Goal: Task Accomplishment & Management: Use online tool/utility

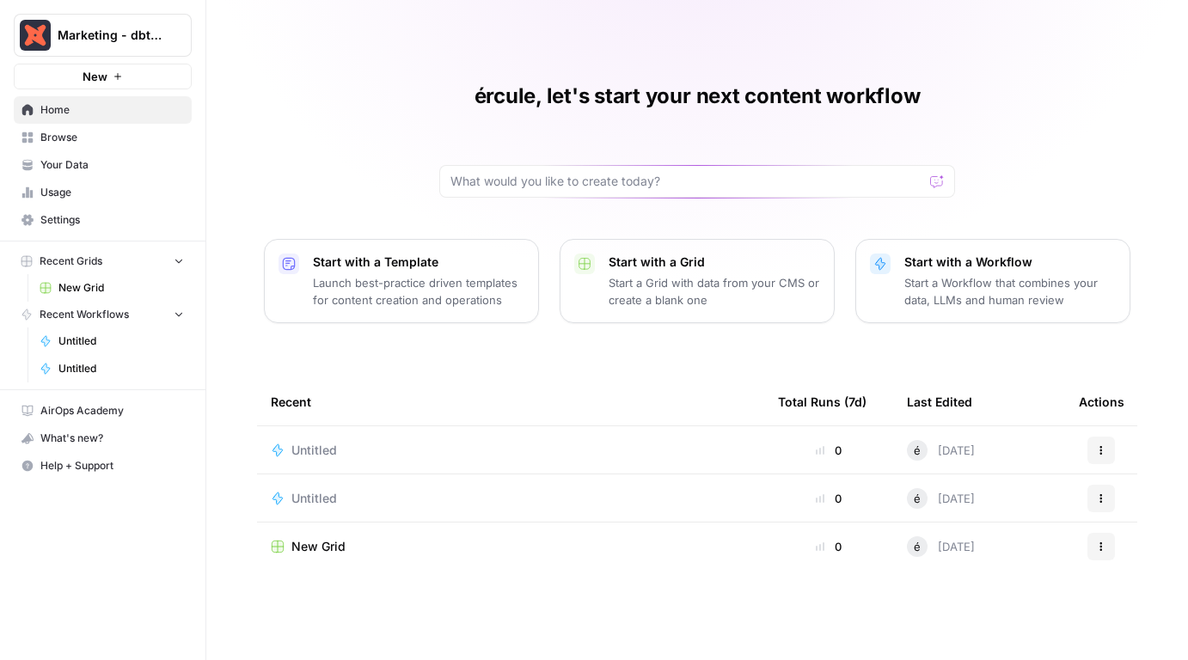
click at [1100, 450] on icon "button" at bounding box center [1101, 450] width 3 height 3
click at [1037, 523] on span "Delete" at bounding box center [1025, 529] width 138 height 17
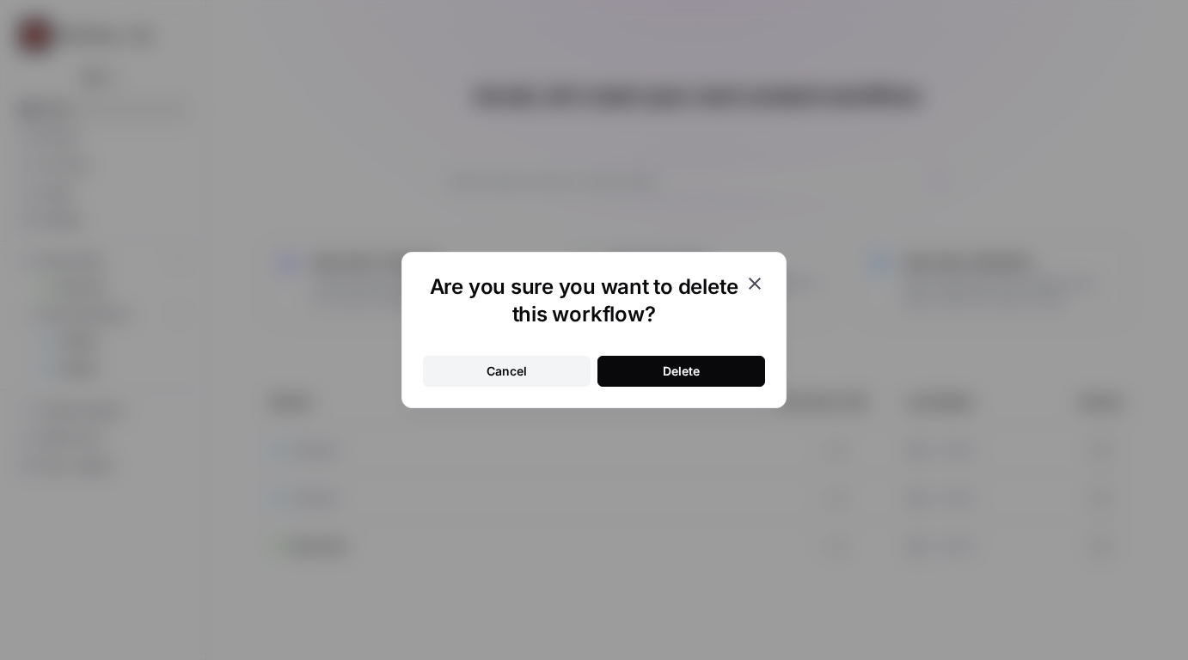
click at [730, 368] on button "Delete" at bounding box center [681, 371] width 168 height 31
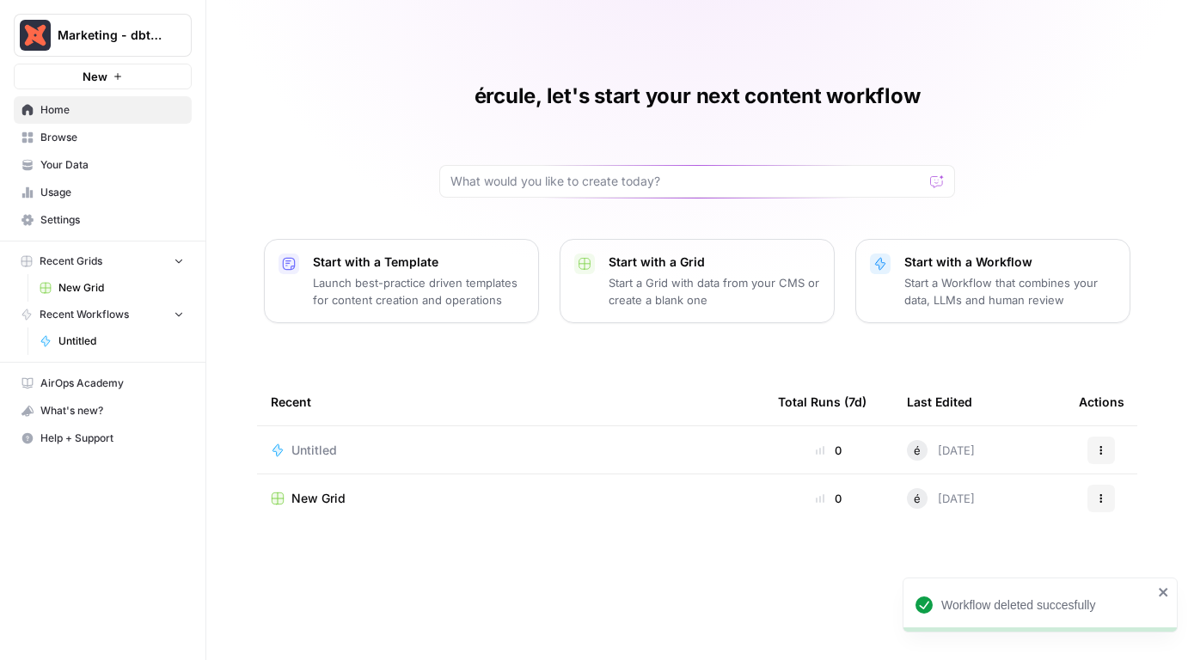
click at [1104, 446] on icon "button" at bounding box center [1101, 450] width 10 height 10
click at [1014, 526] on span "Delete" at bounding box center [1025, 529] width 138 height 17
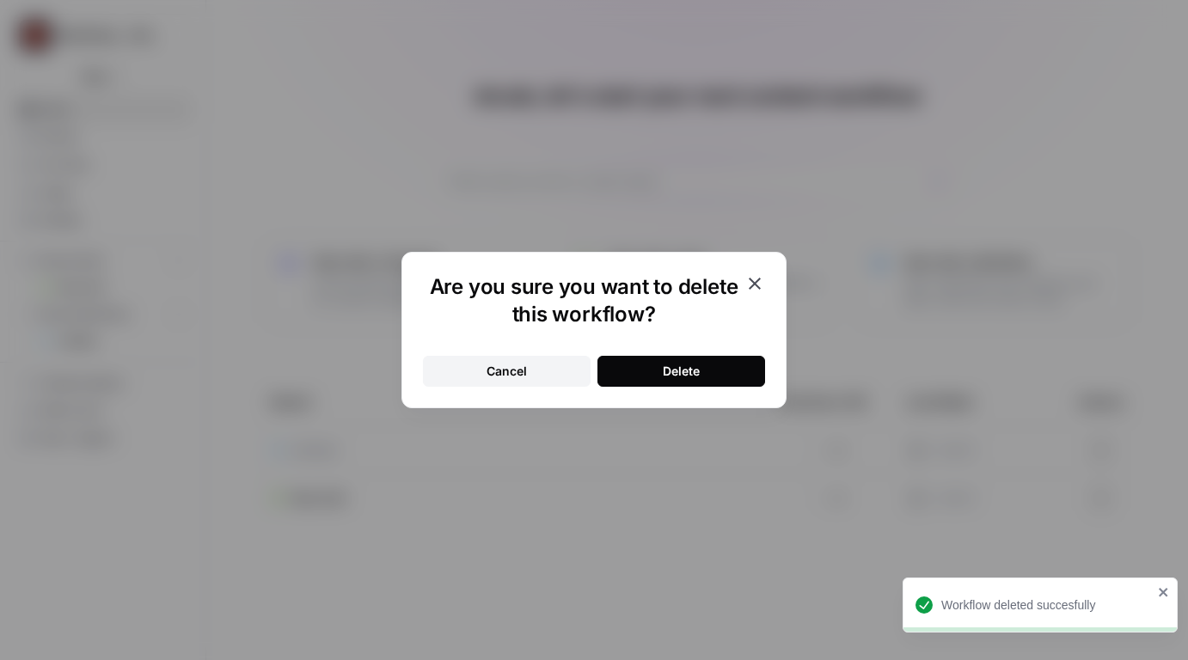
click at [749, 365] on button "Delete" at bounding box center [681, 371] width 168 height 31
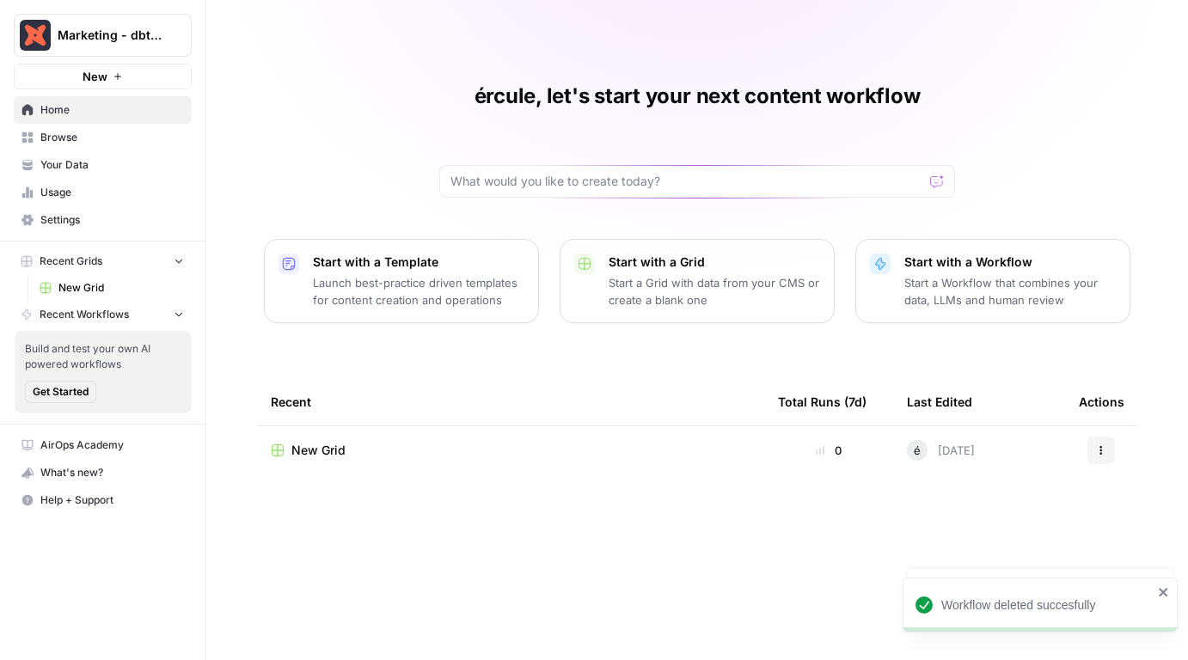
click at [1098, 445] on icon "button" at bounding box center [1101, 450] width 10 height 10
click at [993, 523] on span "Delete" at bounding box center [1025, 529] width 138 height 17
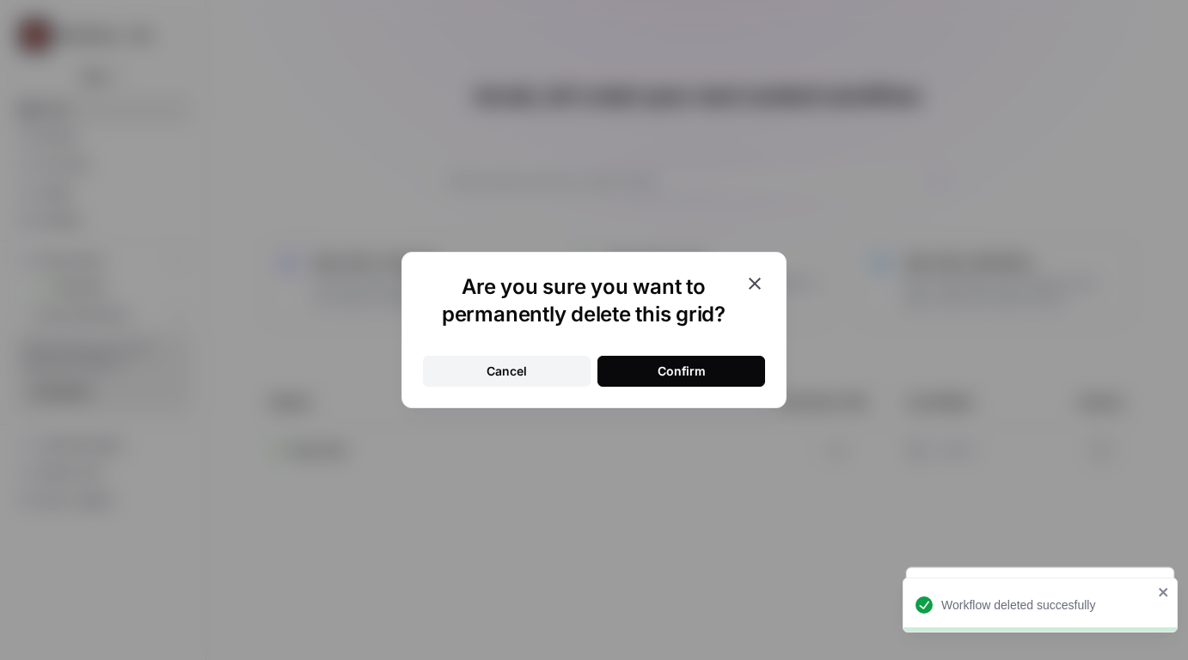
click at [716, 360] on button "Confirm" at bounding box center [681, 371] width 168 height 31
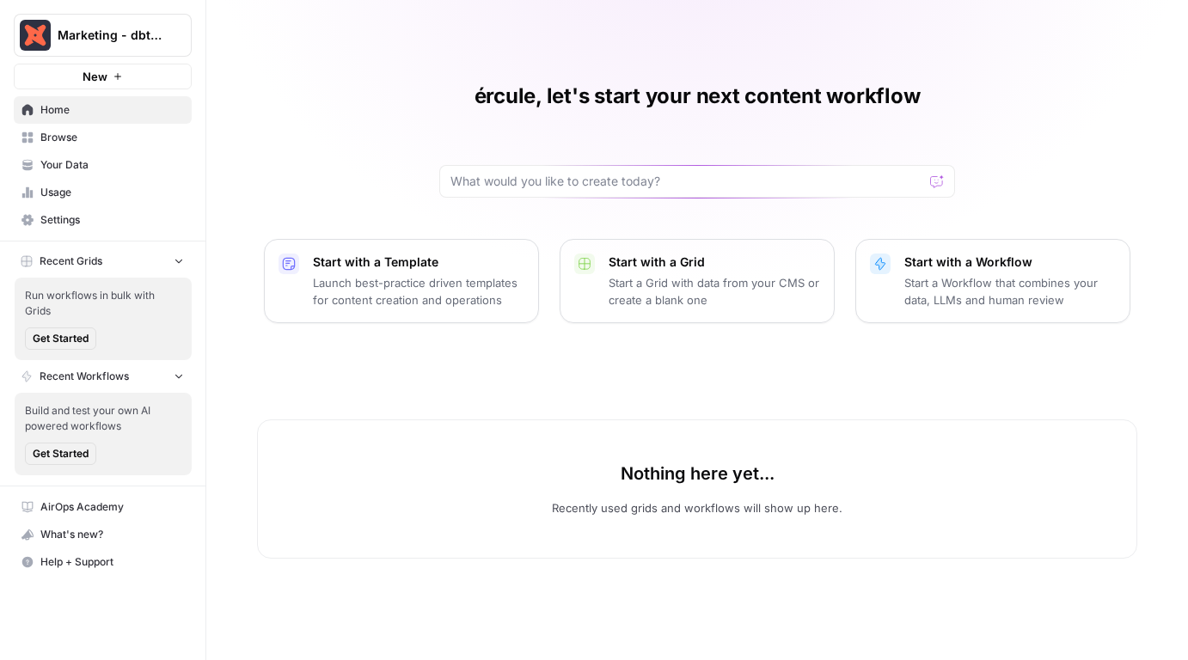
click at [75, 331] on span "Get Started" at bounding box center [61, 338] width 56 height 15
click at [110, 79] on button "New" at bounding box center [103, 77] width 178 height 26
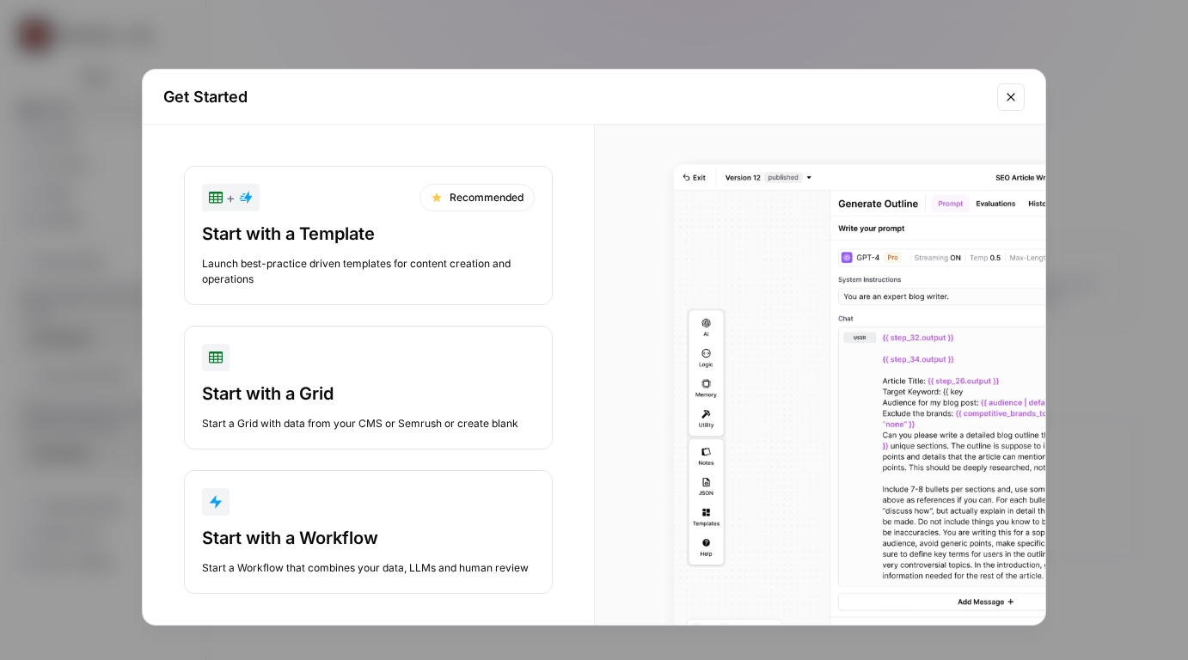
click at [328, 533] on div "Start with a Workflow" at bounding box center [368, 538] width 333 height 24
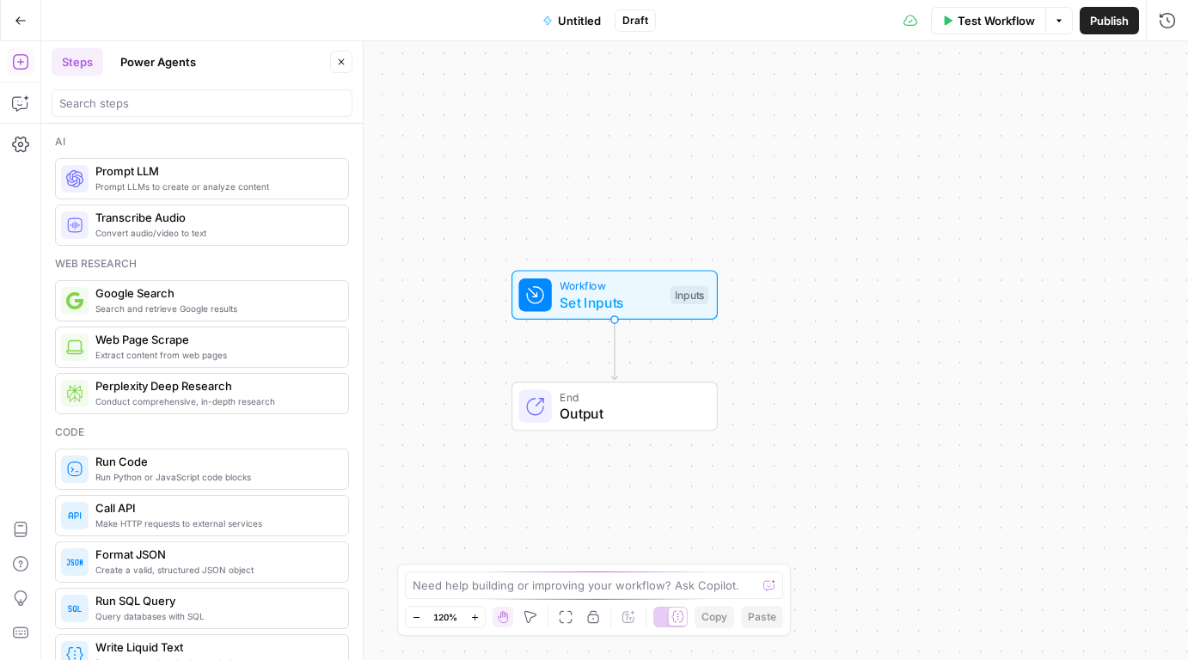
click at [615, 303] on span "Set Inputs" at bounding box center [611, 302] width 102 height 21
click at [988, 121] on span "Add Field" at bounding box center [994, 116] width 50 height 17
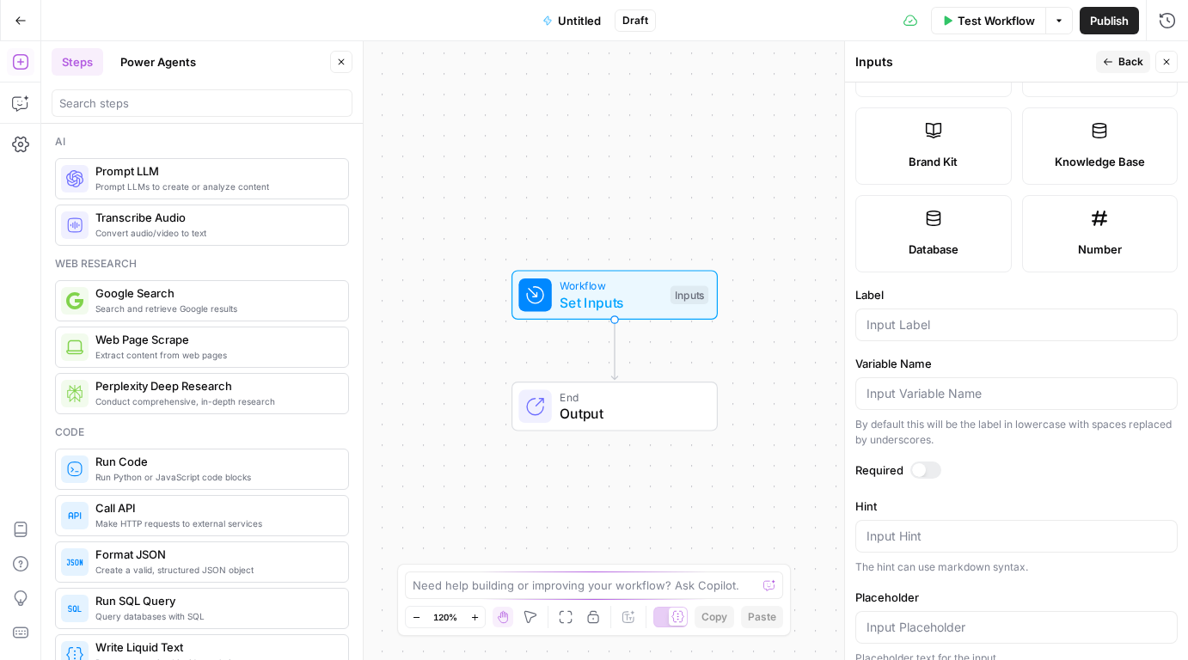
scroll to position [362, 0]
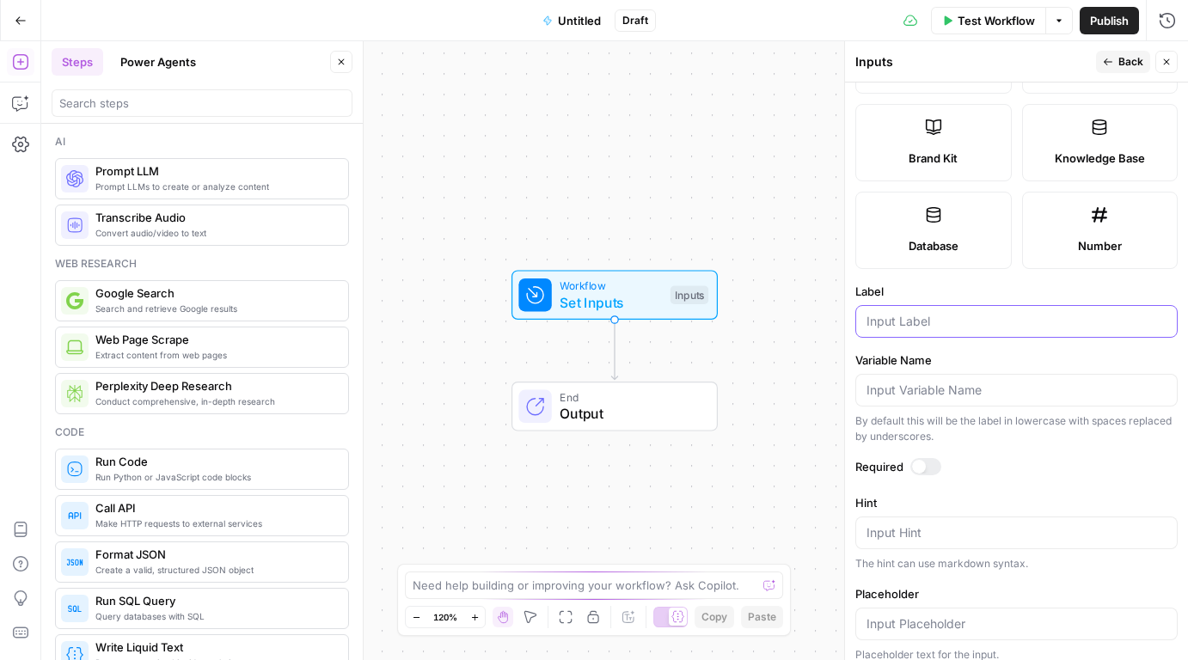
click at [947, 315] on input "Label" at bounding box center [1016, 321] width 300 height 17
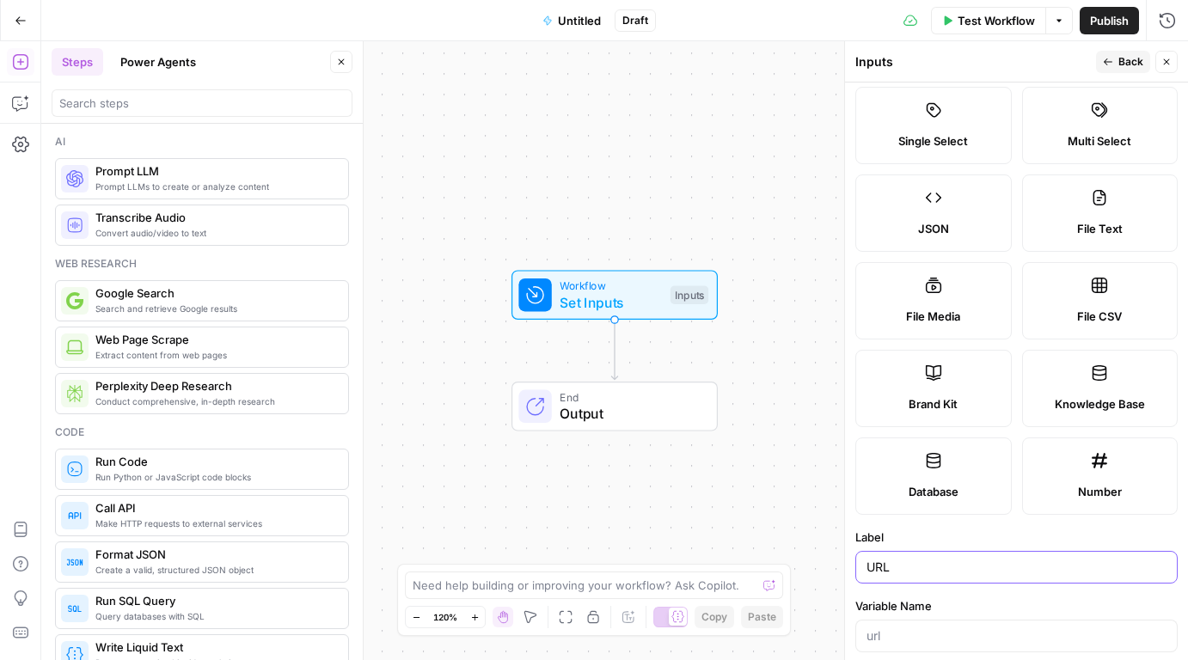
scroll to position [20, 0]
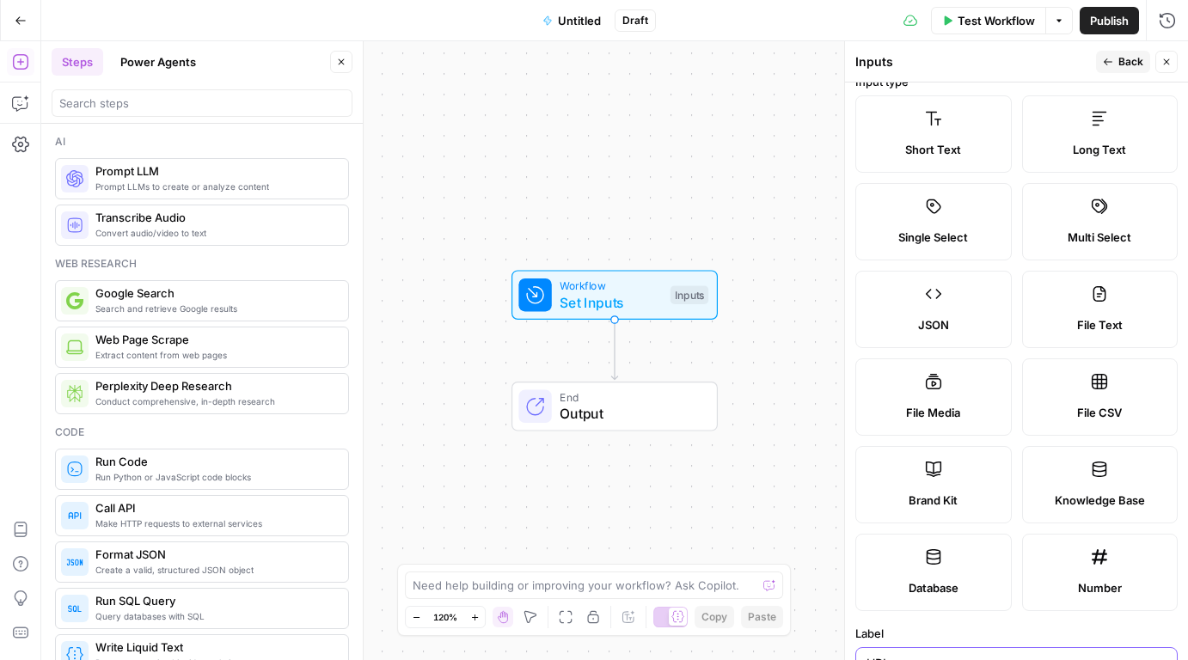
type input "URL"
click at [951, 111] on label "Short Text" at bounding box center [933, 133] width 156 height 77
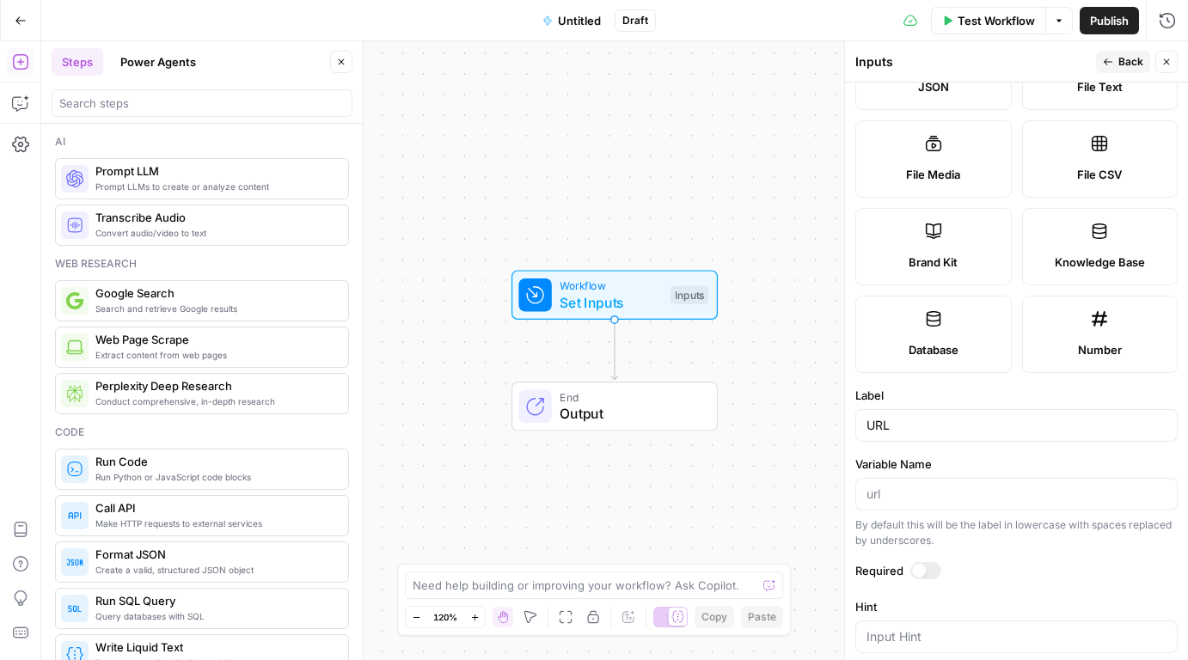
scroll to position [467, 0]
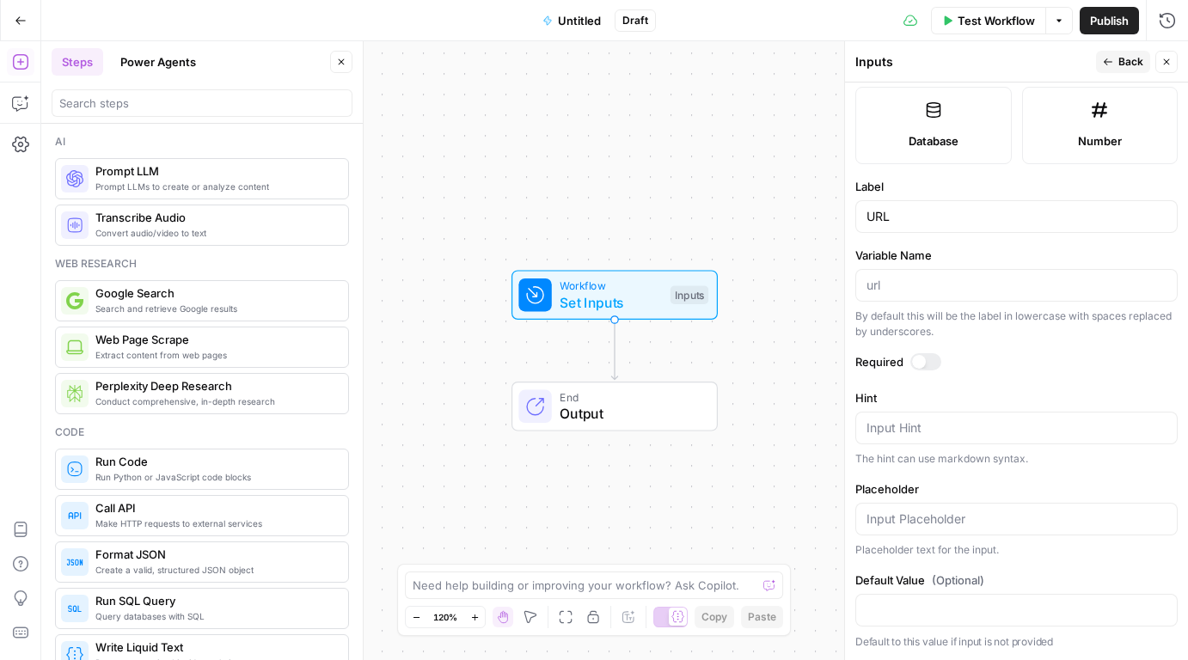
click at [787, 297] on div "Workflow Set Inputs Inputs End Output" at bounding box center [614, 350] width 1147 height 619
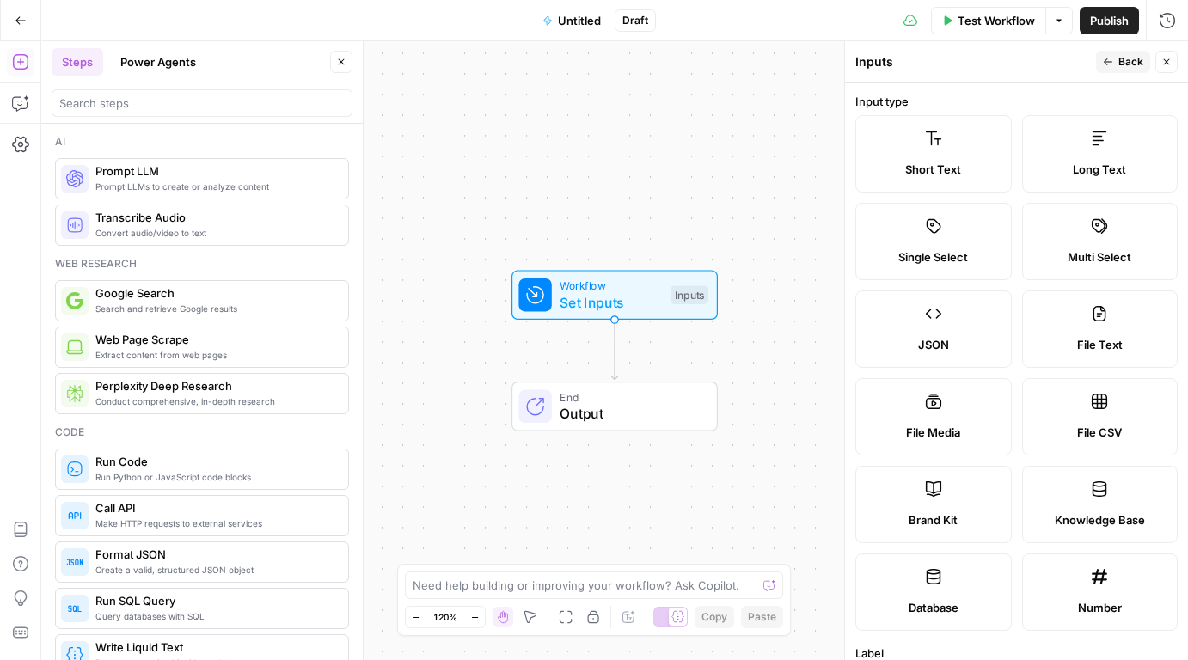
click at [1110, 64] on icon "button" at bounding box center [1108, 62] width 10 height 10
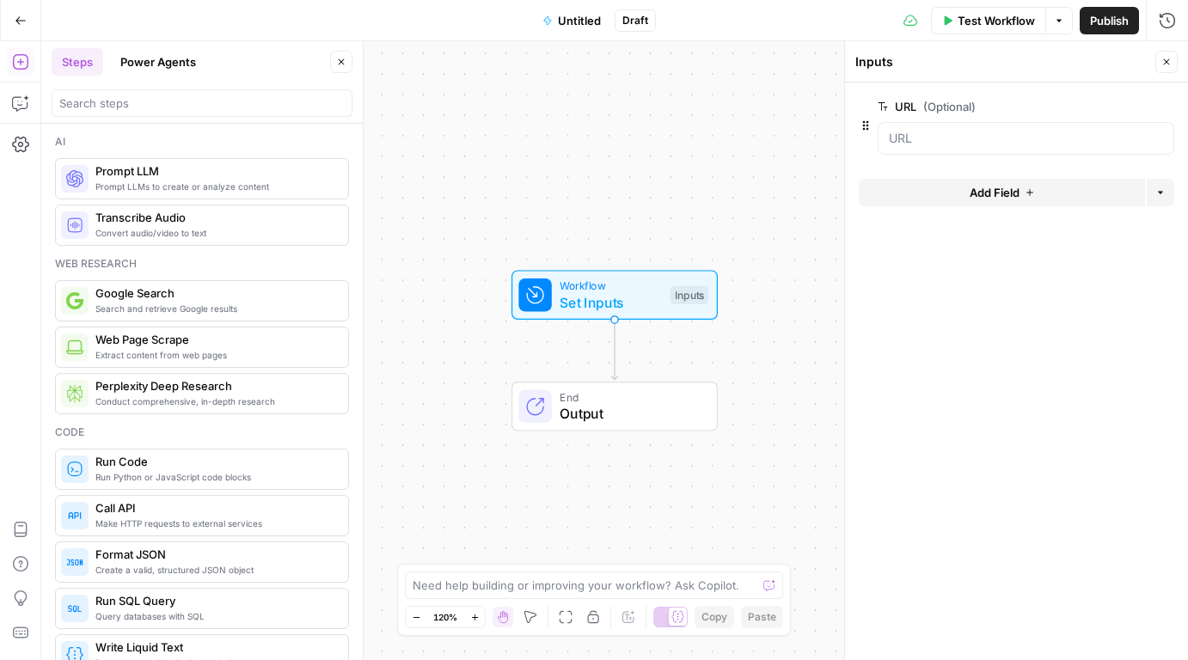
click at [1112, 105] on span "edit field" at bounding box center [1110, 107] width 38 height 14
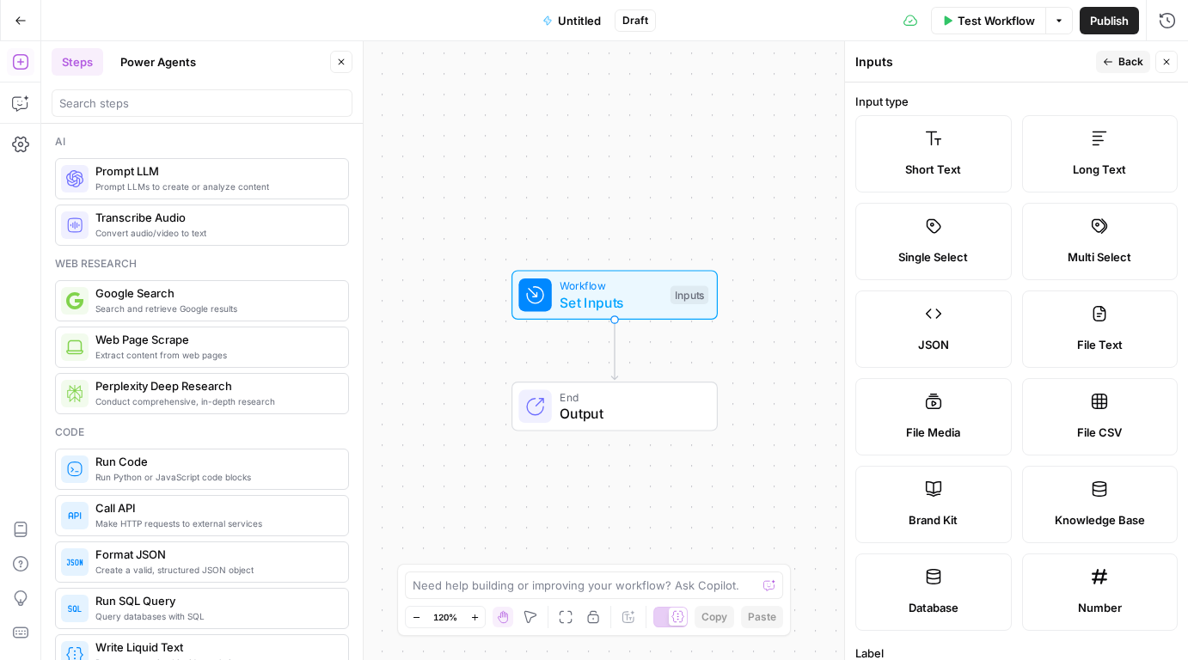
click at [1085, 144] on label "Long Text" at bounding box center [1100, 153] width 156 height 77
click at [1127, 66] on span "Back" at bounding box center [1130, 61] width 25 height 15
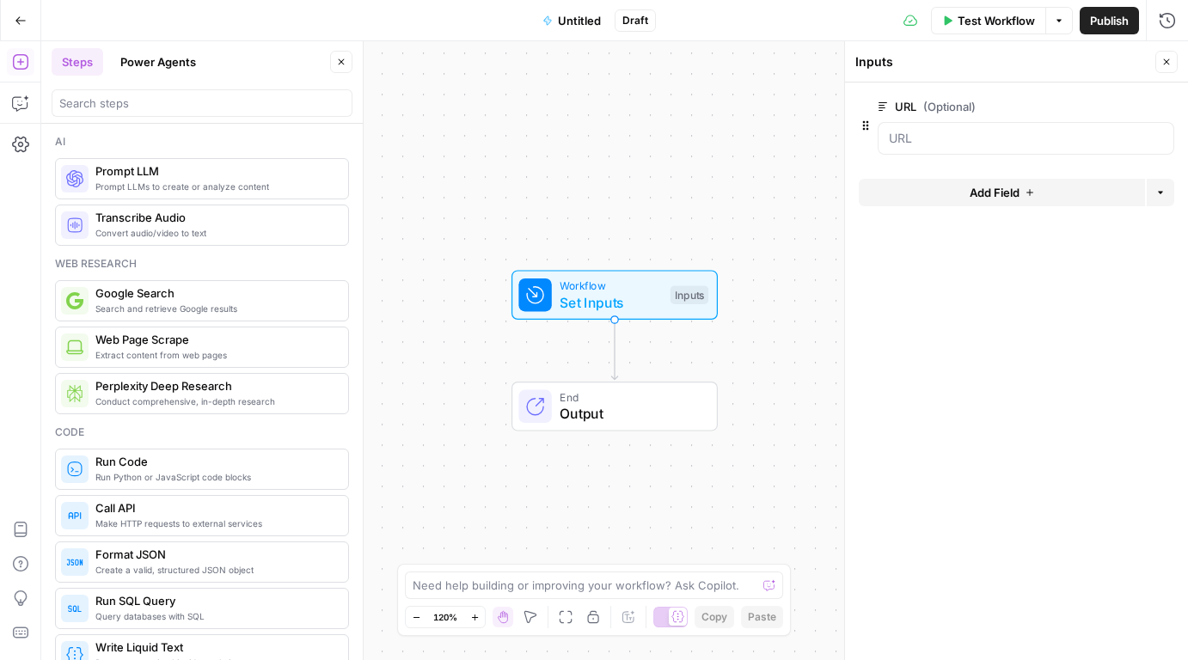
click at [1120, 108] on span "edit field" at bounding box center [1110, 107] width 38 height 14
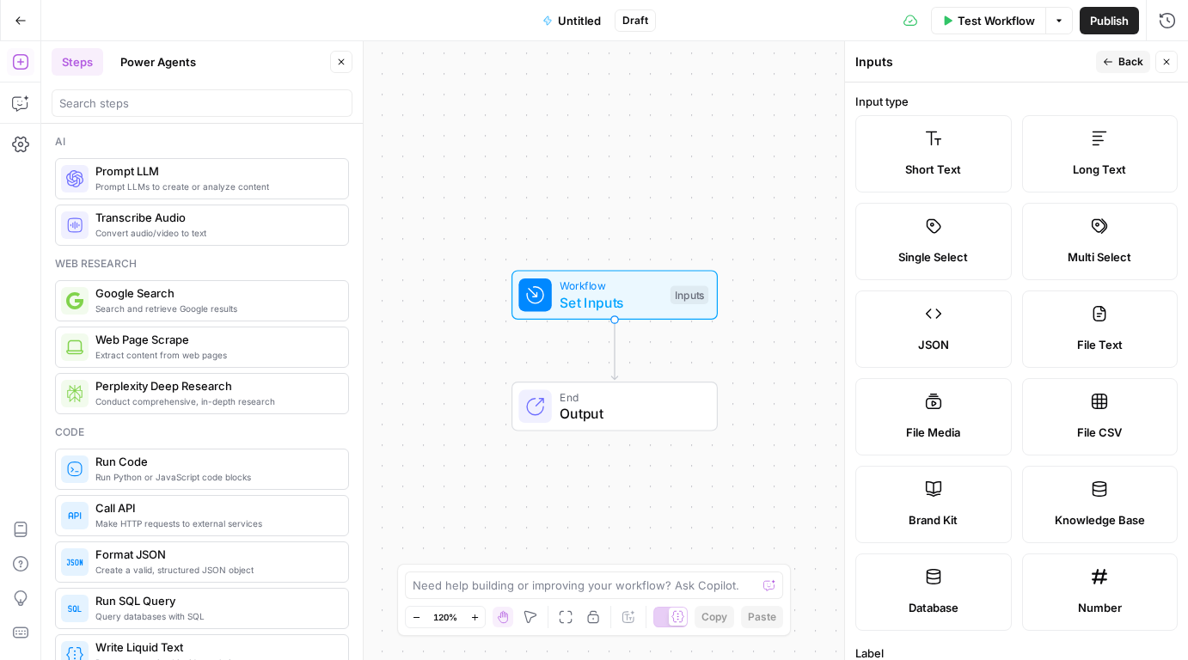
click at [959, 144] on label "Short Text" at bounding box center [933, 153] width 156 height 77
click at [1111, 65] on icon "button" at bounding box center [1108, 62] width 10 height 10
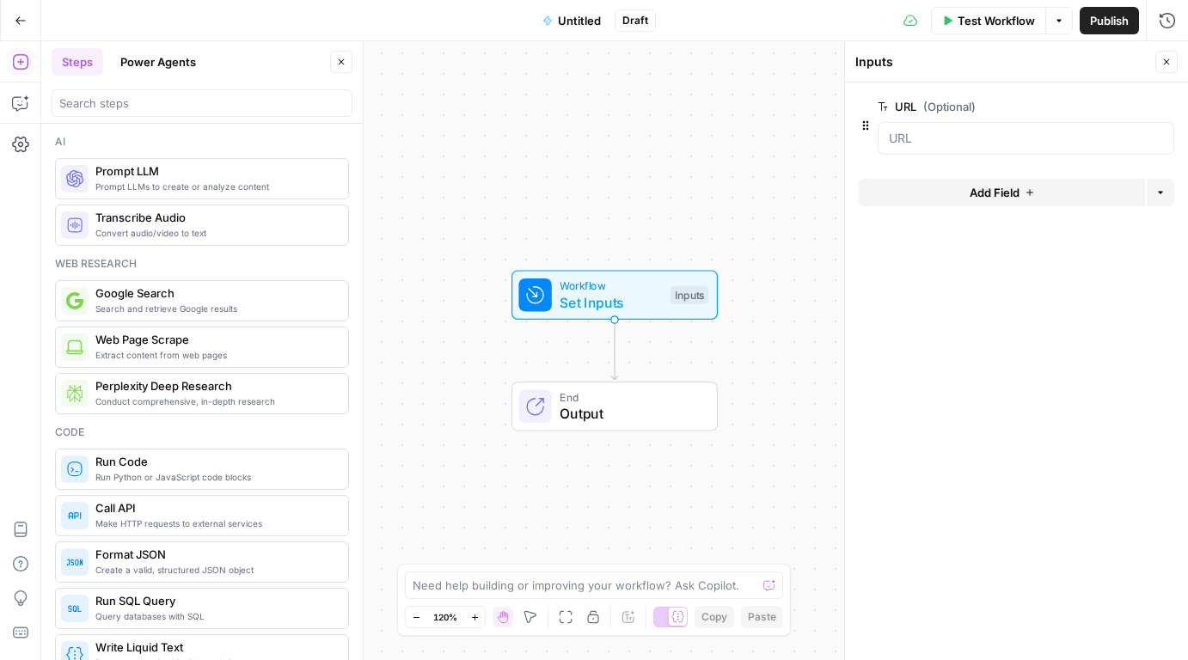
click at [1163, 66] on icon "button" at bounding box center [1166, 62] width 10 height 10
click at [164, 108] on input "search" at bounding box center [201, 103] width 285 height 17
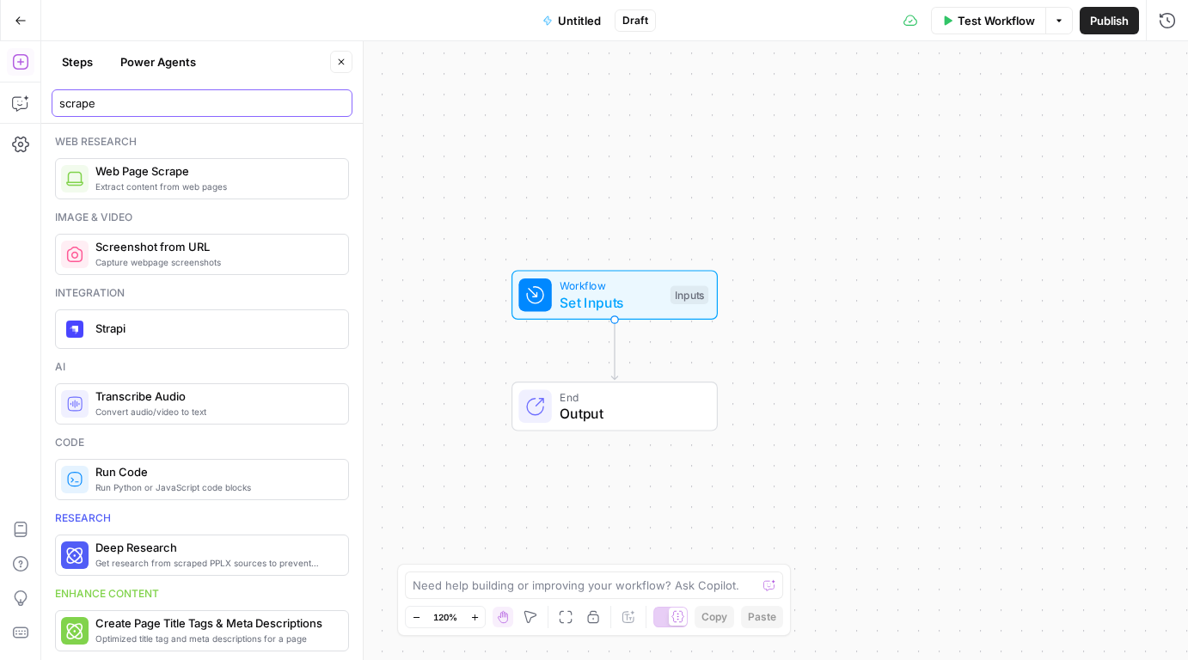
type input "scrape"
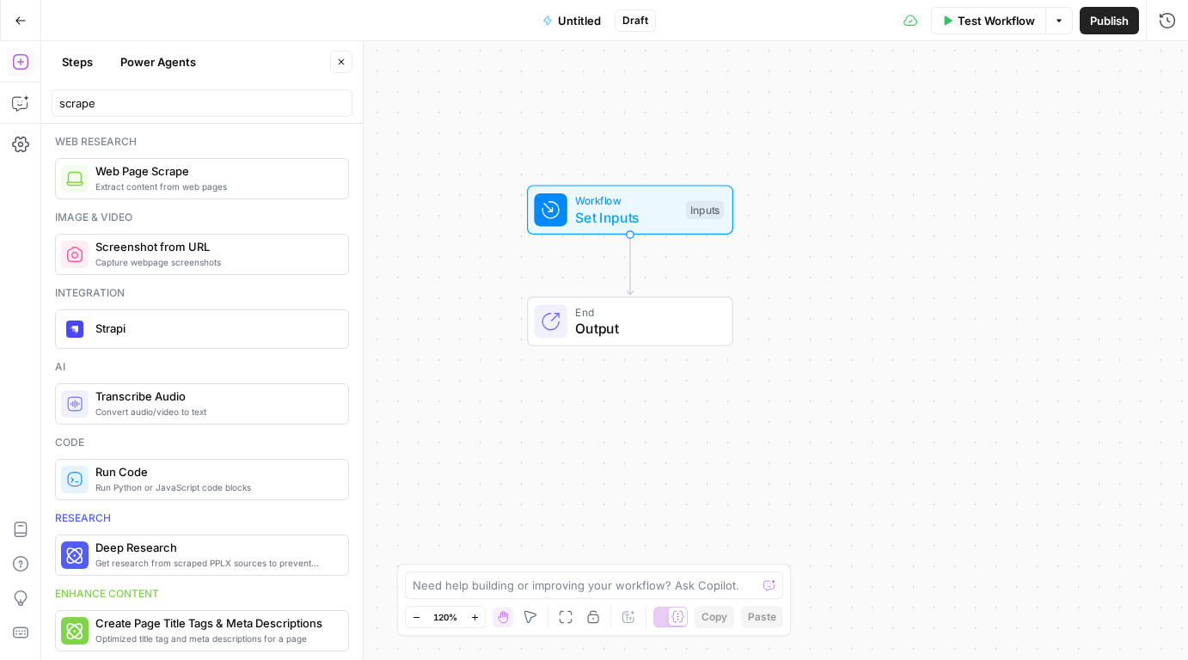
drag, startPoint x: 627, startPoint y: 401, endPoint x: 643, endPoint y: 251, distance: 151.3
click at [643, 303] on span "End" at bounding box center [645, 311] width 140 height 16
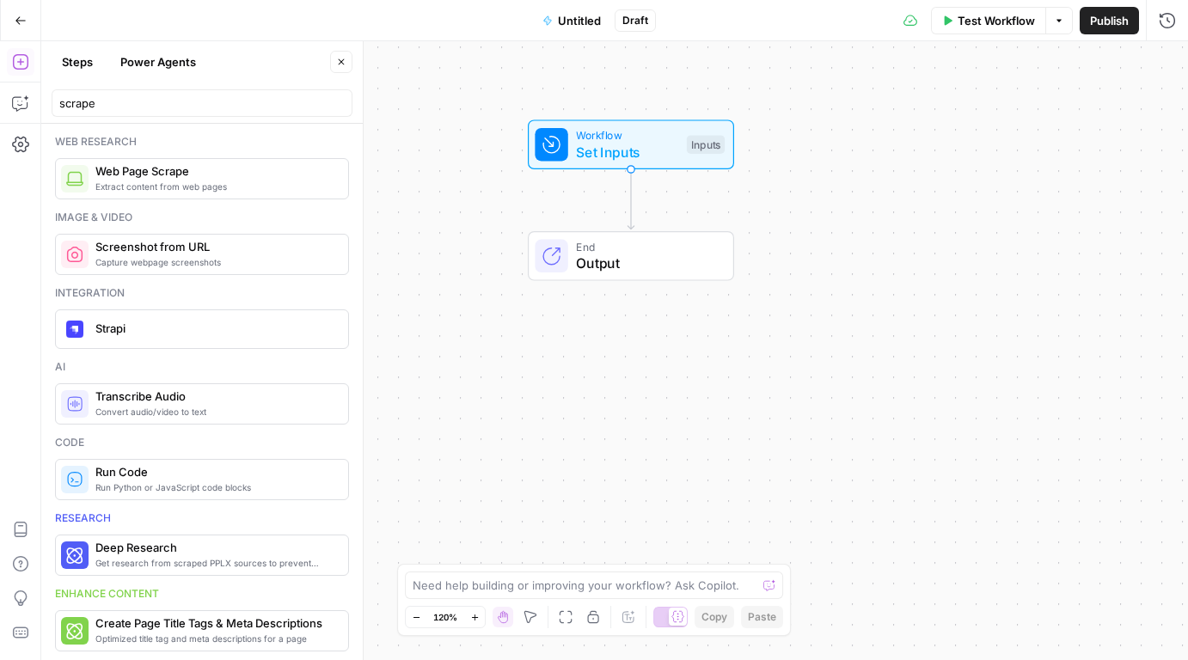
click at [635, 384] on div "Workflow Set Inputs Inputs End Output" at bounding box center [614, 350] width 1147 height 619
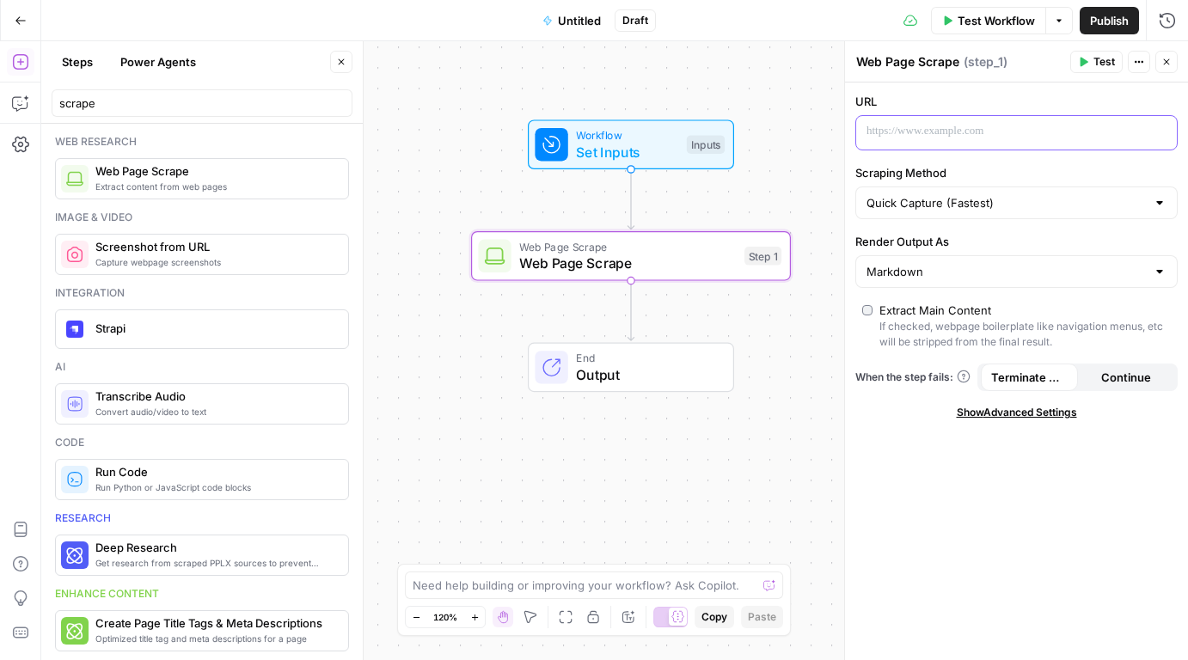
click at [912, 139] on p at bounding box center [1002, 131] width 272 height 17
click at [1156, 134] on button "Variables Menu" at bounding box center [1161, 132] width 14 height 14
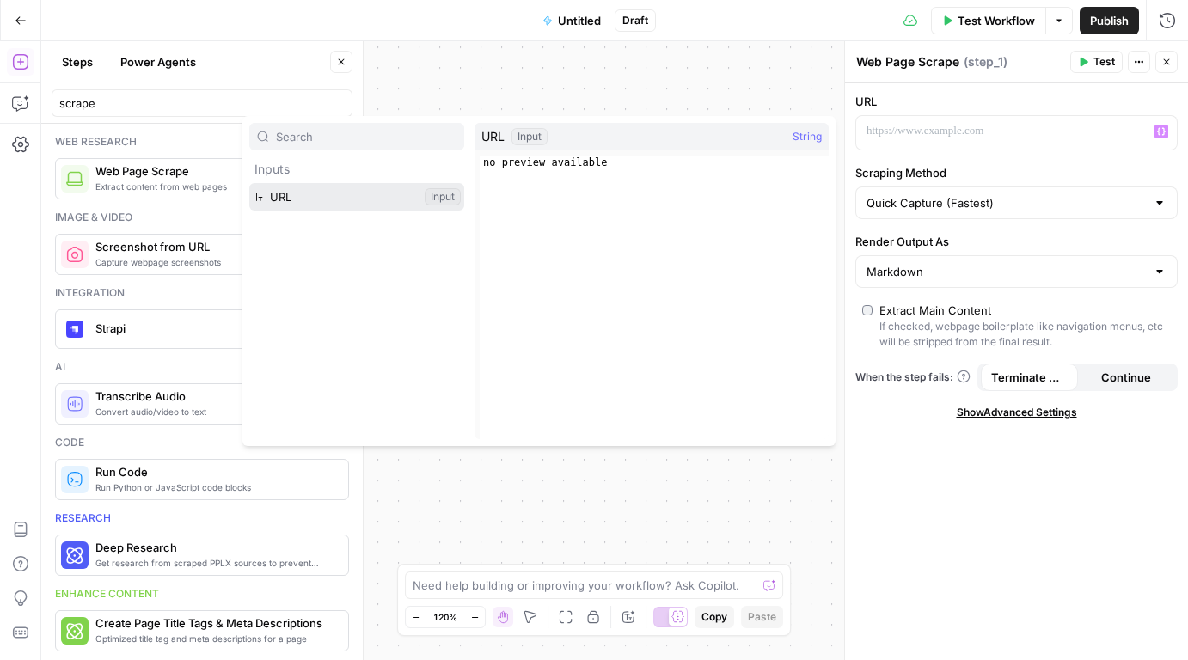
click at [375, 192] on button "Select variable URL" at bounding box center [356, 197] width 215 height 28
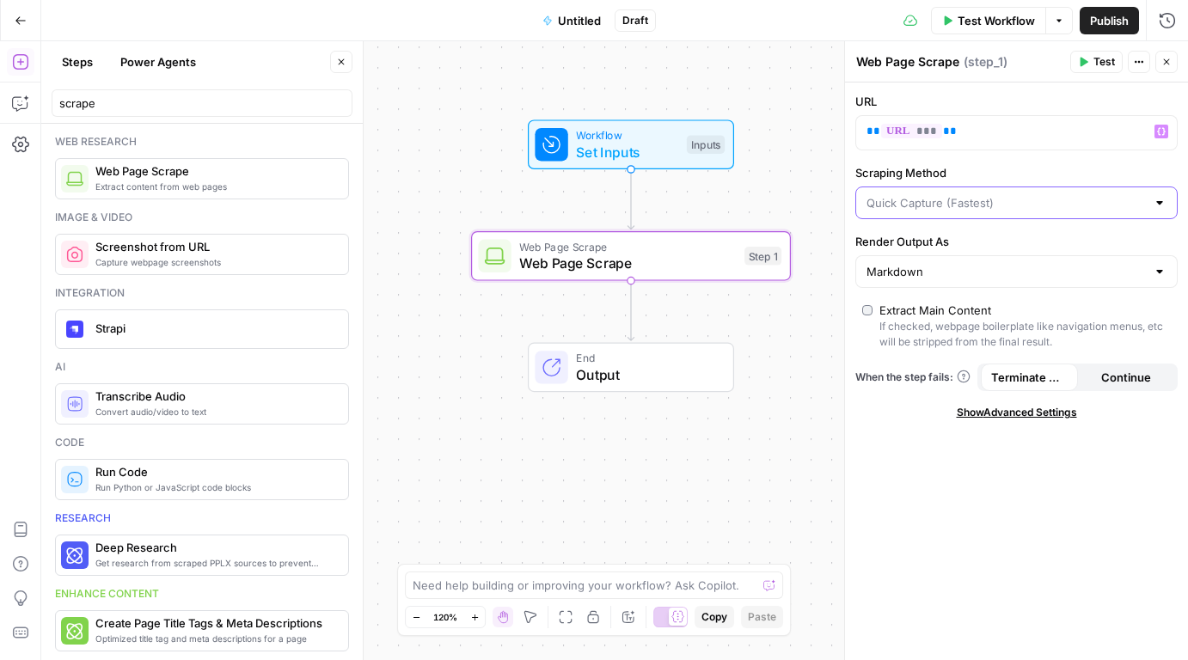
click at [1018, 202] on input "Scraping Method" at bounding box center [1005, 202] width 279 height 17
click at [967, 457] on div "URL ** *** ** Scraping Method Quick Capture (Fastest) Render Output As Markdown…" at bounding box center [1016, 372] width 343 height 578
click at [1110, 380] on span "Continue" at bounding box center [1126, 377] width 50 height 17
click at [1019, 407] on span "Show Advanced Settings" at bounding box center [1017, 412] width 120 height 15
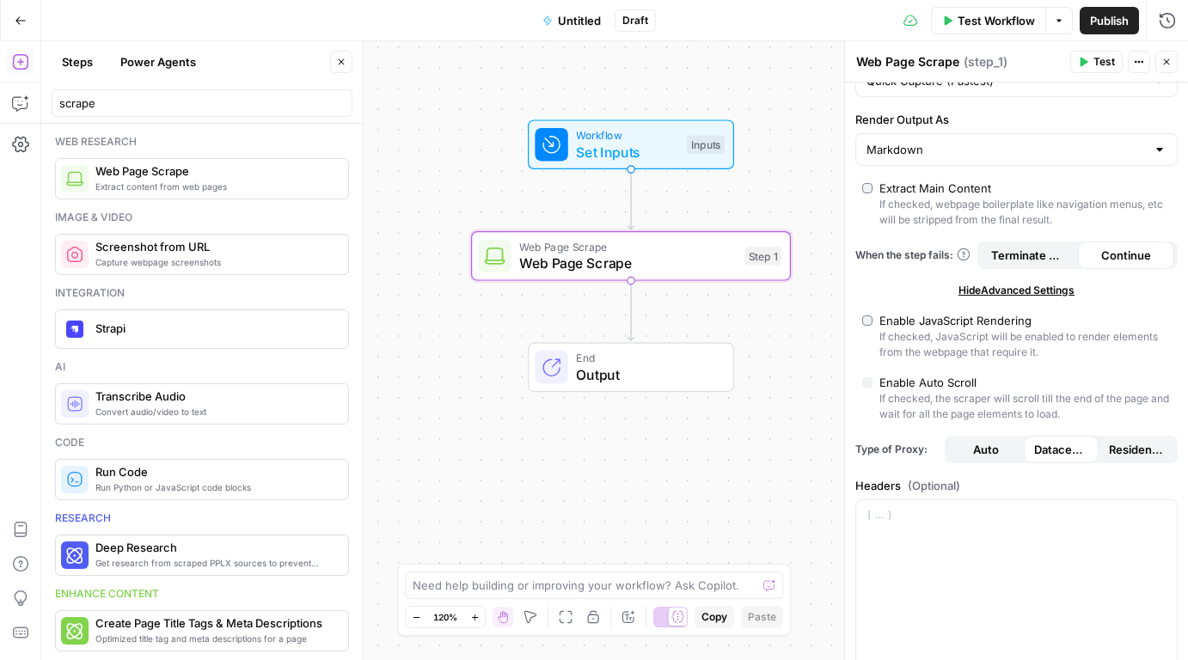
scroll to position [154, 0]
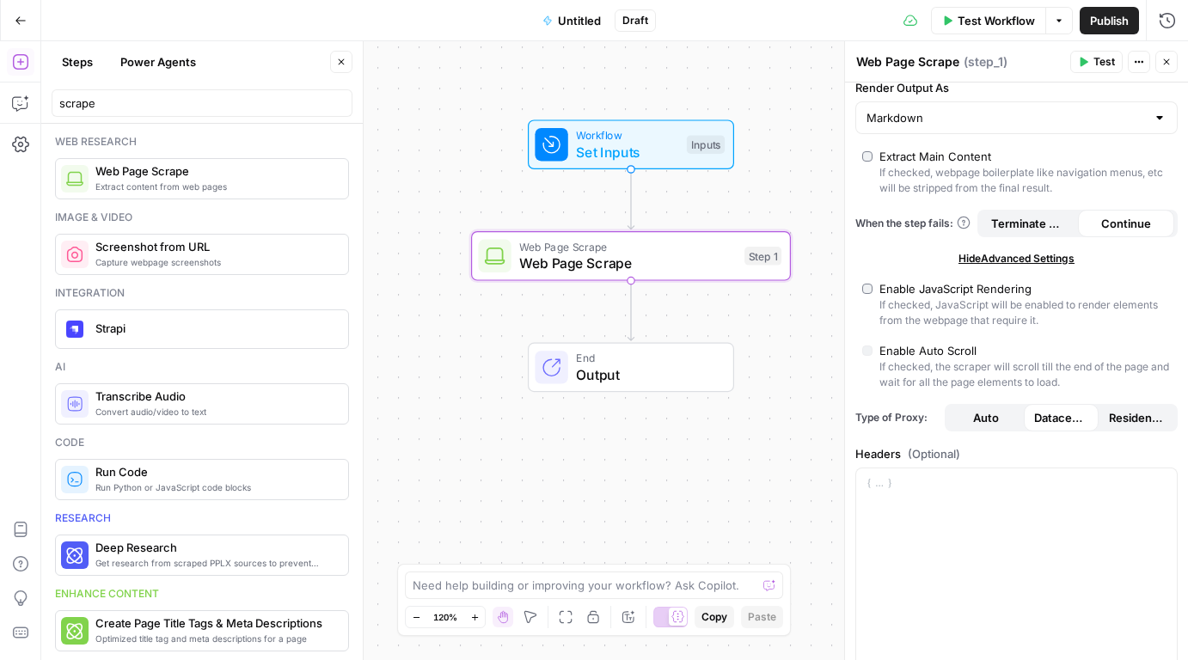
click at [868, 280] on label "Enable JavaScript Rendering If checked, JavaScript will be enabled to render el…" at bounding box center [1016, 304] width 309 height 48
type input "Custom"
click at [867, 364] on label "Enable Auto Scroll If checked, the scraper will scroll till the end of the page…" at bounding box center [1016, 366] width 309 height 48
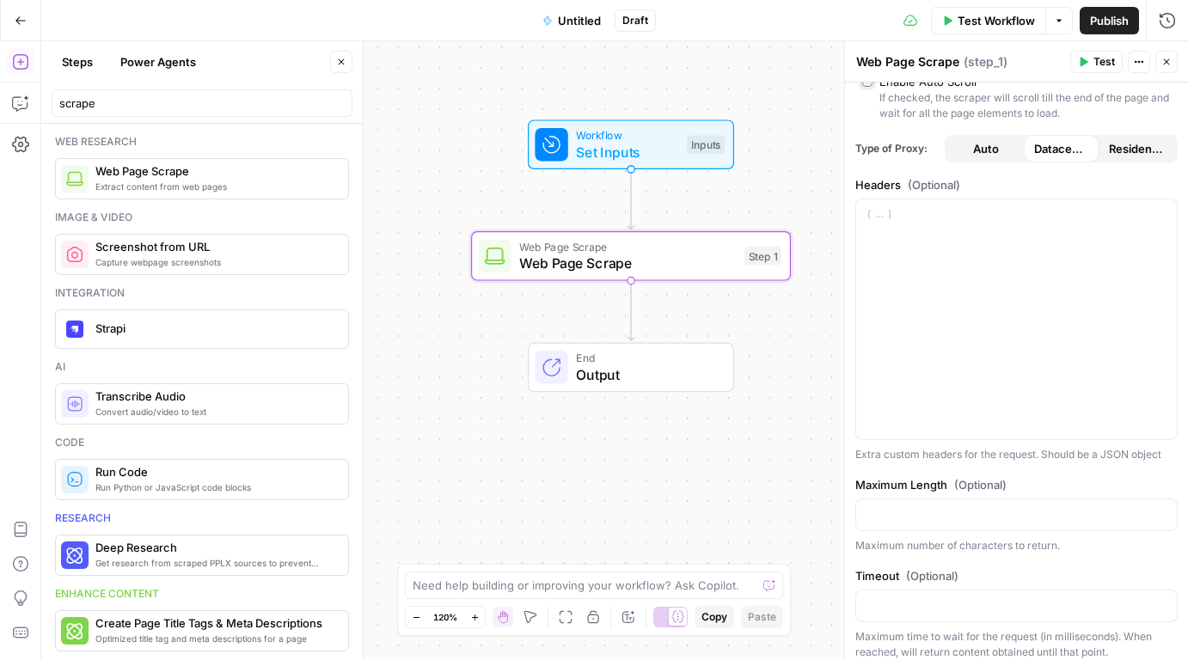
scroll to position [433, 0]
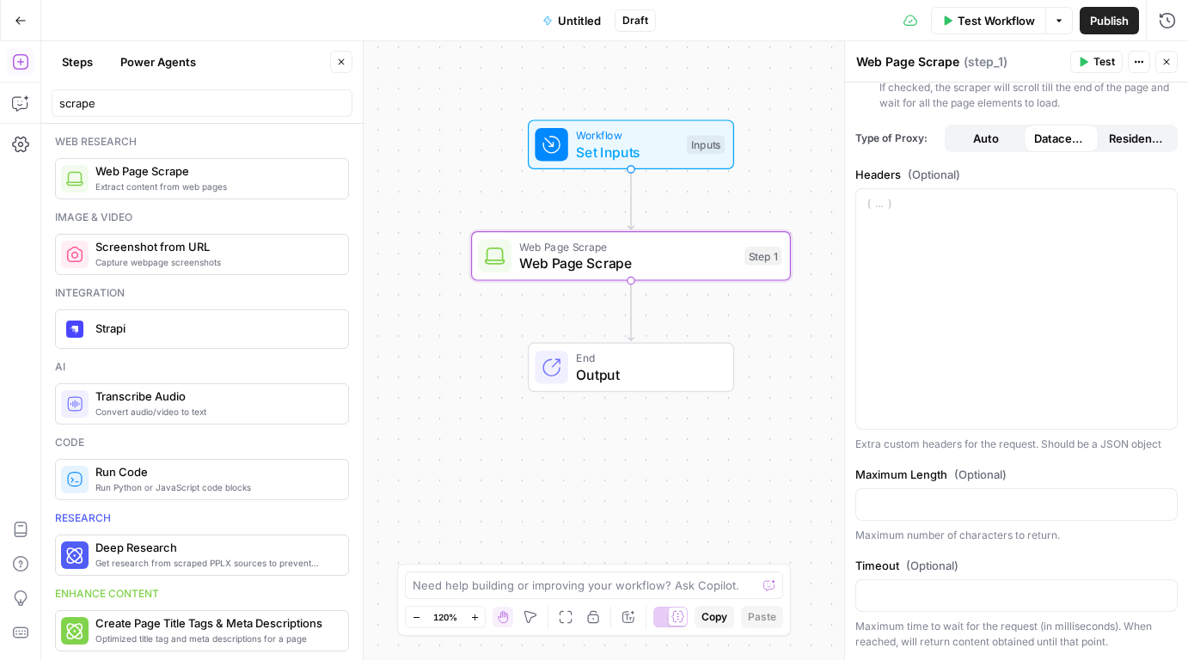
click at [188, 144] on div "Web research" at bounding box center [202, 141] width 294 height 15
click at [181, 113] on div "scrape" at bounding box center [202, 103] width 301 height 28
type input "p"
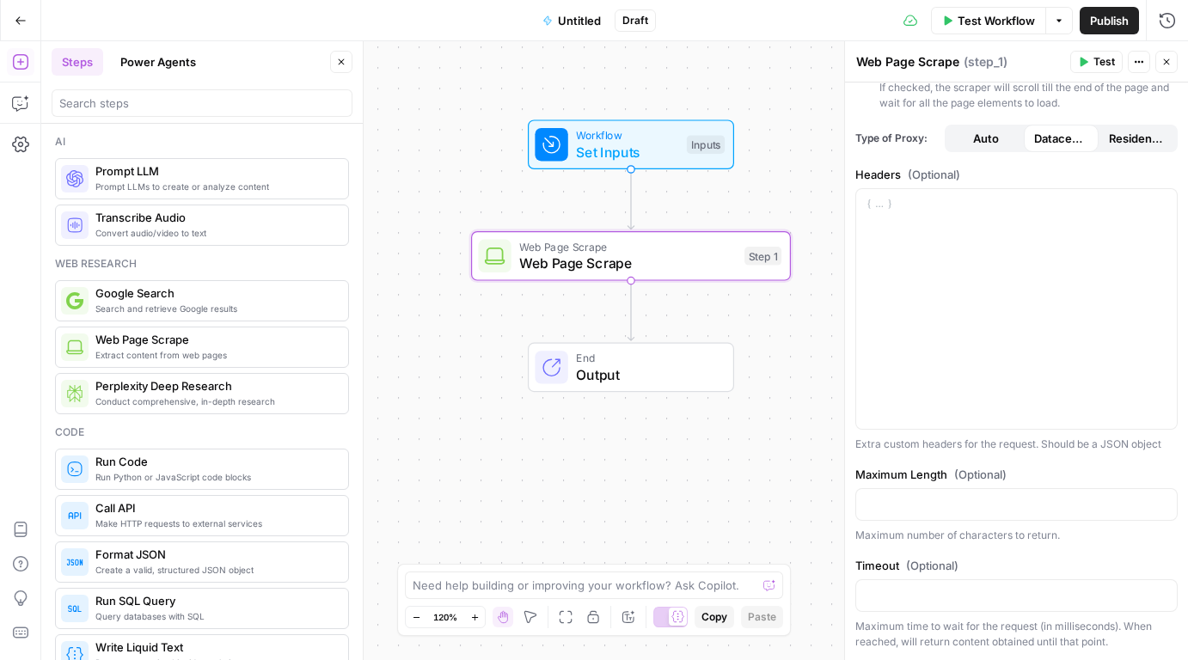
click at [187, 64] on button "Power Agents" at bounding box center [158, 62] width 96 height 28
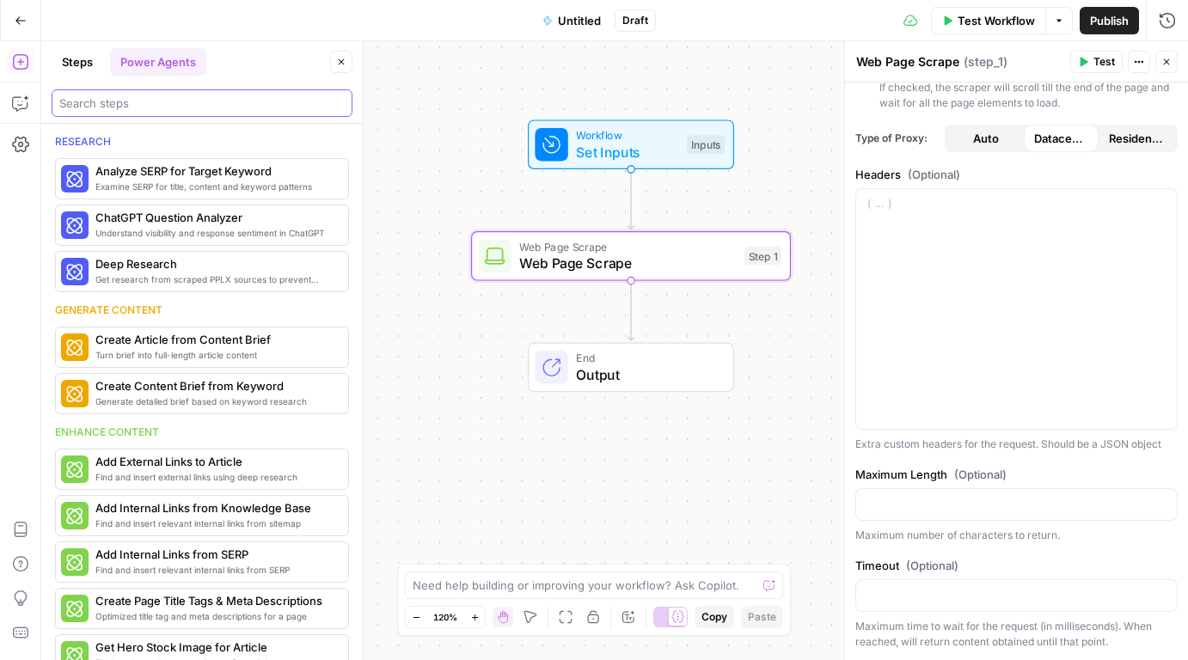
click at [144, 107] on input "search" at bounding box center [201, 103] width 285 height 17
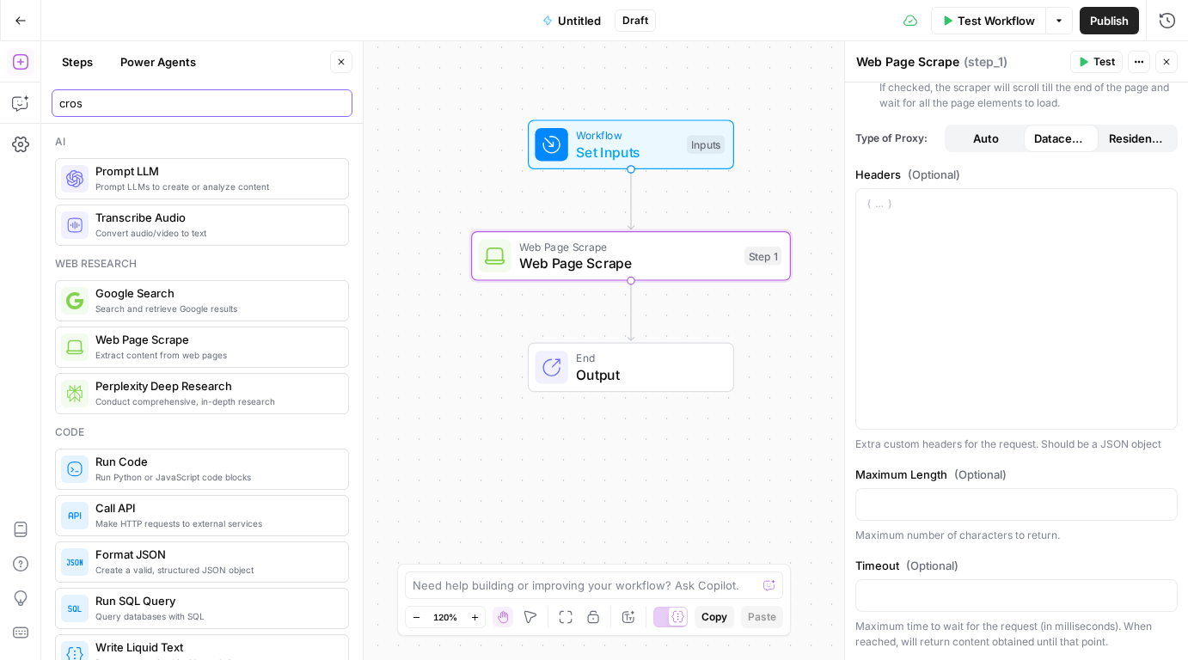
type input "cross"
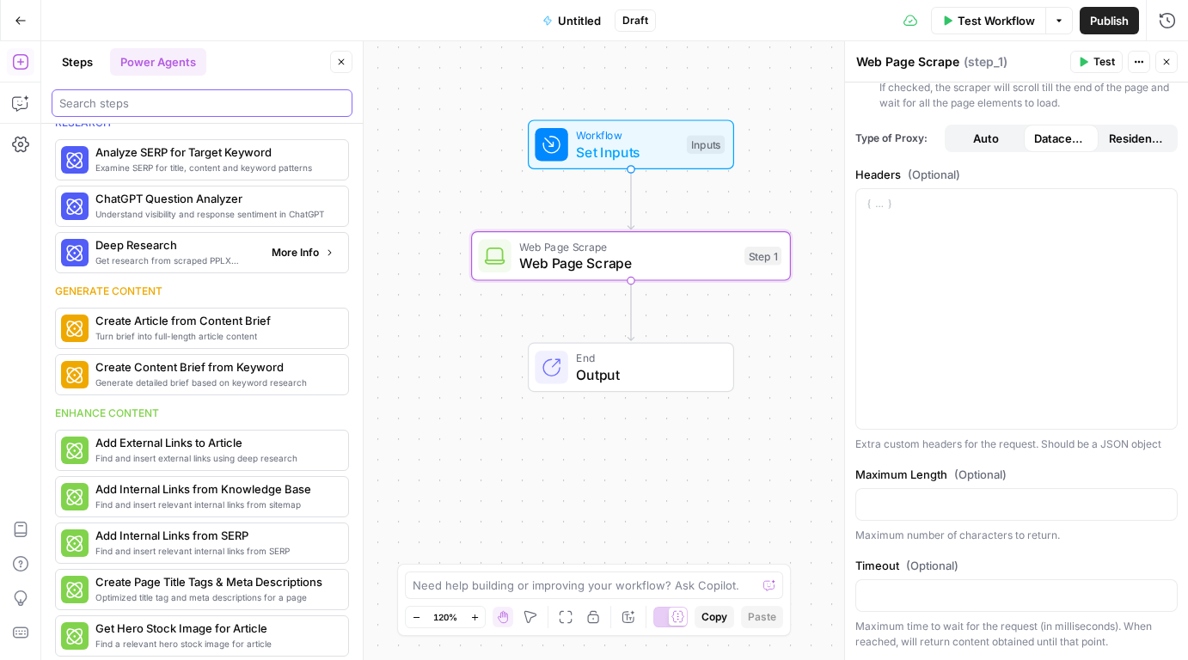
scroll to position [27, 0]
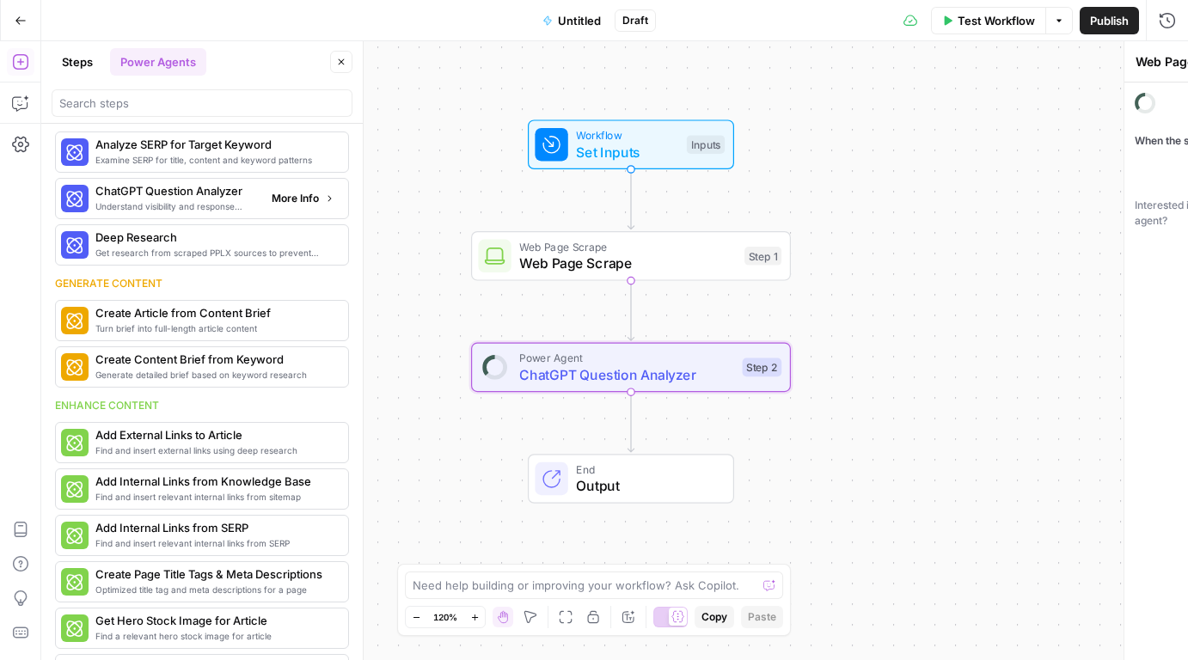
type textarea "ChatGPT Question Analyzer"
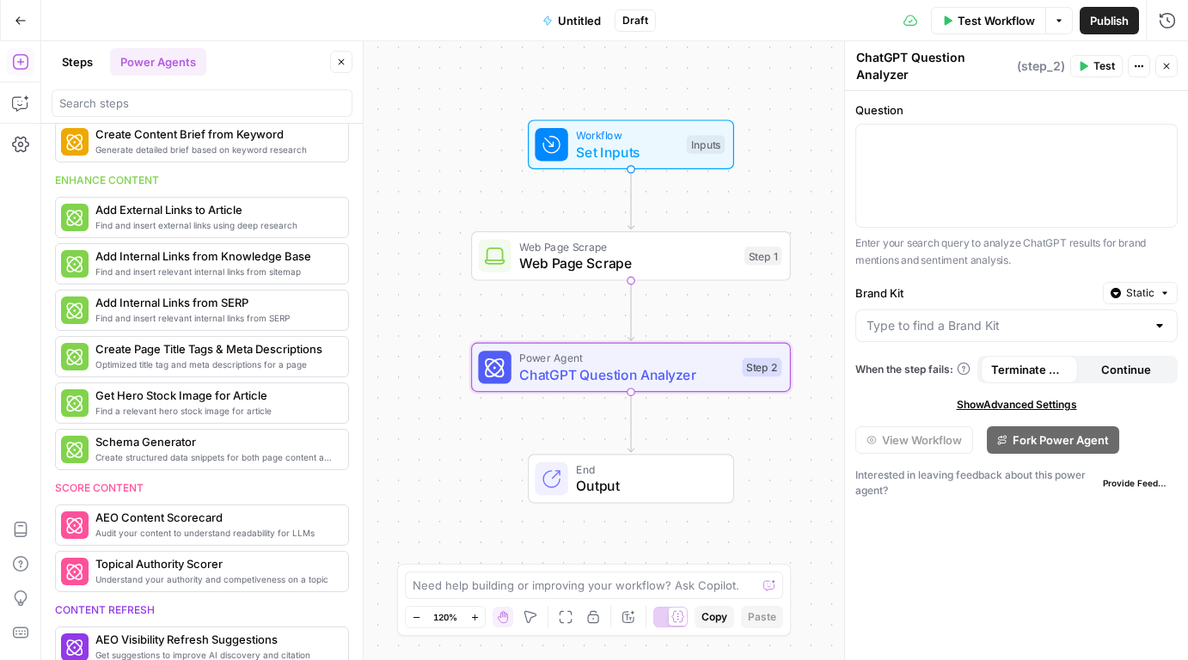
scroll to position [262, 0]
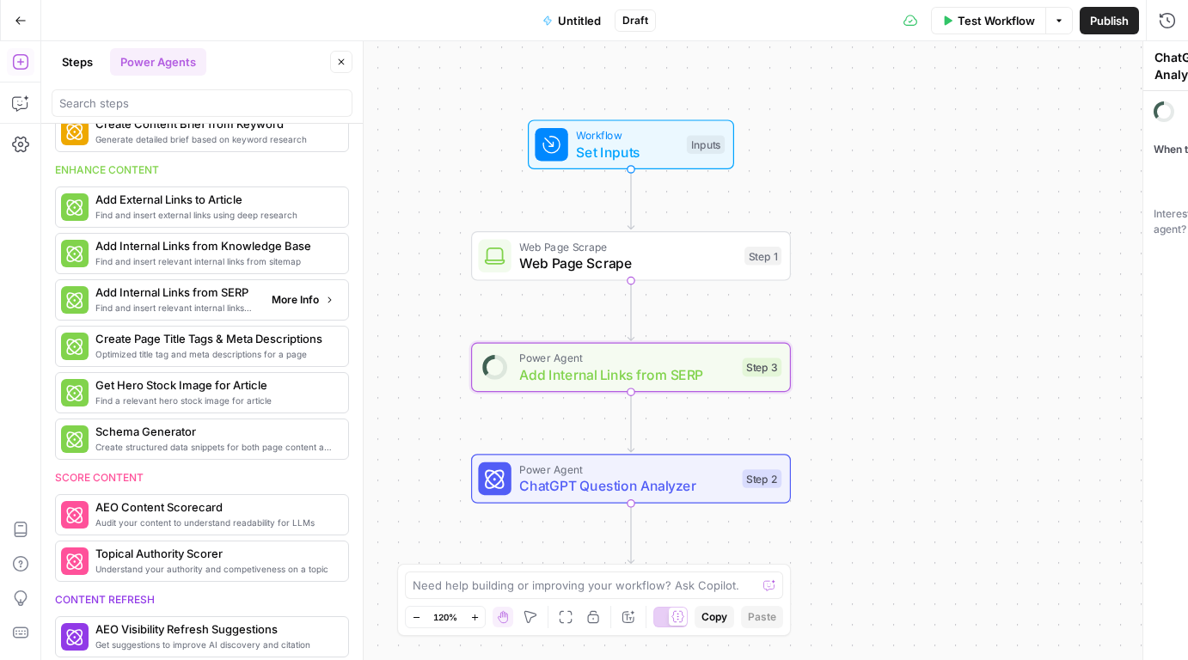
type textarea "Add Internal Links from SERP"
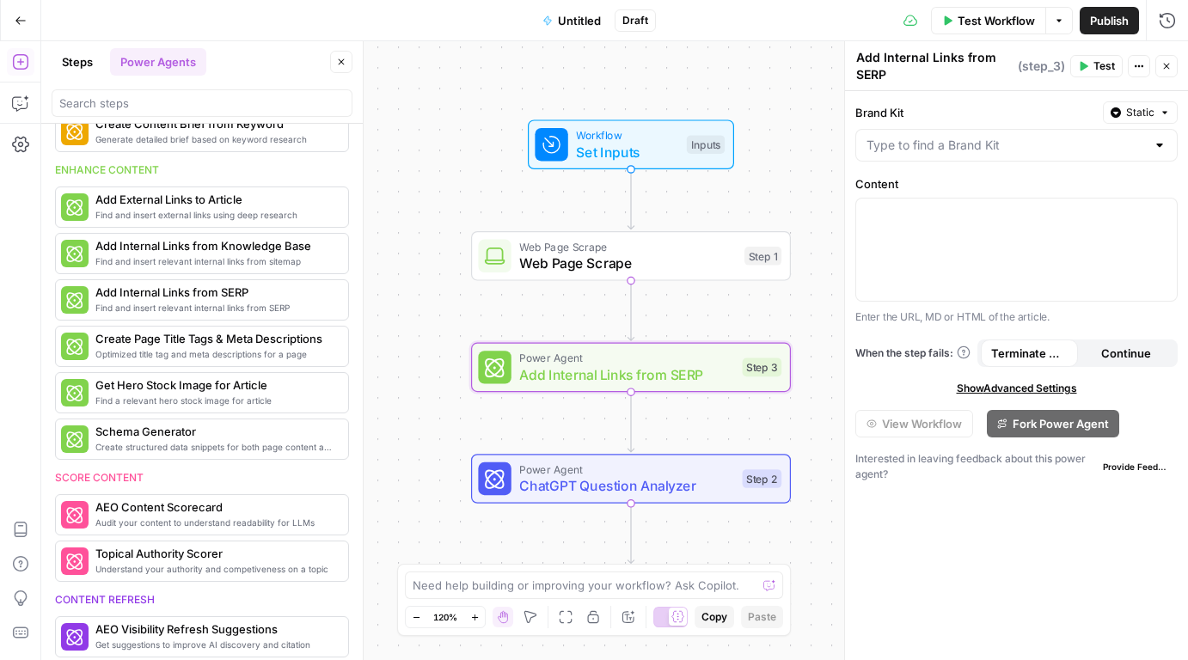
click at [959, 135] on div at bounding box center [1016, 145] width 322 height 33
click at [931, 181] on span "dbt Labs" at bounding box center [1013, 188] width 286 height 17
type input "dbt Labs"
click at [911, 235] on div at bounding box center [1016, 250] width 321 height 102
click at [1155, 216] on button "Variables Menu" at bounding box center [1161, 214] width 14 height 14
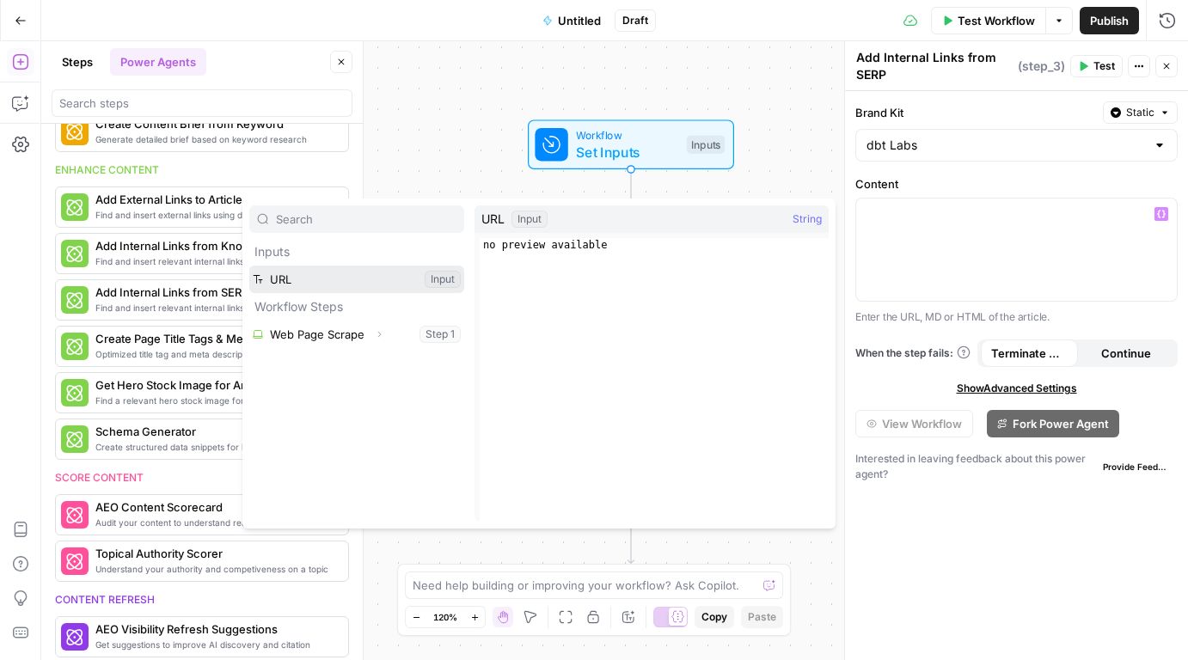
click at [373, 276] on button "Select variable URL" at bounding box center [356, 280] width 215 height 28
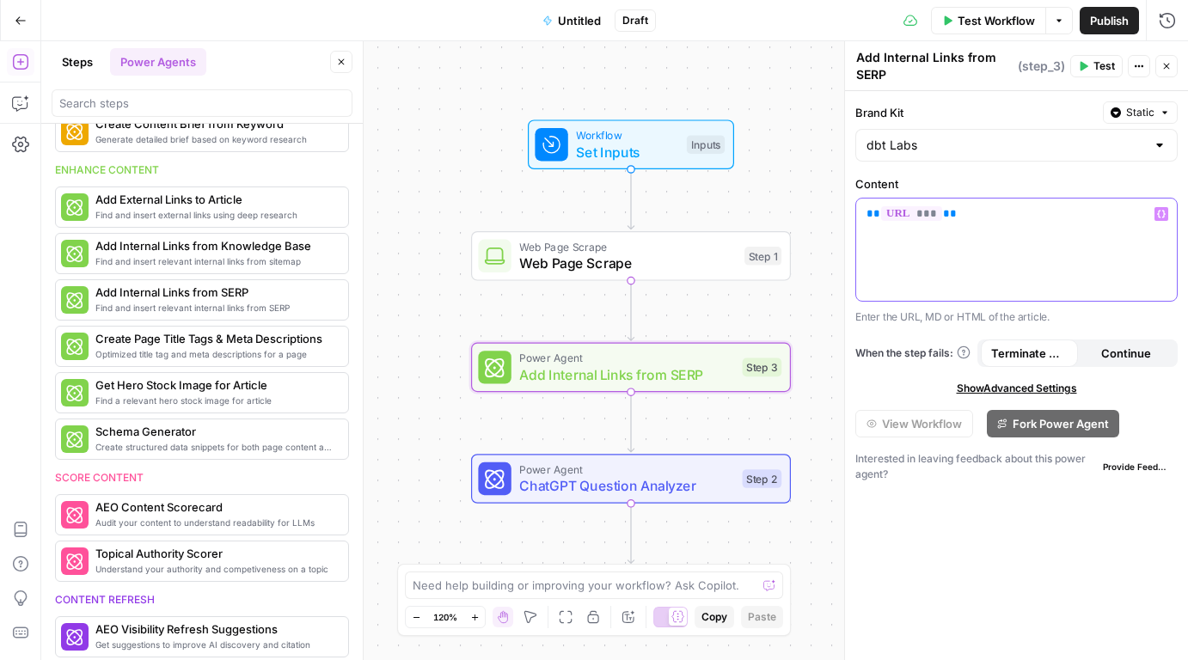
drag, startPoint x: 910, startPoint y: 200, endPoint x: 894, endPoint y: 202, distance: 16.4
click at [894, 202] on div "** *** **" at bounding box center [1016, 250] width 321 height 102
click at [1012, 227] on div "** *** **" at bounding box center [1016, 250] width 321 height 102
click at [1160, 212] on icon "button" at bounding box center [1161, 214] width 9 height 9
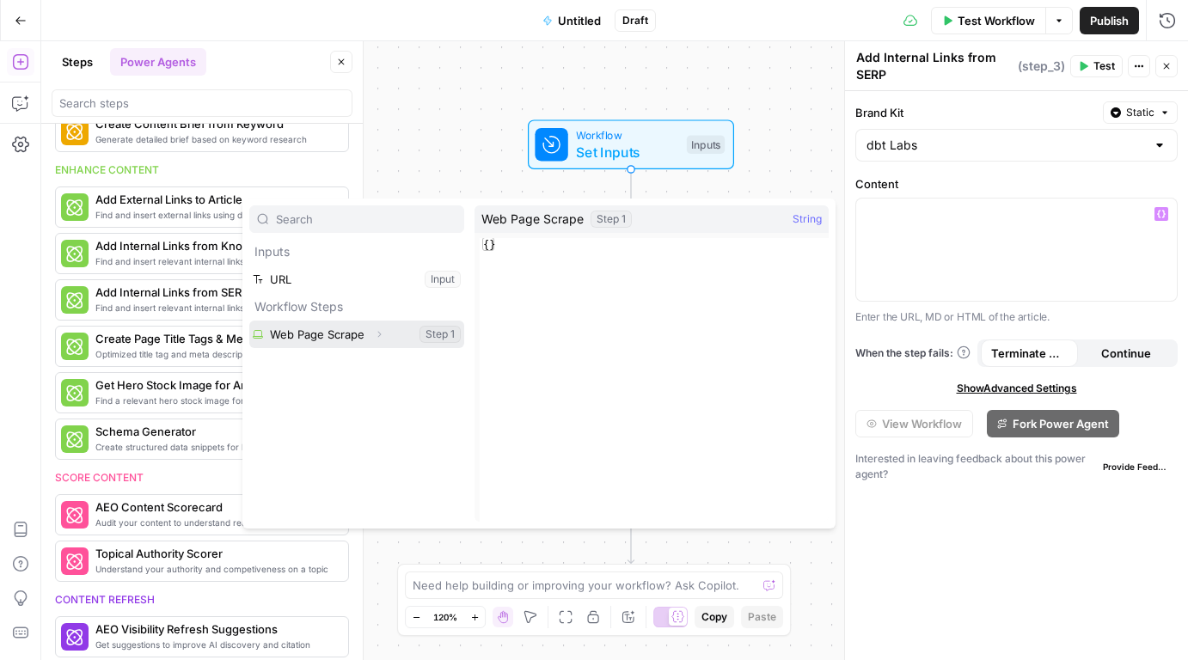
click at [318, 334] on button "Select variable Web Page Scrape" at bounding box center [356, 335] width 215 height 28
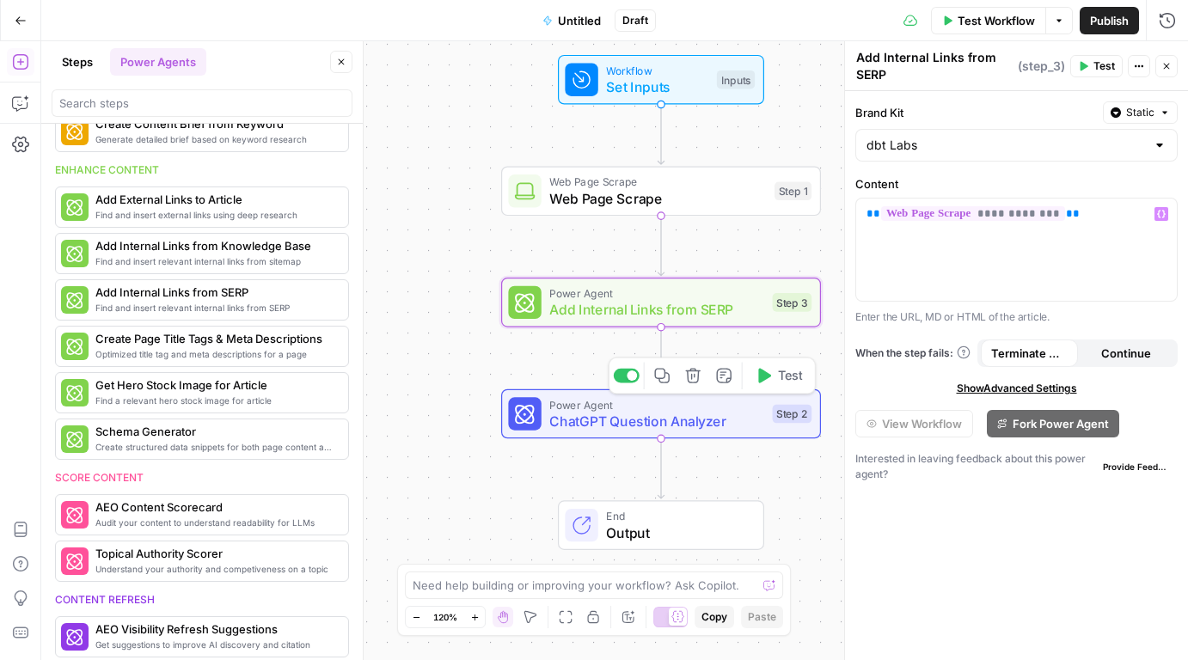
click at [630, 420] on span "ChatGPT Question Analyzer" at bounding box center [656, 421] width 215 height 21
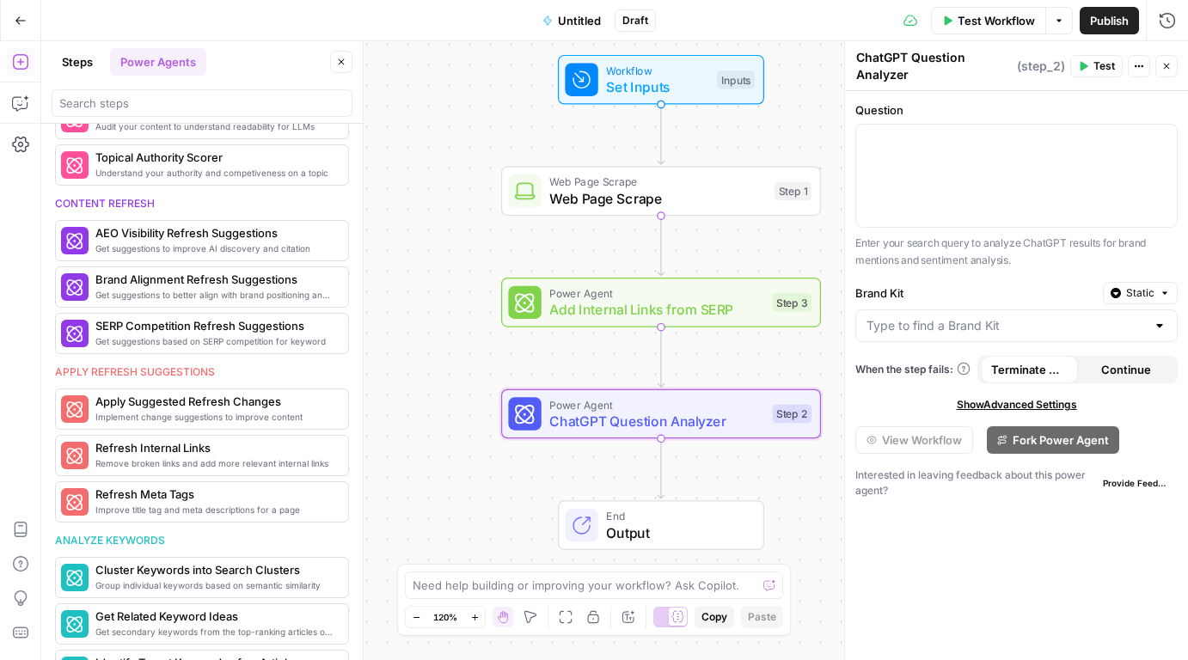
scroll to position [700, 0]
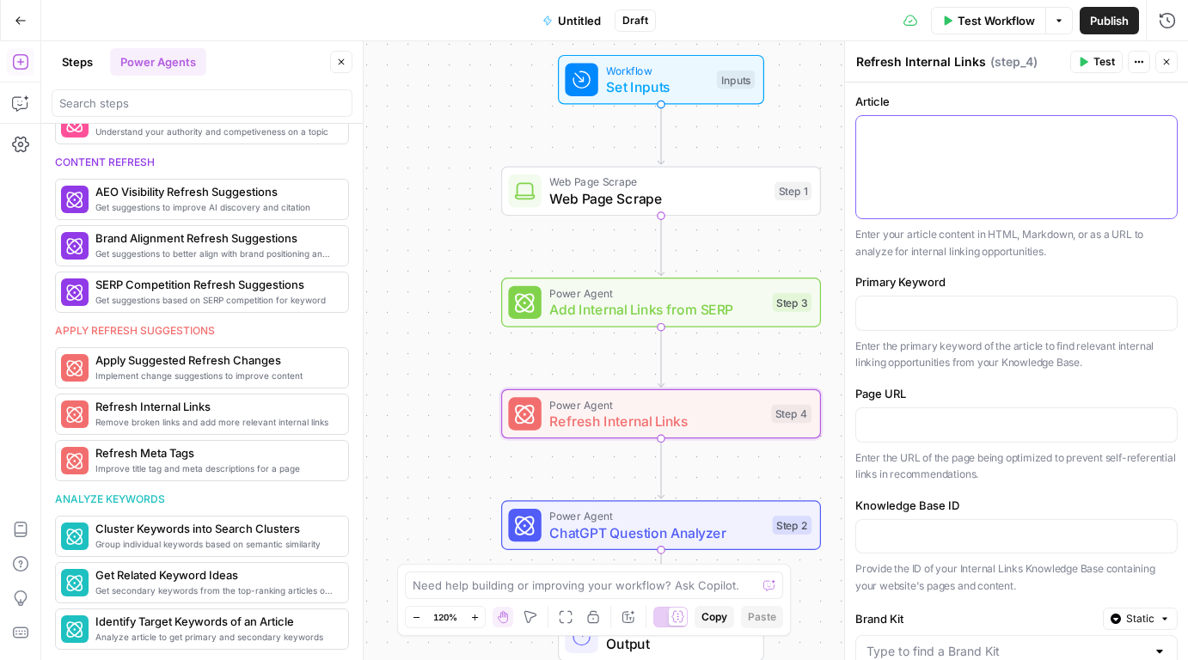
click at [958, 176] on div at bounding box center [1016, 167] width 321 height 102
click at [1157, 140] on div at bounding box center [1016, 167] width 321 height 102
click at [1160, 133] on icon "button" at bounding box center [1161, 131] width 9 height 9
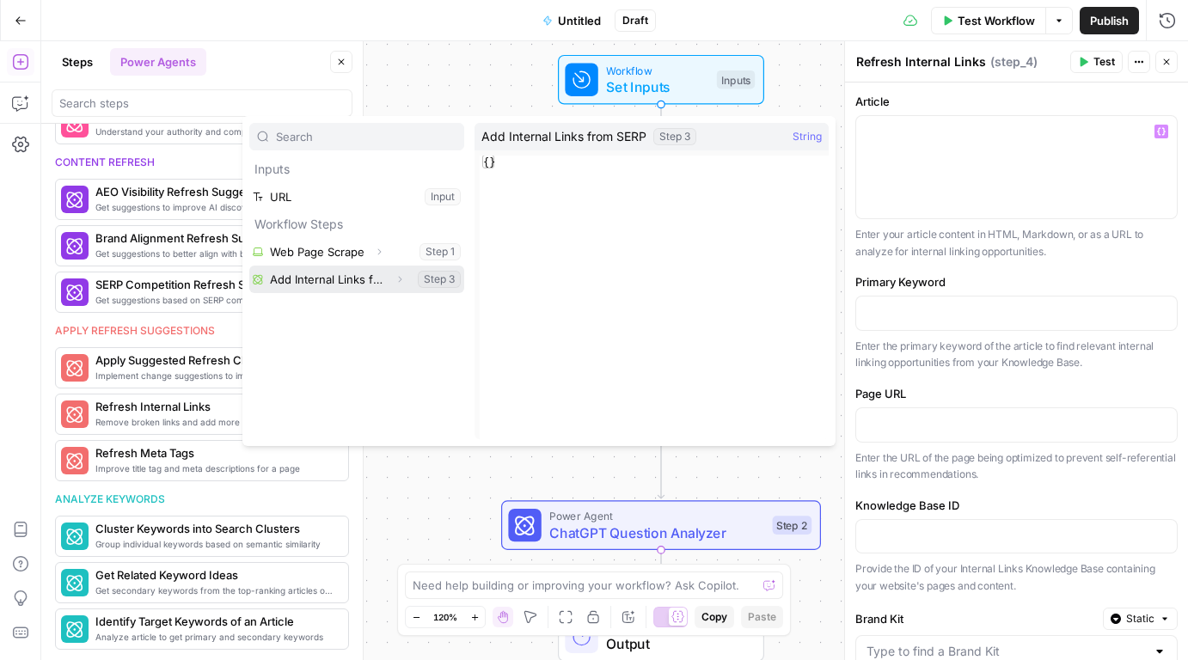
click at [346, 276] on button "Select variable Add Internal Links from SERP" at bounding box center [356, 280] width 215 height 28
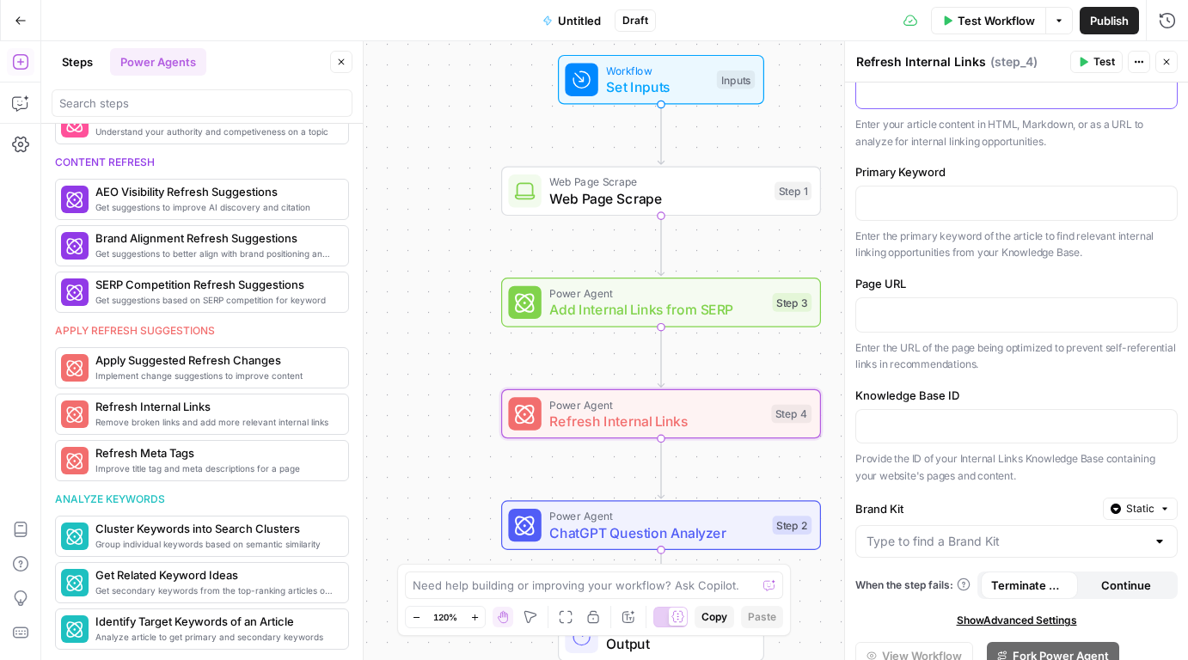
scroll to position [122, 0]
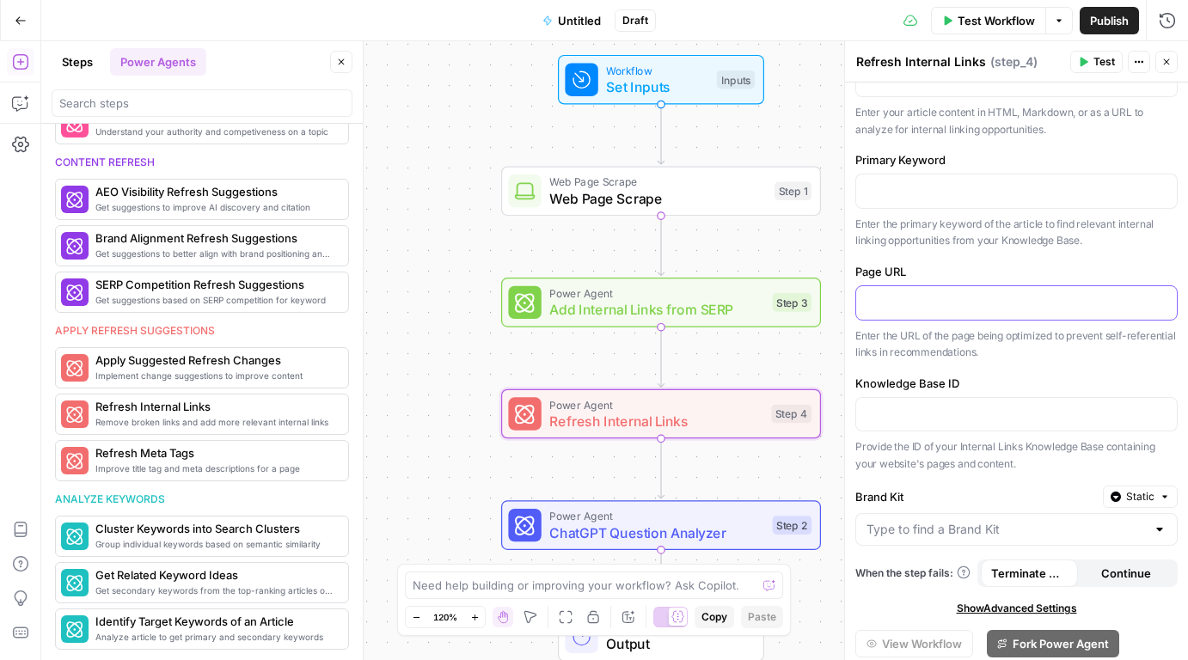
click at [911, 303] on p at bounding box center [1016, 301] width 300 height 17
click at [1162, 296] on button "Variables Menu" at bounding box center [1161, 302] width 14 height 14
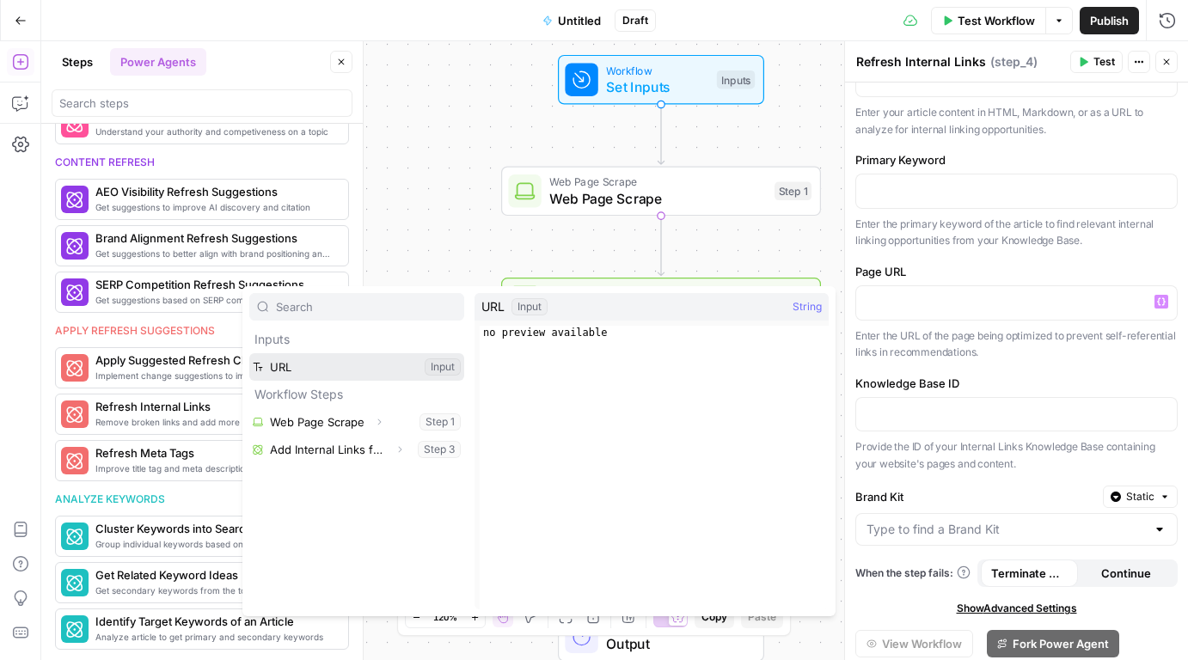
click at [385, 358] on button "Select variable URL" at bounding box center [356, 367] width 215 height 28
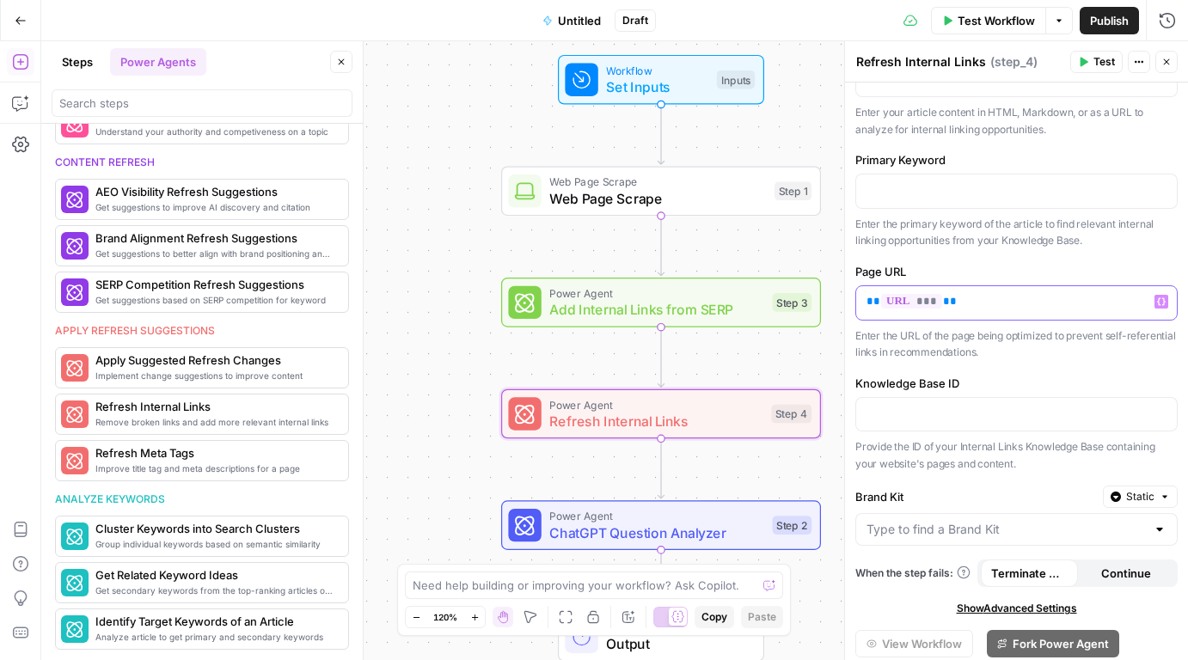
scroll to position [174, 0]
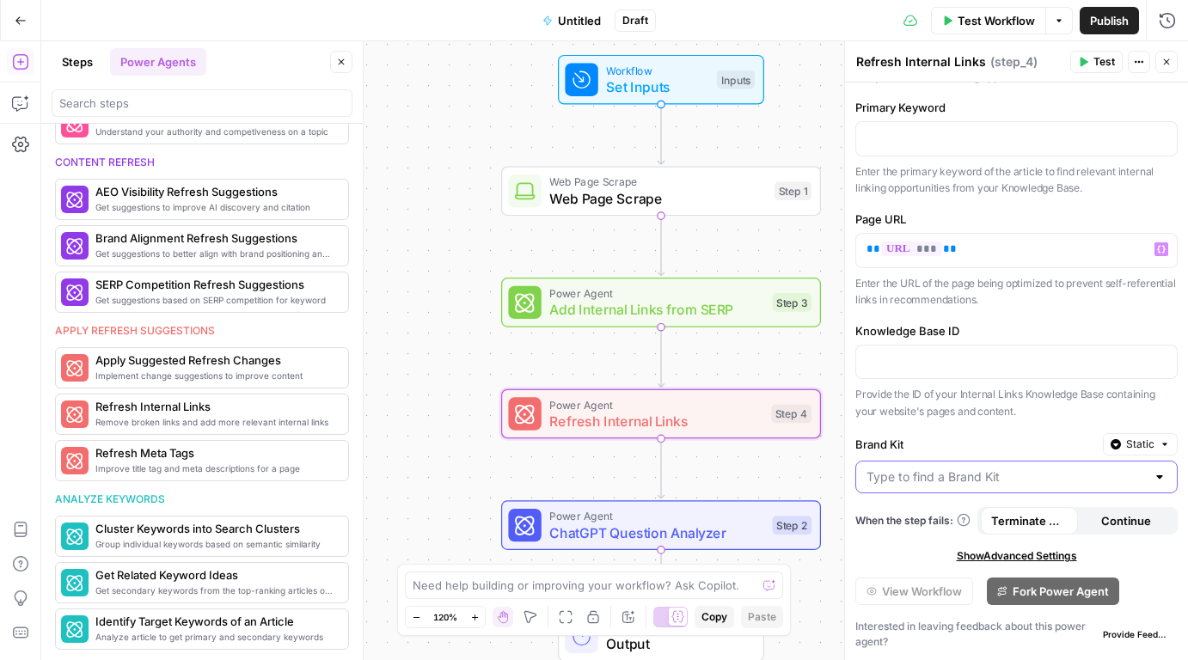
click at [982, 476] on input "Brand Kit" at bounding box center [1005, 476] width 279 height 17
click at [947, 527] on span "dbt Labs" at bounding box center [1013, 519] width 286 height 17
type input "dbt Labs"
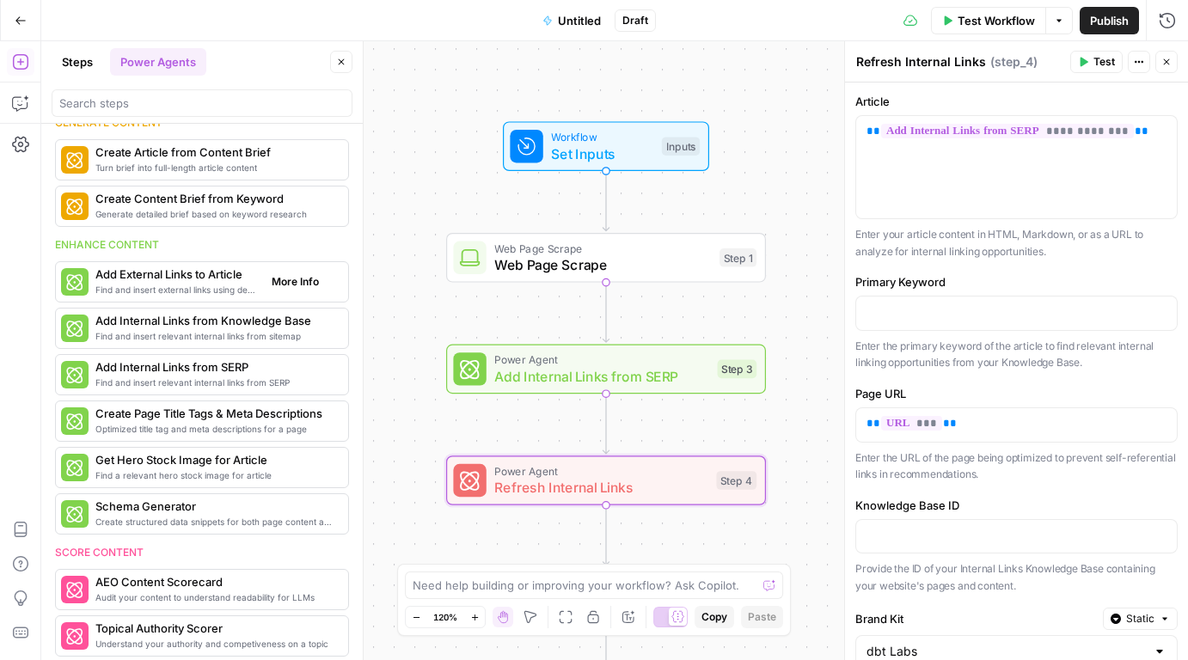
scroll to position [0, 0]
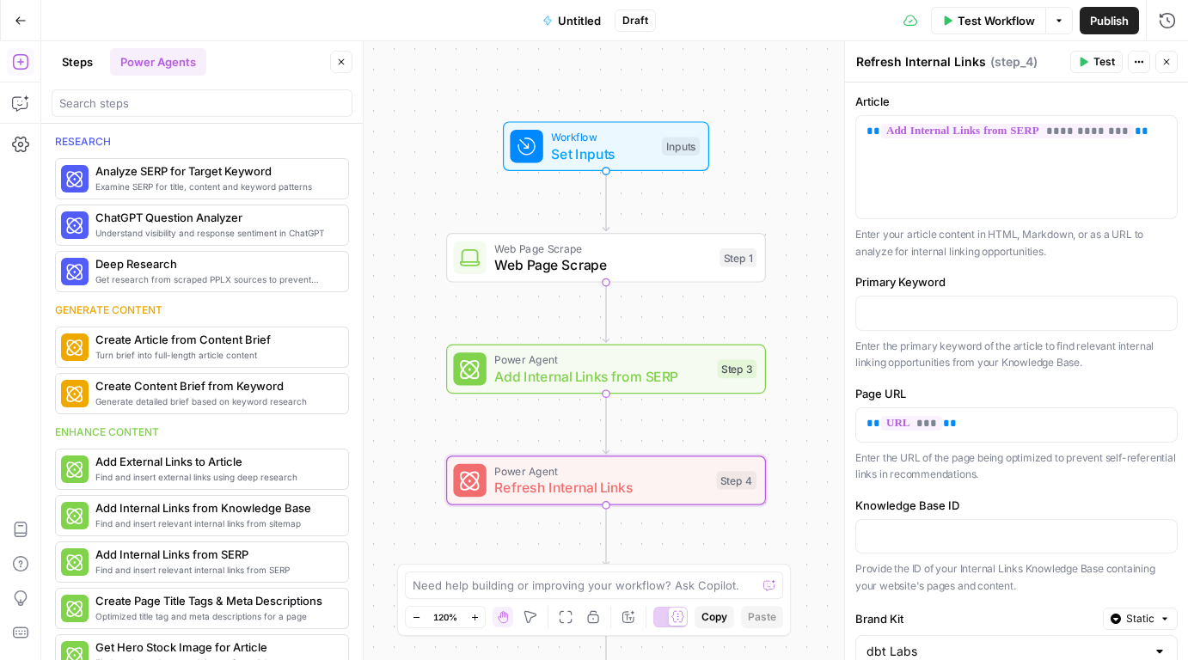
click at [84, 64] on button "Steps" at bounding box center [78, 62] width 52 height 28
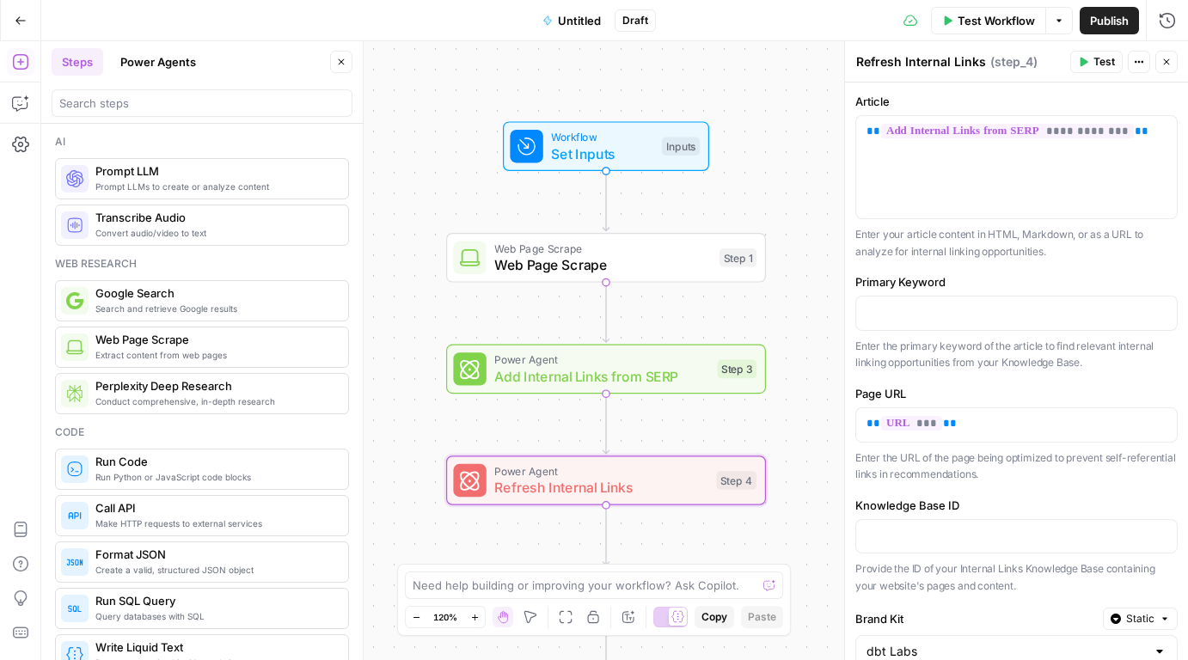
click at [125, 112] on div at bounding box center [202, 103] width 301 height 28
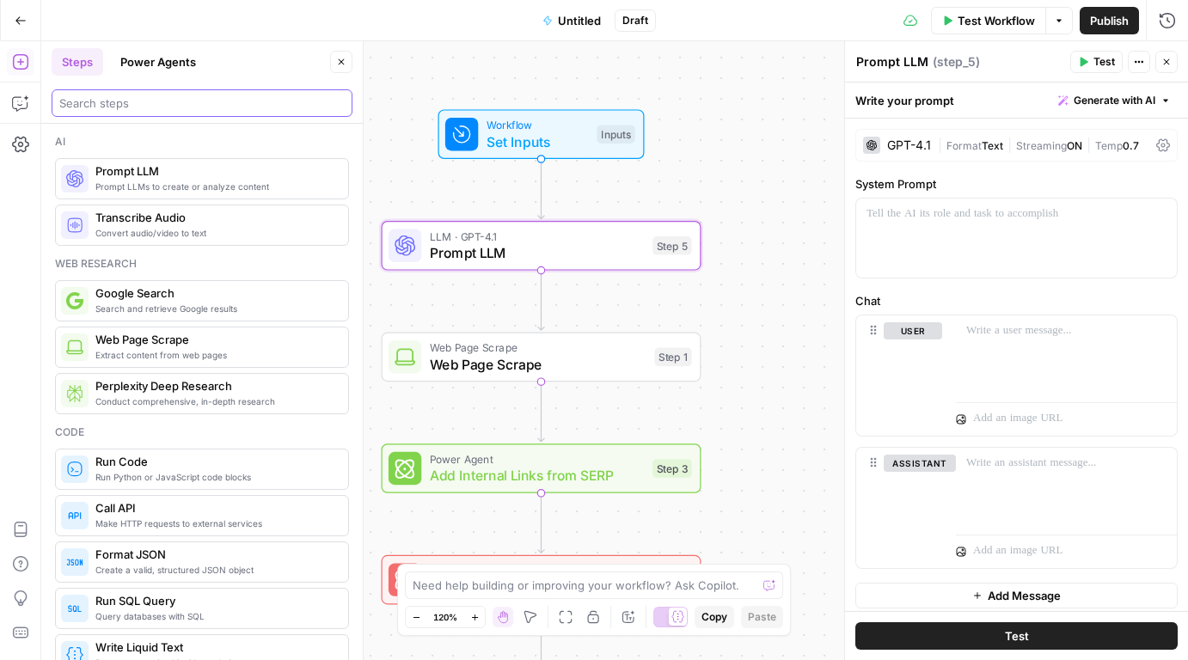
click at [192, 96] on input "search" at bounding box center [201, 103] width 285 height 17
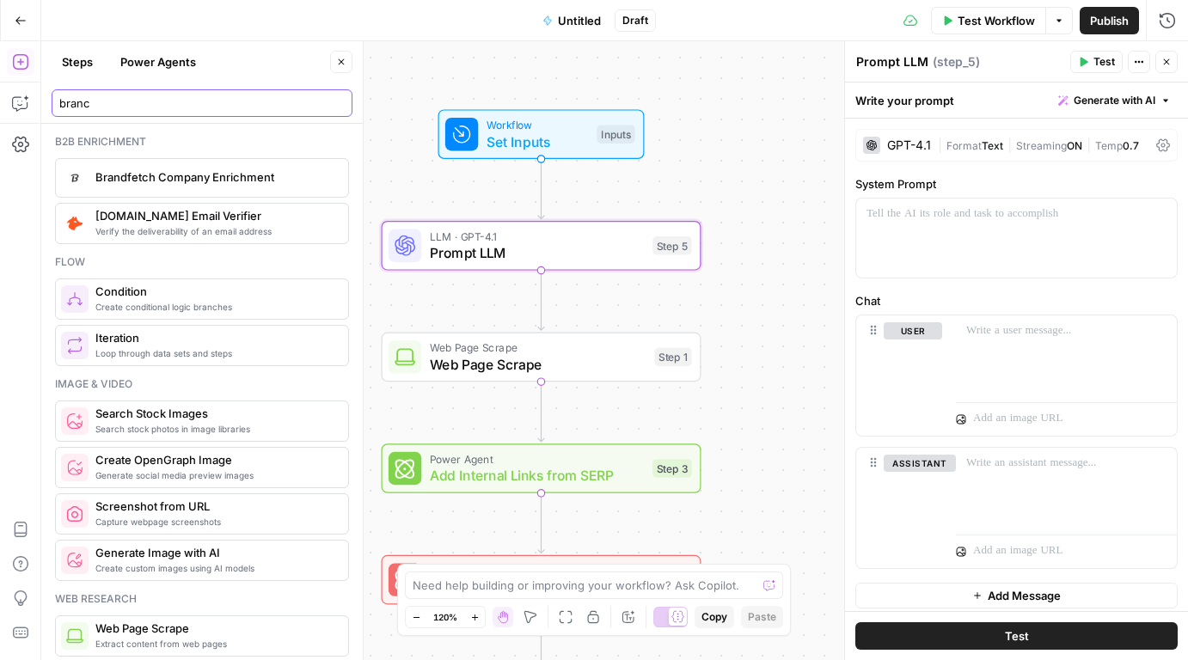
type input "branch"
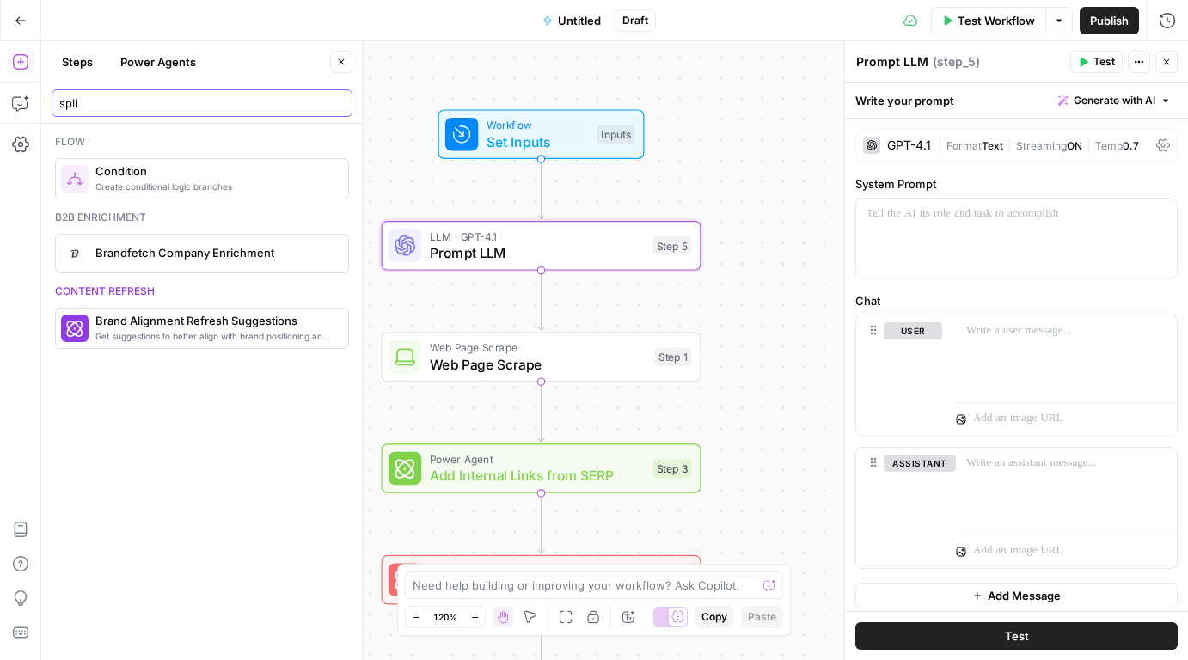
type input "split"
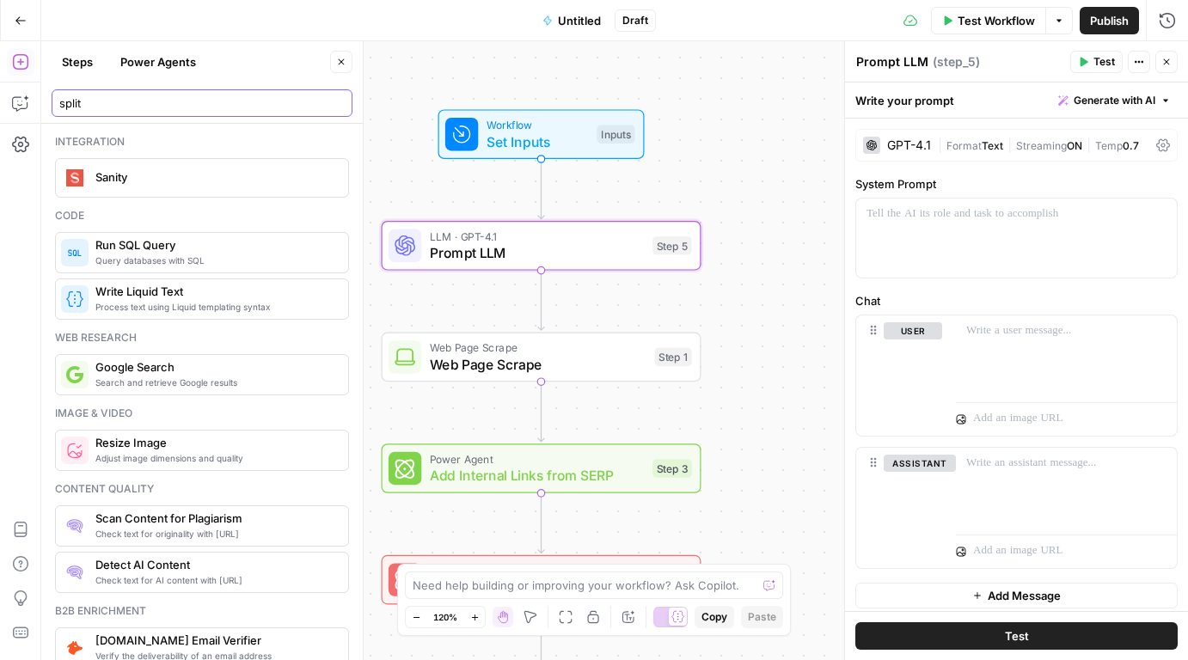
click at [338, 103] on input "split" at bounding box center [201, 103] width 285 height 17
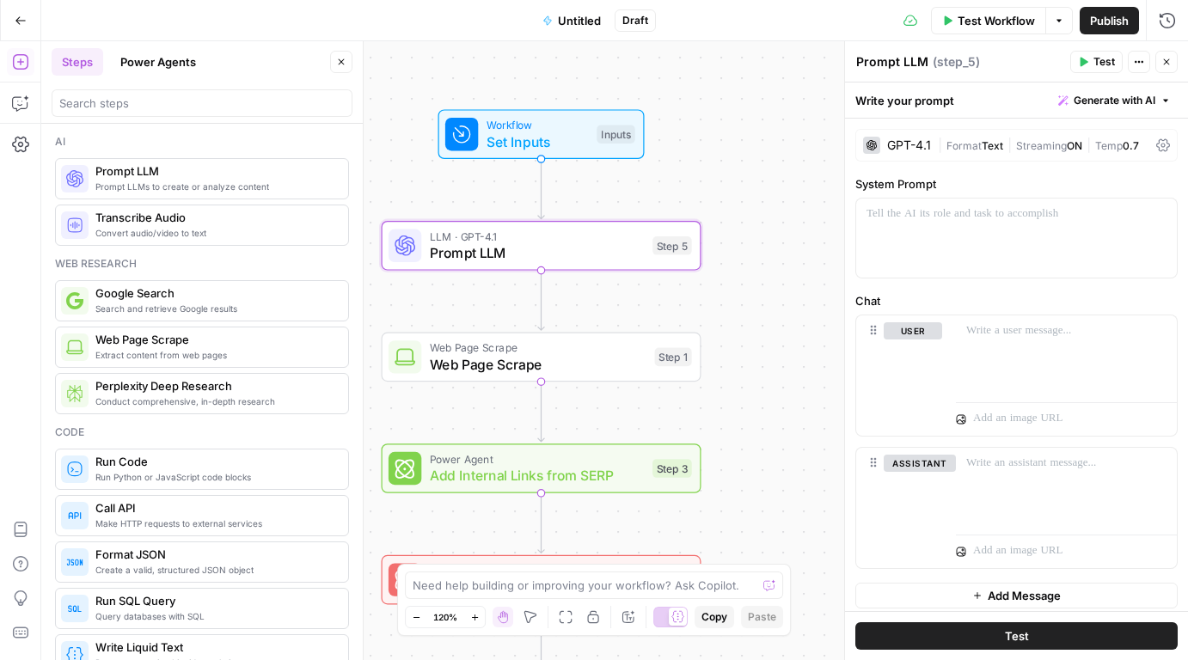
click at [461, 300] on div "Workflow Set Inputs Inputs LLM · GPT-4.1 Prompt LLM Step 5 Web Page Scrape Web …" at bounding box center [614, 350] width 1147 height 619
click at [479, 259] on span "Prompt LLM" at bounding box center [537, 252] width 215 height 21
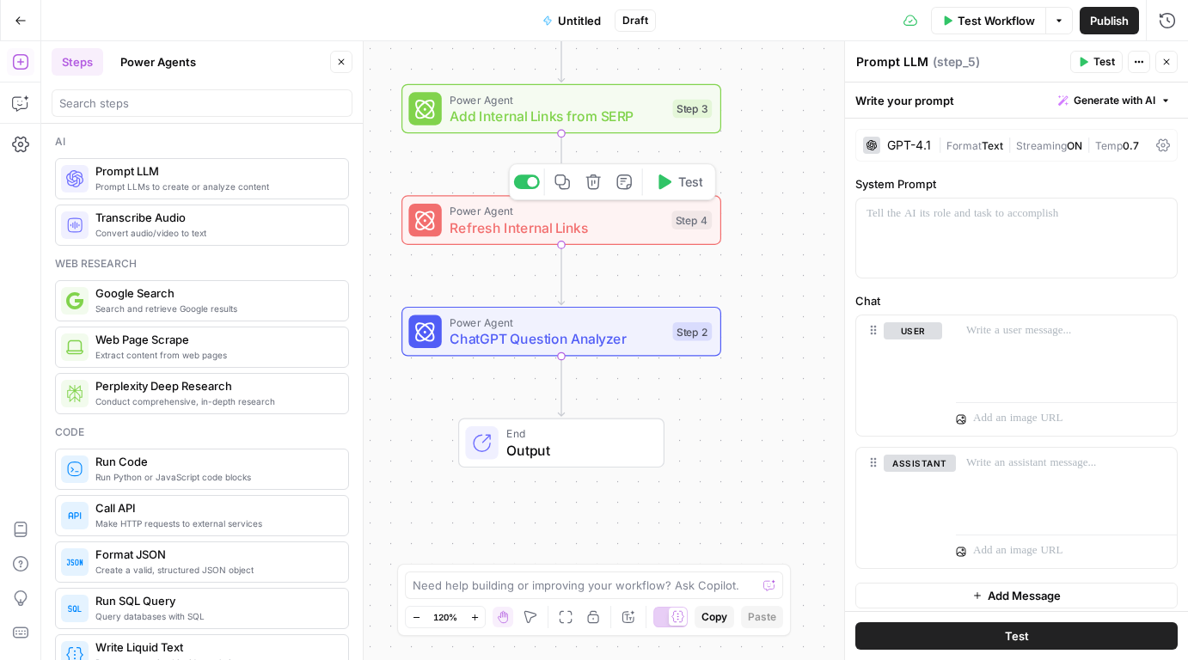
click at [516, 349] on div "Power Agent ChatGPT Question Analyzer Step 2 Copy step Delete step Add Note Test" at bounding box center [561, 332] width 320 height 50
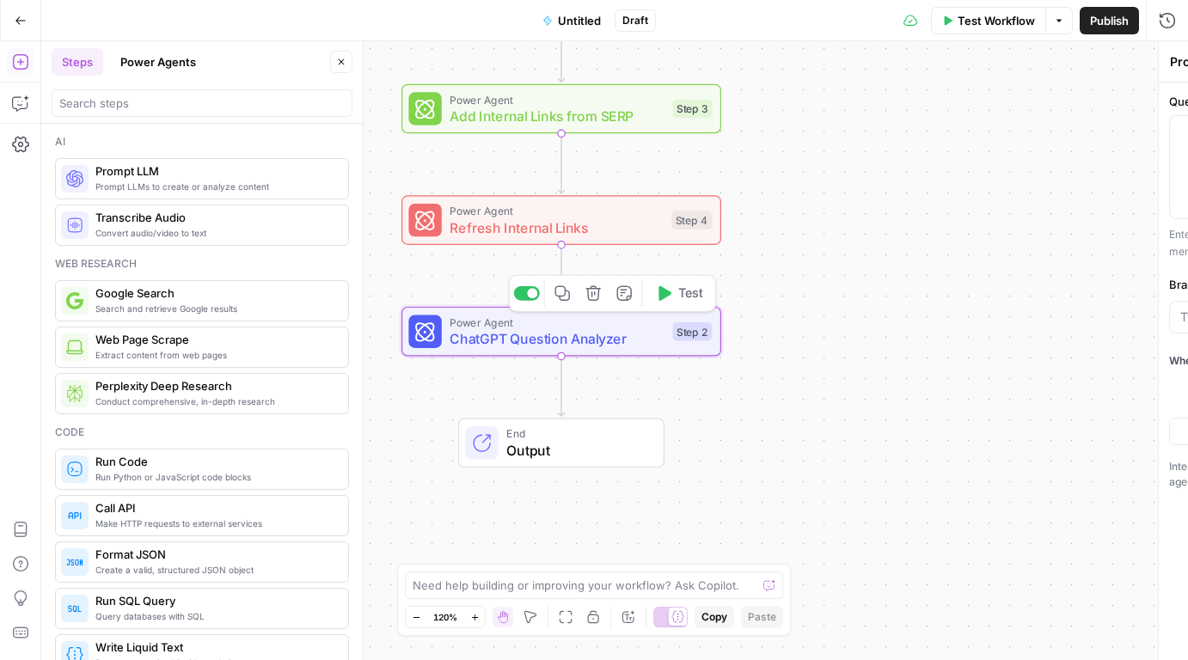
type textarea "ChatGPT Question Analyzer"
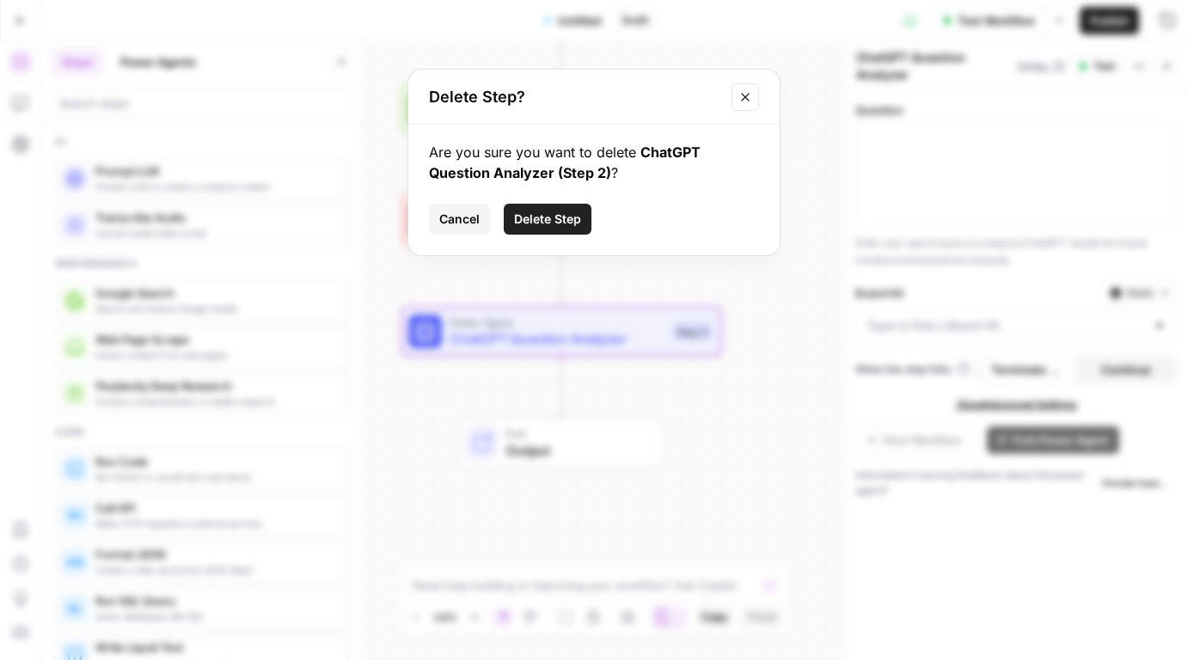
click at [556, 210] on button "Delete Step" at bounding box center [548, 219] width 88 height 31
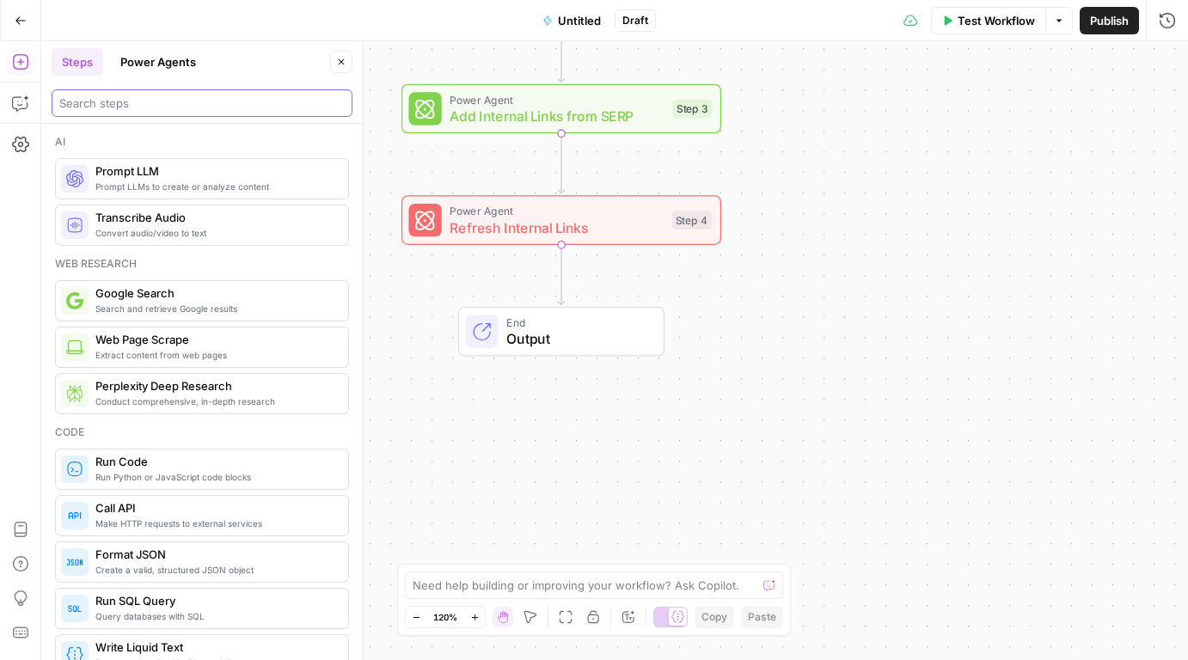
click at [154, 101] on input "search" at bounding box center [201, 103] width 285 height 17
type input "combine"
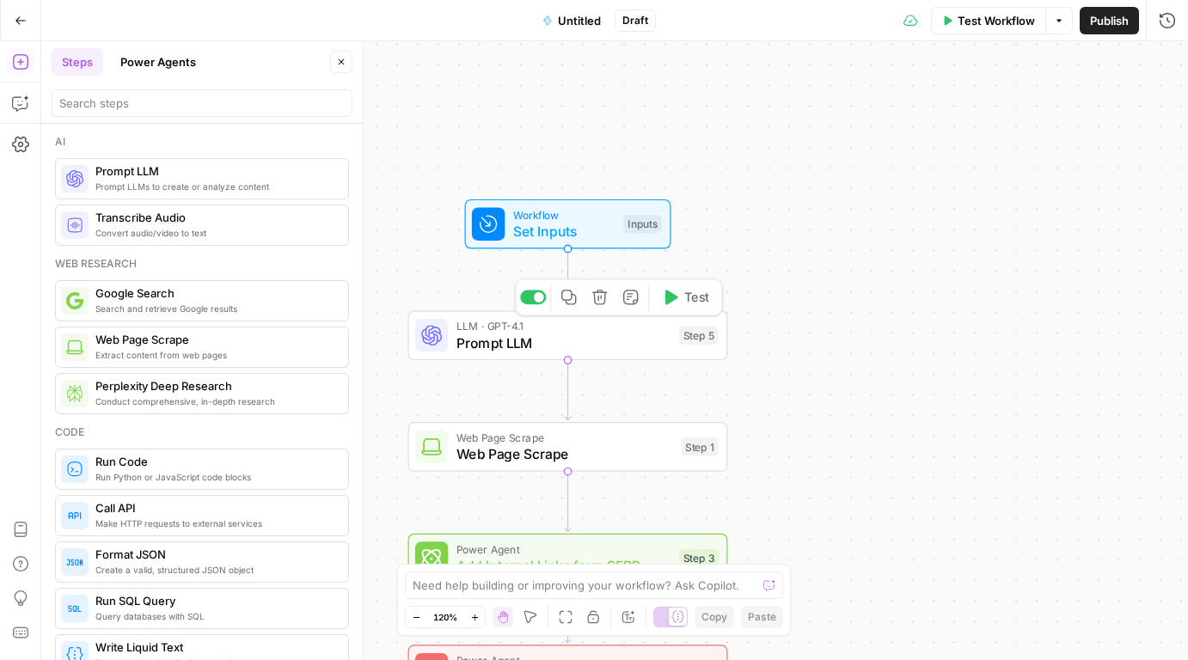
click at [516, 357] on div "LLM · GPT-4.1 Prompt LLM Step 5 Copy step Delete step Add Note Test" at bounding box center [568, 336] width 320 height 50
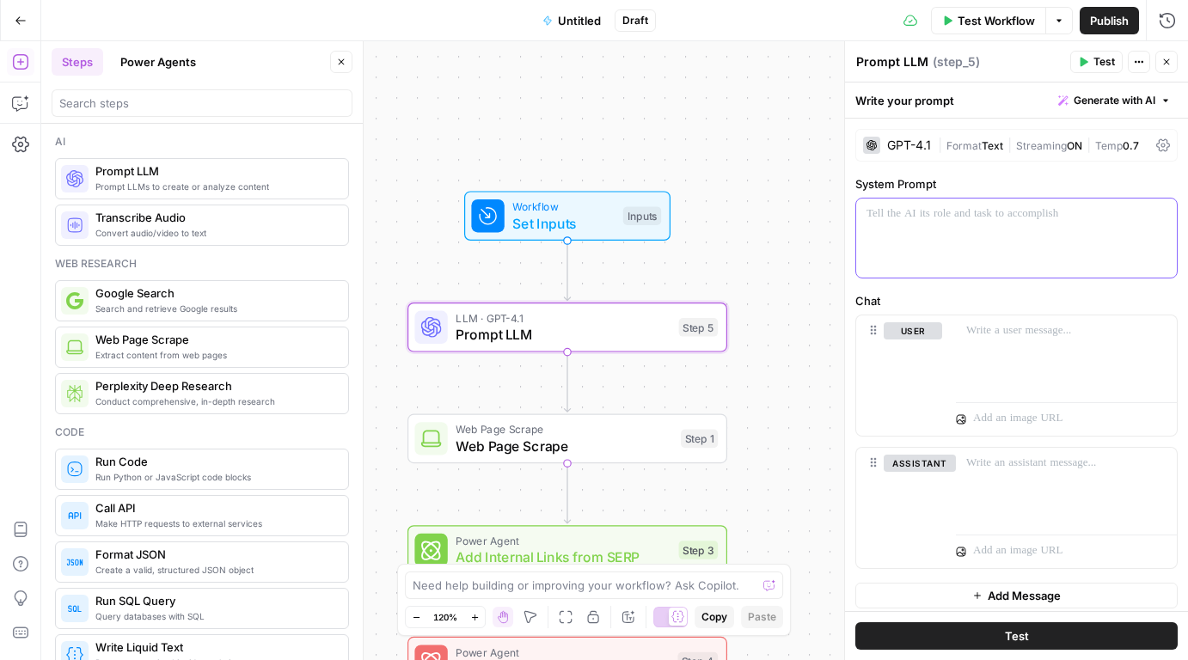
click at [955, 231] on div at bounding box center [1016, 238] width 321 height 79
click at [1165, 214] on span "Variables Menu" at bounding box center [1165, 214] width 1 height 1
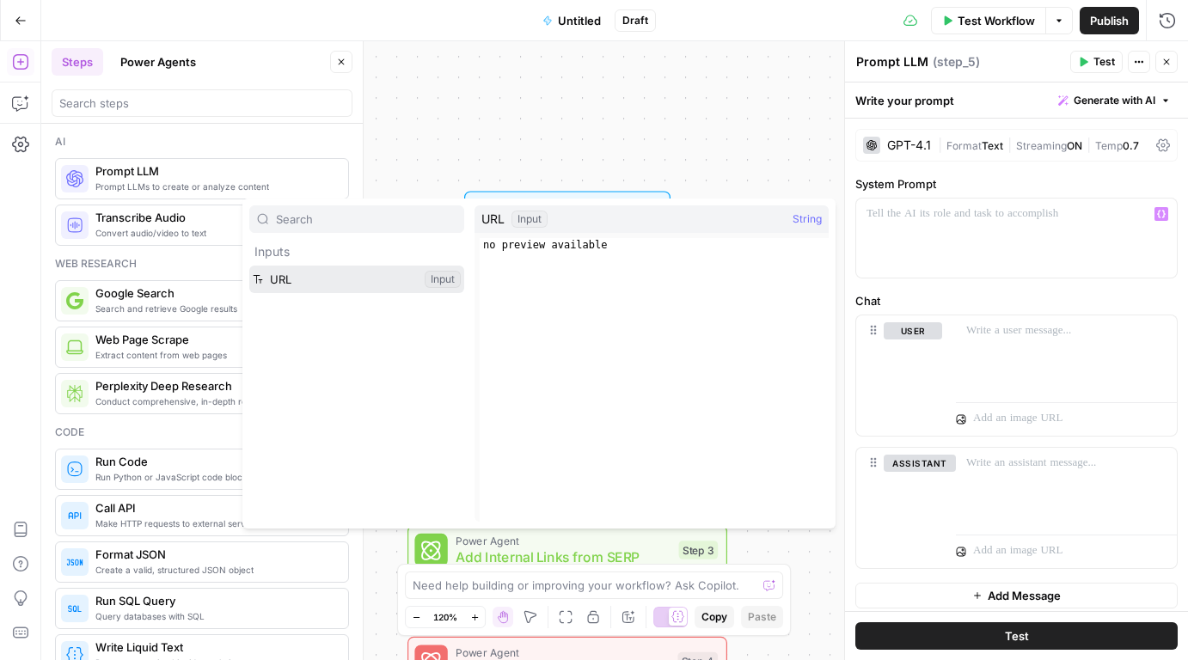
click at [383, 275] on button "Select variable URL" at bounding box center [356, 280] width 215 height 28
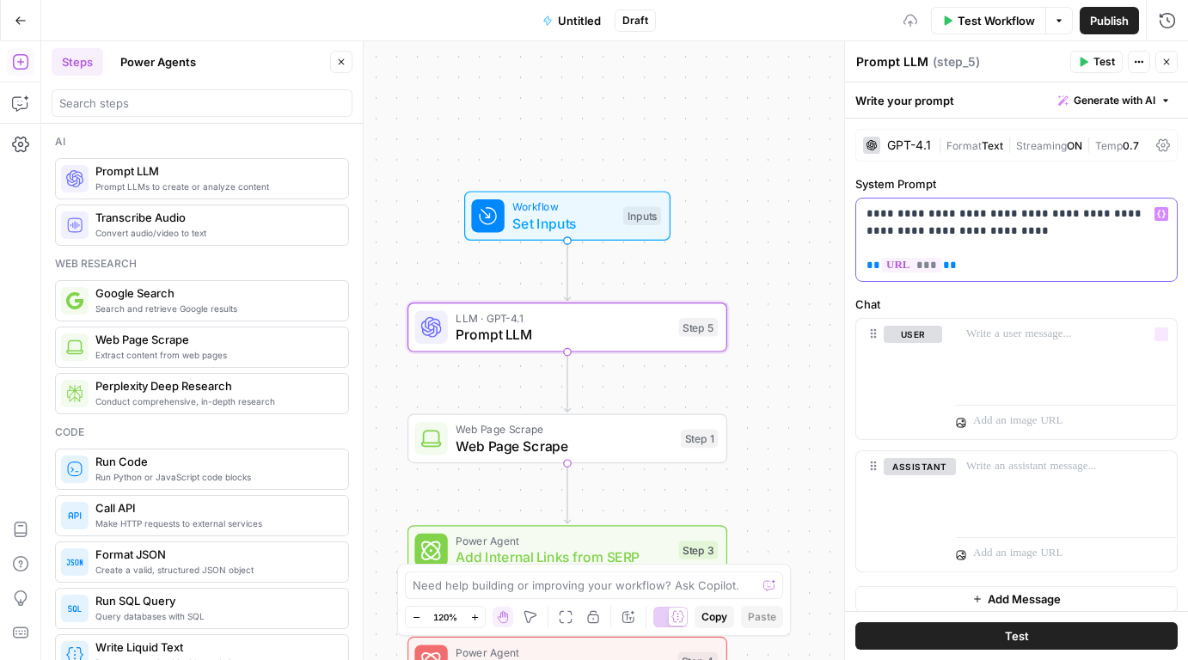
scroll to position [11, 0]
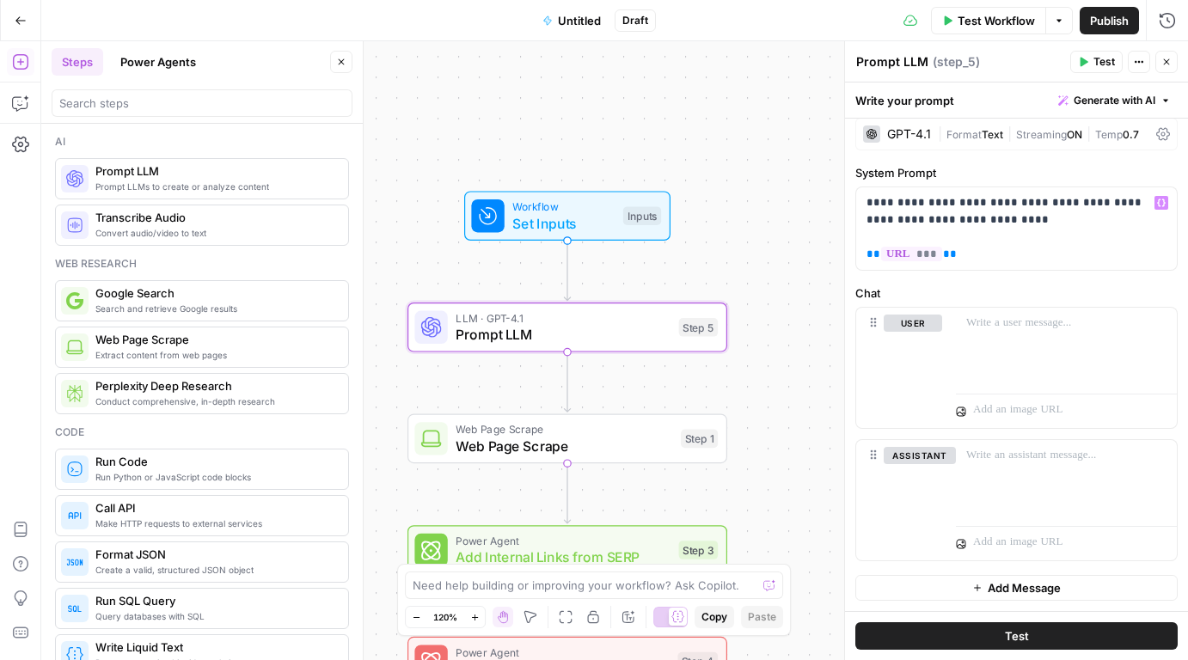
click at [1066, 631] on button "Test" at bounding box center [1016, 636] width 322 height 28
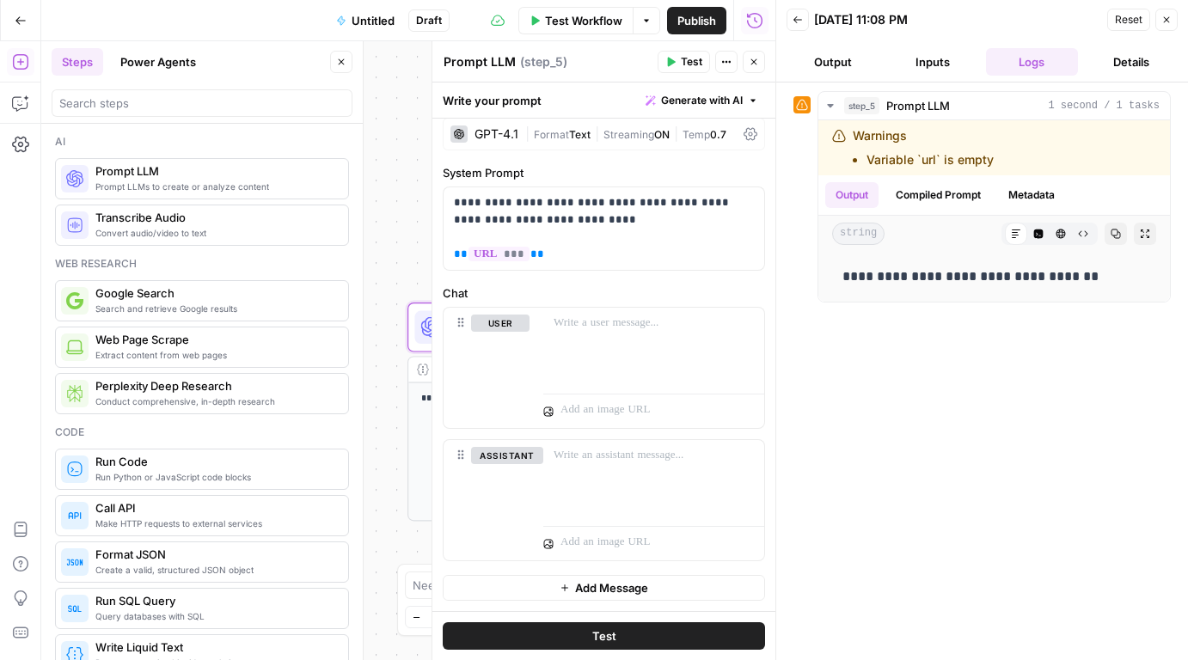
click at [393, 131] on div "**********" at bounding box center [408, 350] width 734 height 619
click at [1171, 14] on button "Close" at bounding box center [1166, 20] width 22 height 22
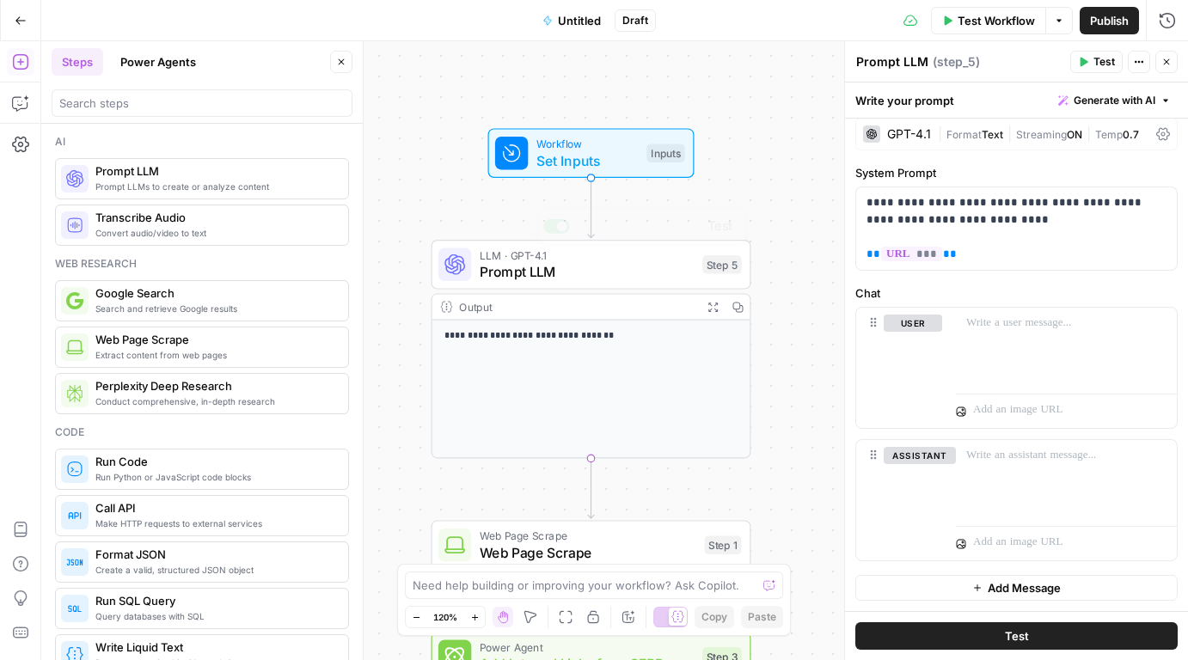
click at [573, 376] on div "**********" at bounding box center [591, 390] width 318 height 138
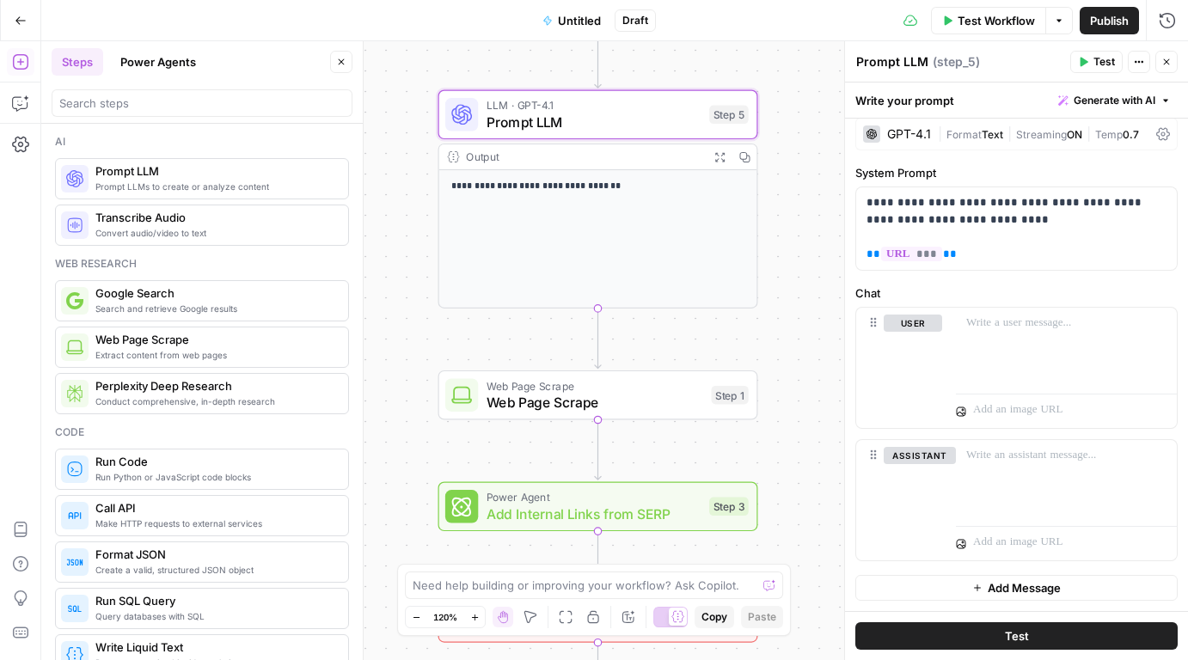
click at [621, 387] on span "Web Page Scrape" at bounding box center [594, 385] width 217 height 16
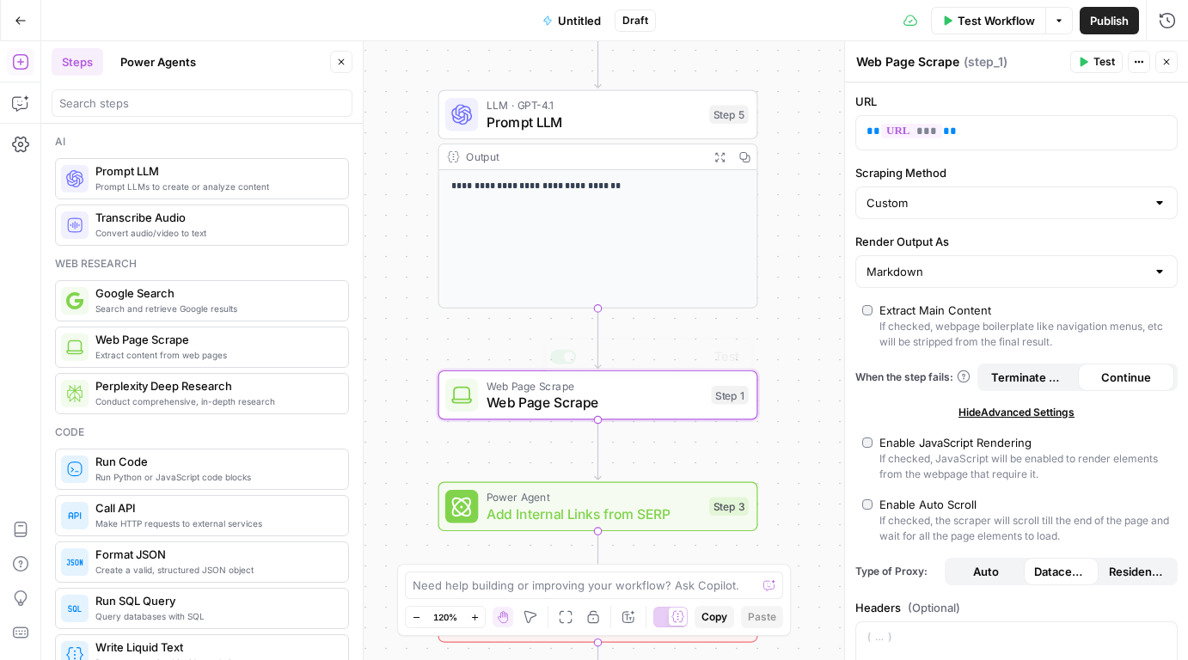
click at [583, 511] on span "Add Internal Links from SERP" at bounding box center [593, 514] width 215 height 21
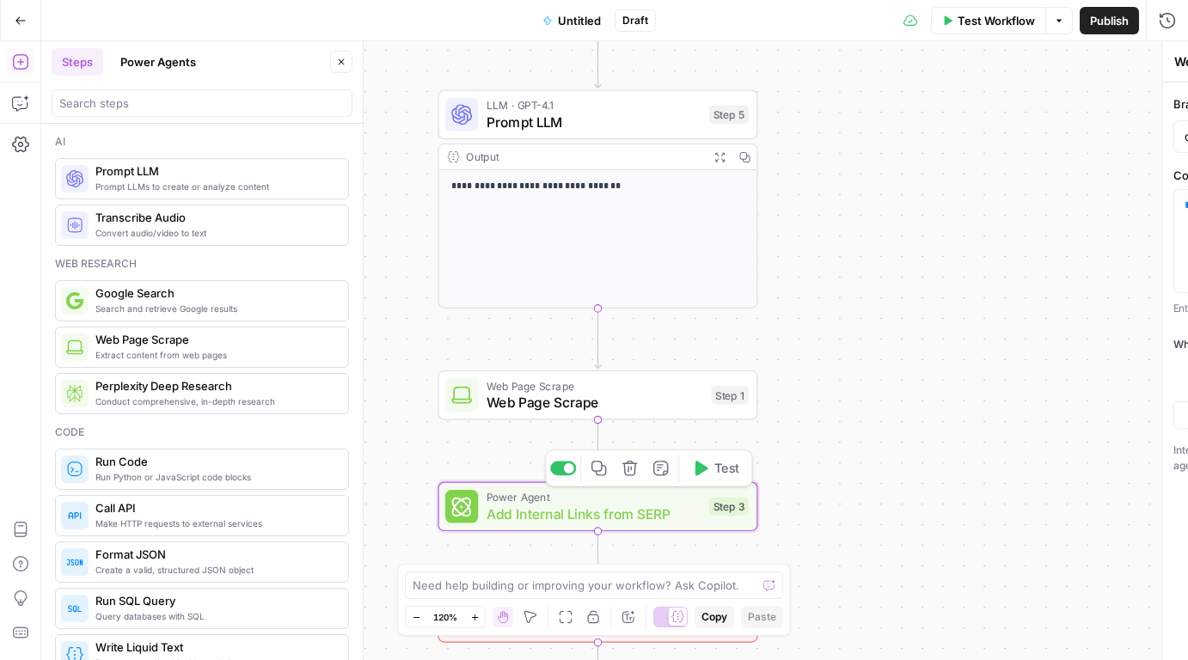
type textarea "Add Internal Links from SERP"
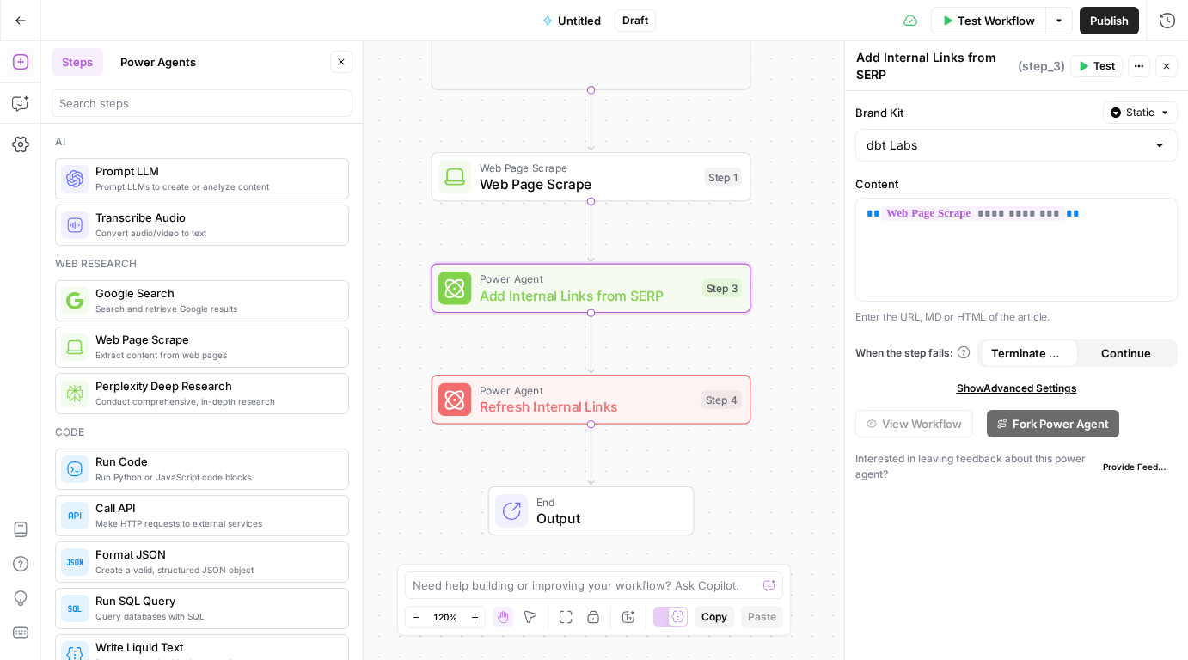
drag, startPoint x: 784, startPoint y: 259, endPoint x: 777, endPoint y: 40, distance: 218.4
click at [777, 41] on div "**********" at bounding box center [614, 350] width 1147 height 619
click at [620, 401] on span "Refresh Internal Links" at bounding box center [586, 406] width 213 height 21
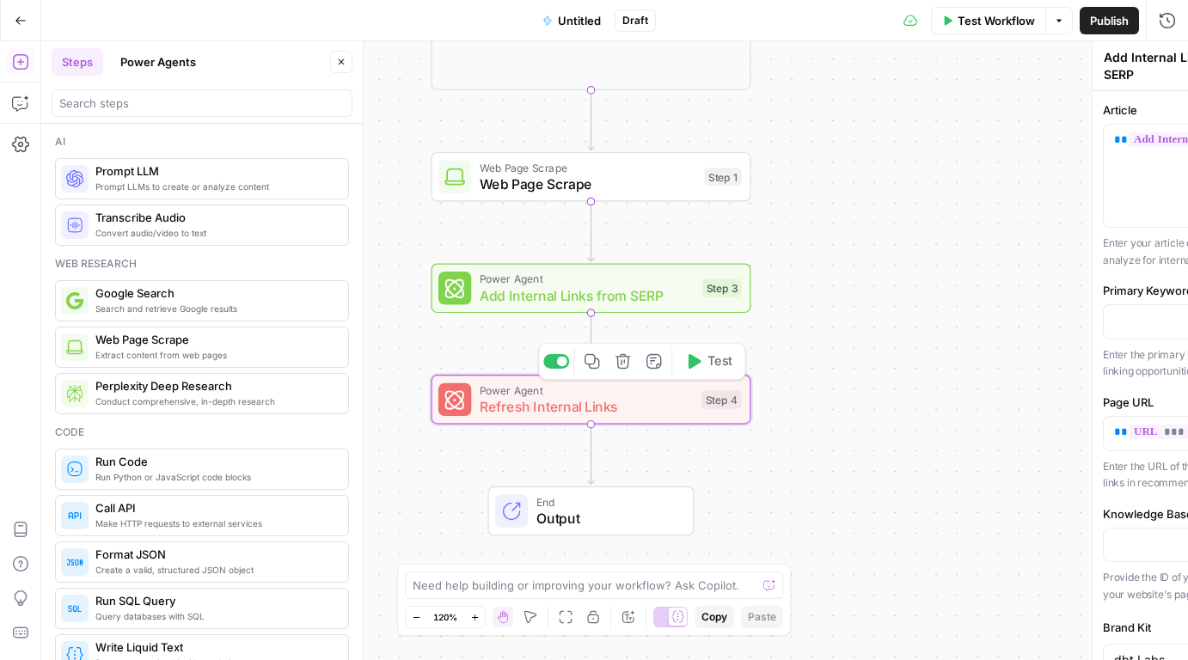
type textarea "Refresh Internal Links"
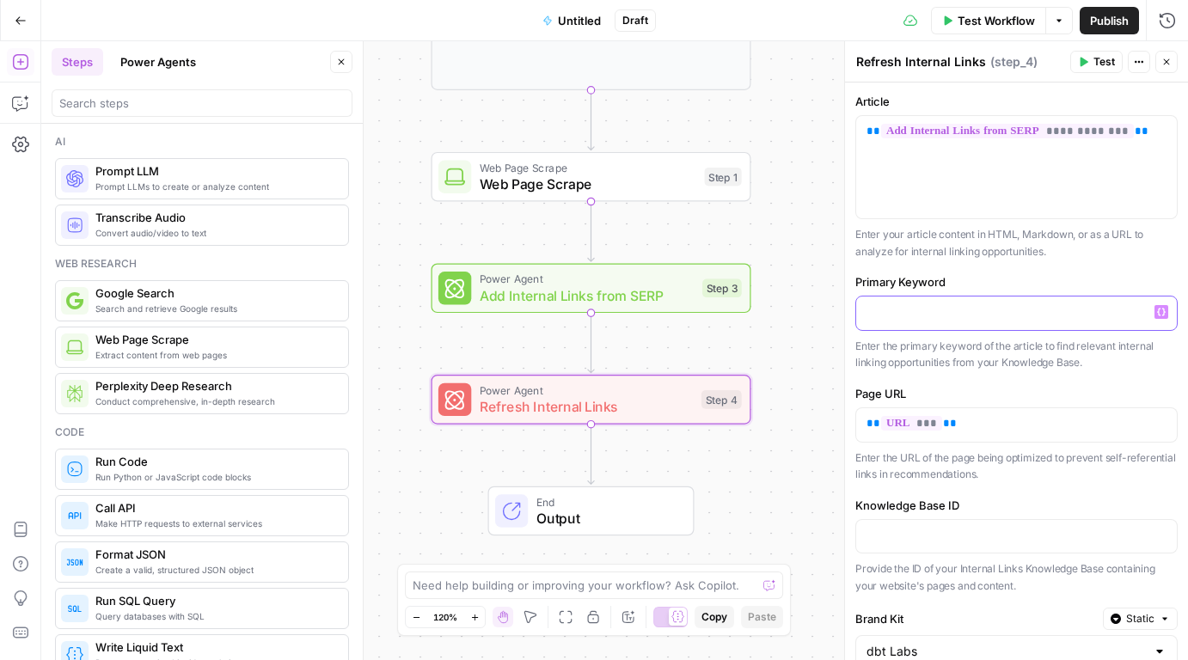
click at [928, 305] on p at bounding box center [1016, 311] width 300 height 17
click at [1165, 311] on button "Variables Menu" at bounding box center [1161, 312] width 14 height 14
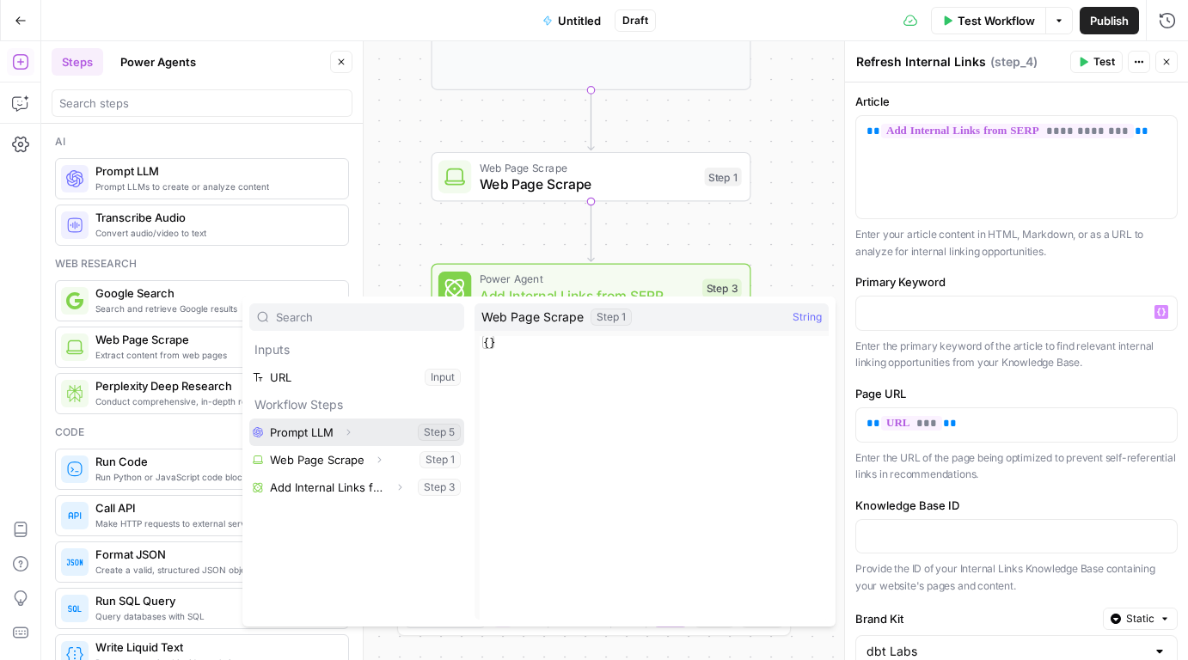
click at [341, 437] on button "Expand" at bounding box center [348, 432] width 22 height 22
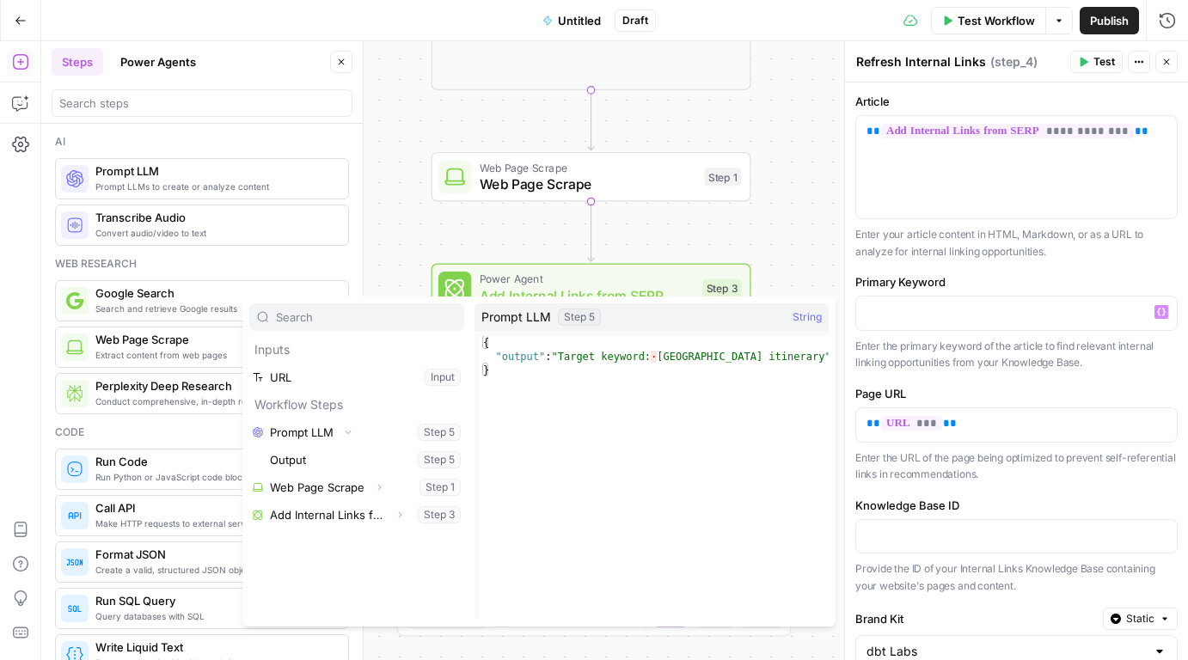
click at [381, 199] on div "**********" at bounding box center [614, 350] width 1147 height 619
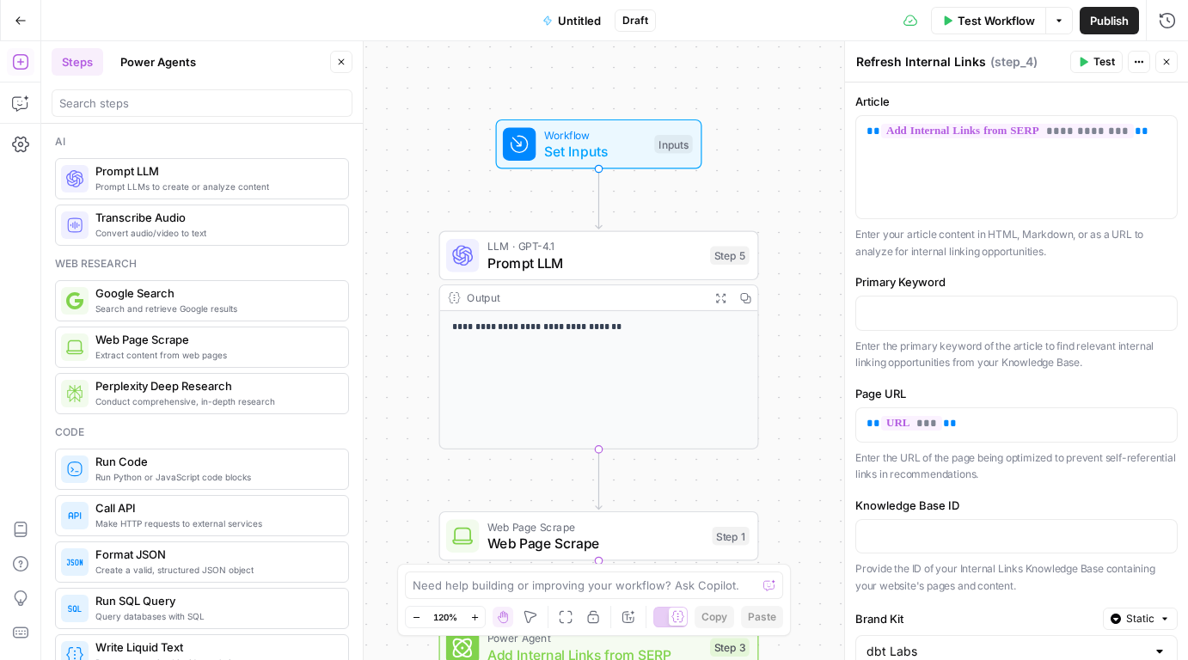
drag, startPoint x: 406, startPoint y: 156, endPoint x: 421, endPoint y: 499, distance: 344.1
click at [421, 499] on div "**********" at bounding box center [614, 350] width 1147 height 619
click at [637, 255] on span "Prompt LLM" at bounding box center [594, 263] width 215 height 21
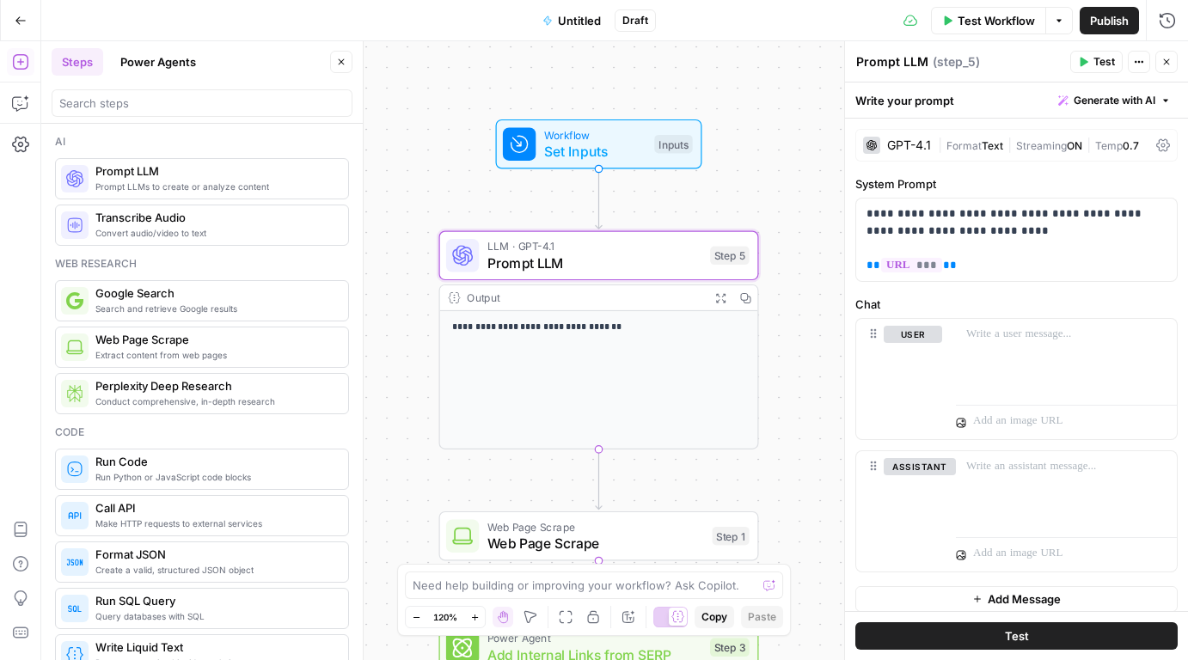
click at [933, 60] on span "( step_5 )" at bounding box center [956, 61] width 47 height 17
click at [914, 58] on textarea "Prompt LLM" at bounding box center [892, 61] width 72 height 17
type textarea "Get target keyword"
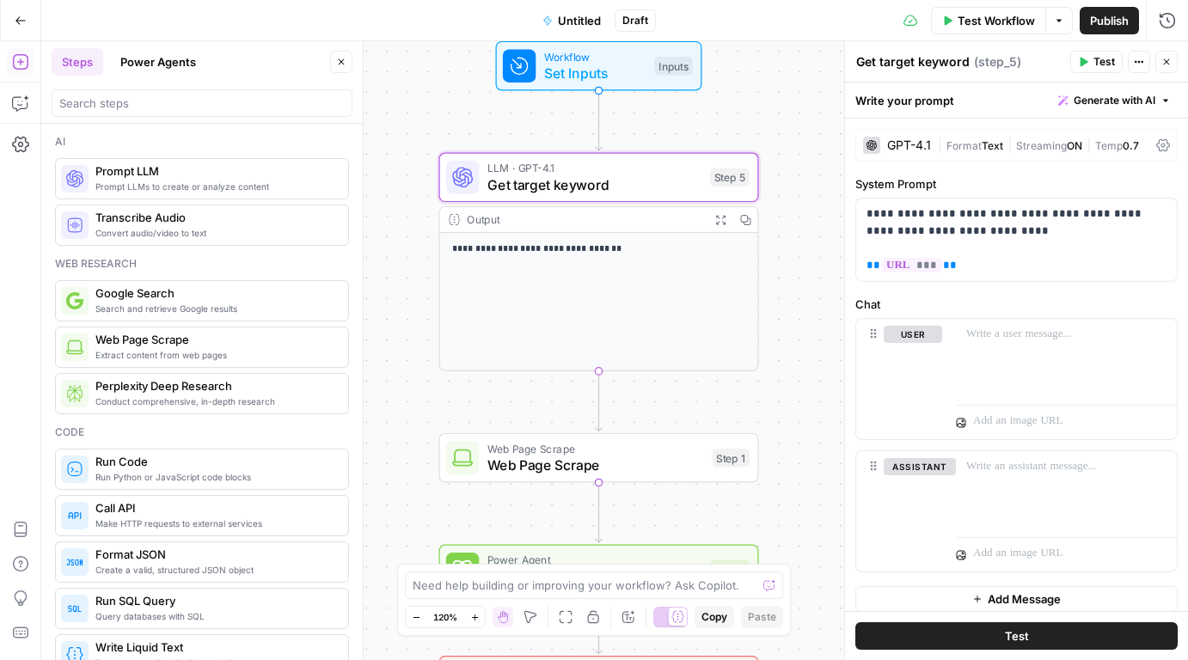
drag, startPoint x: 771, startPoint y: 178, endPoint x: 767, endPoint y: 115, distance: 62.9
click at [767, 115] on div "**********" at bounding box center [614, 350] width 1147 height 619
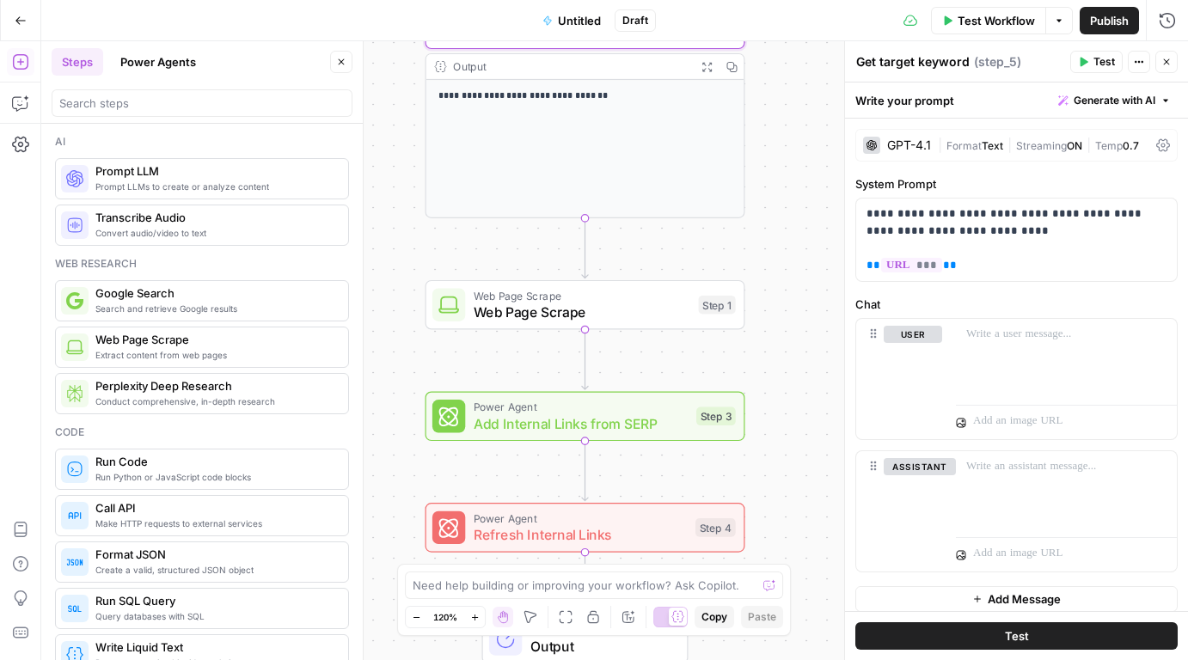
drag, startPoint x: 790, startPoint y: 328, endPoint x: 780, endPoint y: 160, distance: 168.7
click at [780, 160] on div "**********" at bounding box center [614, 350] width 1147 height 619
click at [584, 313] on span "Web Page Scrape" at bounding box center [582, 312] width 217 height 21
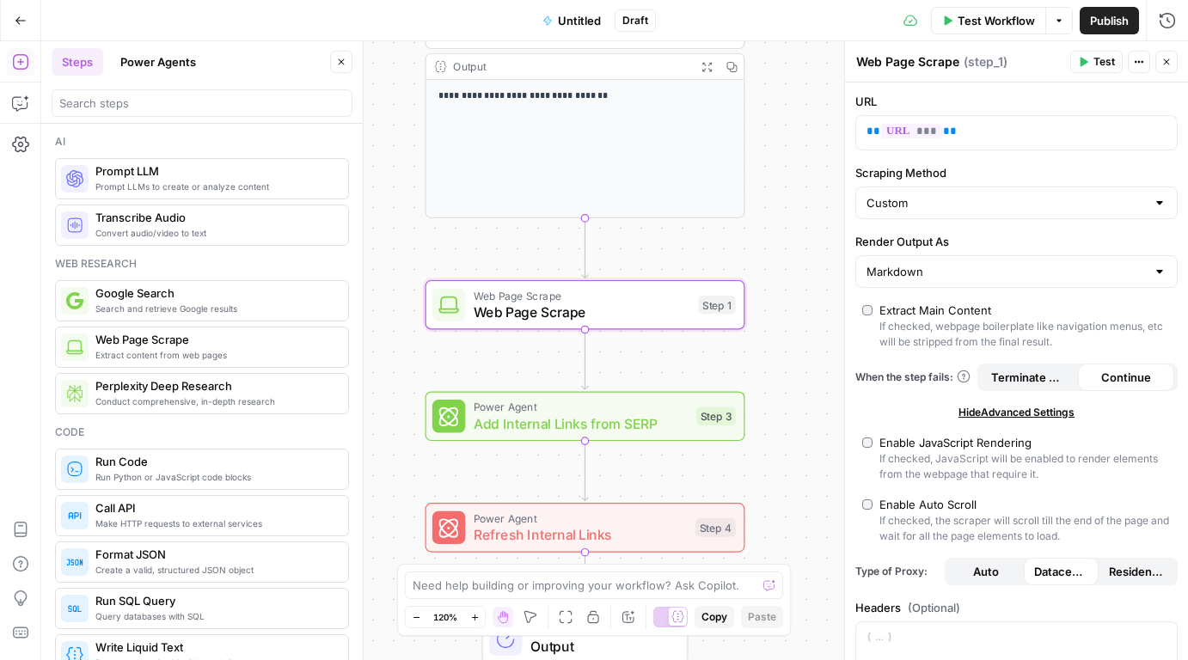
click at [920, 63] on textarea "Web Page Scrape" at bounding box center [907, 61] width 103 height 17
type textarea "Scrape page"
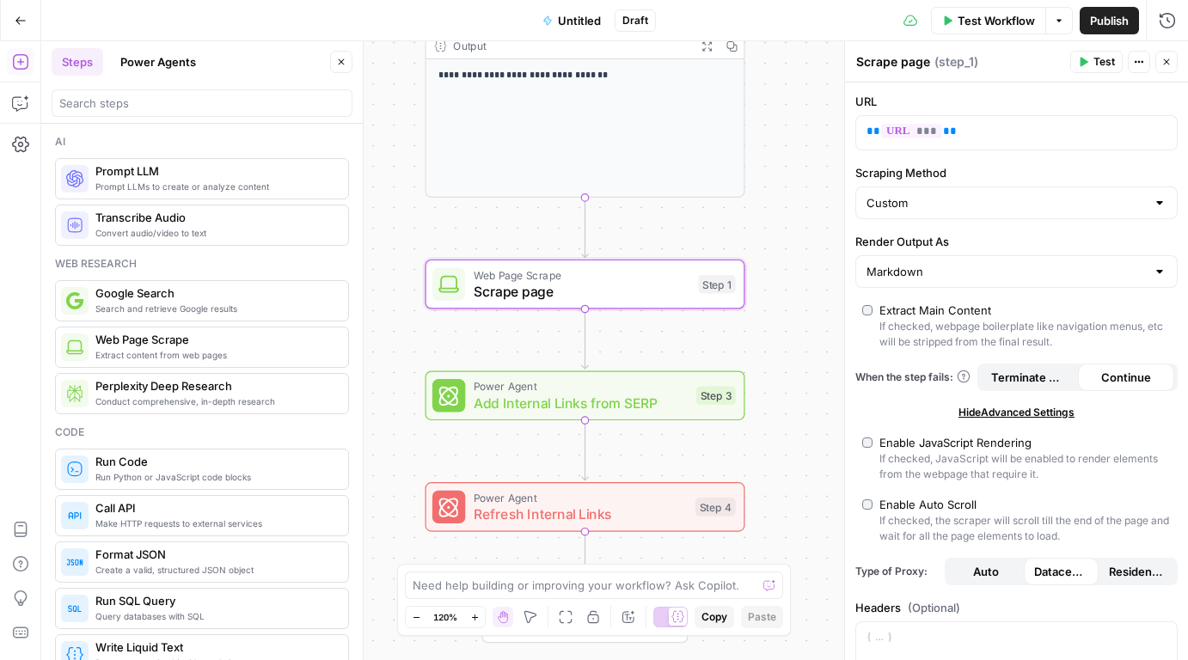
drag, startPoint x: 401, startPoint y: 409, endPoint x: 406, endPoint y: 266, distance: 142.8
click at [406, 266] on div "**********" at bounding box center [614, 350] width 1147 height 619
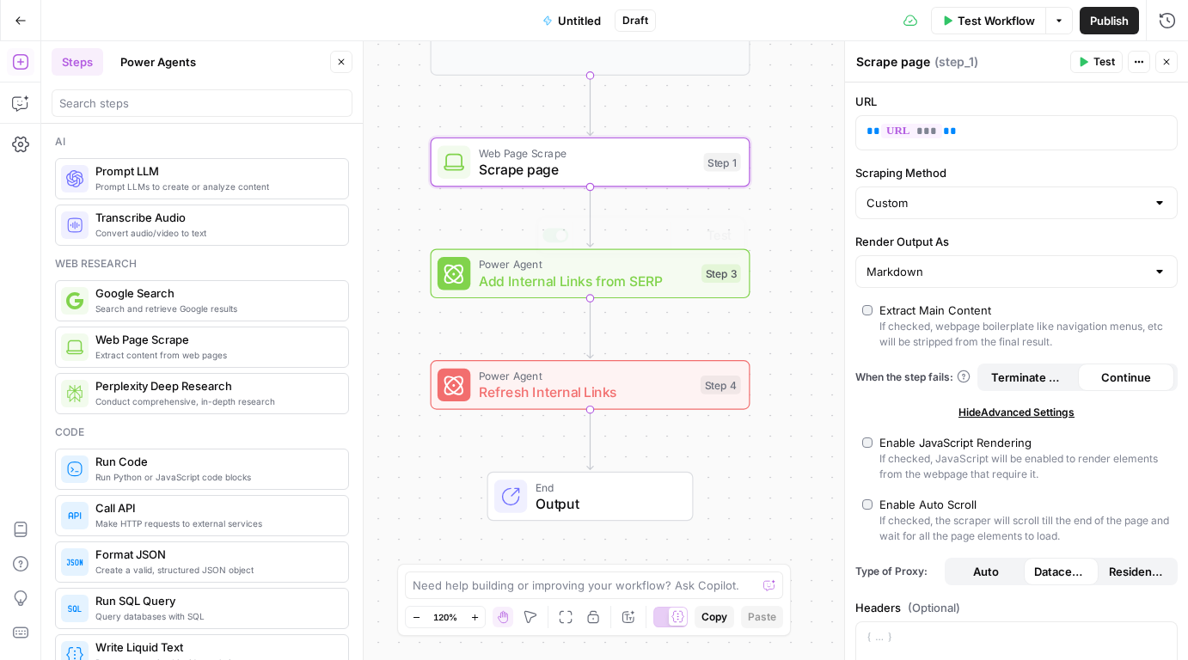
click at [495, 260] on span "Power Agent" at bounding box center [586, 264] width 215 height 16
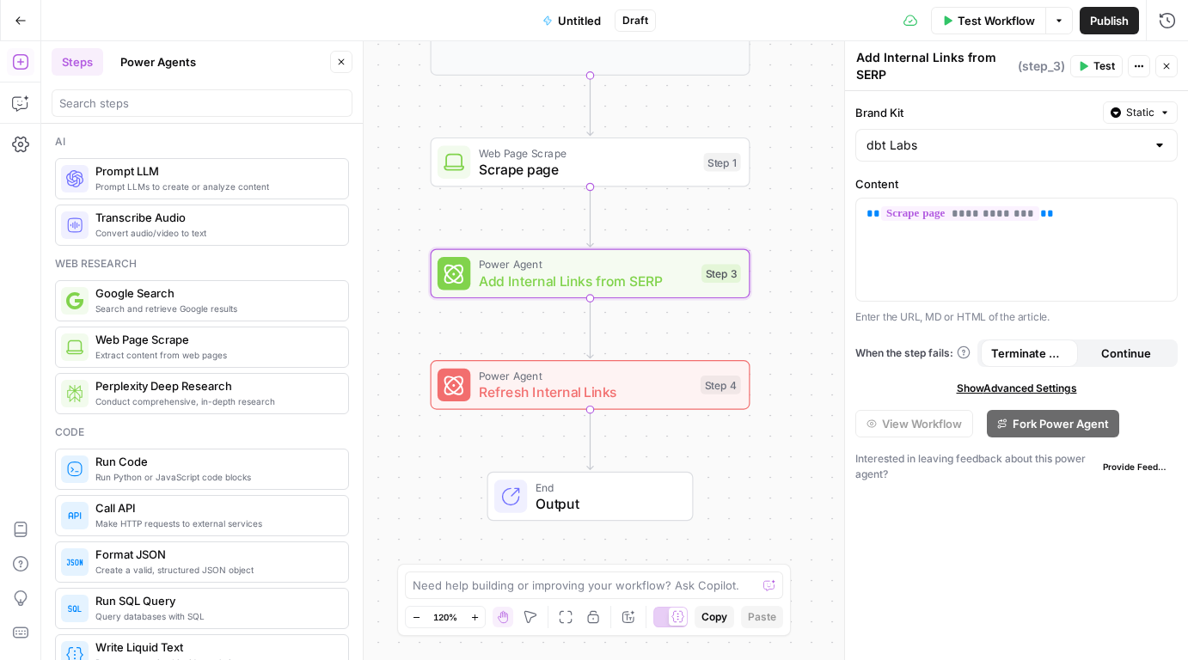
click at [902, 61] on textarea "Add Internal Links from SERP" at bounding box center [934, 66] width 157 height 34
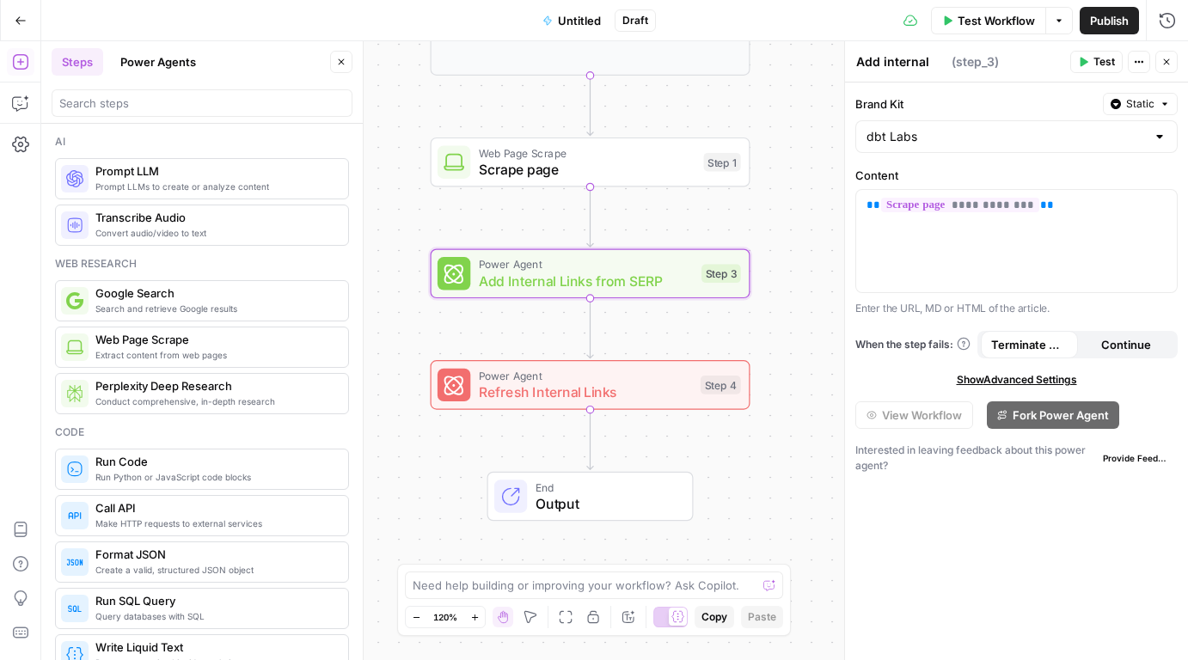
type textarea "Add internal links"
click at [584, 390] on span "Refresh Internal Links" at bounding box center [585, 392] width 213 height 21
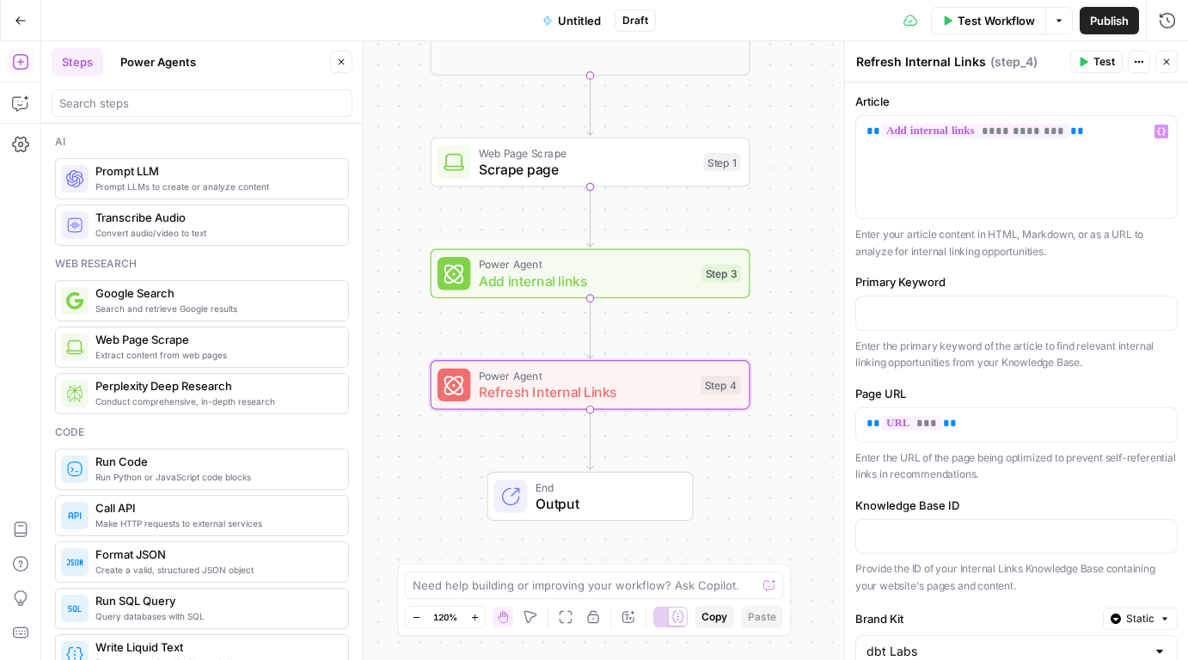
click at [941, 65] on textarea "Refresh Internal Links" at bounding box center [921, 61] width 130 height 17
type textarea "Refresh internal links"
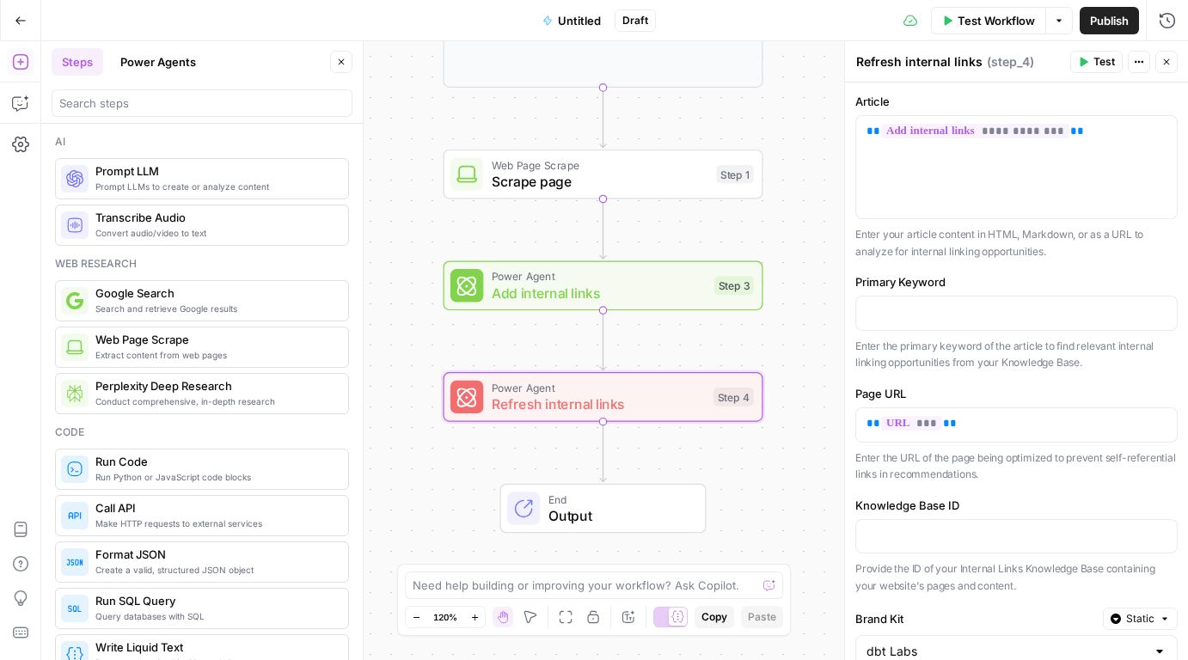
drag, startPoint x: 790, startPoint y: 127, endPoint x: 806, endPoint y: 134, distance: 17.7
click at [806, 134] on div "**********" at bounding box center [614, 350] width 1147 height 619
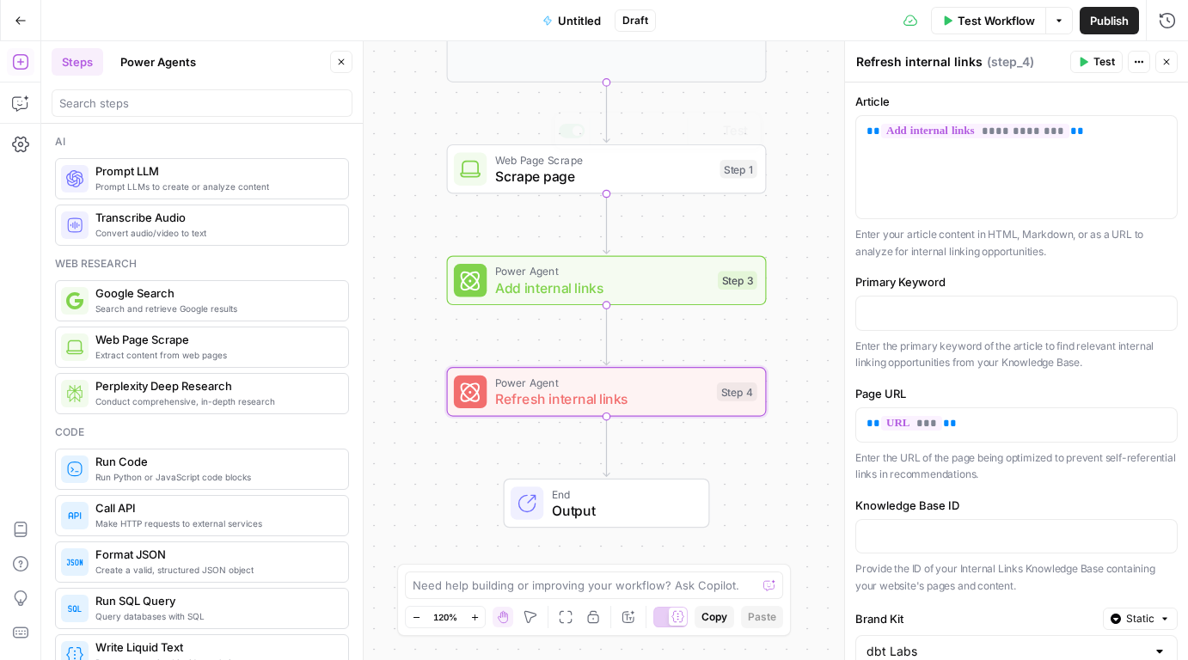
click at [625, 272] on span "Power Agent" at bounding box center [602, 271] width 215 height 16
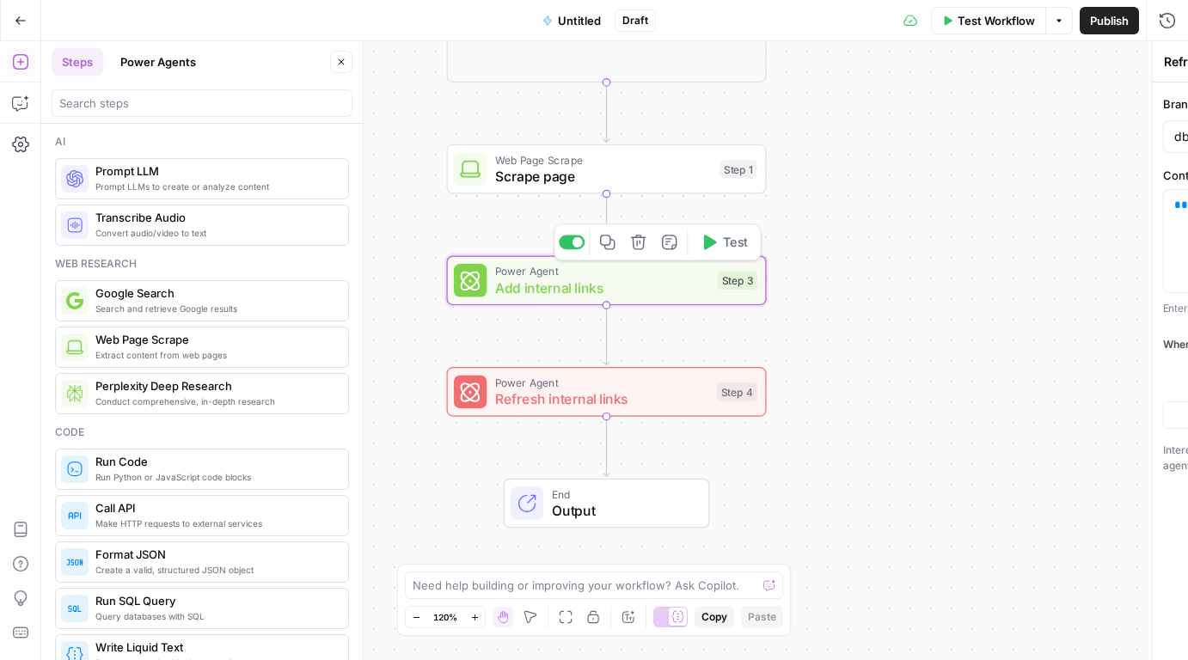
type textarea "Add internal links"
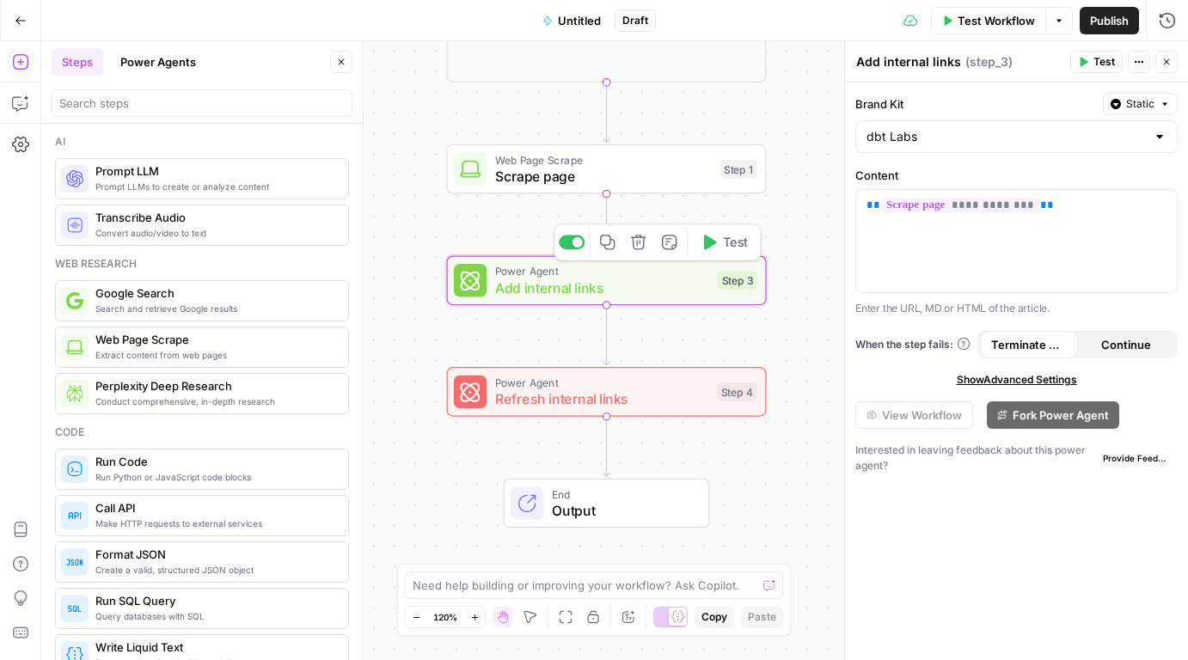
click at [564, 395] on span "Refresh internal links" at bounding box center [601, 398] width 213 height 21
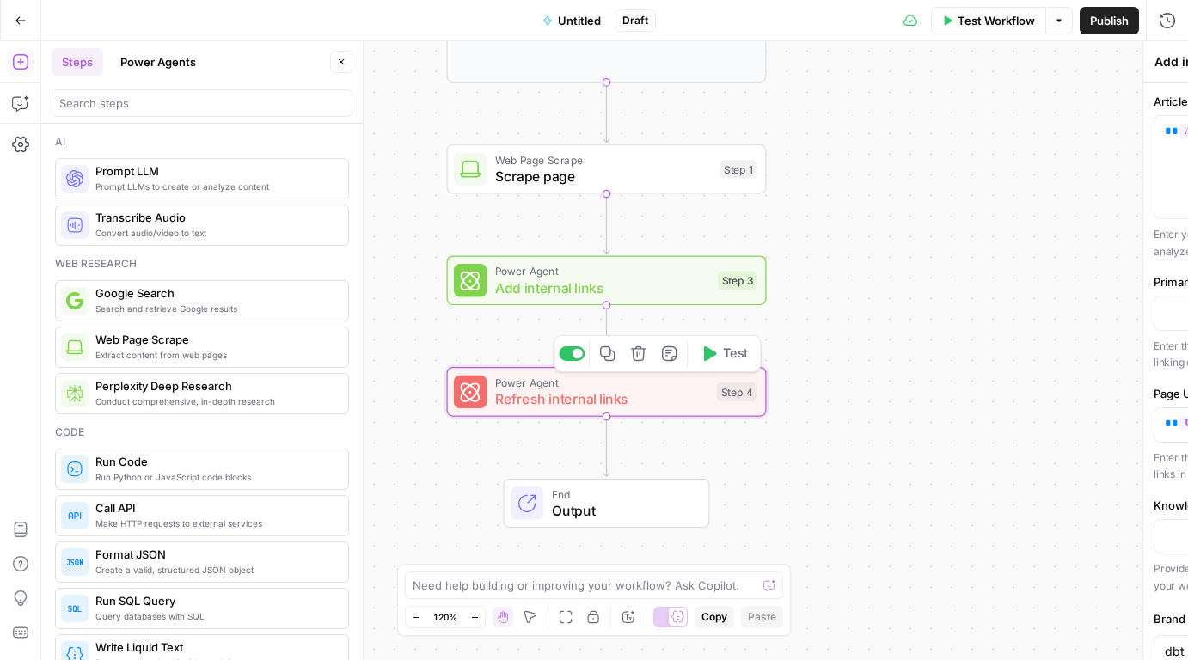
type textarea "Refresh internal links"
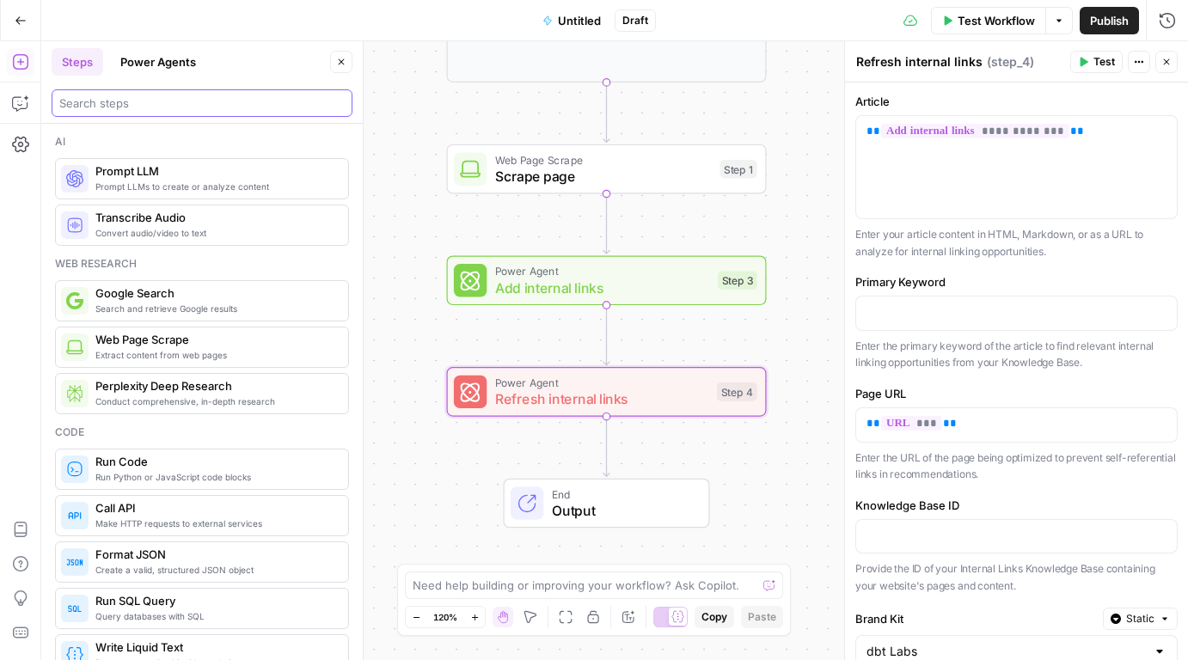
click at [191, 100] on input "search" at bounding box center [201, 103] width 285 height 17
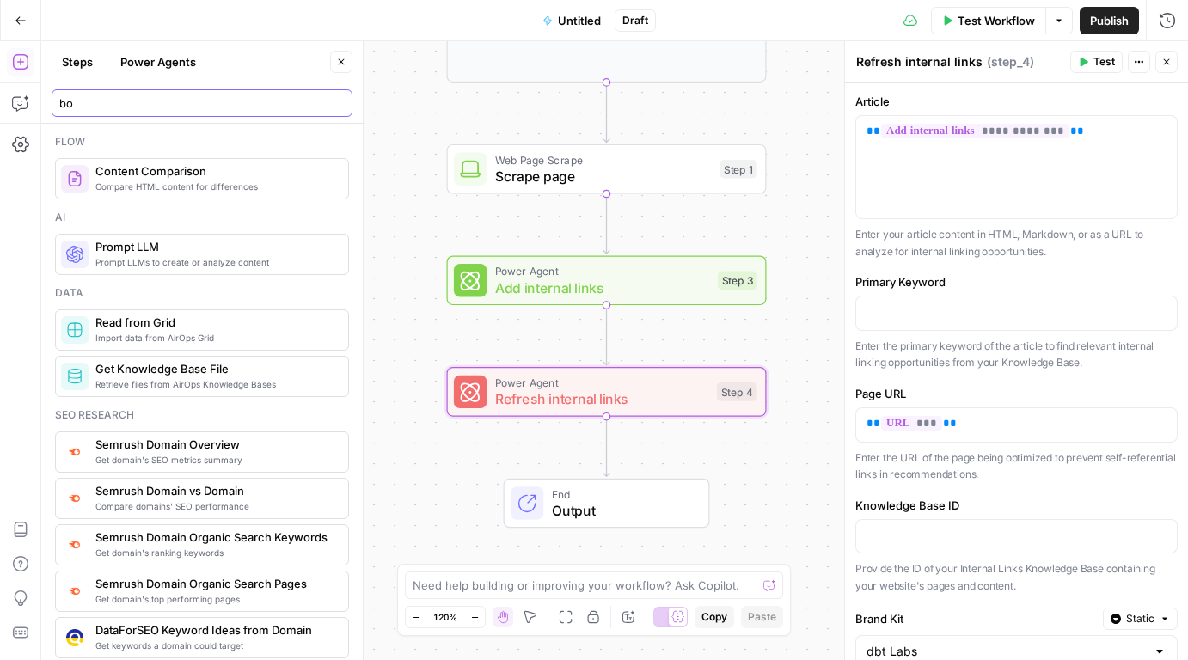
type input "b"
type input "combine"
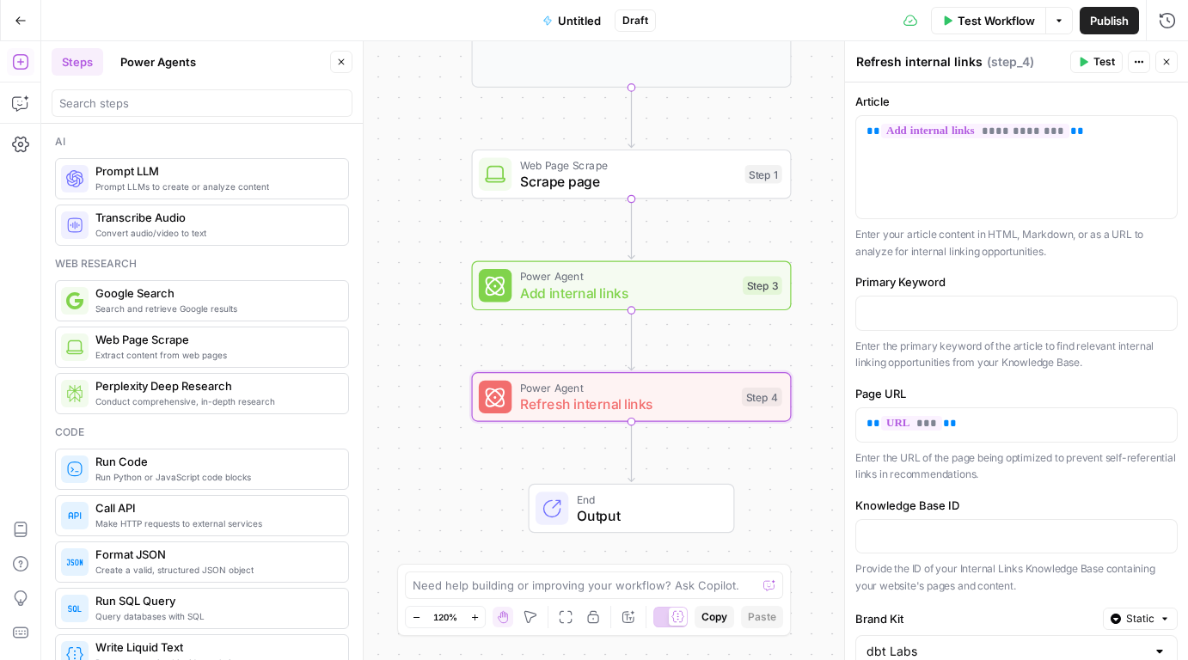
drag, startPoint x: 444, startPoint y: 164, endPoint x: 469, endPoint y: 150, distance: 28.5
click at [469, 150] on div "**********" at bounding box center [614, 350] width 1147 height 619
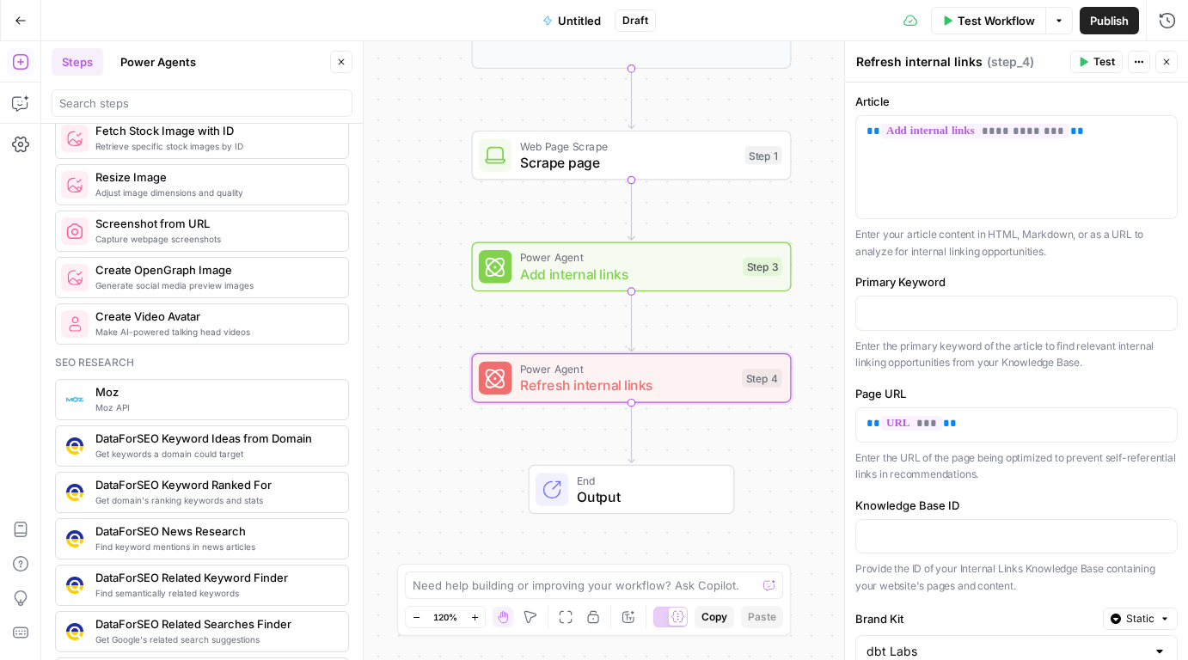
scroll to position [1332, 0]
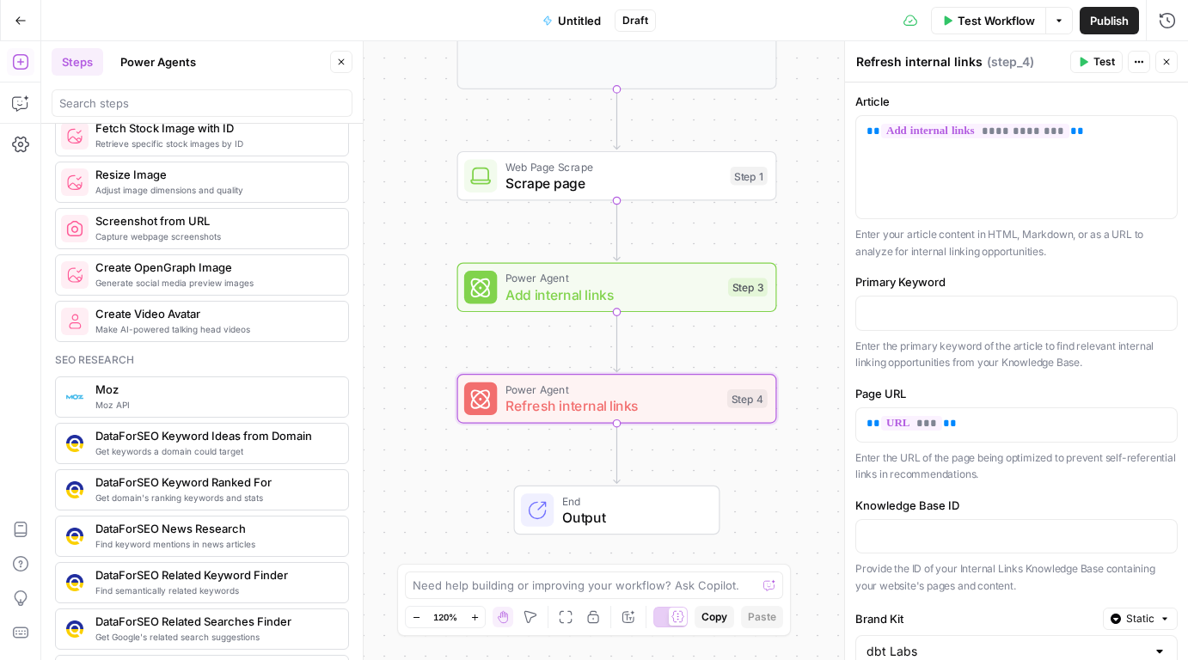
drag, startPoint x: 445, startPoint y: 210, endPoint x: 439, endPoint y: 197, distance: 14.2
click at [436, 199] on div "**********" at bounding box center [614, 350] width 1147 height 619
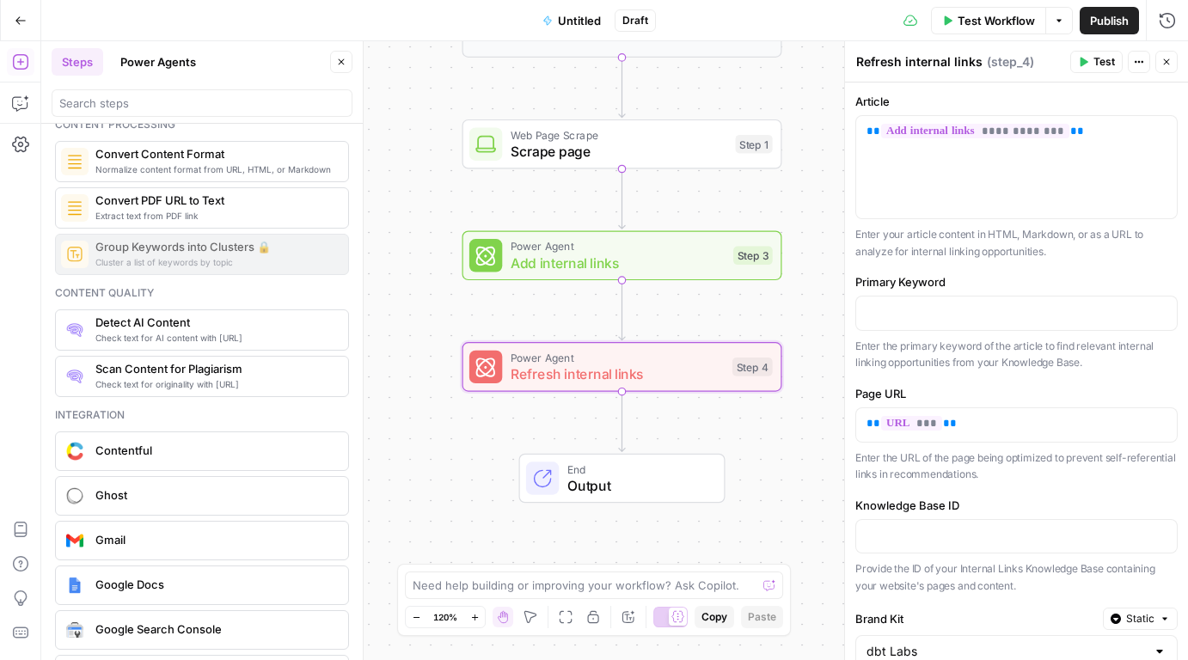
scroll to position [2741, 0]
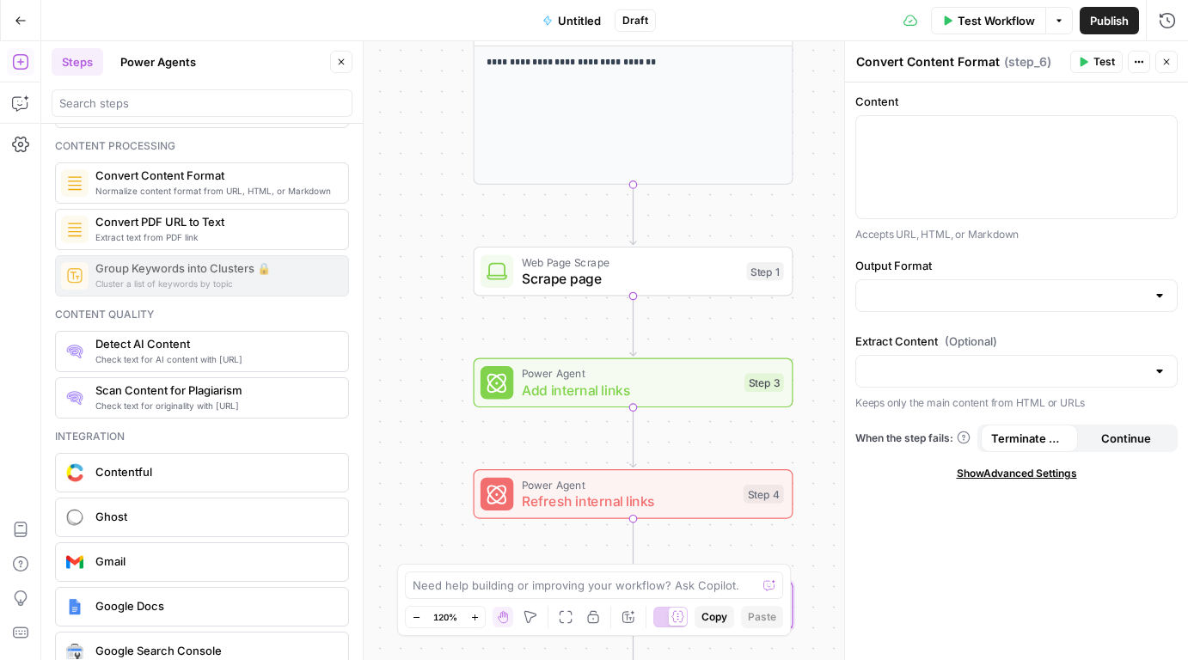
drag, startPoint x: 428, startPoint y: 314, endPoint x: 389, endPoint y: 94, distance: 223.4
click at [389, 94] on div "**********" at bounding box center [614, 350] width 1147 height 619
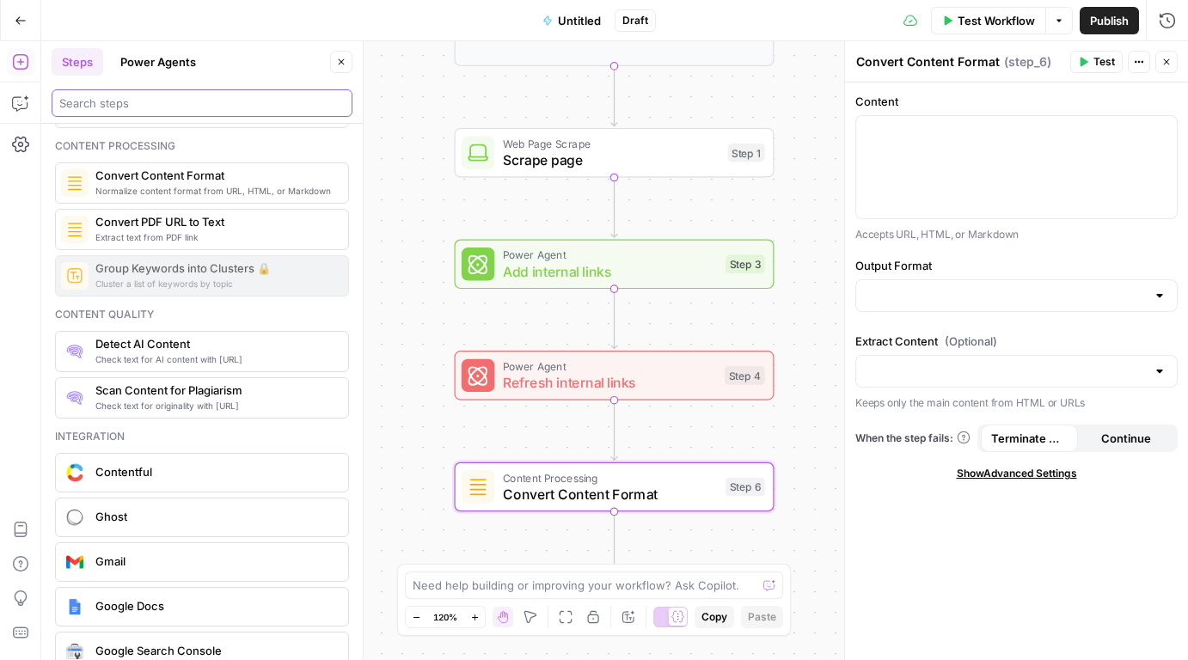
click at [243, 103] on input "search" at bounding box center [201, 103] width 285 height 17
click at [150, 62] on button "Power Agents" at bounding box center [158, 62] width 96 height 28
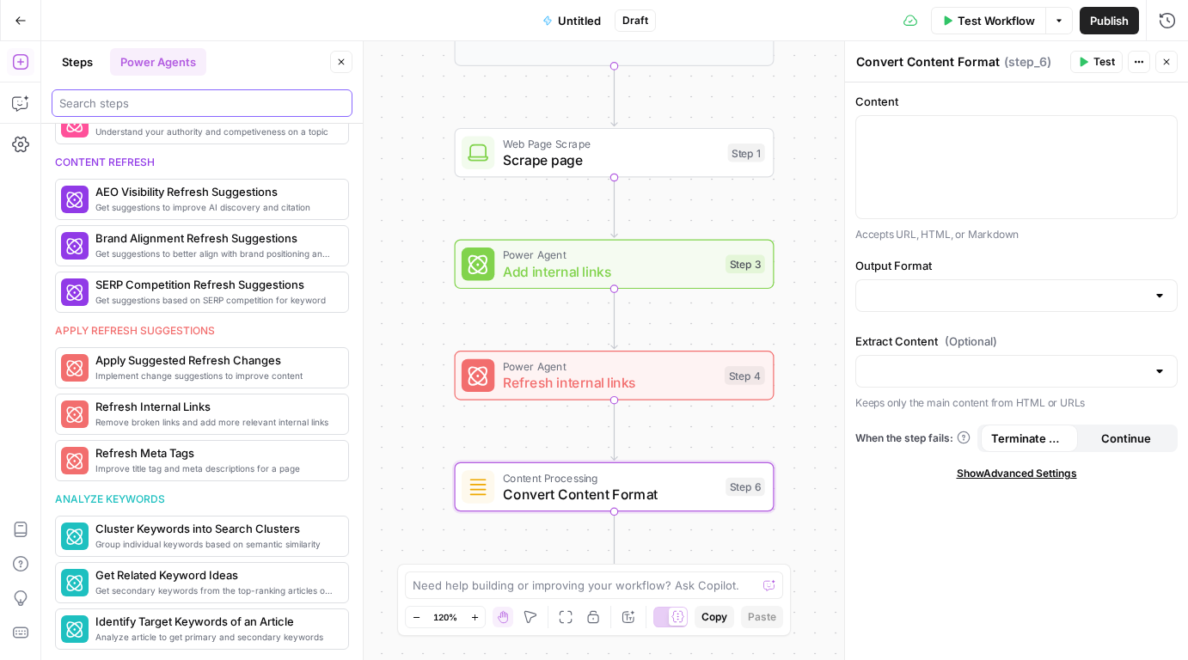
click at [135, 105] on input "search" at bounding box center [201, 103] width 285 height 17
type input "fa"
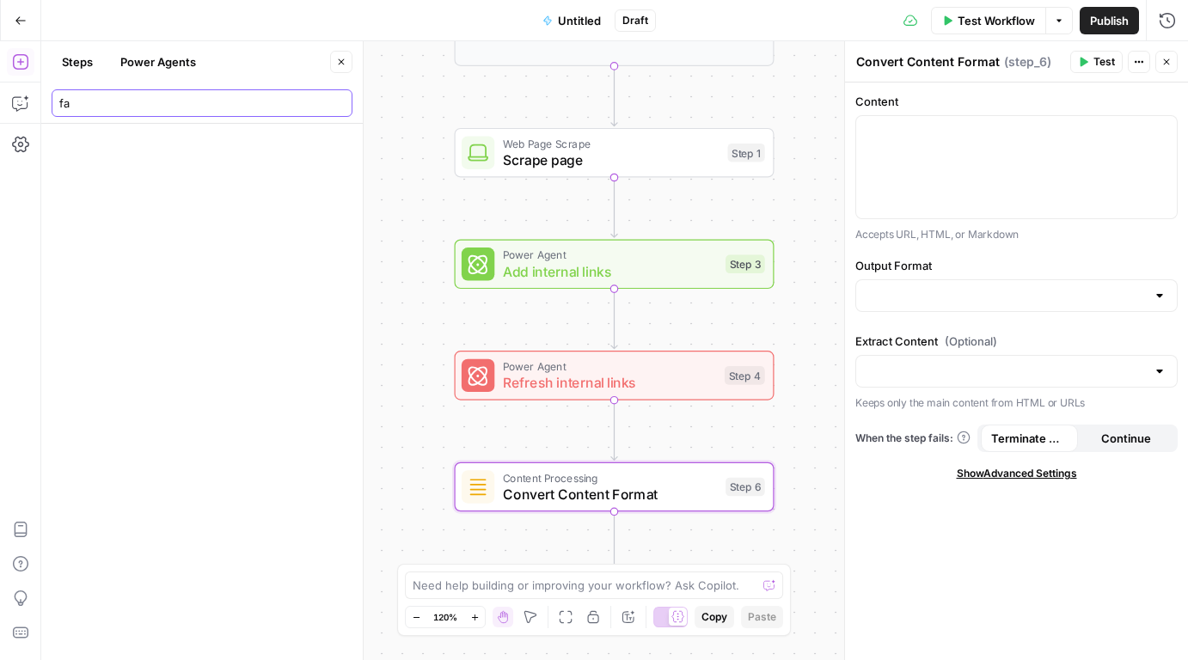
scroll to position [0, 0]
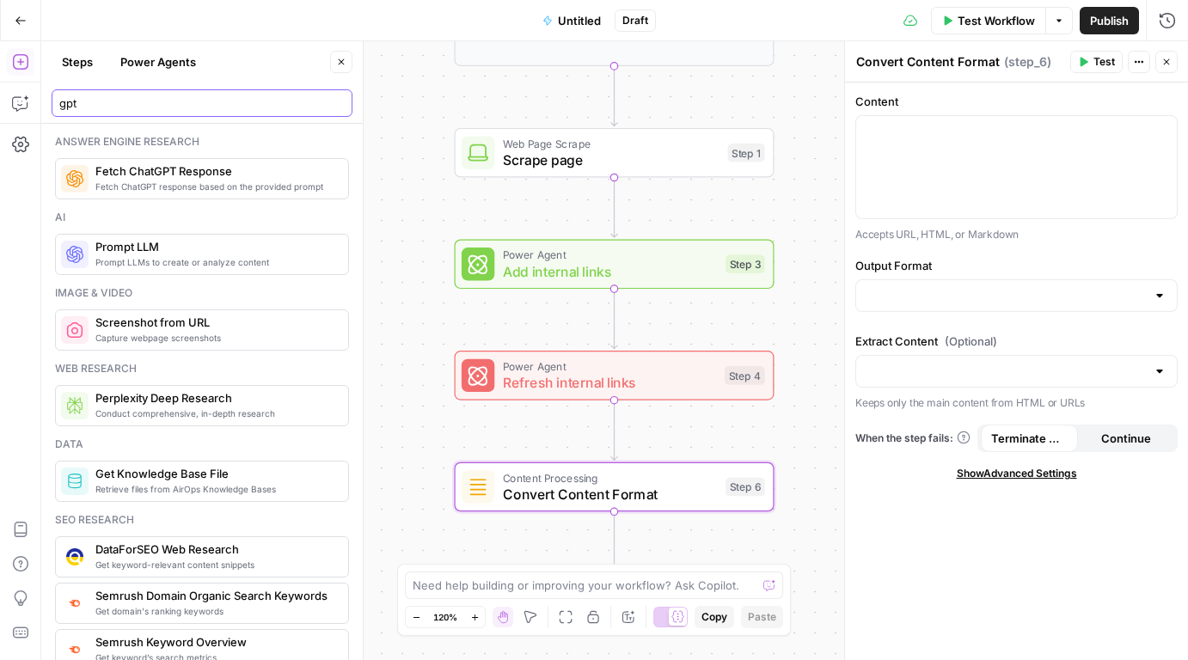
type input "gpt"
drag, startPoint x: 137, startPoint y: 277, endPoint x: 192, endPoint y: 250, distance: 61.1
click at [192, 250] on div "Answer engine research Fetch ChatGPT response based on the provided prompt Fetc…" at bounding box center [201, 392] width 321 height 536
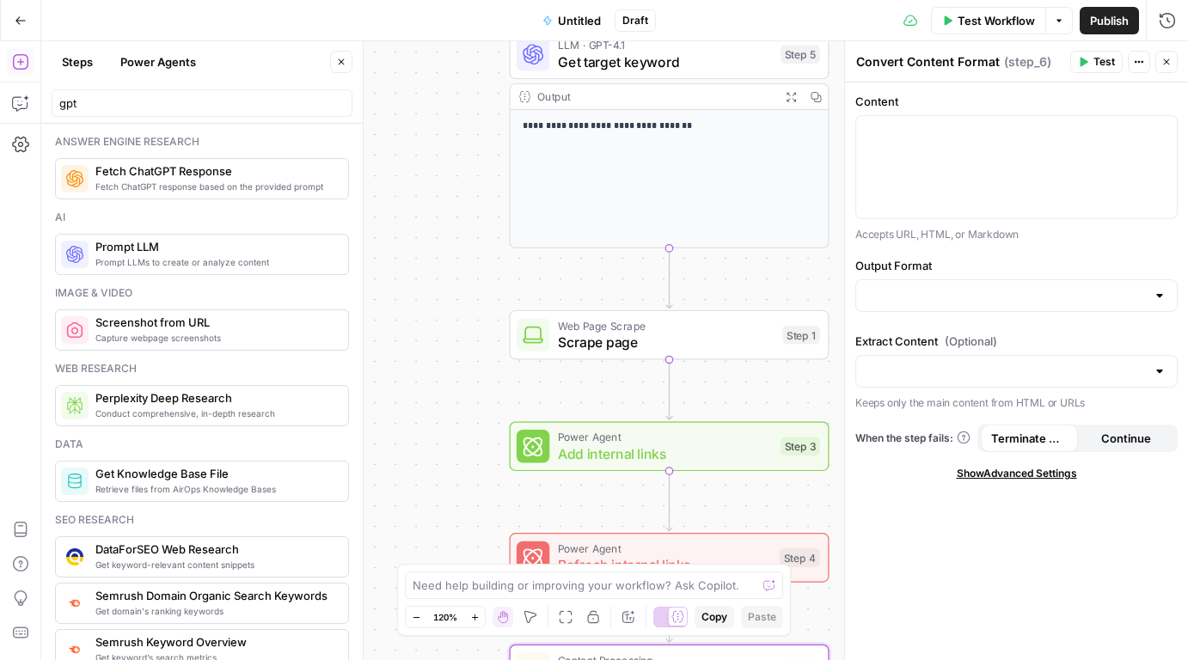
drag, startPoint x: 417, startPoint y: 168, endPoint x: 474, endPoint y: 350, distance: 190.8
click at [474, 350] on div "**********" at bounding box center [614, 350] width 1147 height 619
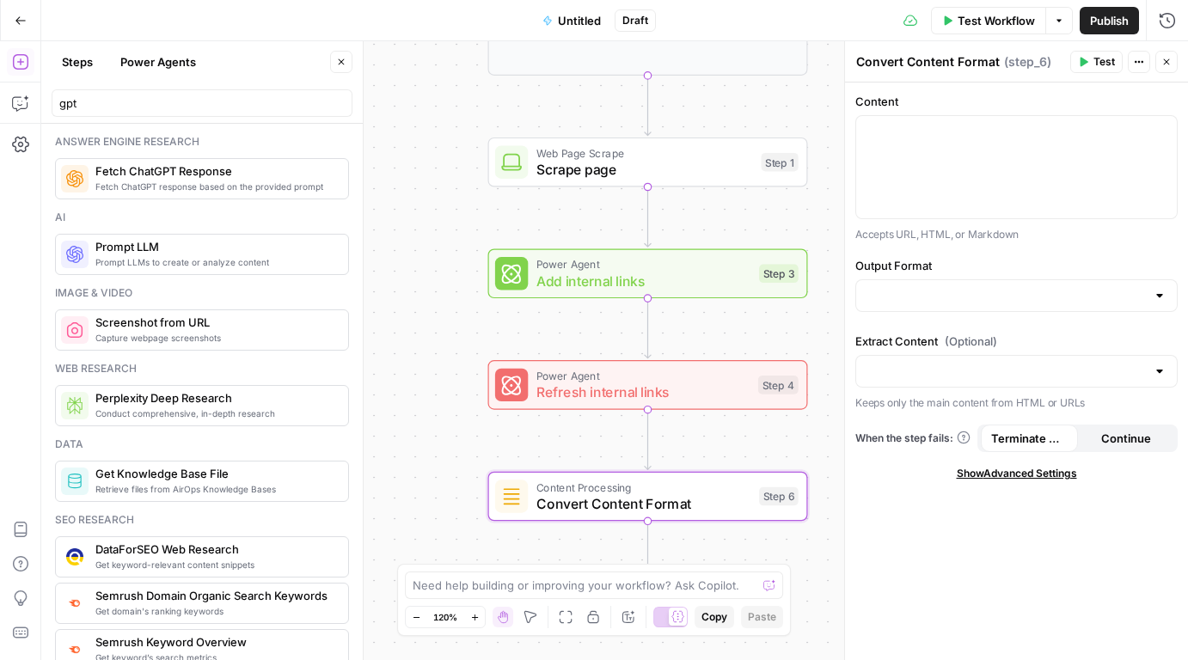
drag, startPoint x: 470, startPoint y: 349, endPoint x: 443, endPoint y: 139, distance: 211.4
click at [443, 139] on div "**********" at bounding box center [614, 350] width 1147 height 619
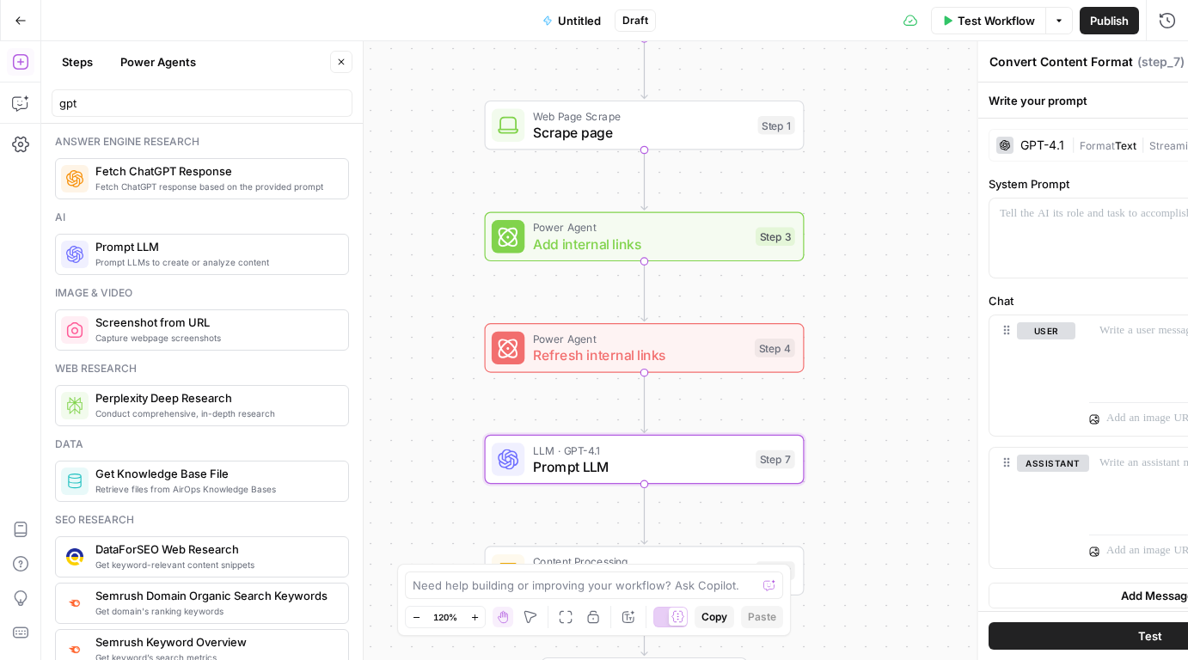
type textarea "Prompt LLM"
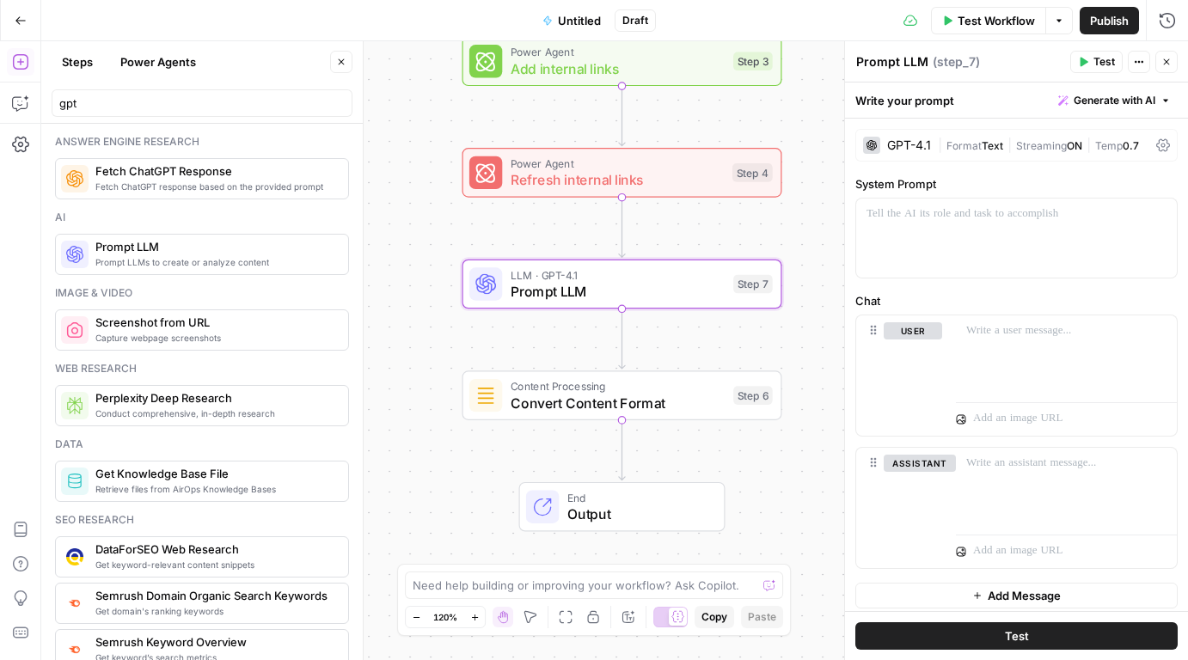
drag, startPoint x: 446, startPoint y: 430, endPoint x: 424, endPoint y: 254, distance: 176.7
click at [424, 254] on div "**********" at bounding box center [614, 350] width 1147 height 619
click at [936, 244] on div at bounding box center [1016, 238] width 321 height 79
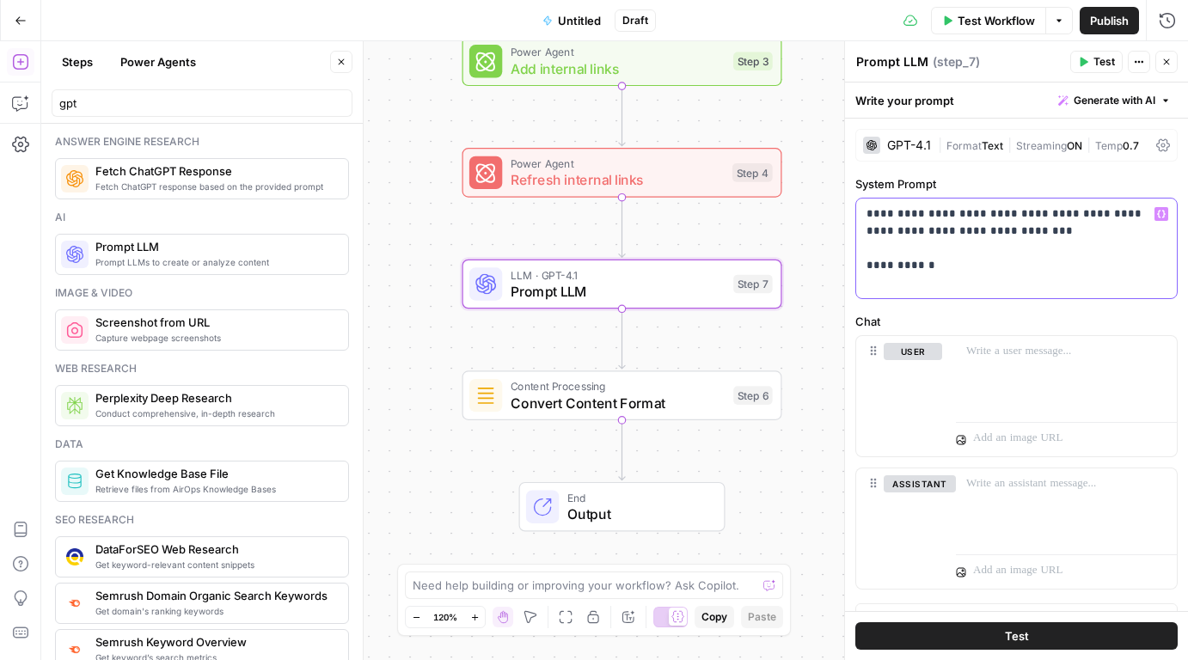
click at [1165, 214] on span "Variables Menu" at bounding box center [1165, 214] width 1 height 1
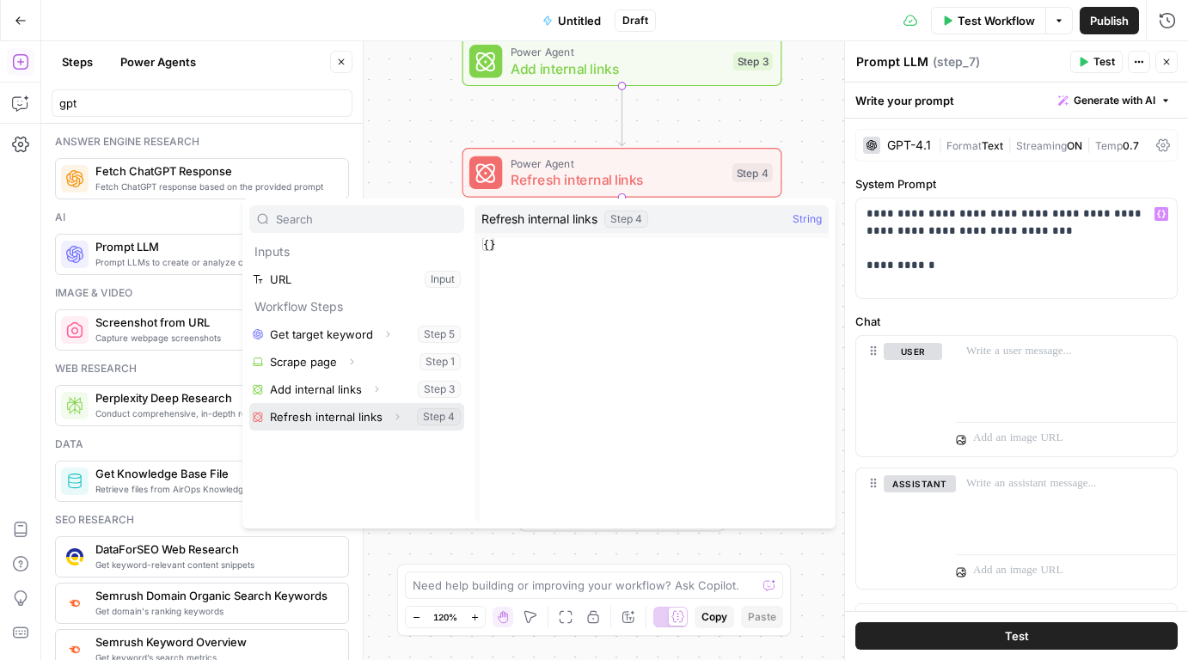
click at [336, 416] on button "Select variable Refresh internal links" at bounding box center [356, 417] width 215 height 28
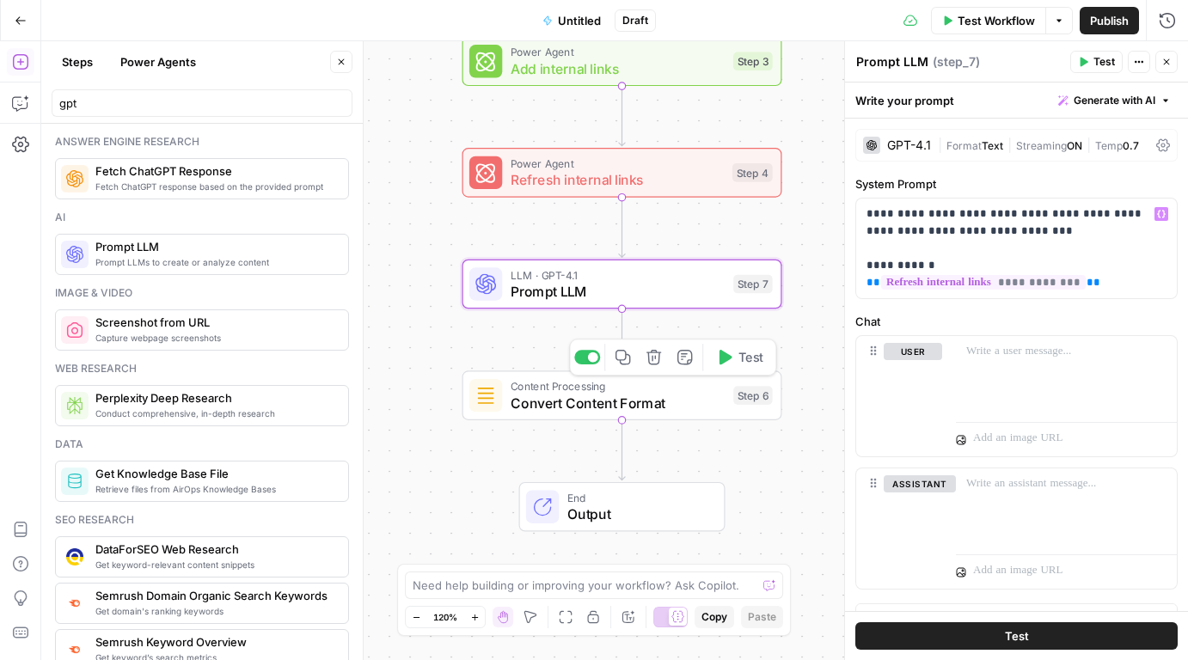
click at [586, 401] on span "Convert Content Format" at bounding box center [618, 403] width 215 height 21
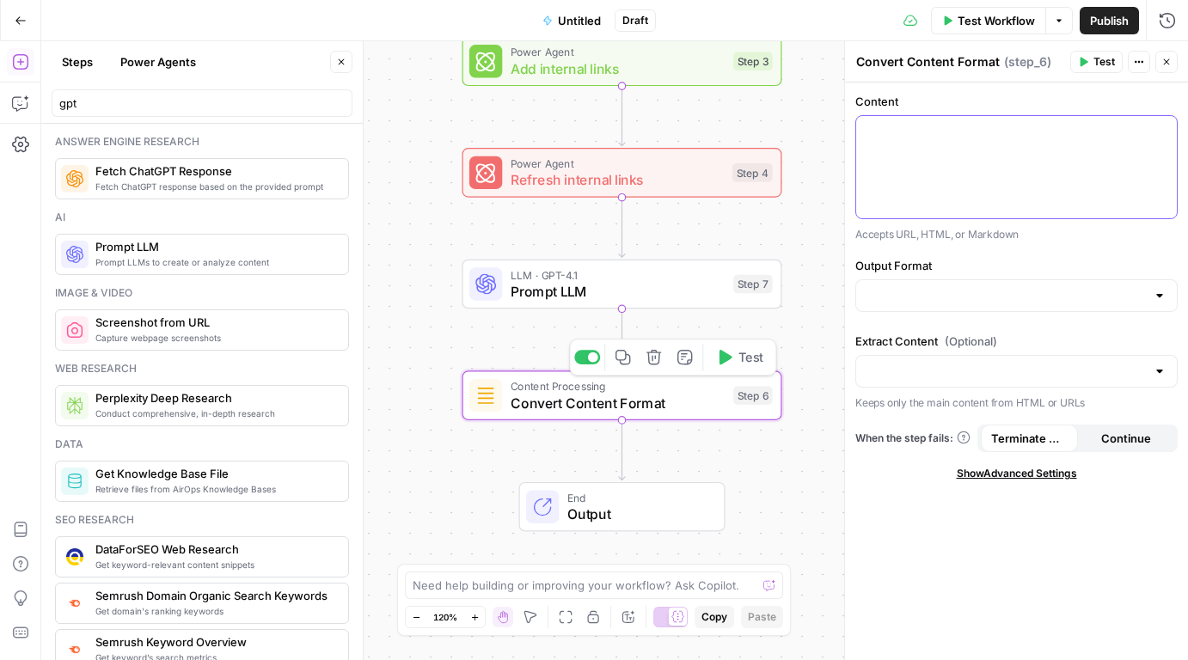
click at [945, 150] on div at bounding box center [1016, 167] width 321 height 102
click at [1156, 137] on button "Variables Menu" at bounding box center [1161, 132] width 14 height 14
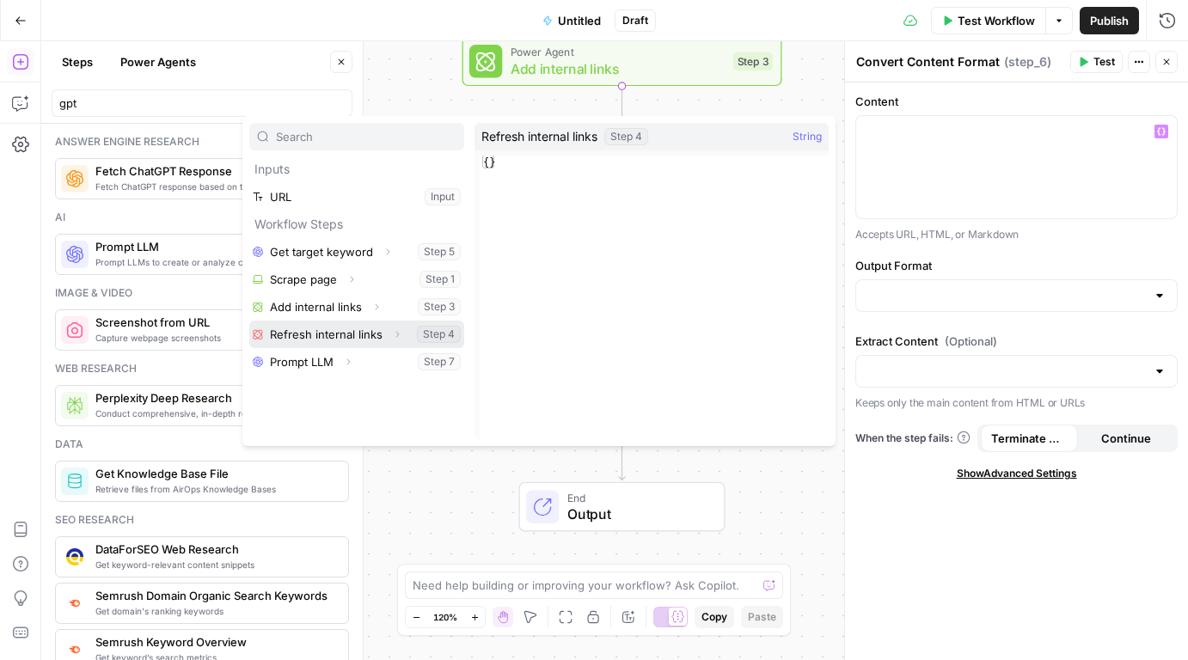
click at [370, 336] on button "Select variable Refresh internal links" at bounding box center [356, 335] width 215 height 28
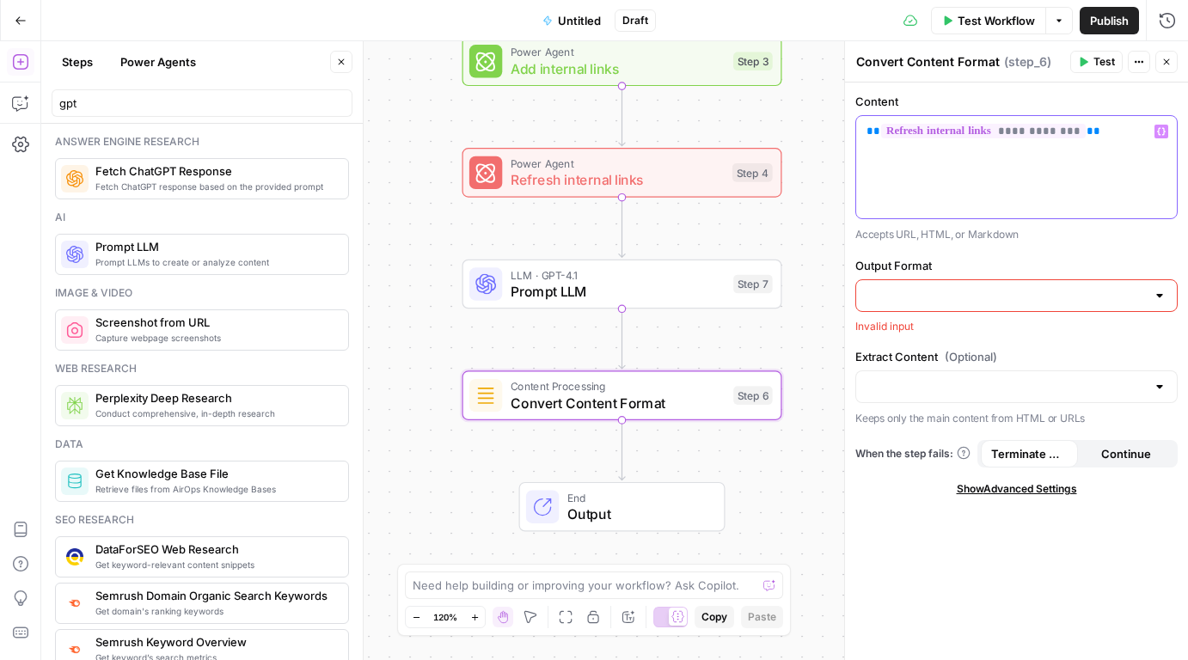
click at [1128, 150] on div "**********" at bounding box center [1016, 167] width 321 height 102
click at [1164, 133] on icon "button" at bounding box center [1161, 132] width 9 height 8
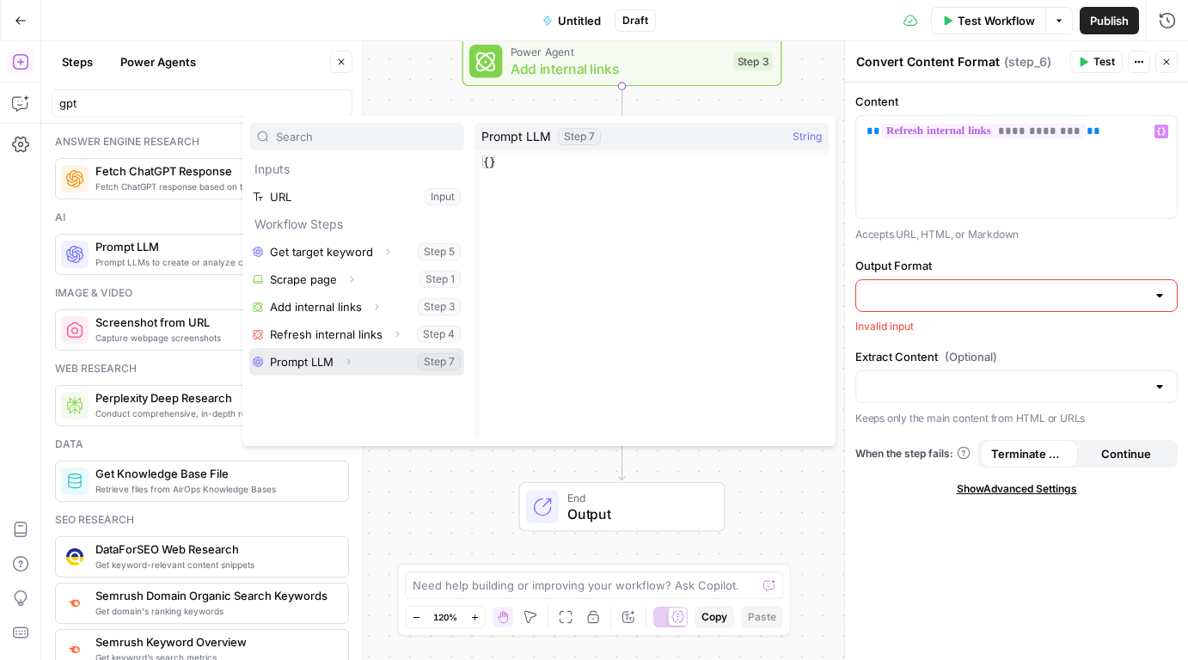
click at [345, 358] on icon "button" at bounding box center [348, 362] width 10 height 10
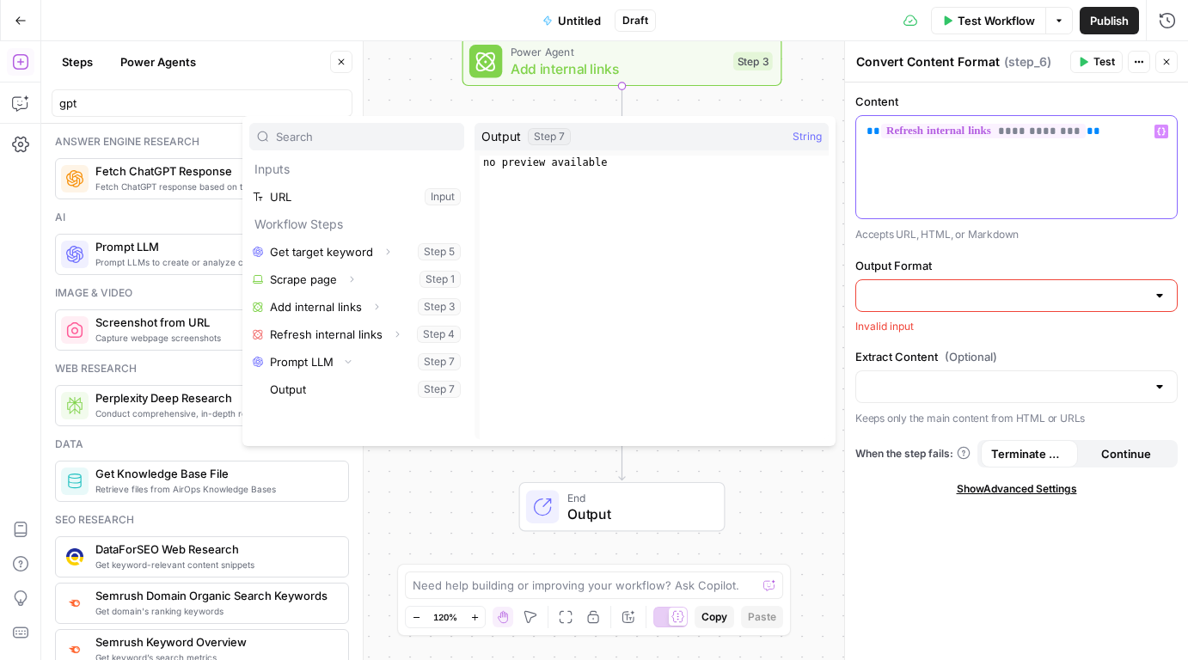
click at [1006, 178] on div "**********" at bounding box center [1016, 167] width 321 height 102
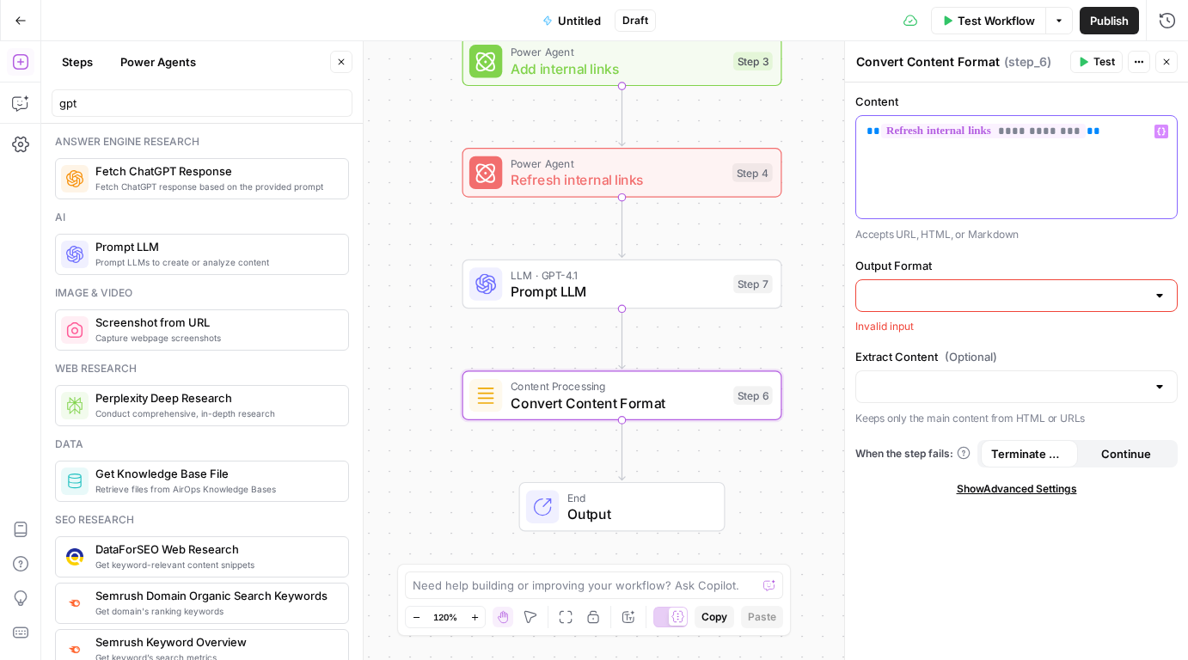
click at [1163, 133] on icon "button" at bounding box center [1161, 132] width 9 height 8
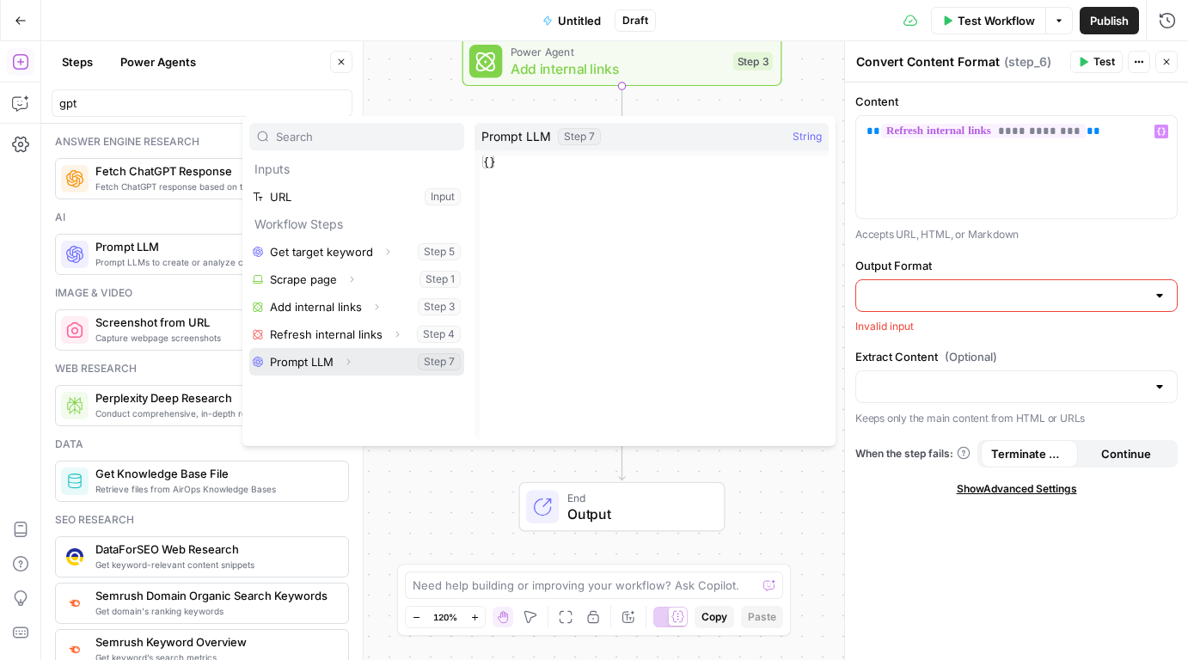
click at [292, 361] on button "Select variable Prompt LLM" at bounding box center [356, 362] width 215 height 28
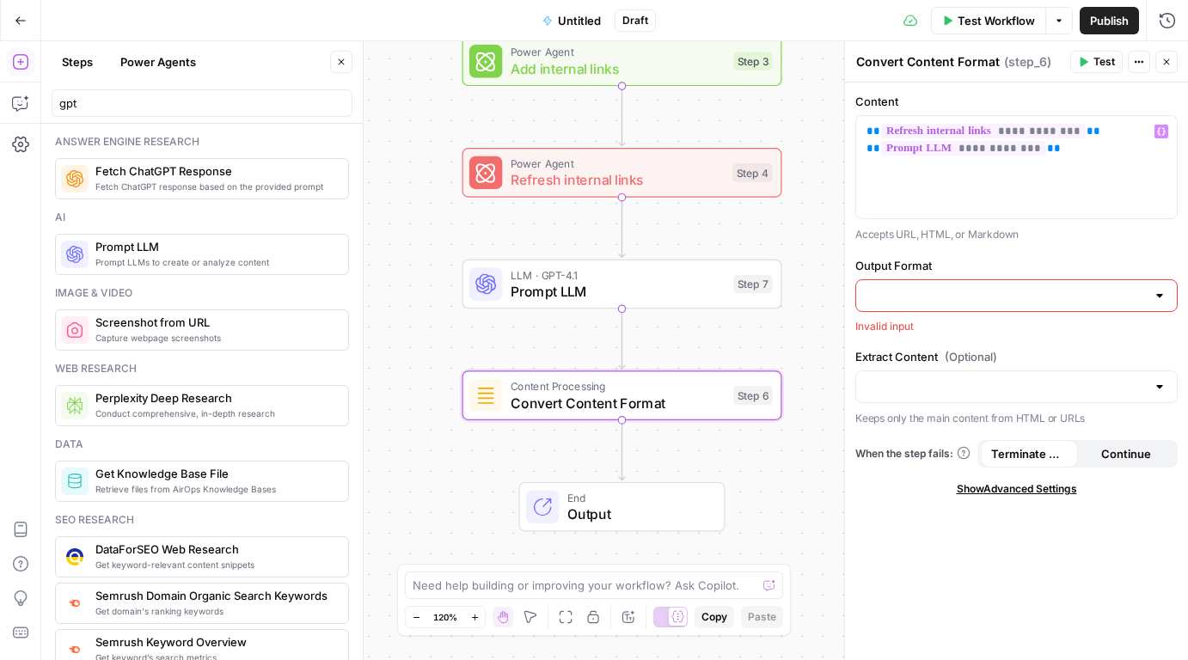
click at [614, 295] on span "Prompt LLM" at bounding box center [618, 291] width 215 height 21
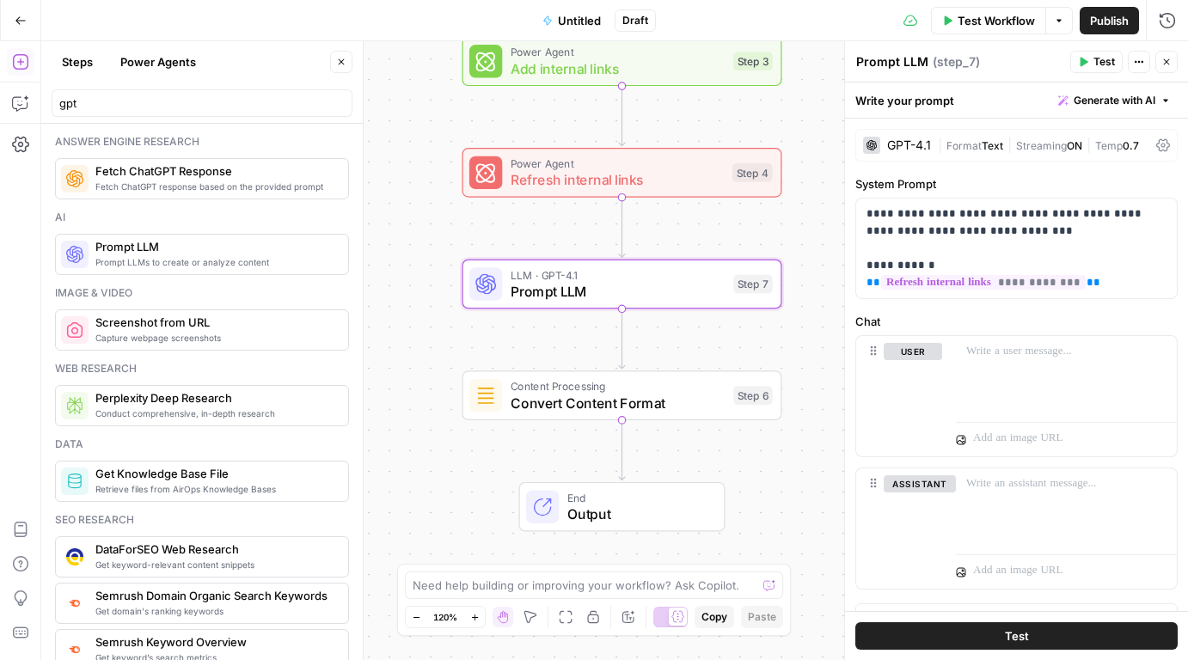
click at [897, 55] on textarea "Prompt LLM" at bounding box center [892, 61] width 72 height 17
type textarea "FAQ generator"
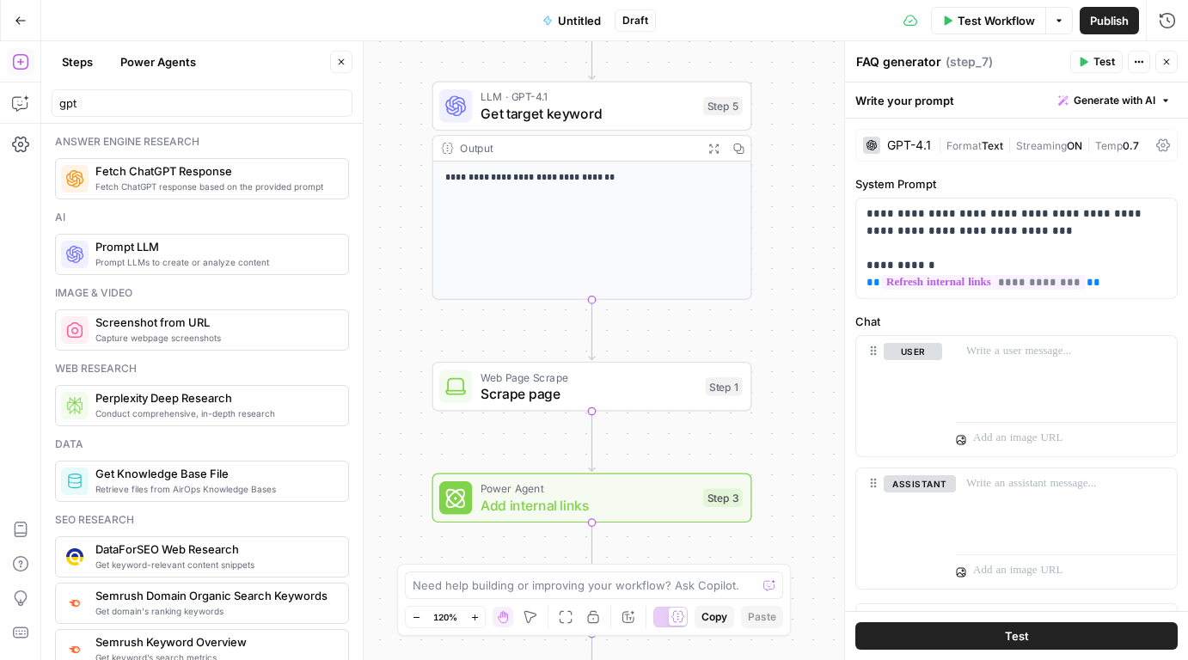
drag, startPoint x: 511, startPoint y: 121, endPoint x: 481, endPoint y: 558, distance: 437.6
click at [481, 558] on div "**********" at bounding box center [614, 350] width 1147 height 619
drag, startPoint x: 414, startPoint y: 370, endPoint x: 453, endPoint y: 599, distance: 232.7
click at [453, 599] on body "**********" at bounding box center [594, 330] width 1188 height 660
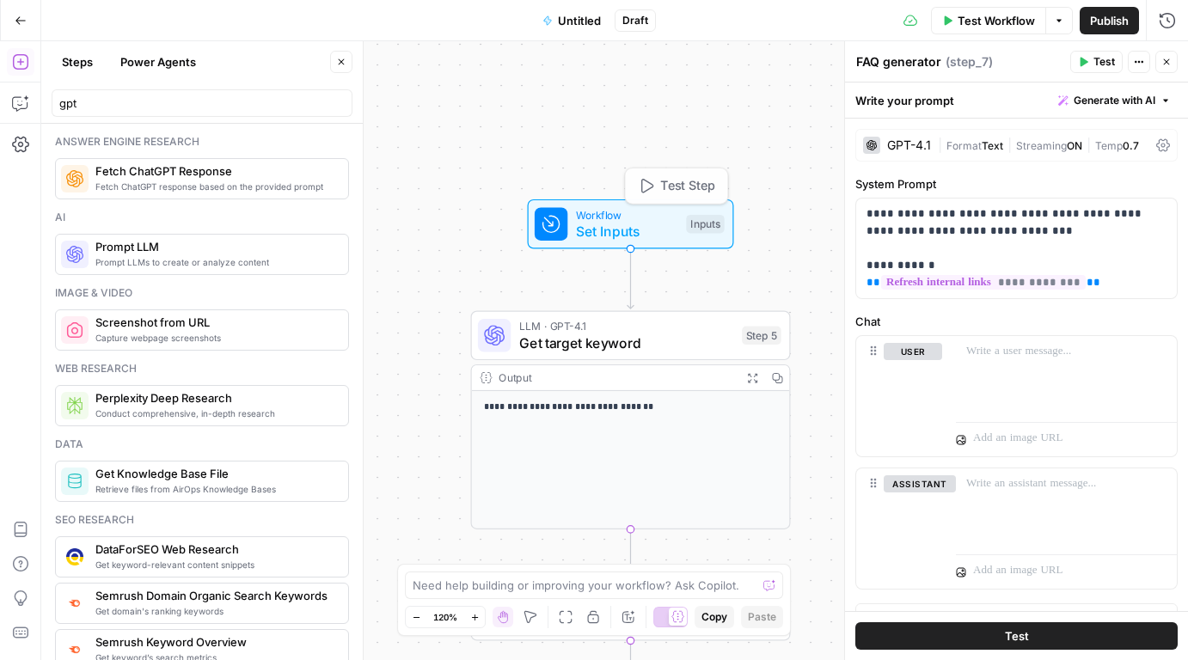
click at [544, 341] on span "Get target keyword" at bounding box center [626, 343] width 215 height 21
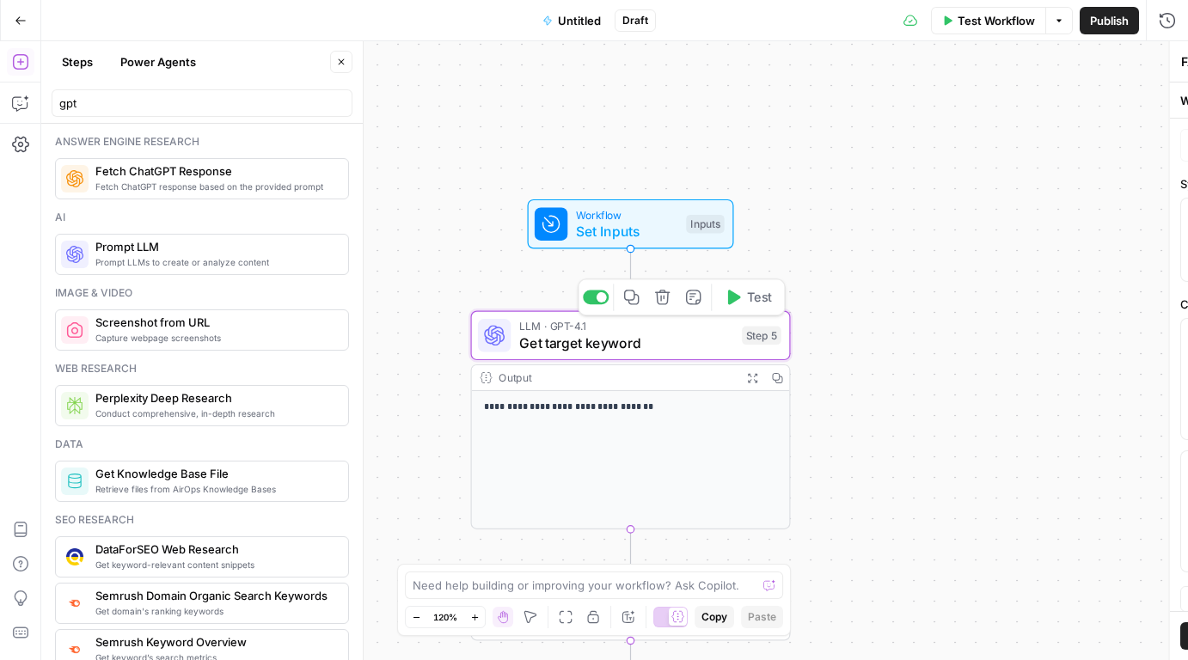
type textarea "Get target keyword"
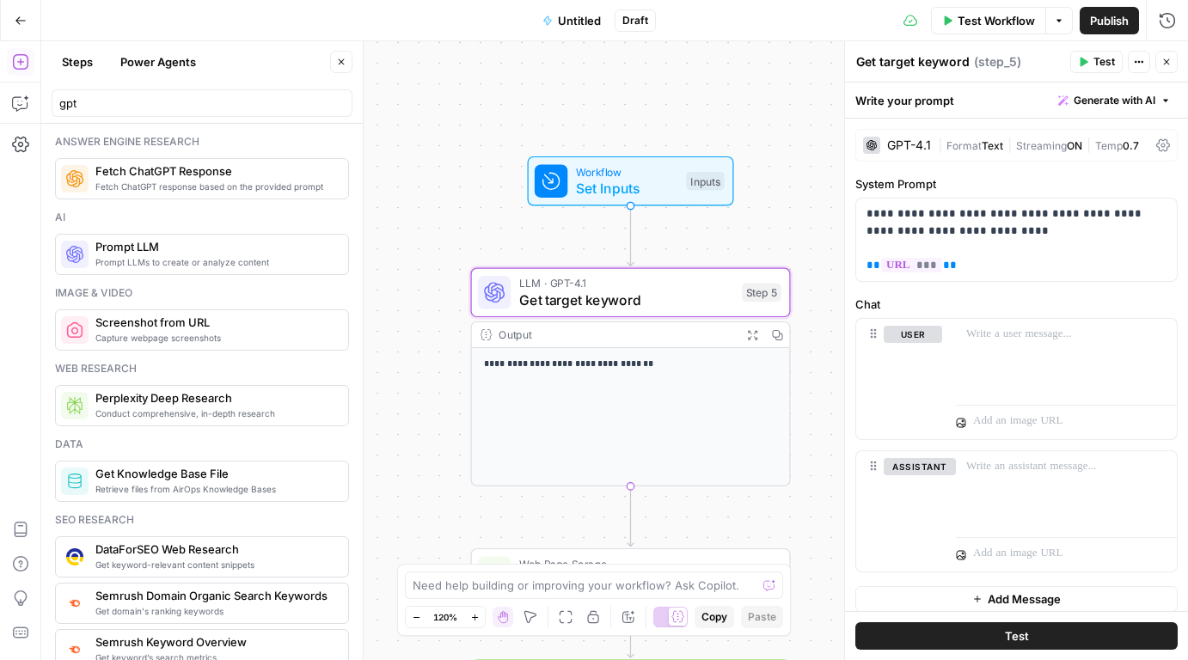
drag, startPoint x: 497, startPoint y: 215, endPoint x: 494, endPoint y: 68, distance: 147.0
click at [494, 156] on div "Workflow Set Inputs Inputs" at bounding box center [631, 181] width 320 height 50
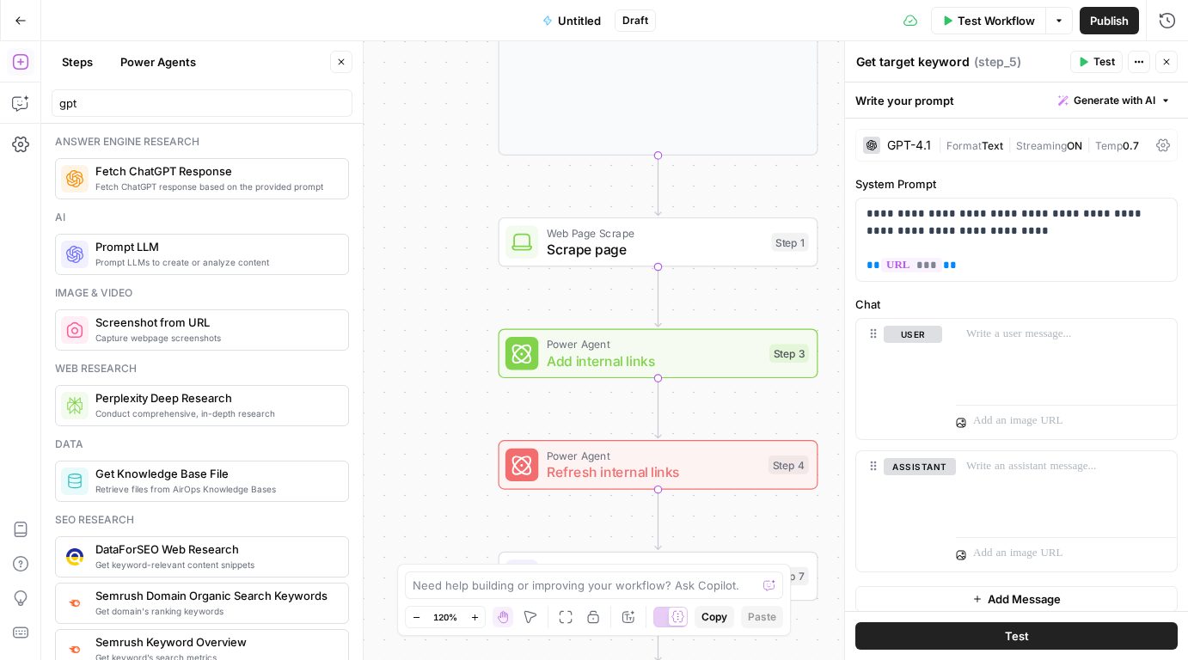
drag, startPoint x: 454, startPoint y: 299, endPoint x: 484, endPoint y: 77, distance: 223.8
click at [484, 77] on div "**********" at bounding box center [614, 350] width 1147 height 619
click at [555, 226] on span "Web Page Scrape" at bounding box center [655, 232] width 217 height 16
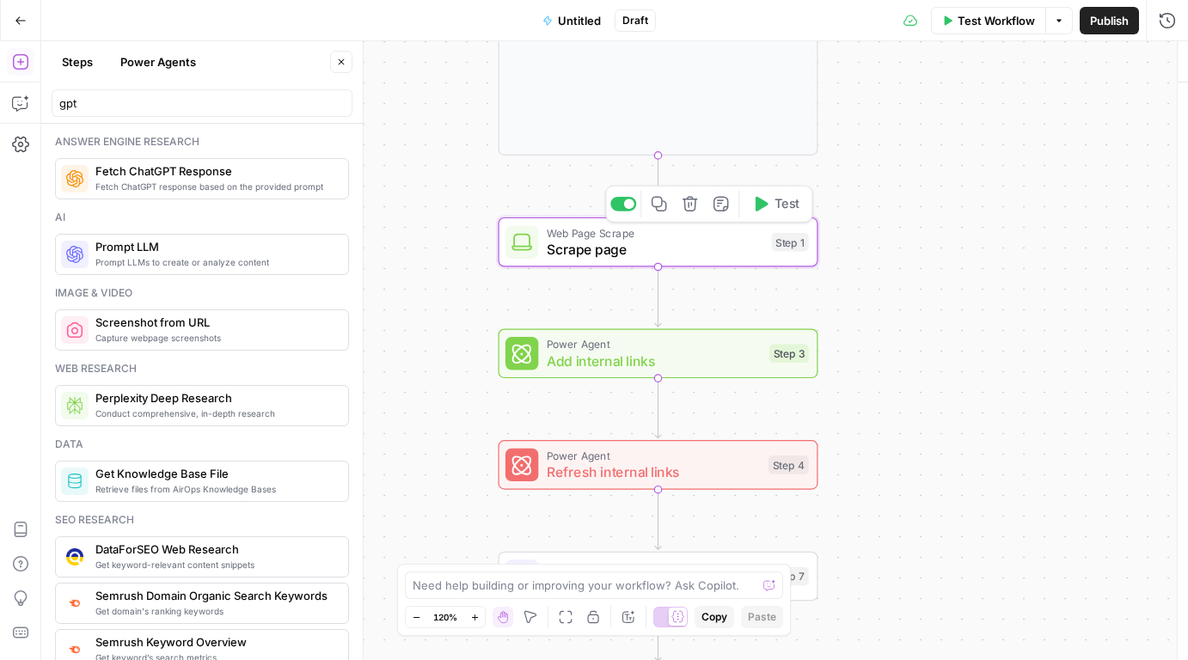
type textarea "Scrape page"
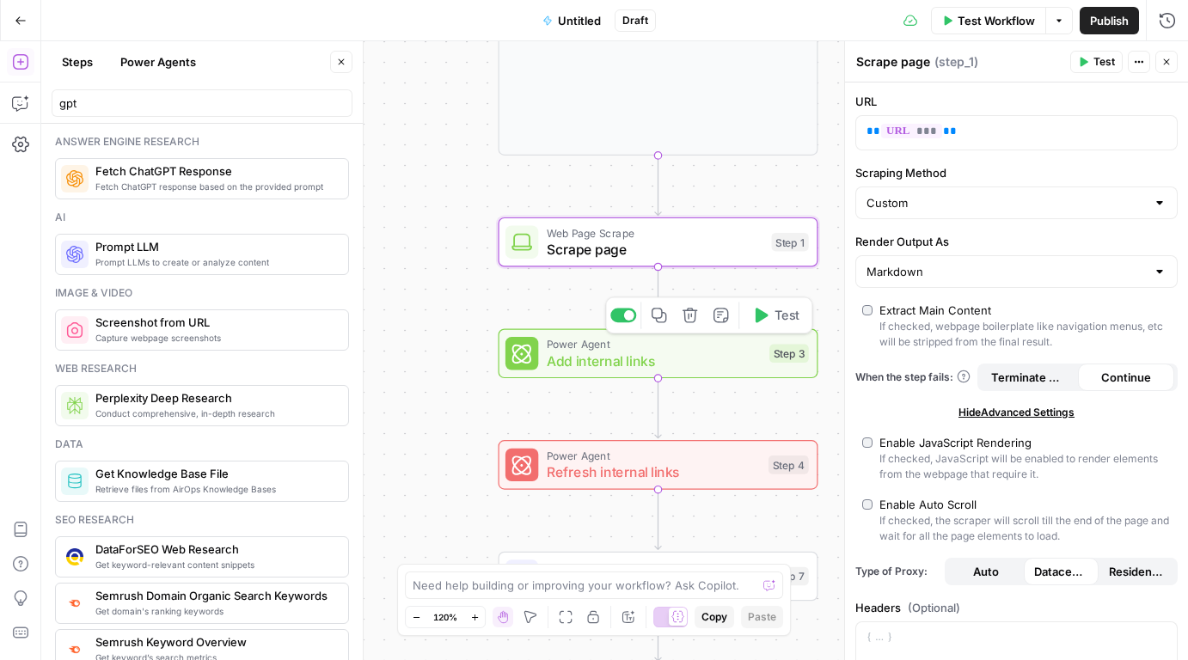
click at [556, 360] on span "Add internal links" at bounding box center [654, 361] width 215 height 21
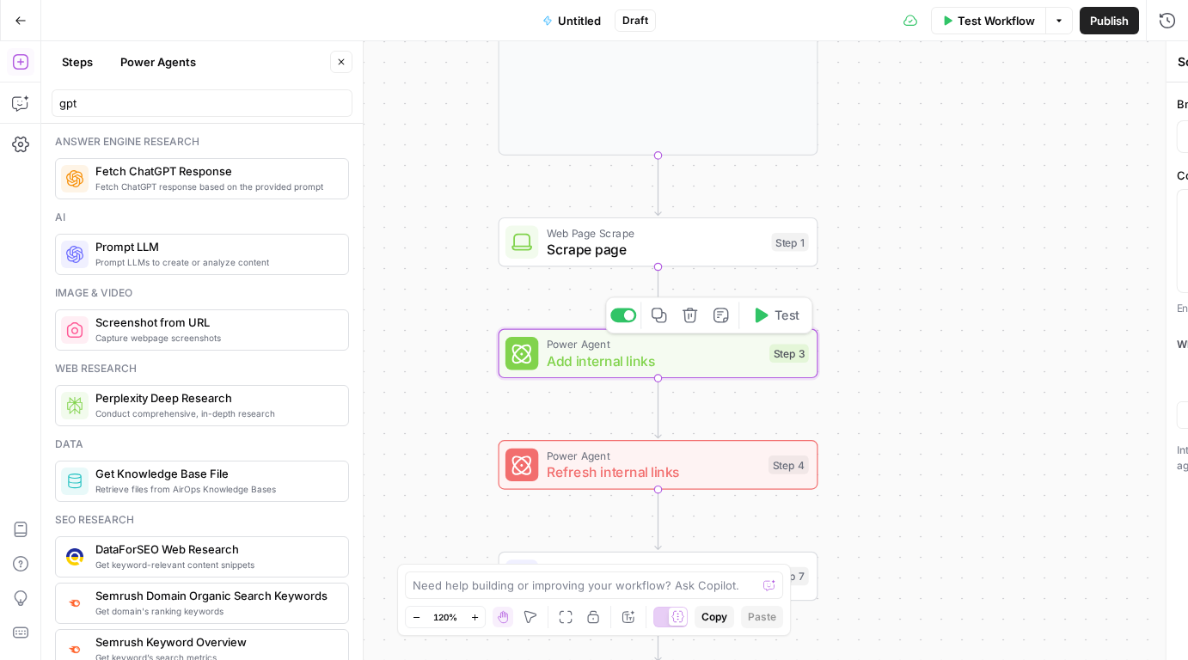
type textarea "Add internal links"
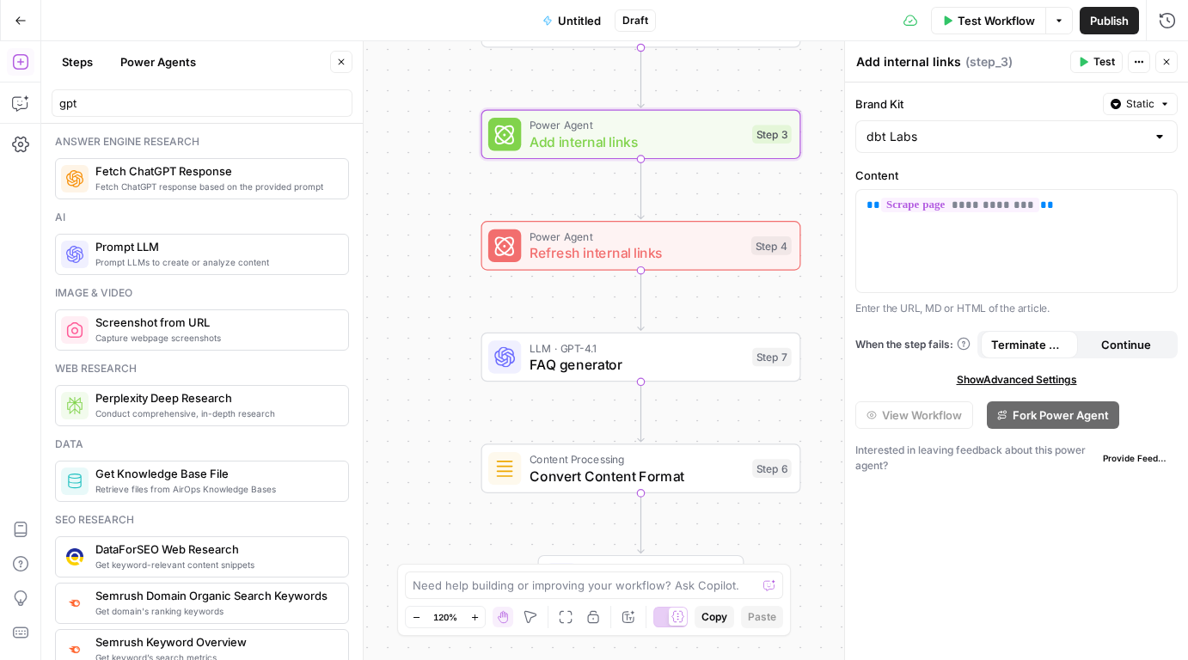
drag, startPoint x: 424, startPoint y: 418, endPoint x: 398, endPoint y: 52, distance: 366.2
click at [394, 70] on div "**********" at bounding box center [614, 350] width 1147 height 619
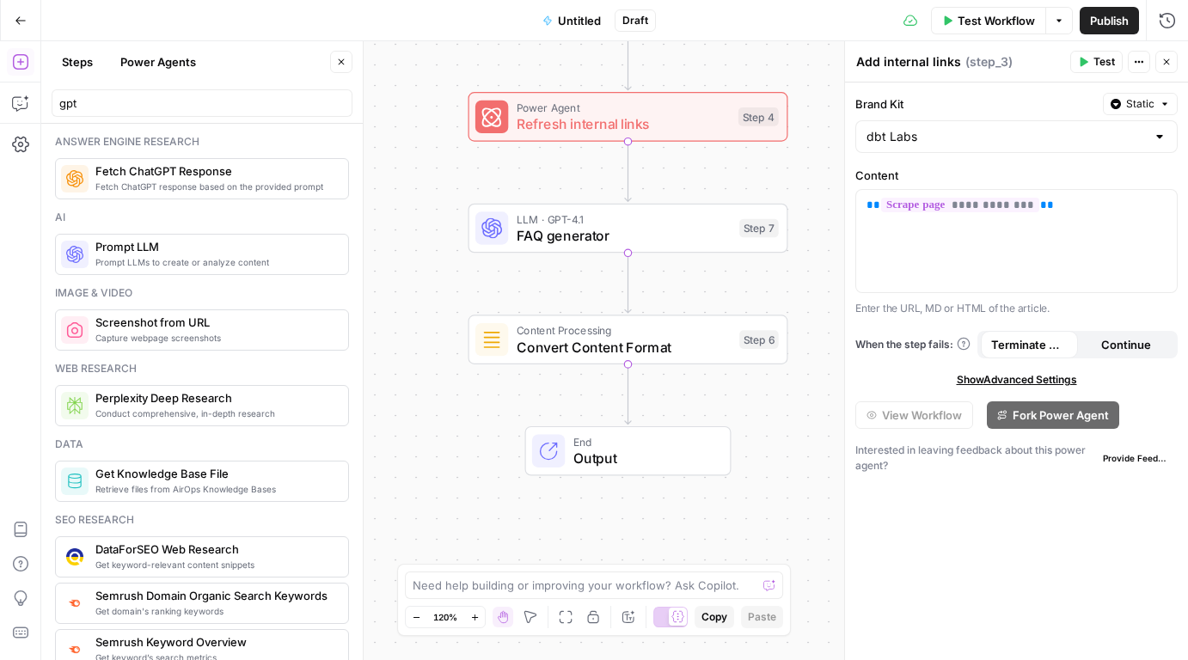
click at [515, 107] on div "Power Agent Refresh internal links Step 4 Copy step Delete step Add Note Test" at bounding box center [626, 117] width 303 height 35
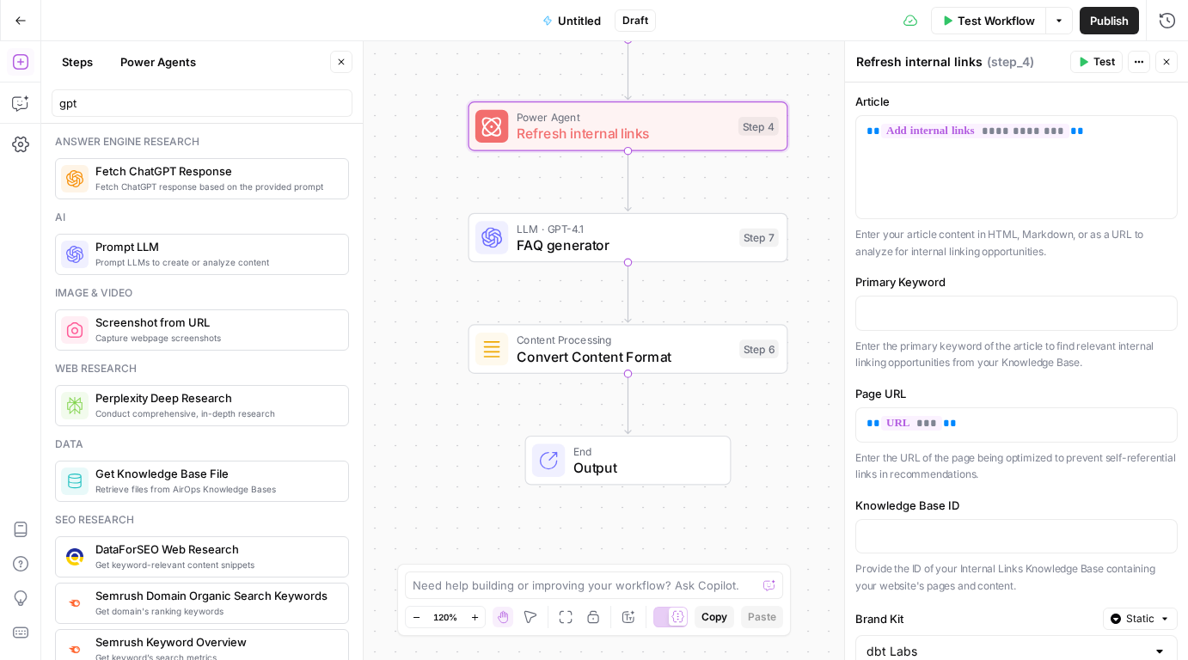
drag, startPoint x: 406, startPoint y: 304, endPoint x: 452, endPoint y: 291, distance: 48.2
click at [450, 292] on div "**********" at bounding box center [614, 350] width 1147 height 619
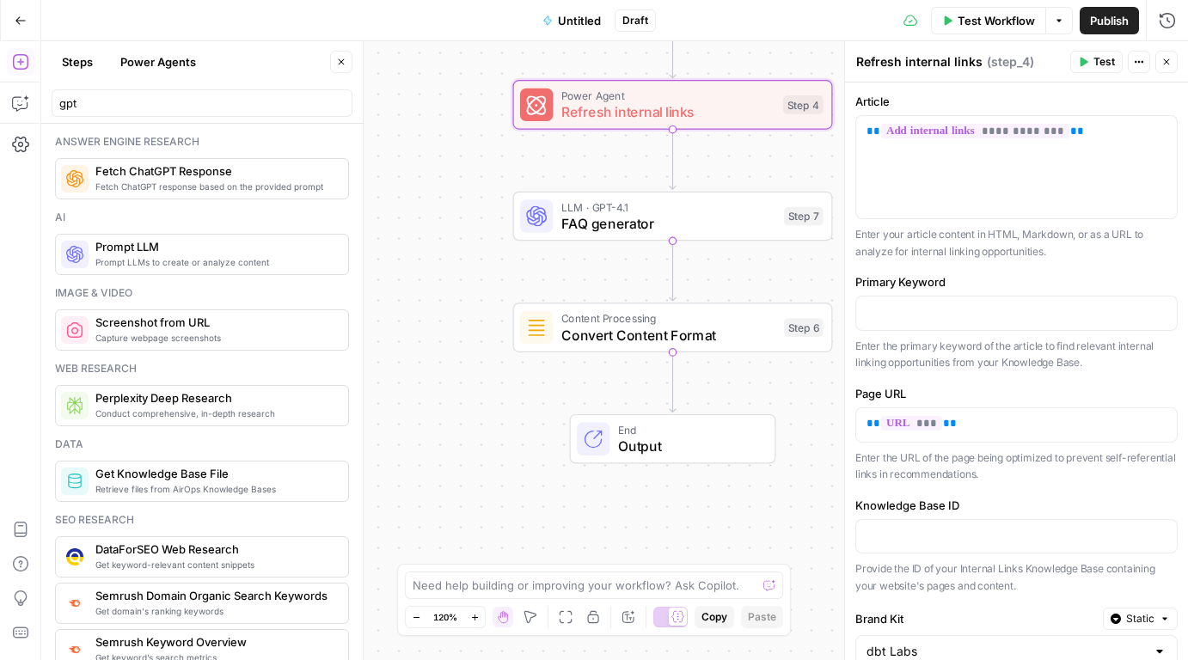
click at [558, 238] on div "LLM · GPT-4.1 FAQ generator Step 7 Copy step Delete step Add Note Test" at bounding box center [673, 217] width 320 height 50
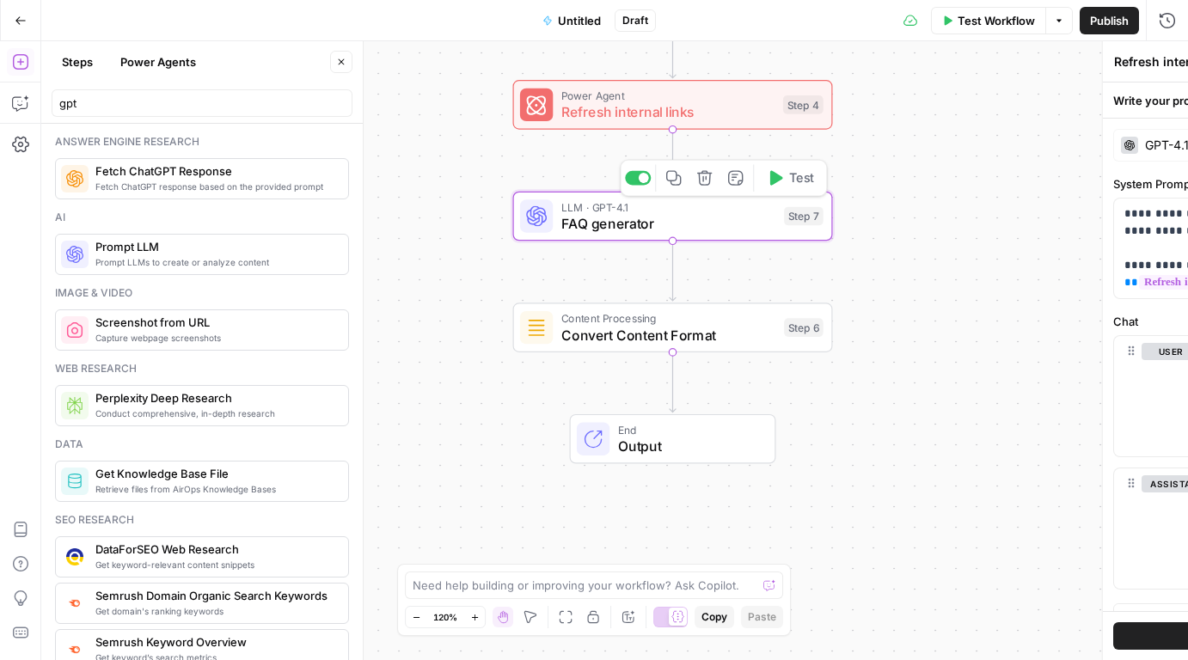
type textarea "FAQ generator"
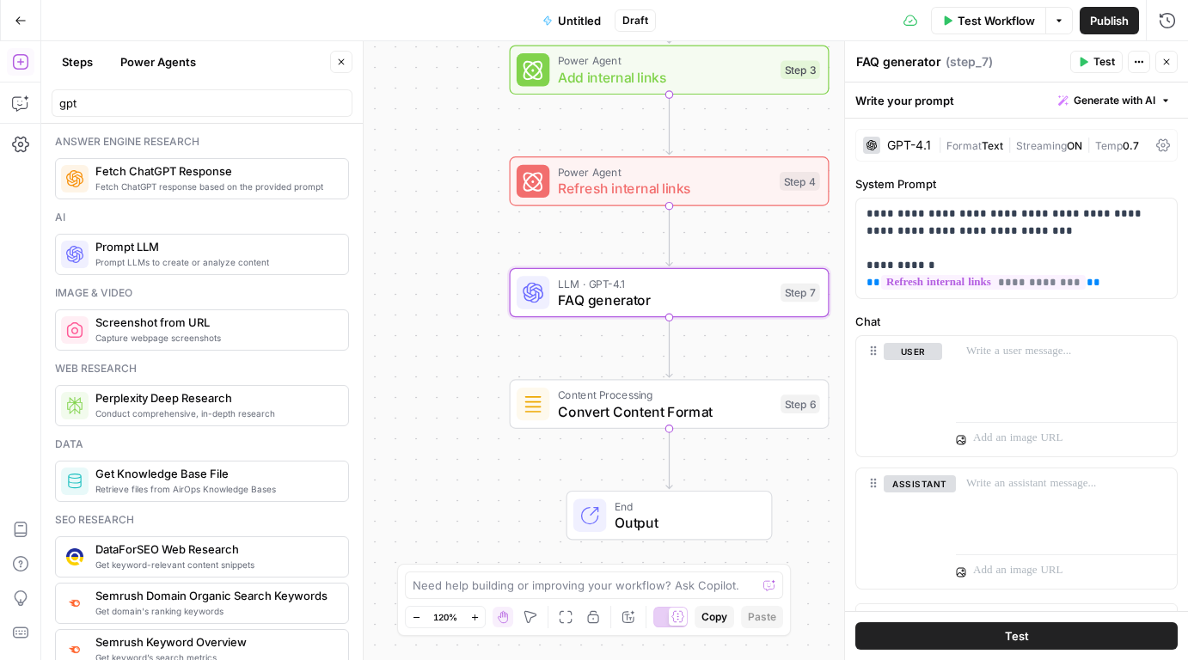
drag, startPoint x: 447, startPoint y: 288, endPoint x: 434, endPoint y: 312, distance: 27.3
click at [434, 312] on div "**********" at bounding box center [614, 350] width 1147 height 619
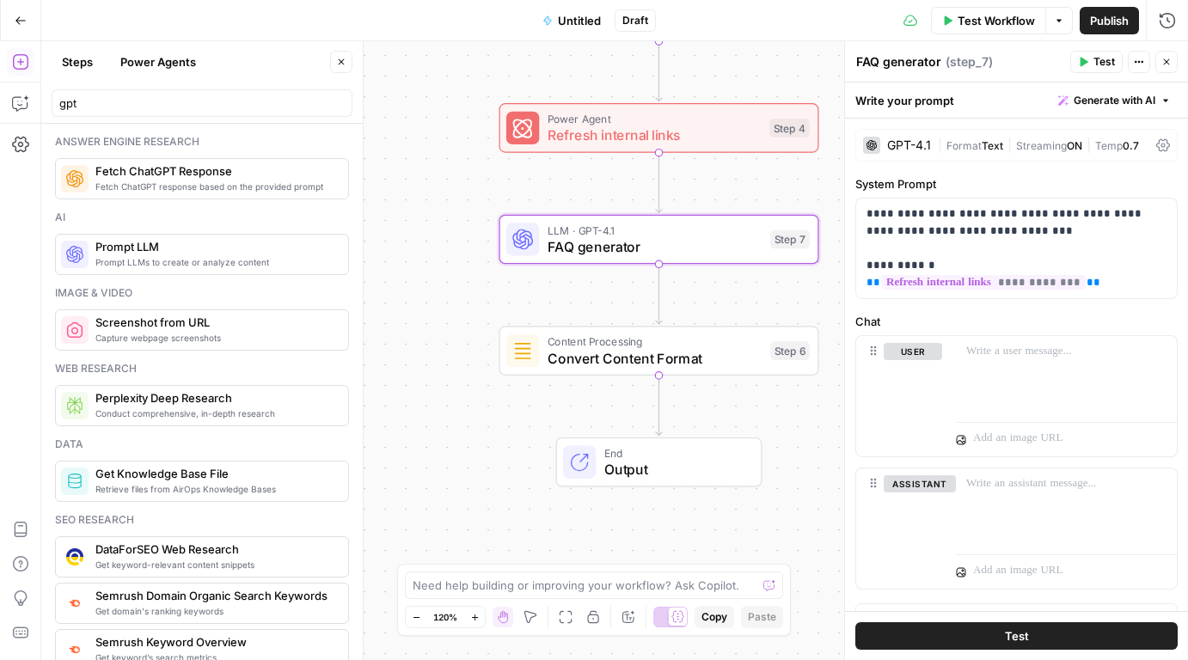
click at [562, 345] on span "Content Processing" at bounding box center [654, 341] width 215 height 16
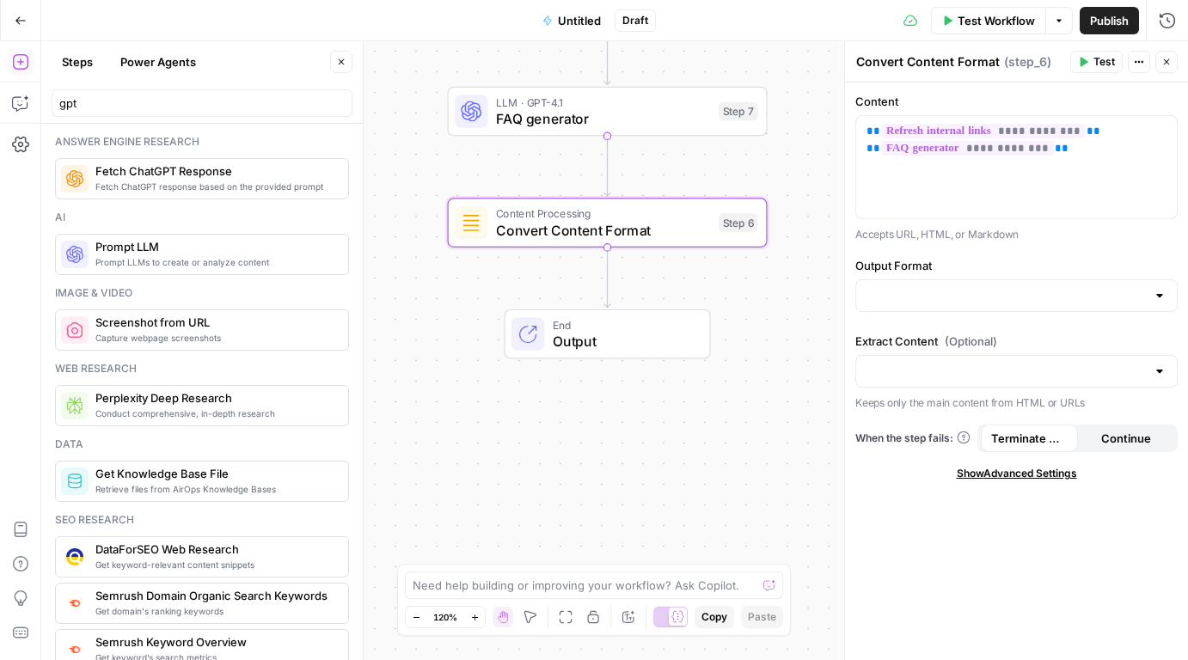
drag, startPoint x: 456, startPoint y: 434, endPoint x: 403, endPoint y: 288, distance: 155.2
click at [403, 288] on div "**********" at bounding box center [614, 350] width 1147 height 619
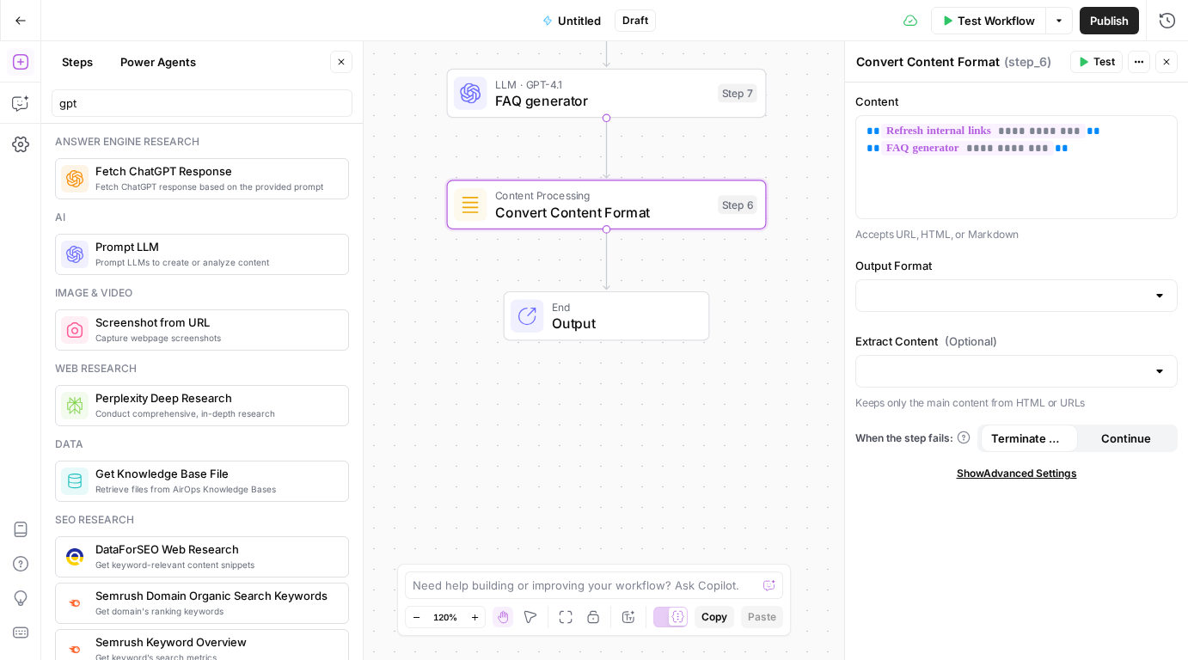
click at [998, 26] on span "Test Workflow" at bounding box center [995, 20] width 77 height 17
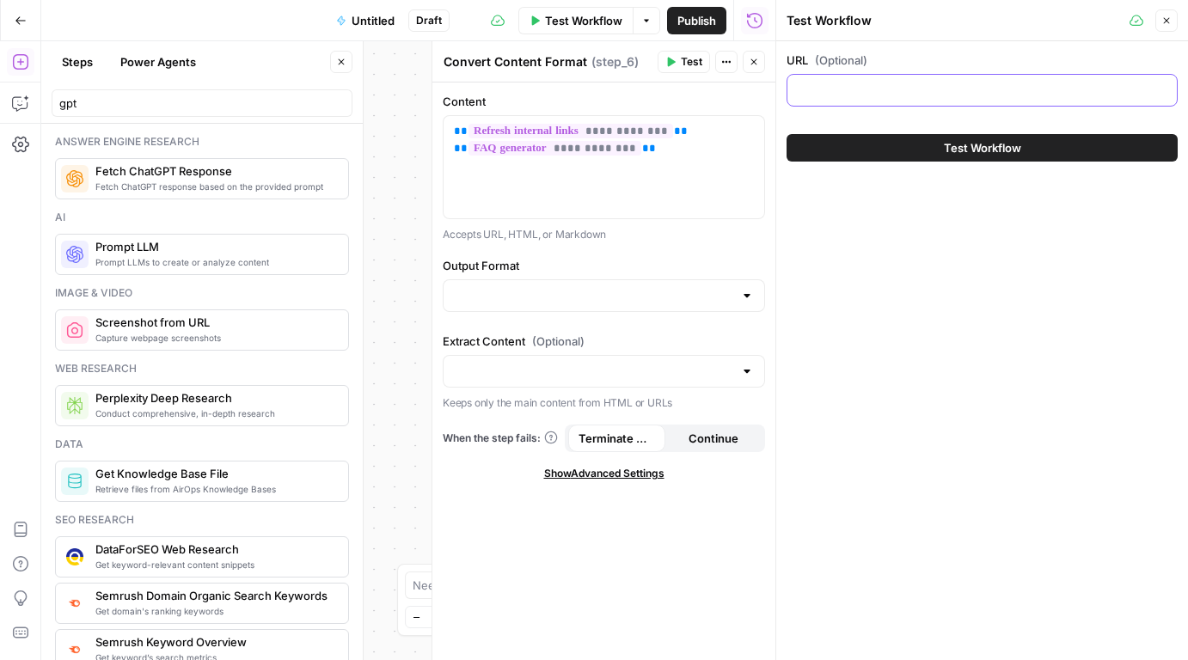
click at [890, 84] on input "URL (Optional)" at bounding box center [982, 90] width 369 height 17
paste input "[URL][DOMAIN_NAME]"
type input "[URL][DOMAIN_NAME]"
click at [877, 157] on button "Test Workflow" at bounding box center [981, 148] width 391 height 28
click at [874, 144] on button "Test Workflow" at bounding box center [981, 148] width 391 height 28
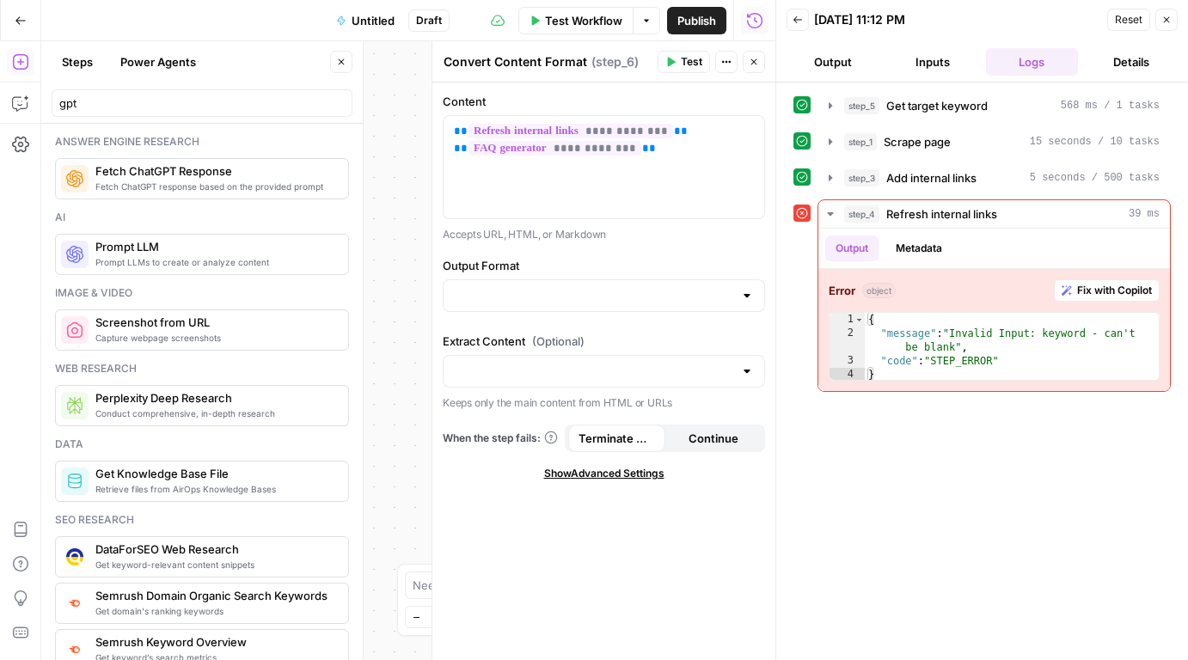
click at [401, 172] on div "**********" at bounding box center [408, 350] width 734 height 619
drag, startPoint x: 396, startPoint y: 184, endPoint x: 457, endPoint y: 203, distance: 63.9
click at [457, 203] on body "**********" at bounding box center [594, 330] width 1188 height 660
click at [763, 60] on button "Close" at bounding box center [754, 62] width 22 height 22
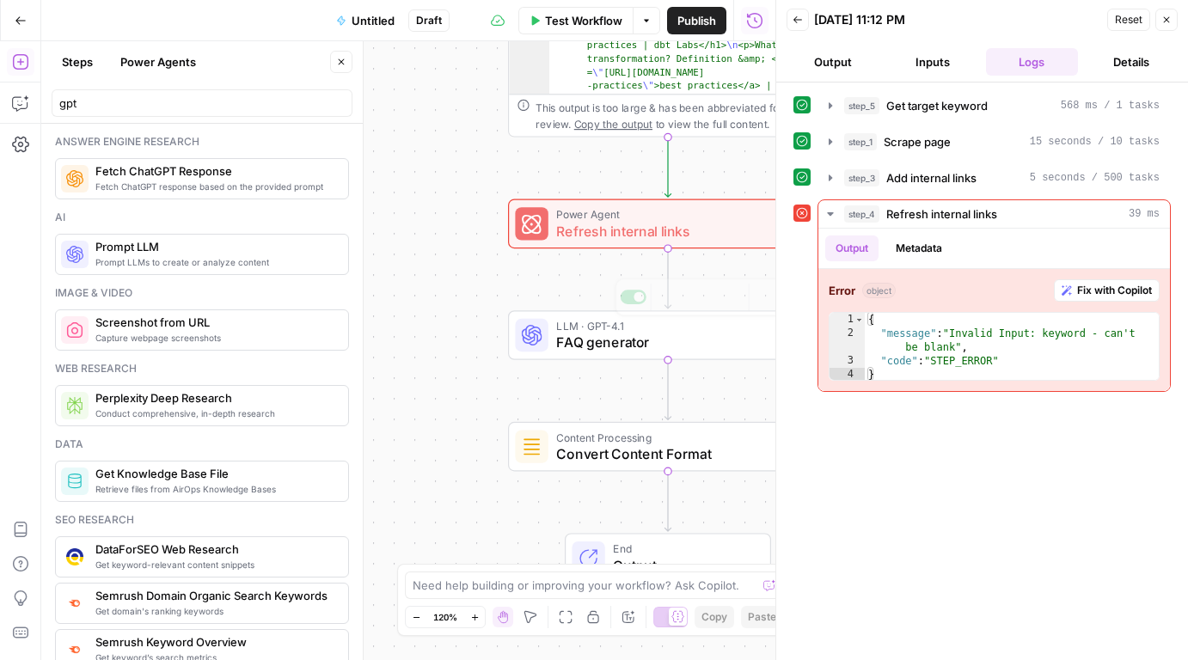
click at [611, 222] on span "Refresh internal links" at bounding box center [662, 231] width 213 height 21
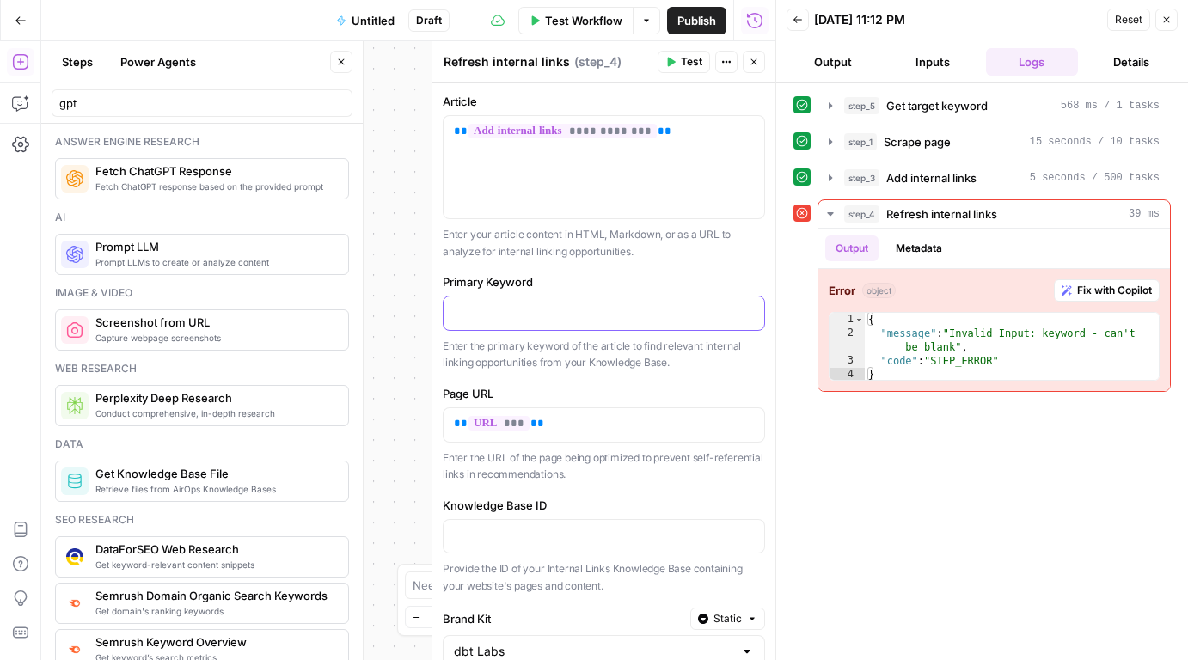
click at [534, 316] on p at bounding box center [604, 311] width 300 height 17
click at [749, 317] on button "Variables Menu" at bounding box center [749, 312] width 14 height 14
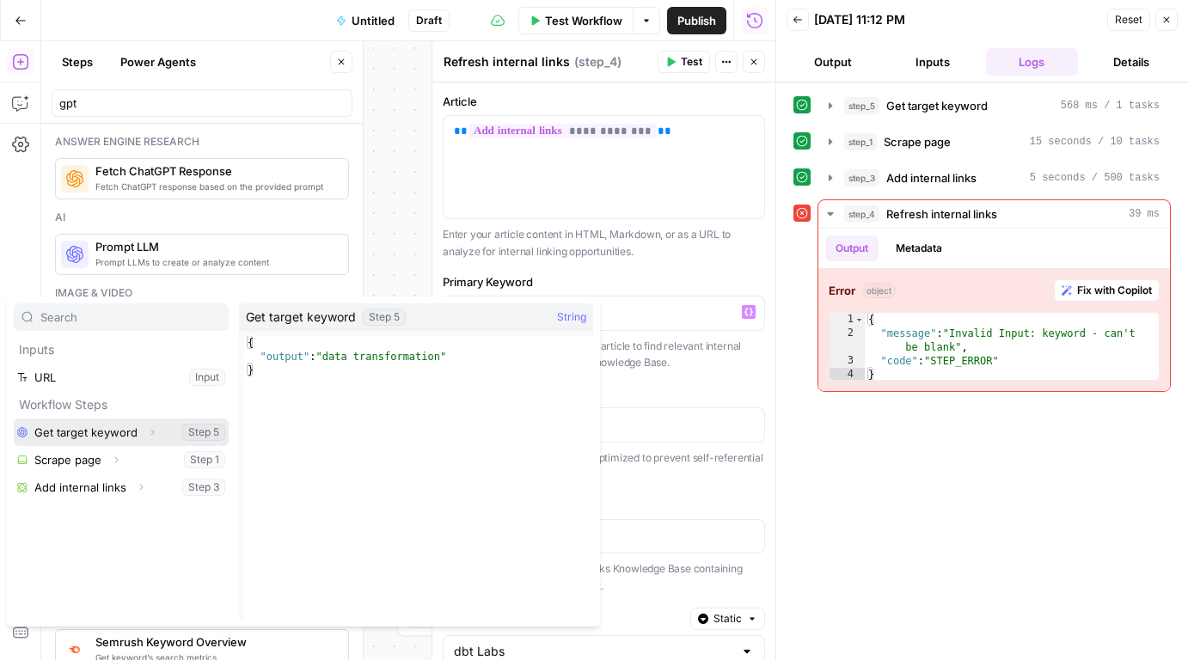
click at [134, 429] on button "Select variable Get target keyword" at bounding box center [121, 433] width 215 height 28
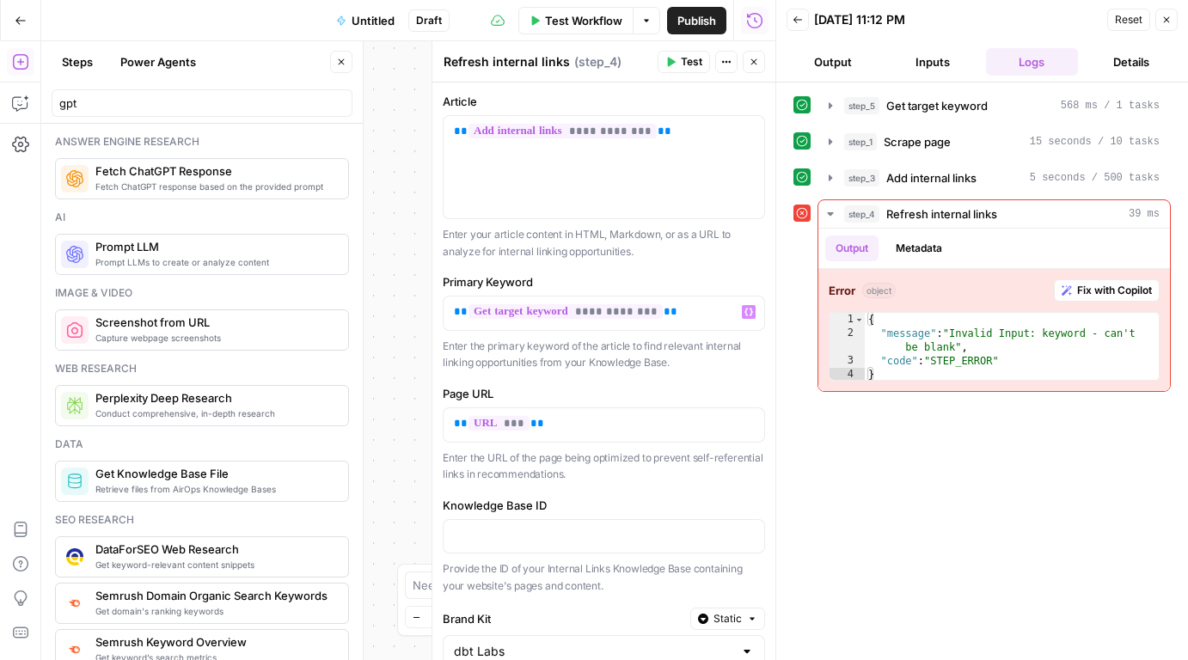
click at [401, 168] on div "**********" at bounding box center [408, 350] width 734 height 619
click at [756, 59] on icon "button" at bounding box center [754, 62] width 10 height 10
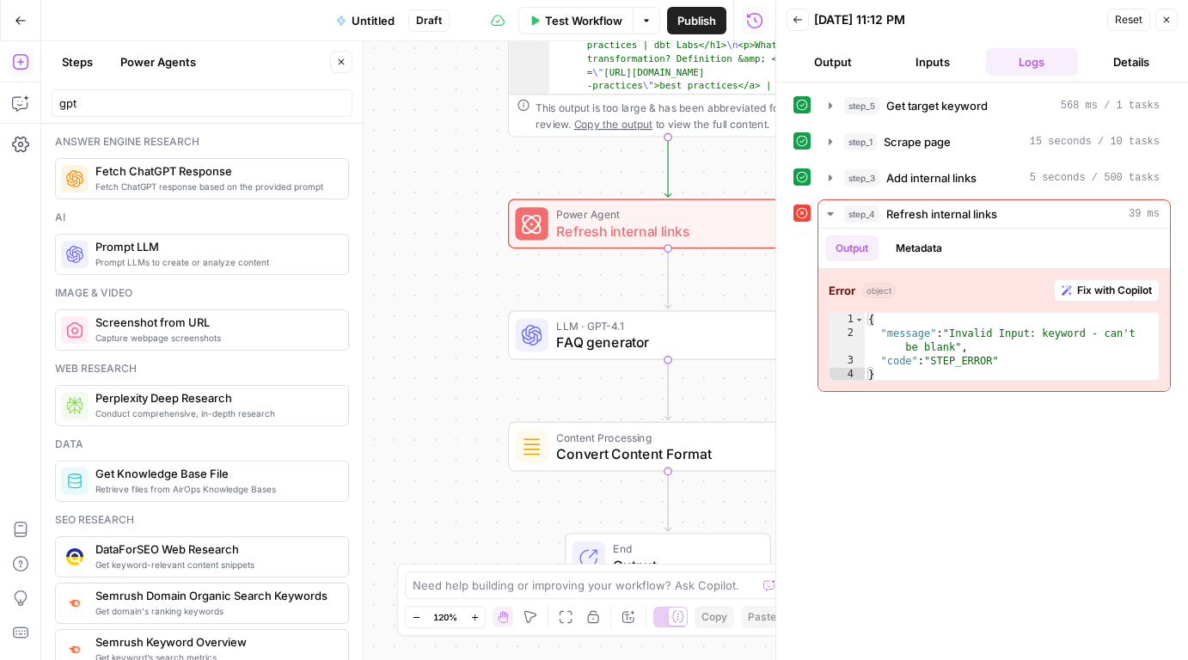
click at [440, 220] on div "**********" at bounding box center [408, 350] width 734 height 619
click at [802, 16] on icon "button" at bounding box center [797, 20] width 10 height 10
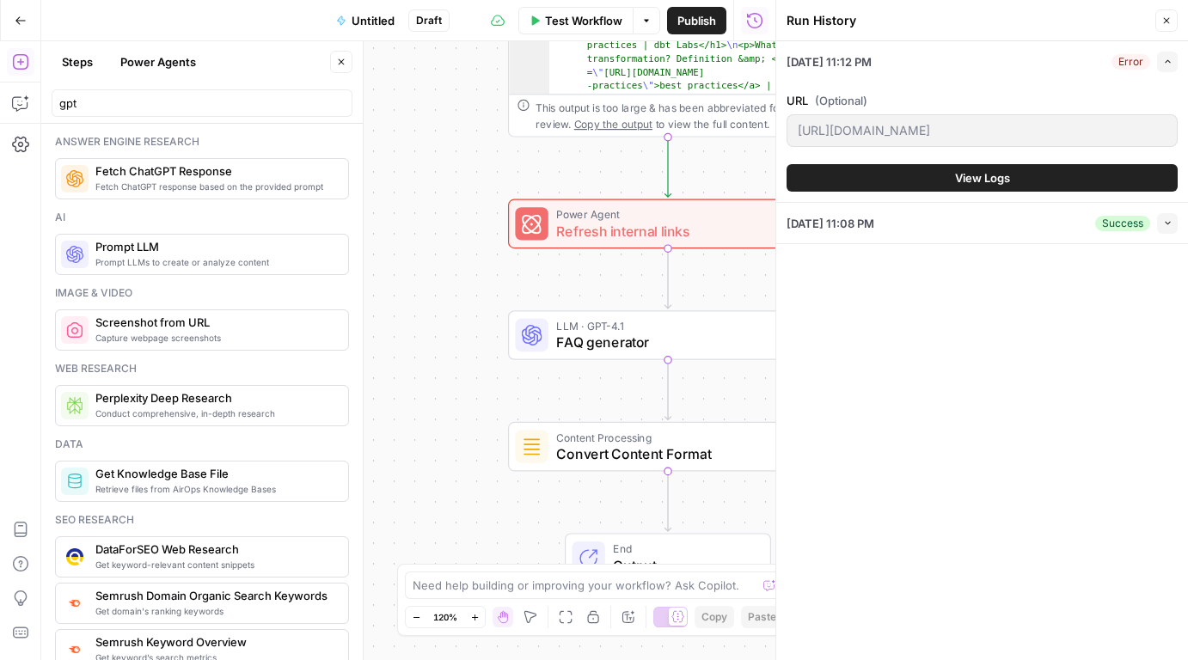
click at [1167, 17] on icon "button" at bounding box center [1166, 20] width 10 height 10
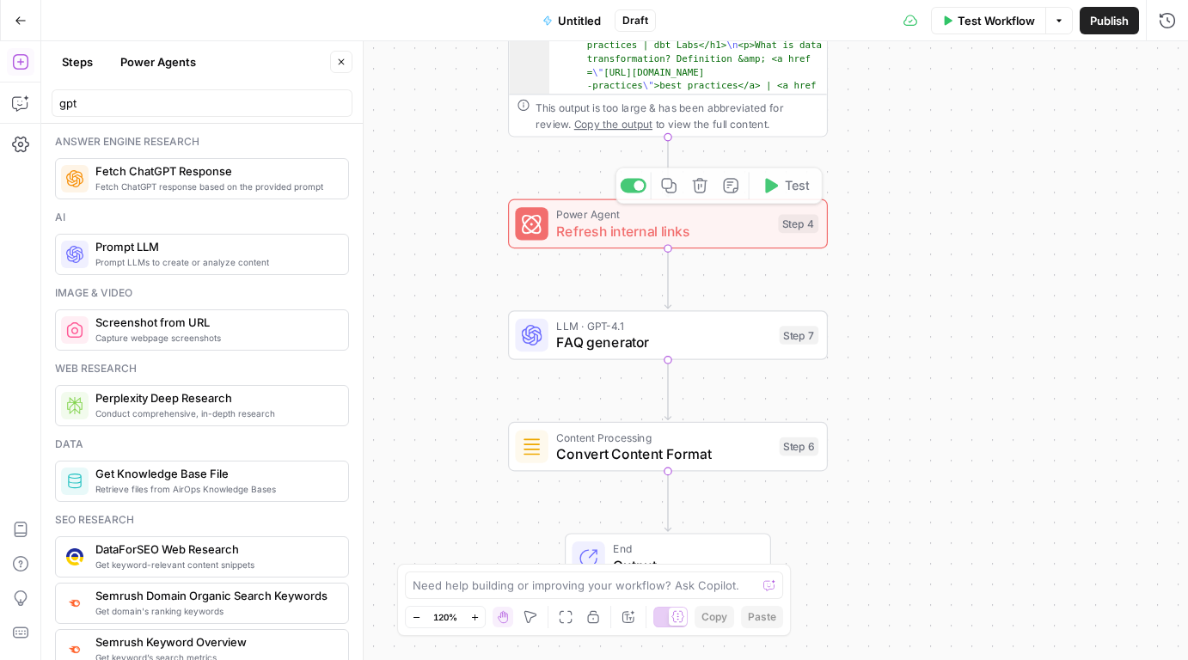
click at [940, 216] on div "**********" at bounding box center [614, 350] width 1147 height 619
click at [1051, 22] on button "Options" at bounding box center [1059, 21] width 28 height 28
click at [1000, 58] on span "Run Test" at bounding box center [1011, 60] width 76 height 17
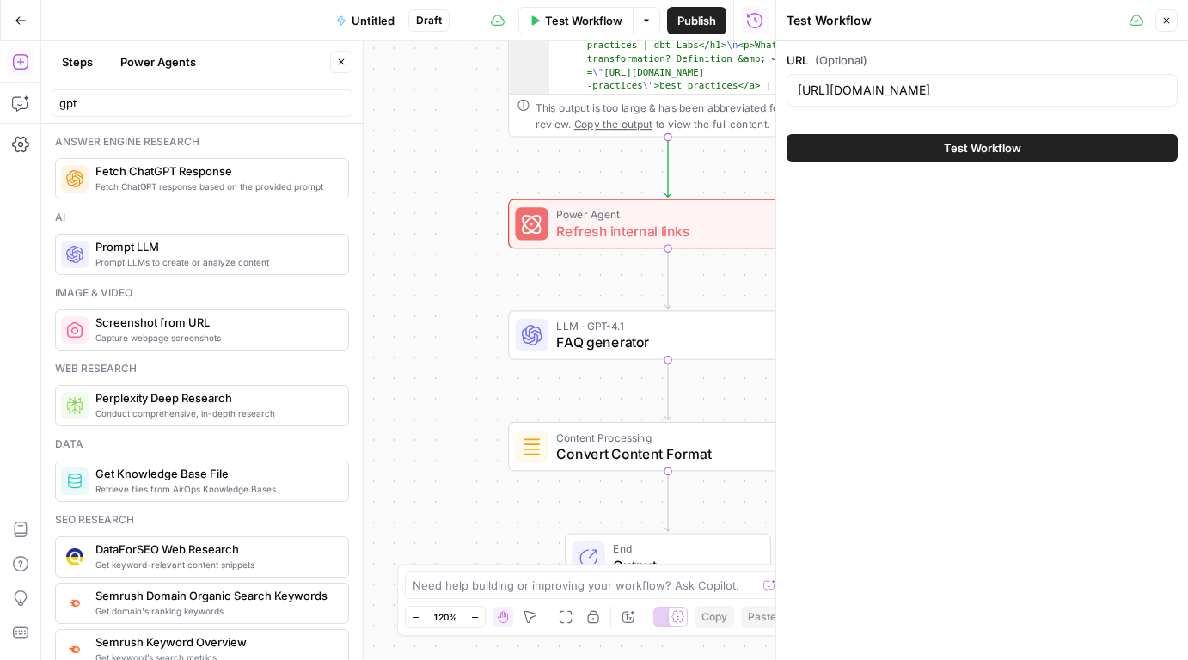
click at [939, 156] on button "Test Workflow" at bounding box center [981, 148] width 391 height 28
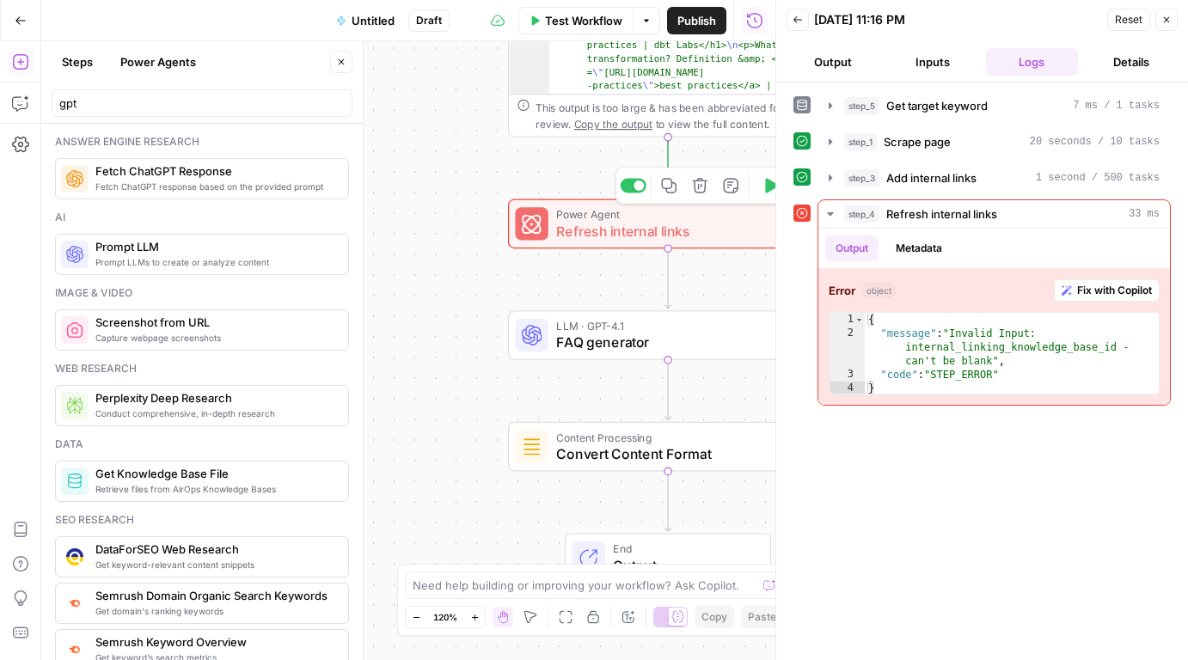
click at [735, 219] on span "Power Agent" at bounding box center [662, 214] width 213 height 16
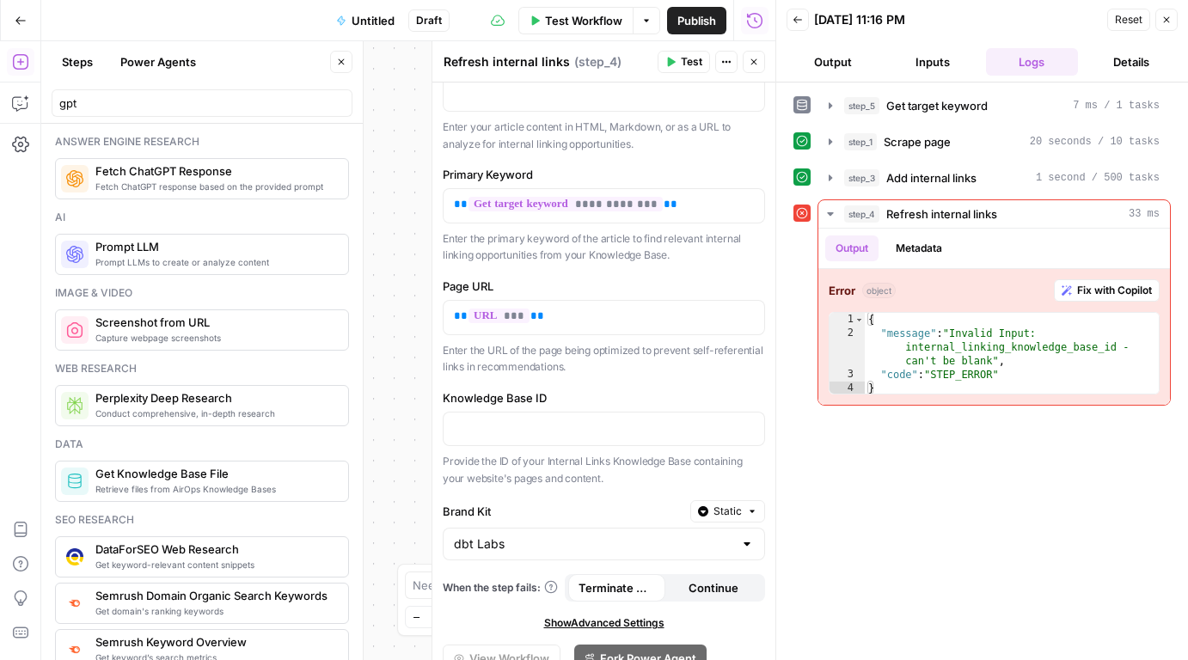
scroll to position [144, 0]
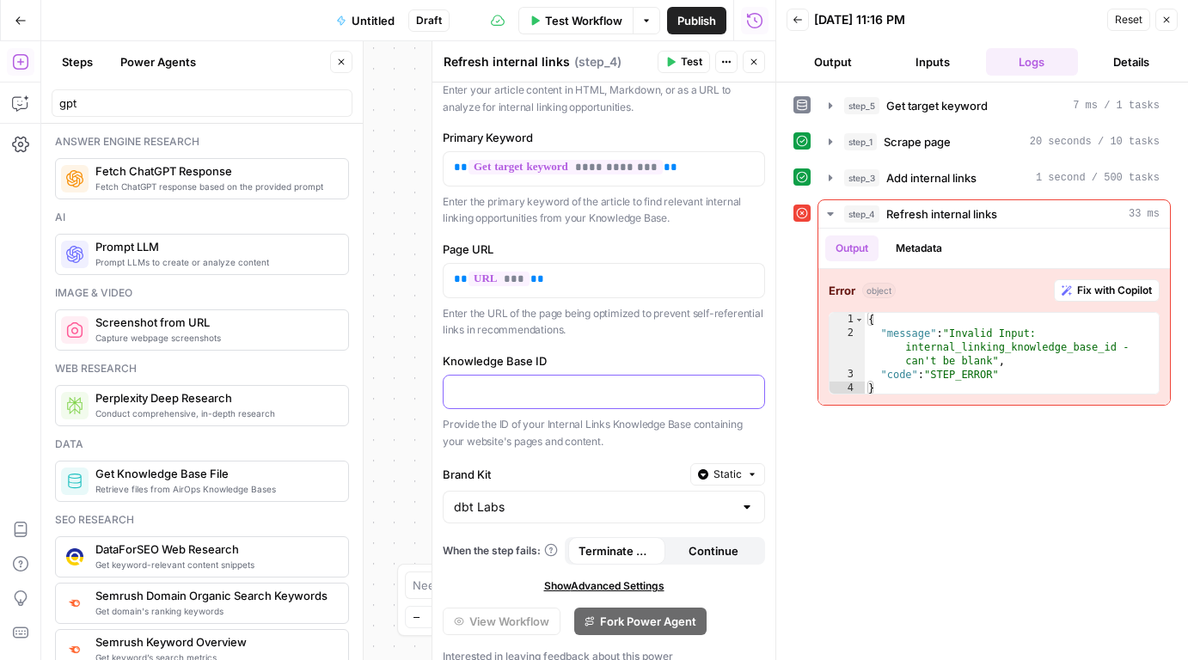
click at [542, 383] on p at bounding box center [604, 390] width 300 height 17
click at [748, 389] on icon "button" at bounding box center [748, 391] width 9 height 9
click at [612, 395] on p at bounding box center [604, 390] width 300 height 17
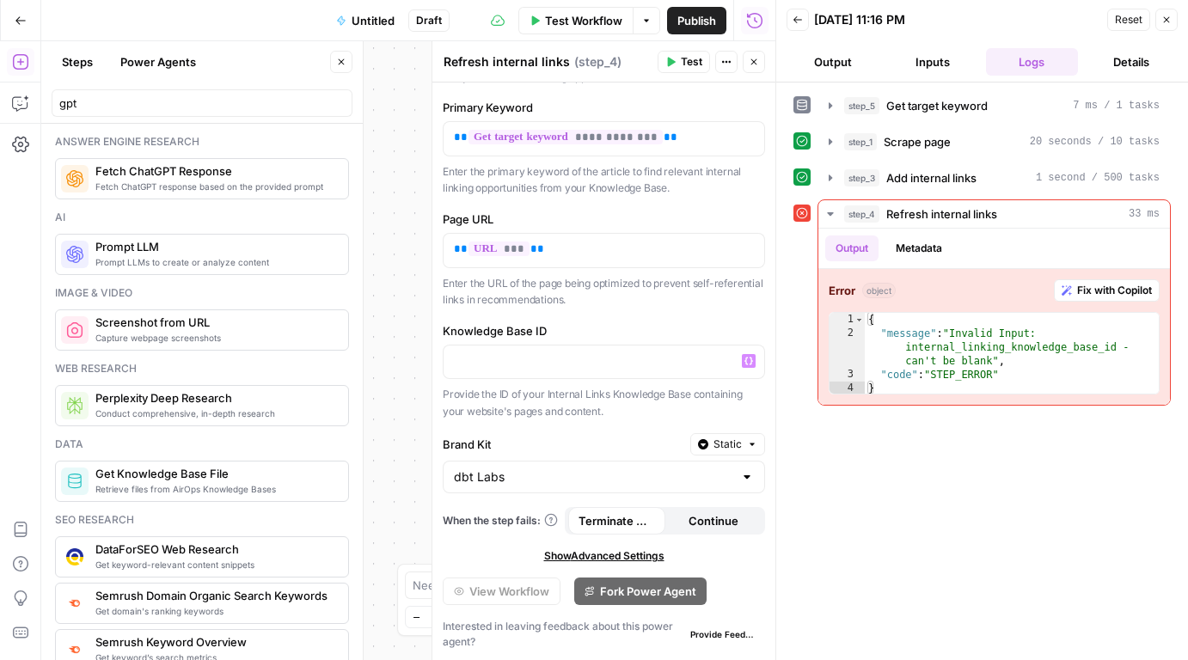
click at [700, 517] on span "Continue" at bounding box center [713, 520] width 50 height 17
click at [1165, 21] on icon "button" at bounding box center [1166, 20] width 10 height 10
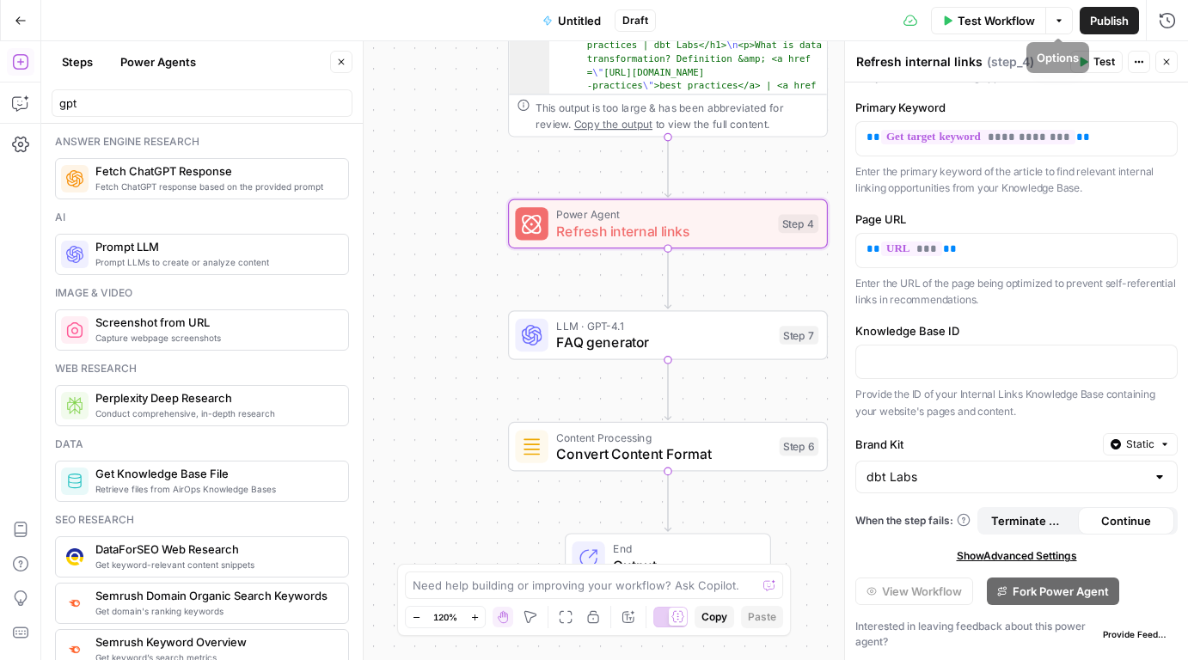
click at [1094, 54] on span "Test" at bounding box center [1103, 61] width 21 height 15
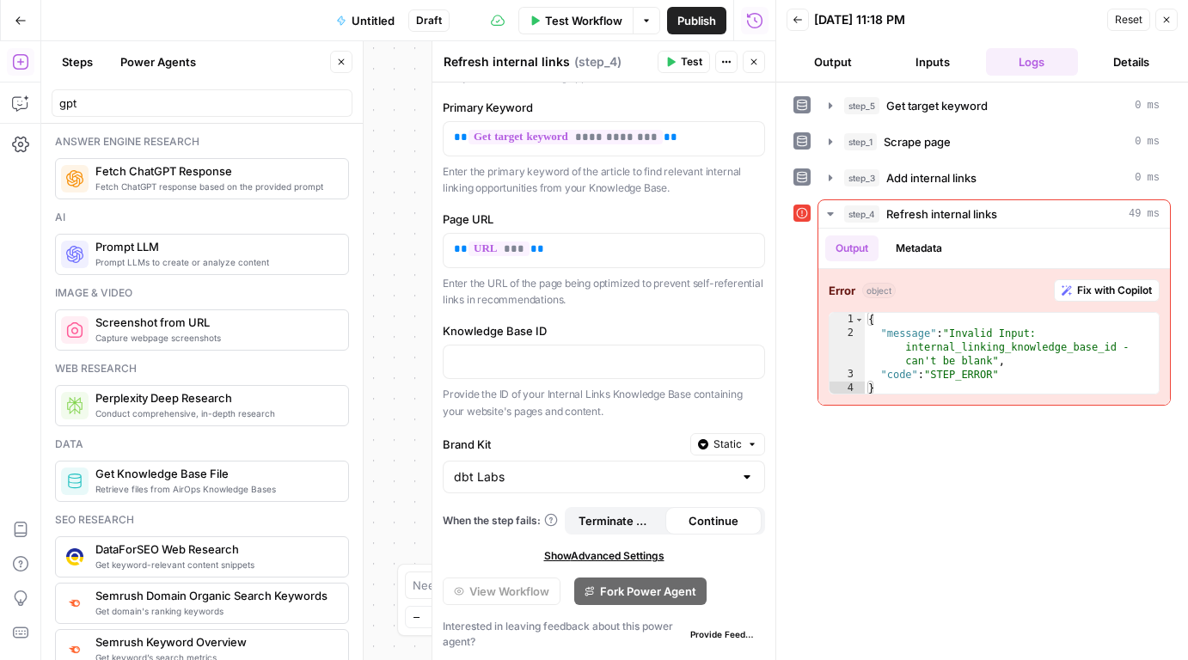
click at [804, 22] on button "Back" at bounding box center [797, 20] width 22 height 22
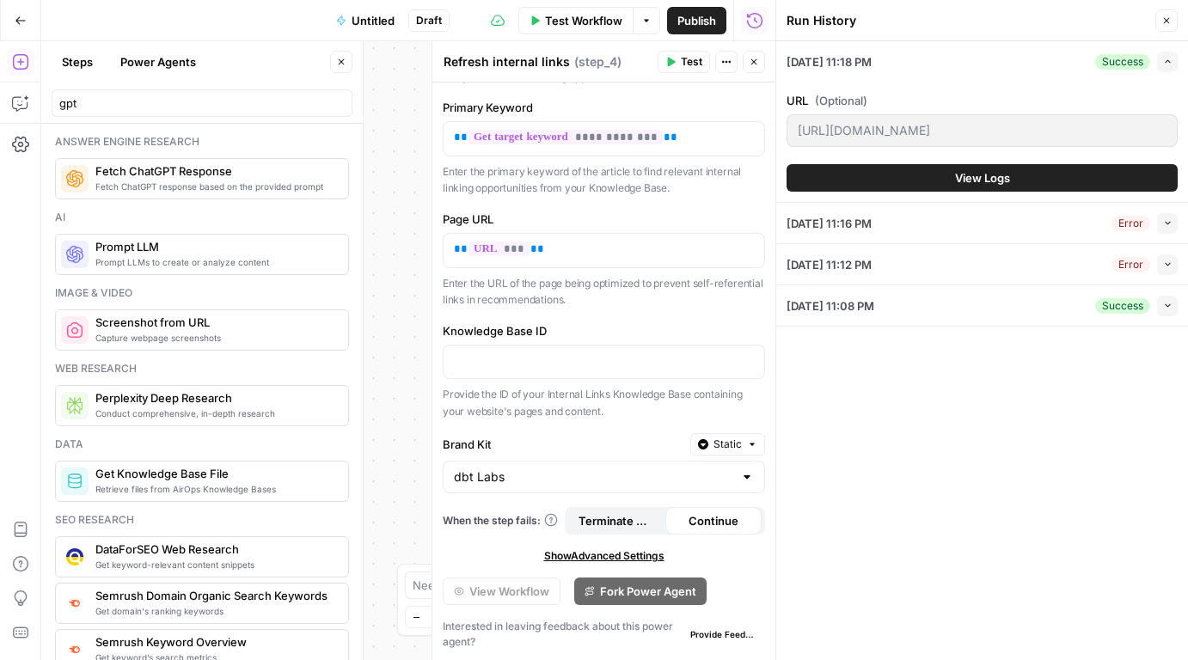
click at [749, 60] on icon "button" at bounding box center [754, 62] width 10 height 10
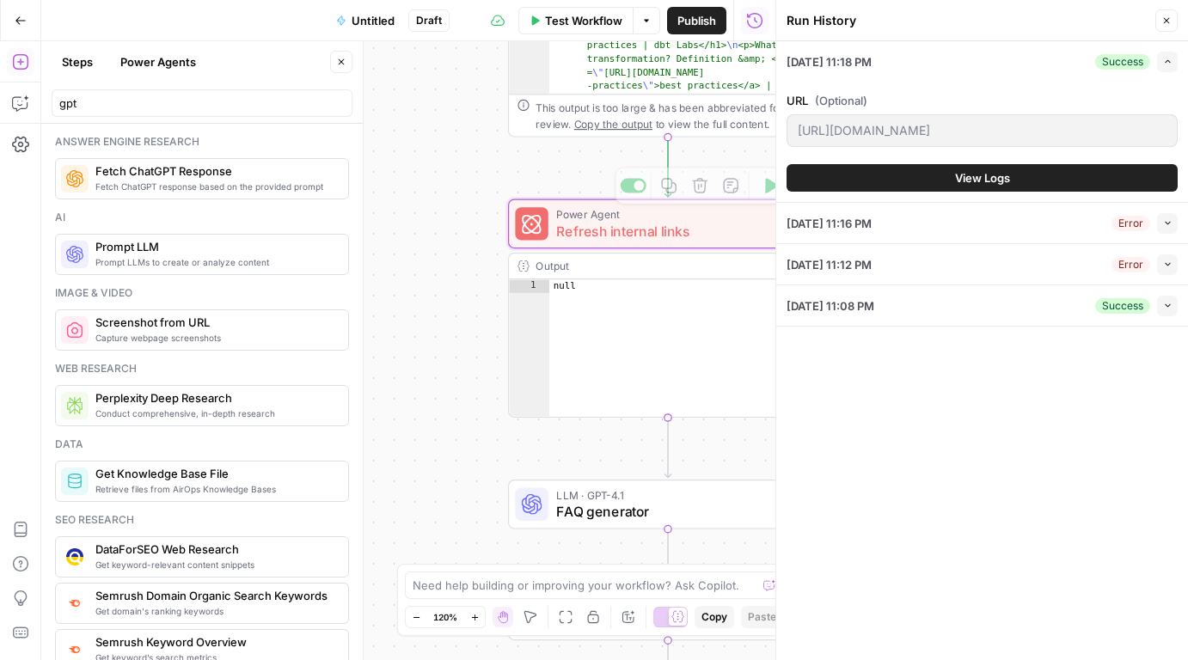
click at [480, 223] on div "**********" at bounding box center [408, 350] width 734 height 619
click at [1165, 21] on icon "button" at bounding box center [1167, 21] width 6 height 6
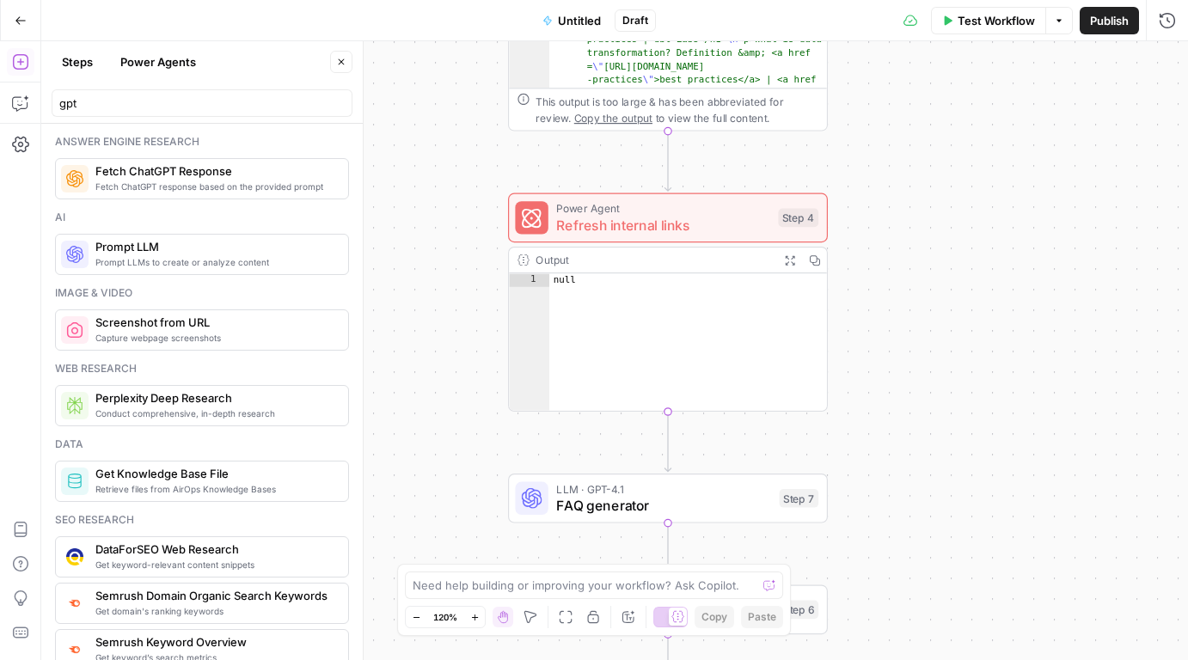
drag, startPoint x: 977, startPoint y: 356, endPoint x: 974, endPoint y: 231, distance: 124.7
click at [974, 231] on div "**********" at bounding box center [614, 350] width 1147 height 619
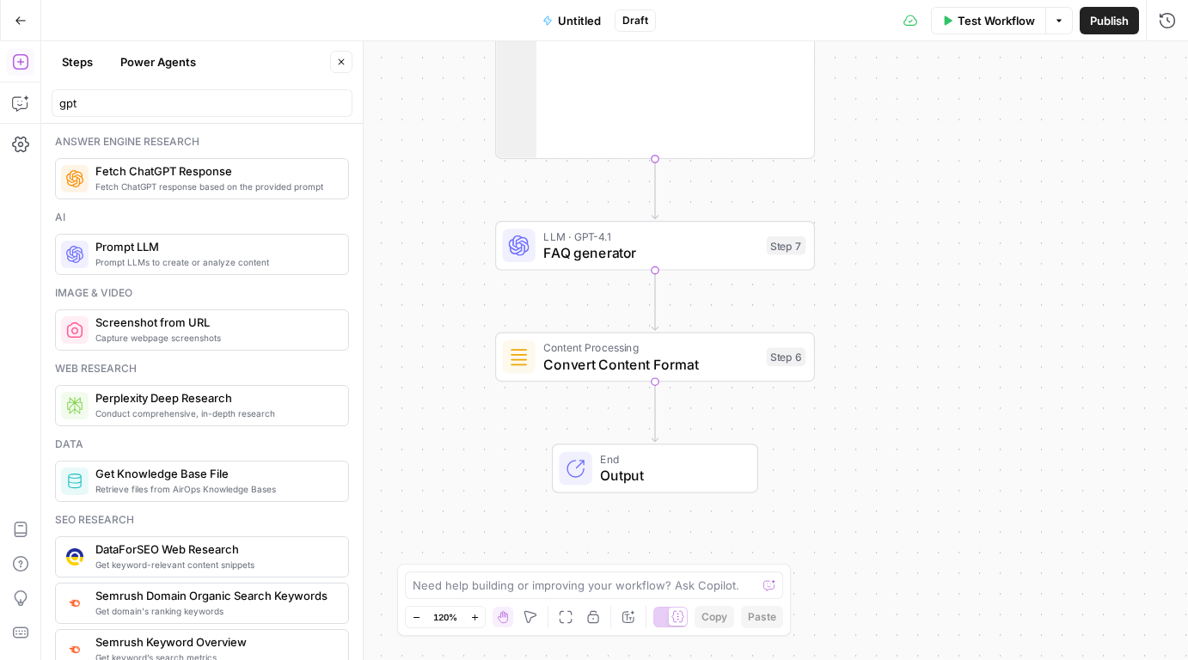
drag, startPoint x: 969, startPoint y: 234, endPoint x: 959, endPoint y: 70, distance: 164.5
click at [959, 70] on div "**********" at bounding box center [614, 350] width 1147 height 619
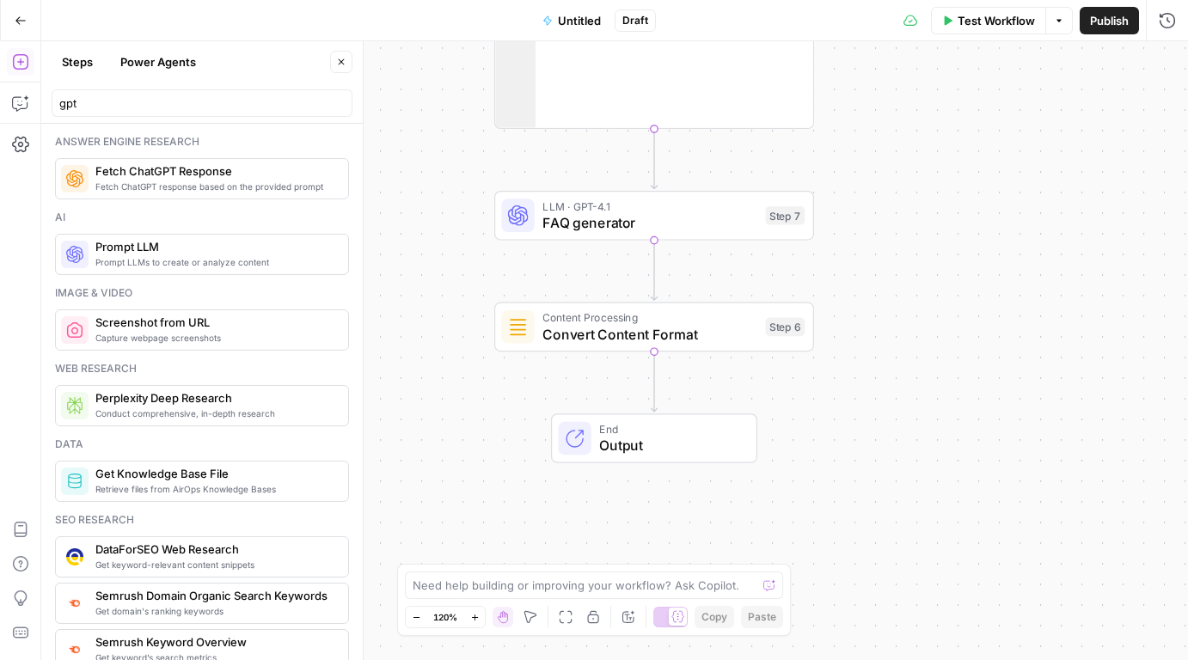
click at [651, 338] on span "Convert Content Format" at bounding box center [649, 334] width 215 height 21
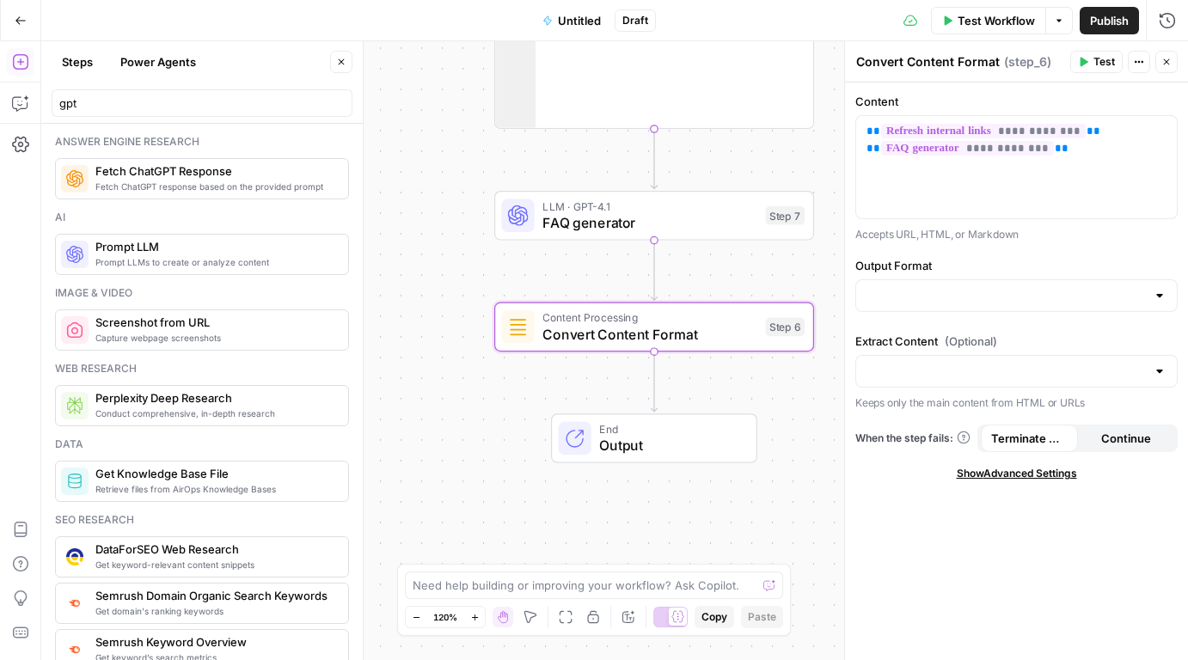
click at [1095, 63] on span "Test" at bounding box center [1103, 61] width 21 height 15
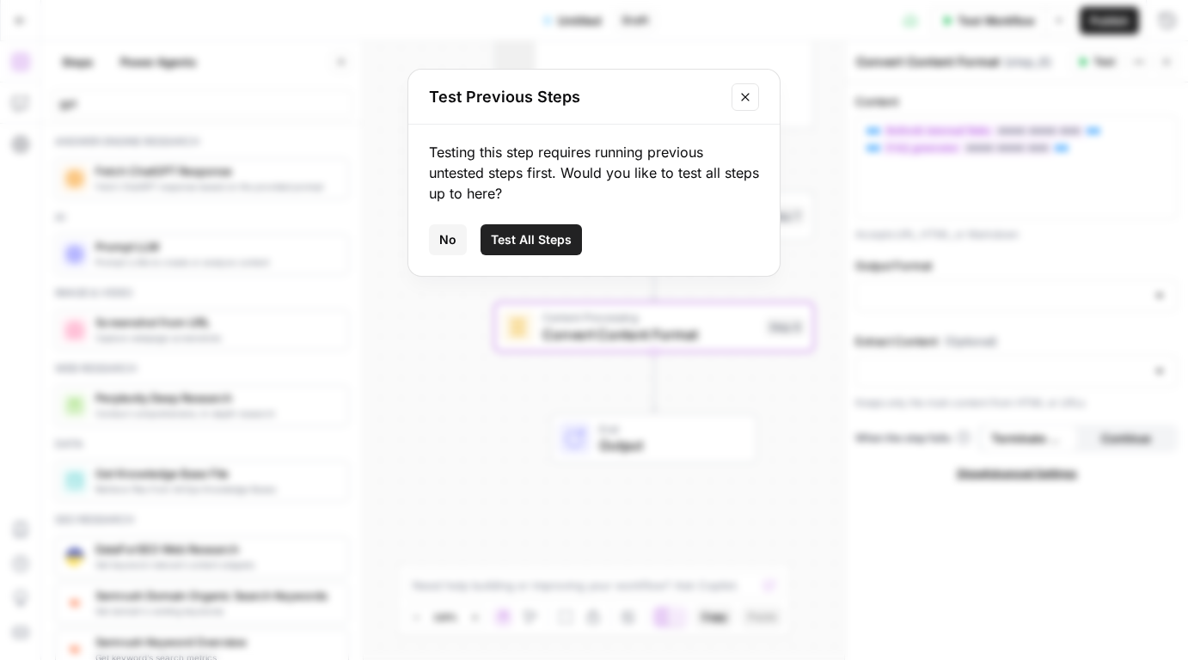
click at [544, 248] on button "Test All Steps" at bounding box center [530, 239] width 101 height 31
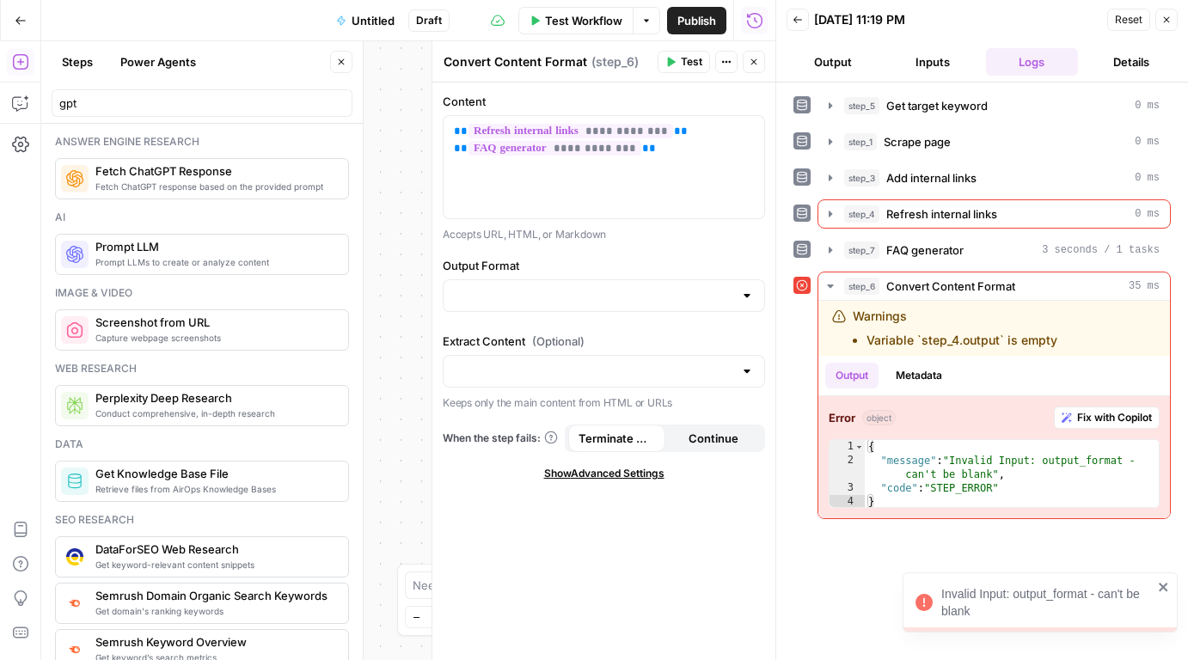
click at [1164, 16] on icon "button" at bounding box center [1166, 20] width 10 height 10
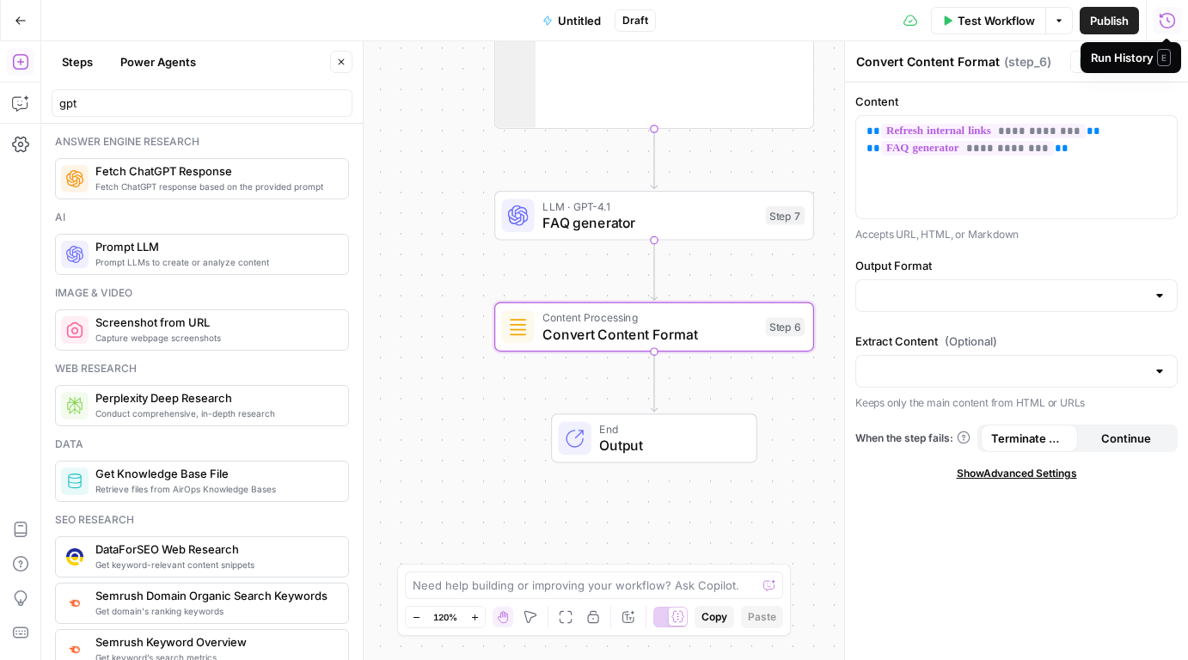
click at [624, 440] on span "Output" at bounding box center [669, 445] width 140 height 21
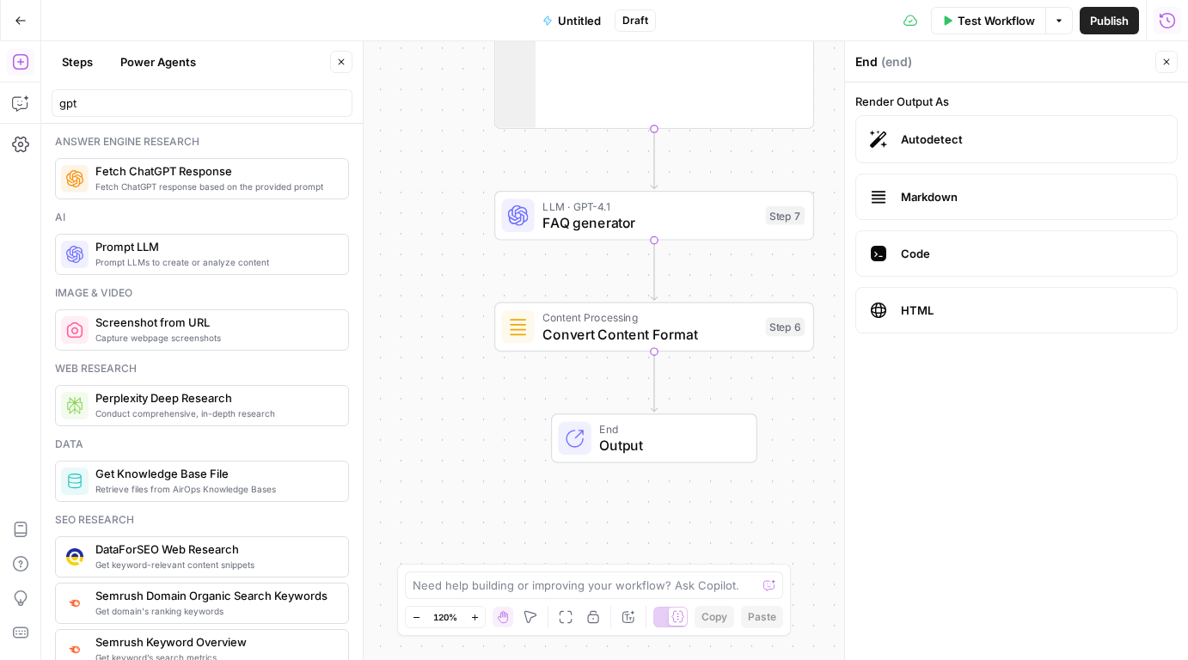
click at [713, 332] on span "Convert Content Format" at bounding box center [649, 334] width 215 height 21
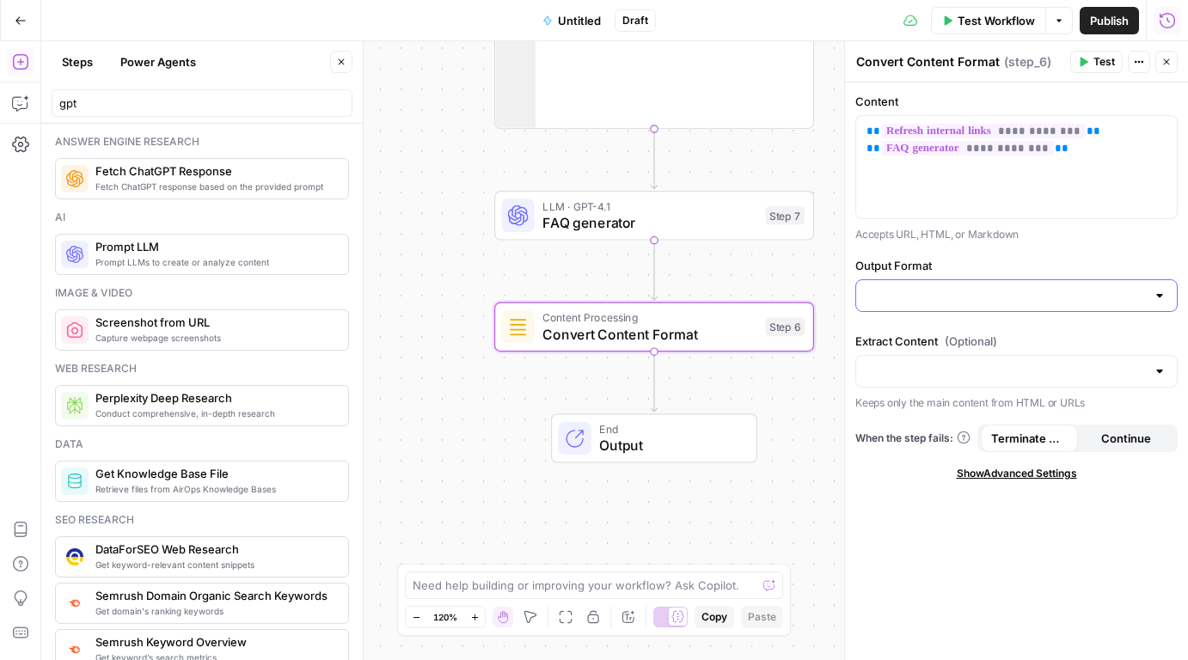
click at [947, 292] on input "Output Format" at bounding box center [1005, 295] width 279 height 17
click at [937, 339] on span "HTML" at bounding box center [1013, 338] width 286 height 17
type input "HTML"
click at [977, 471] on span "Show Advanced Settings" at bounding box center [1017, 473] width 120 height 15
click at [977, 471] on span "Hide Advanced Settings" at bounding box center [1016, 473] width 116 height 15
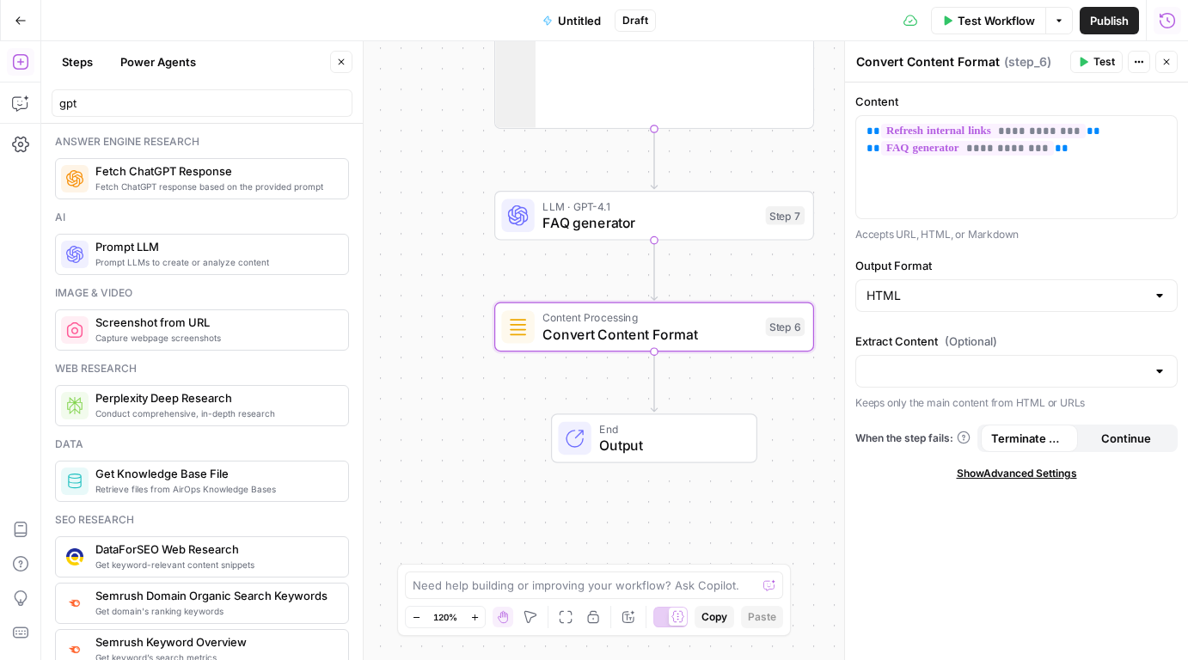
click at [651, 437] on span "Output" at bounding box center [669, 445] width 140 height 21
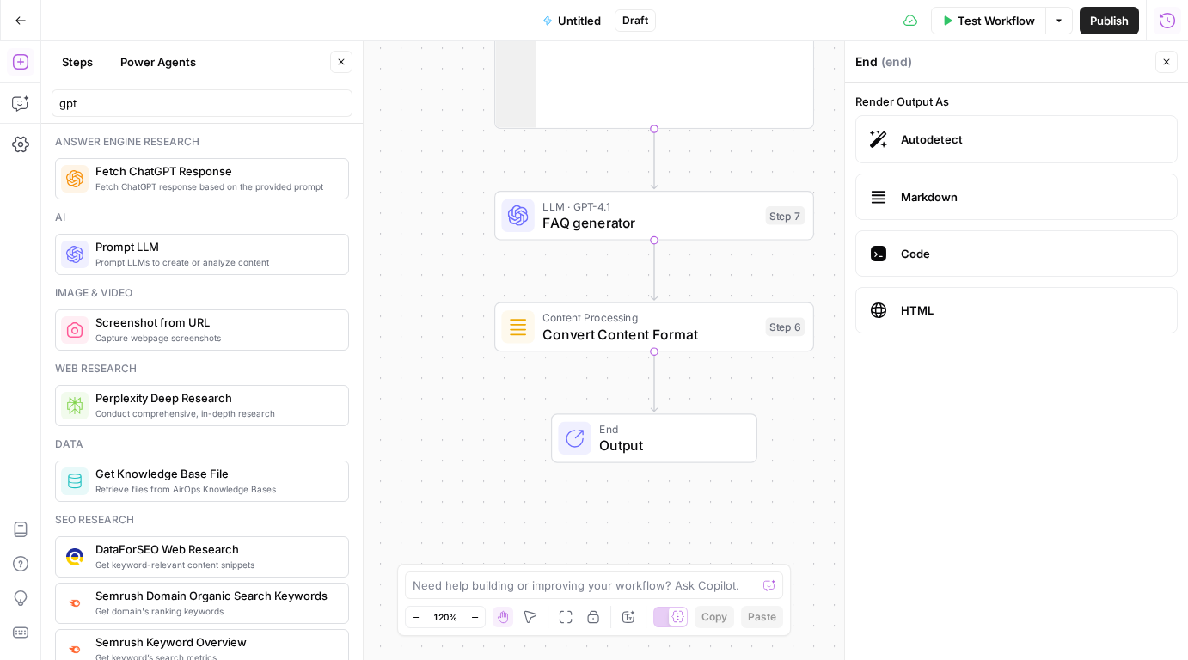
click at [992, 17] on span "Test Workflow" at bounding box center [995, 20] width 77 height 17
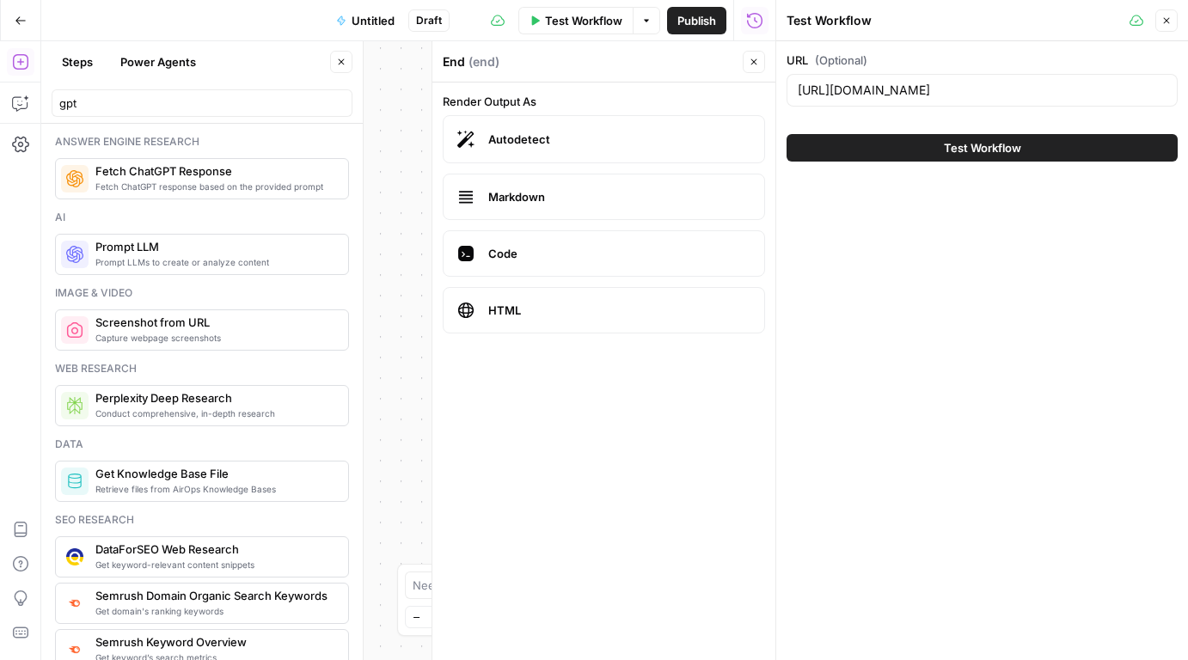
click at [929, 142] on button "Test Workflow" at bounding box center [981, 148] width 391 height 28
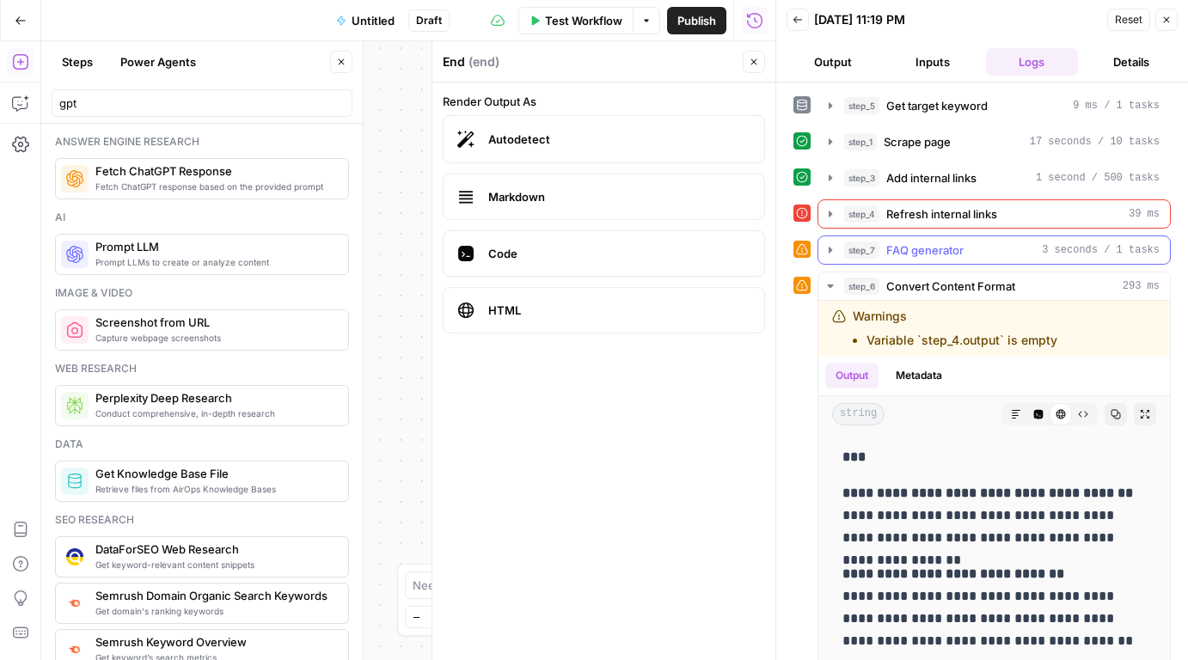
click at [938, 254] on span "FAQ generator" at bounding box center [924, 250] width 77 height 17
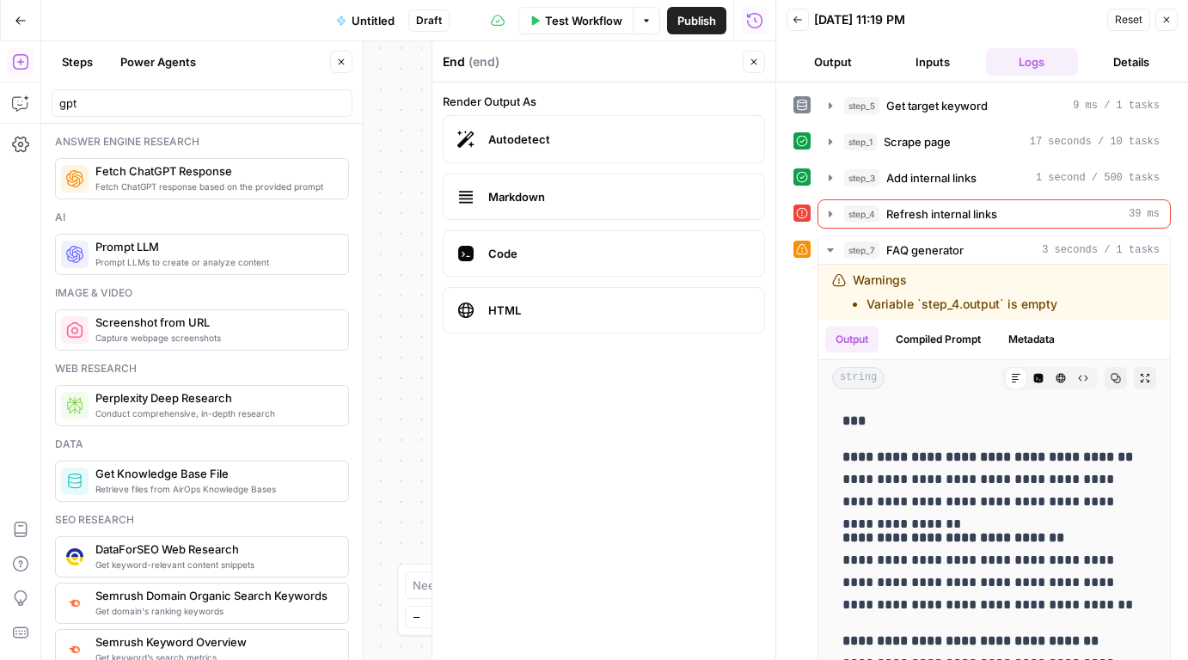
click at [747, 60] on button "Close" at bounding box center [754, 62] width 22 height 22
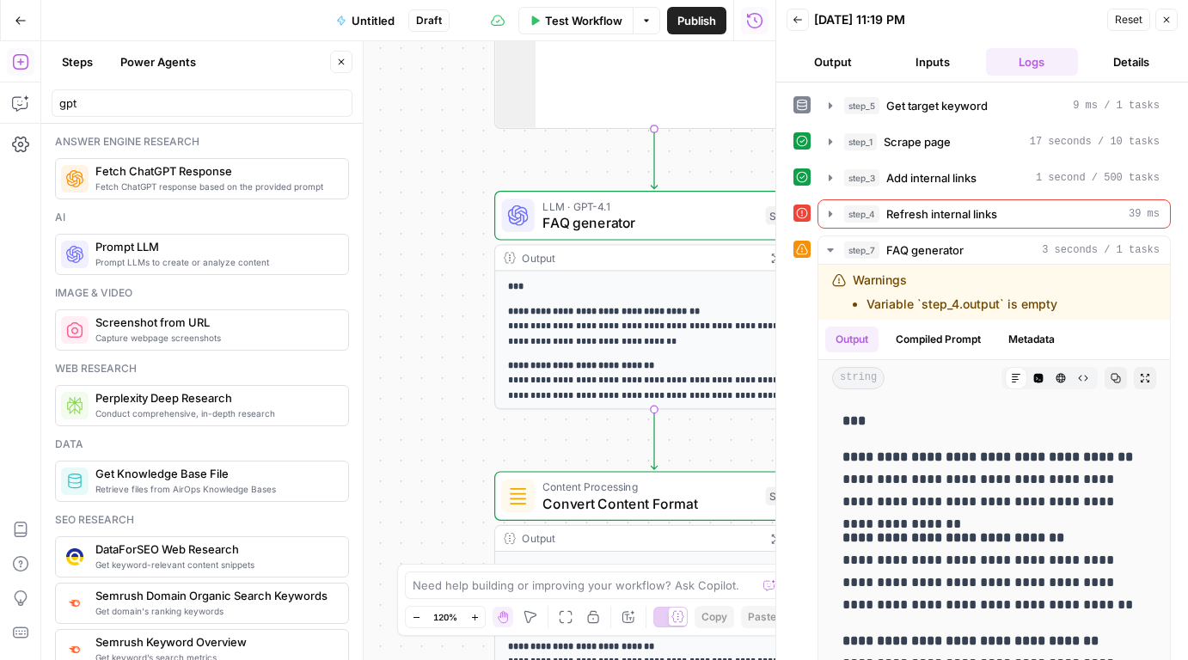
click at [621, 227] on span "FAQ generator" at bounding box center [649, 222] width 215 height 21
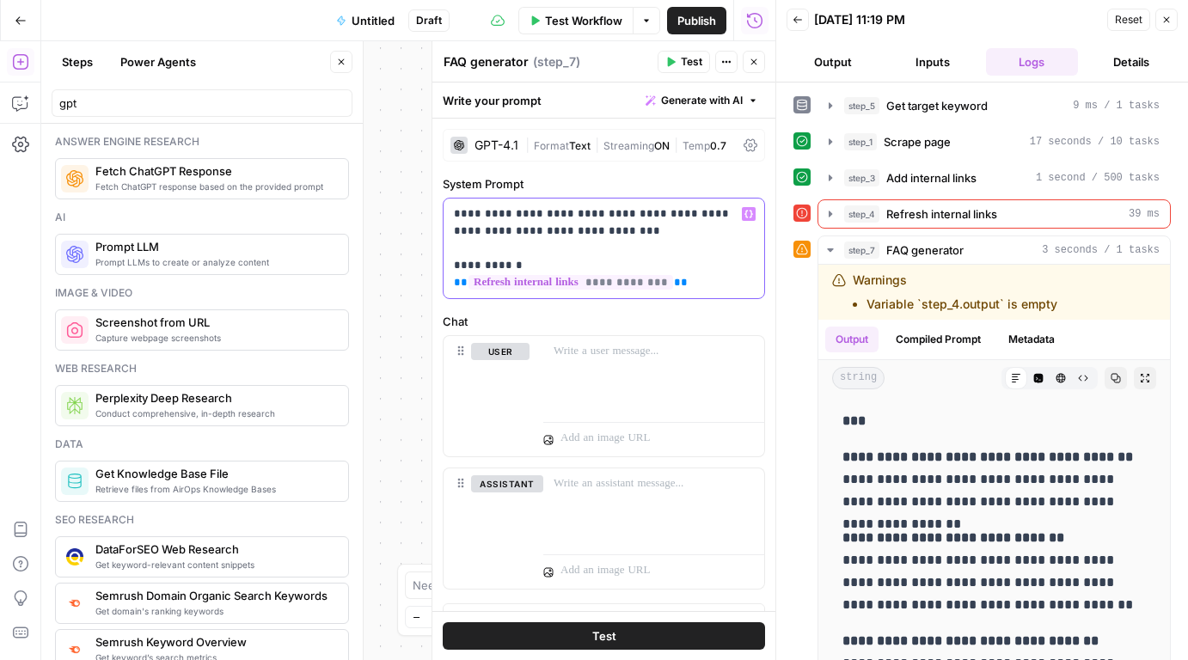
click at [621, 227] on p "**********" at bounding box center [604, 248] width 300 height 86
click at [397, 181] on div "**********" at bounding box center [408, 350] width 734 height 619
click at [1164, 16] on icon "button" at bounding box center [1166, 20] width 10 height 10
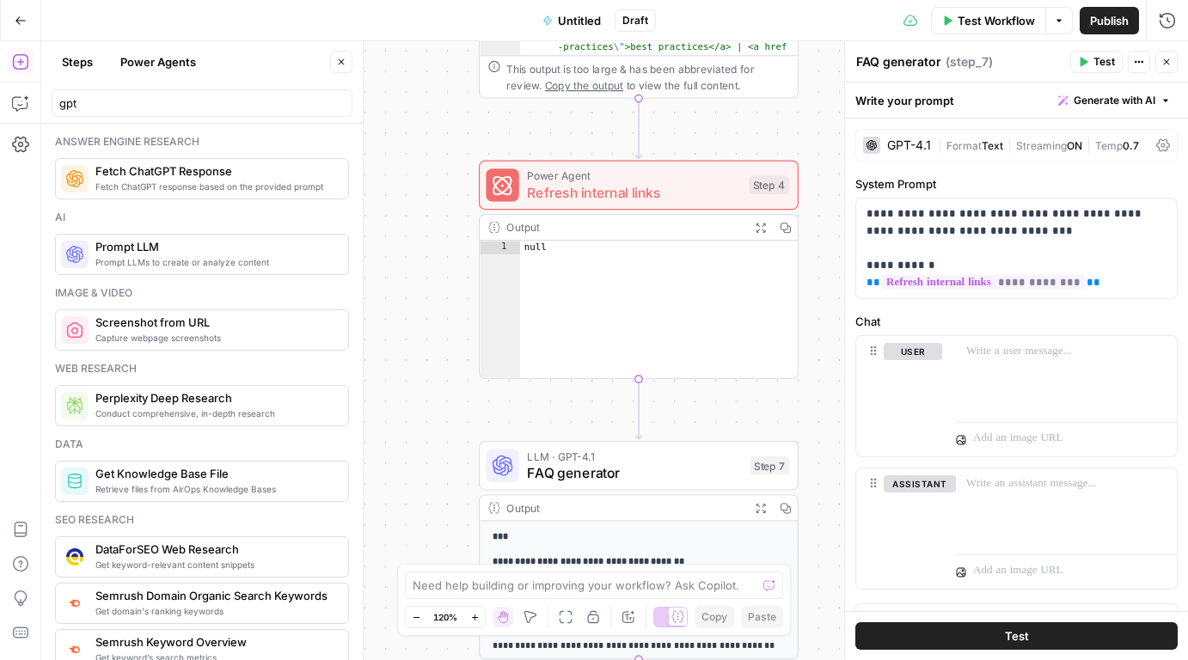
drag, startPoint x: 432, startPoint y: 238, endPoint x: 418, endPoint y: 521, distance: 283.1
click at [418, 521] on div "**********" at bounding box center [614, 350] width 1147 height 619
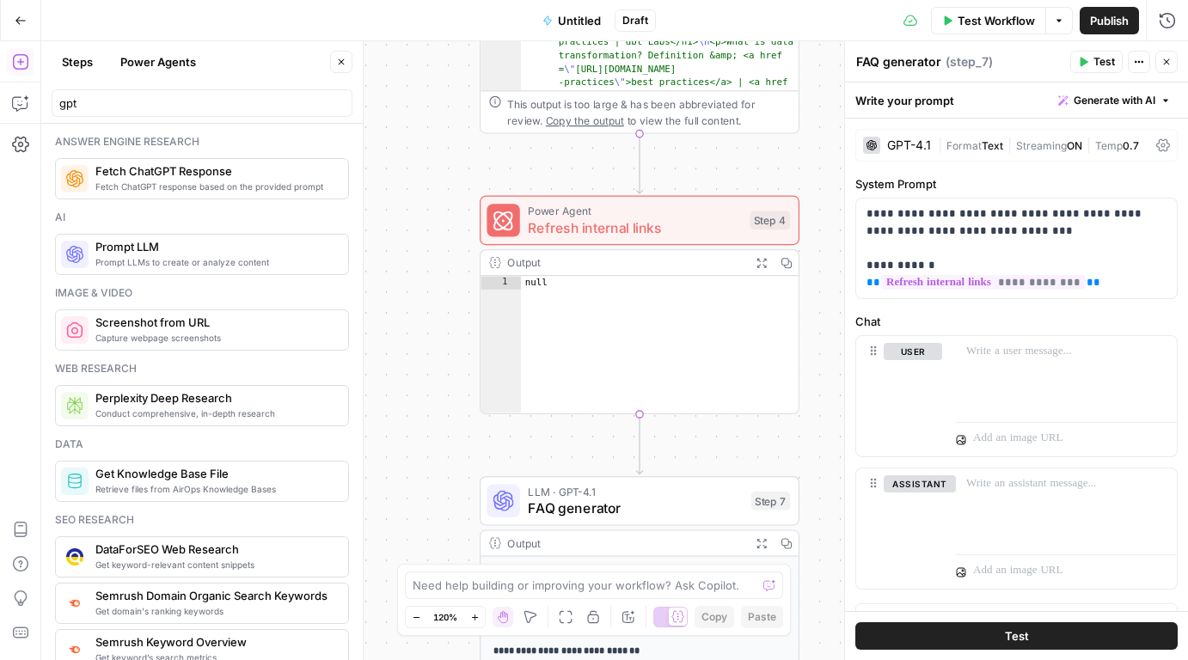
drag, startPoint x: 426, startPoint y: 360, endPoint x: 403, endPoint y: 483, distance: 125.1
click at [403, 483] on div "**********" at bounding box center [614, 350] width 1147 height 619
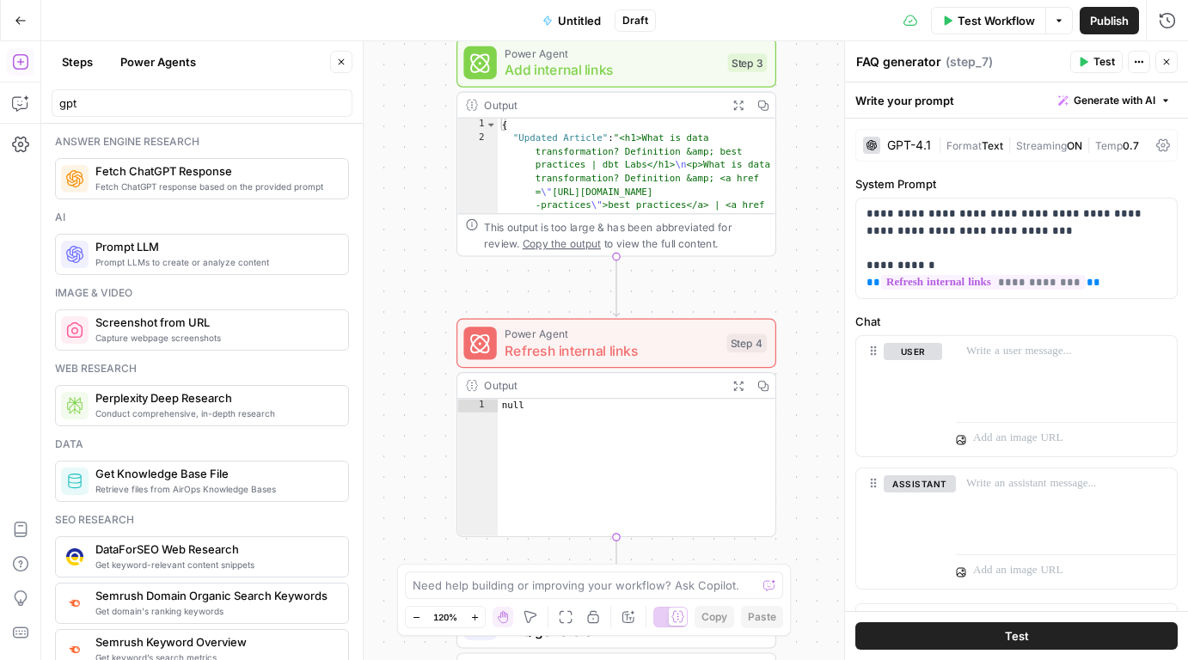
click at [572, 341] on span "Refresh internal links" at bounding box center [611, 350] width 213 height 21
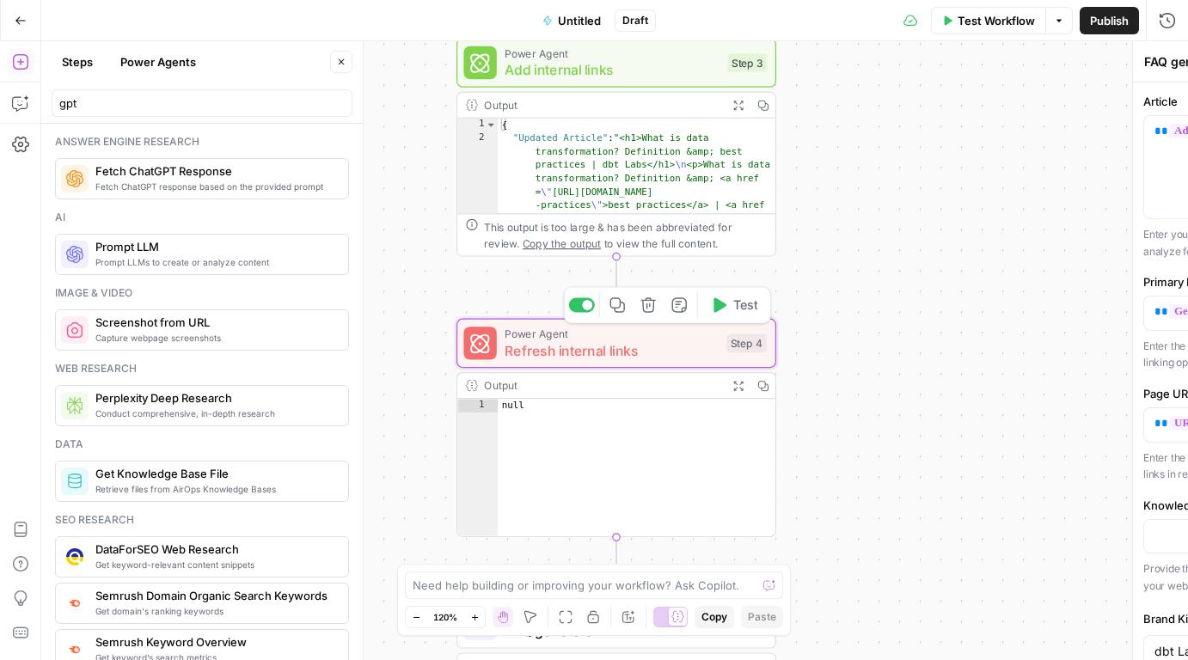
type textarea "Refresh internal links"
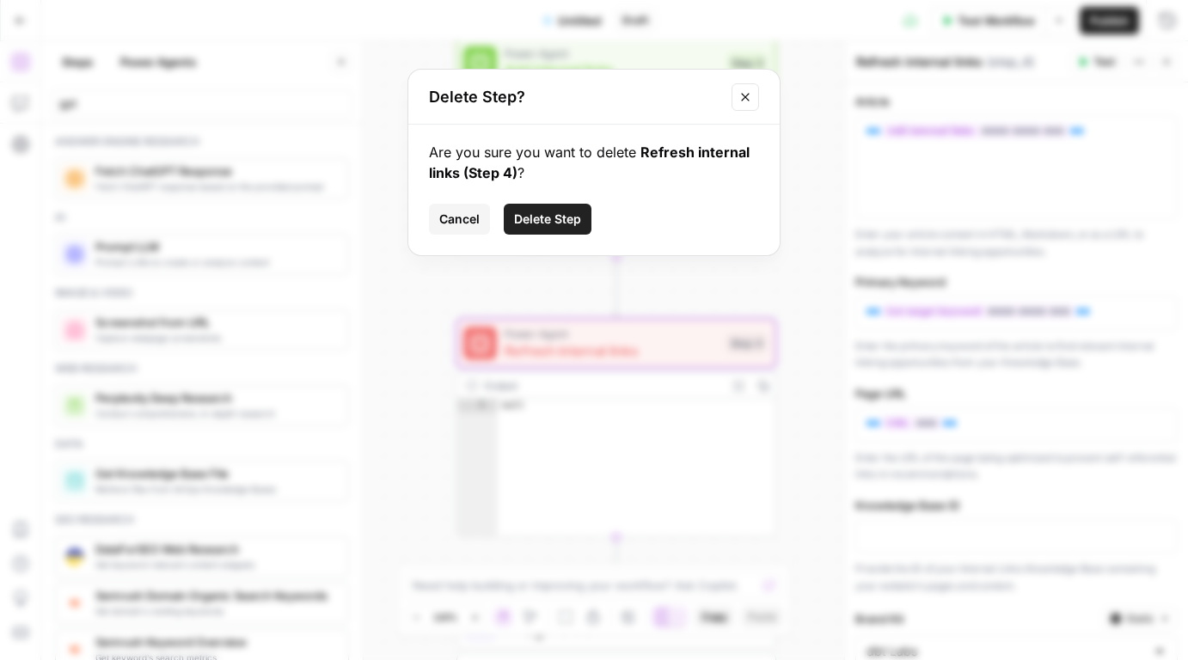
click at [566, 223] on span "Delete Step" at bounding box center [547, 219] width 67 height 17
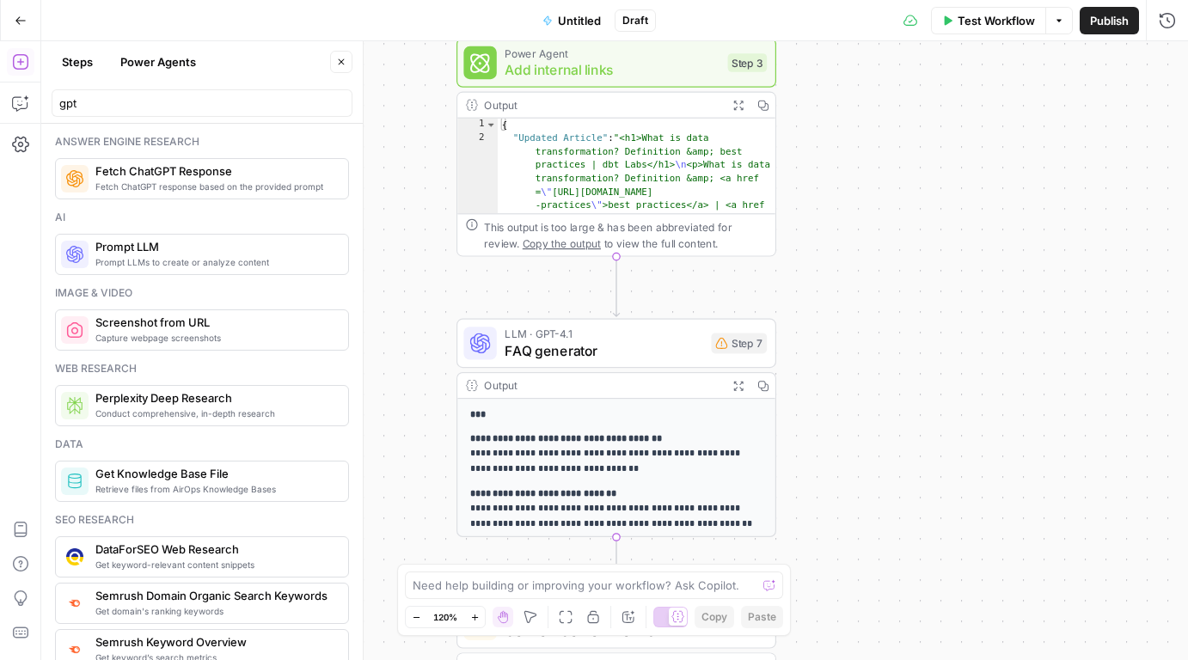
click at [546, 358] on span "FAQ generator" at bounding box center [604, 350] width 198 height 21
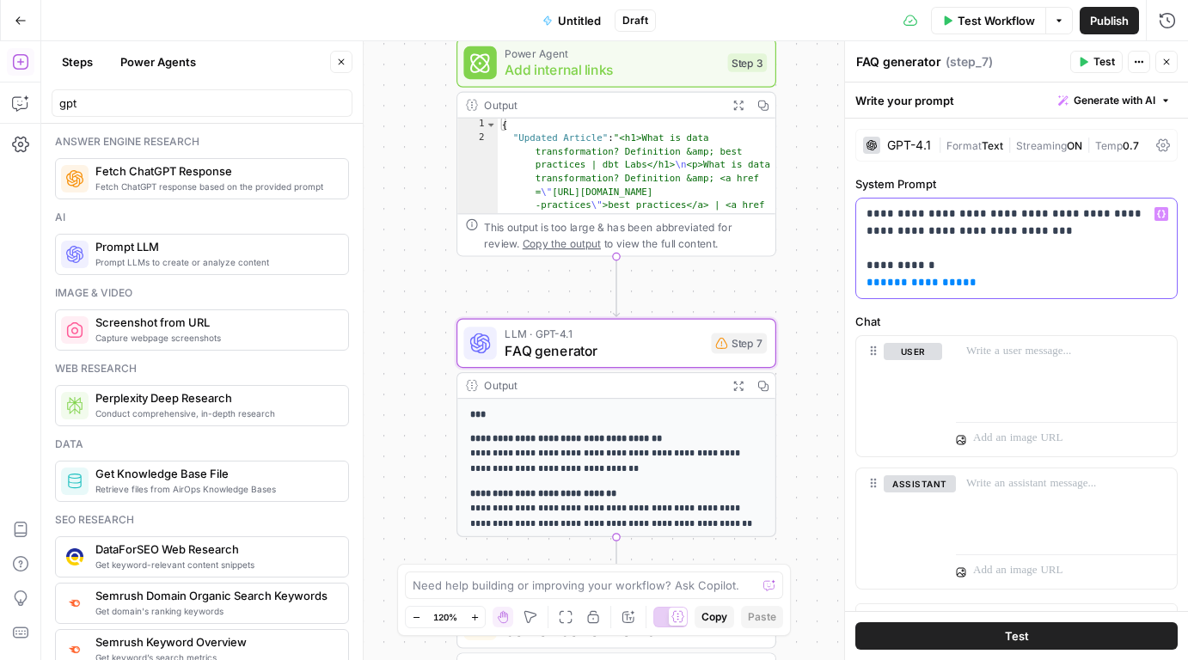
drag, startPoint x: 973, startPoint y: 276, endPoint x: 858, endPoint y: 282, distance: 115.3
click at [858, 282] on div "**********" at bounding box center [1016, 249] width 321 height 100
click at [1157, 217] on icon "button" at bounding box center [1161, 214] width 9 height 9
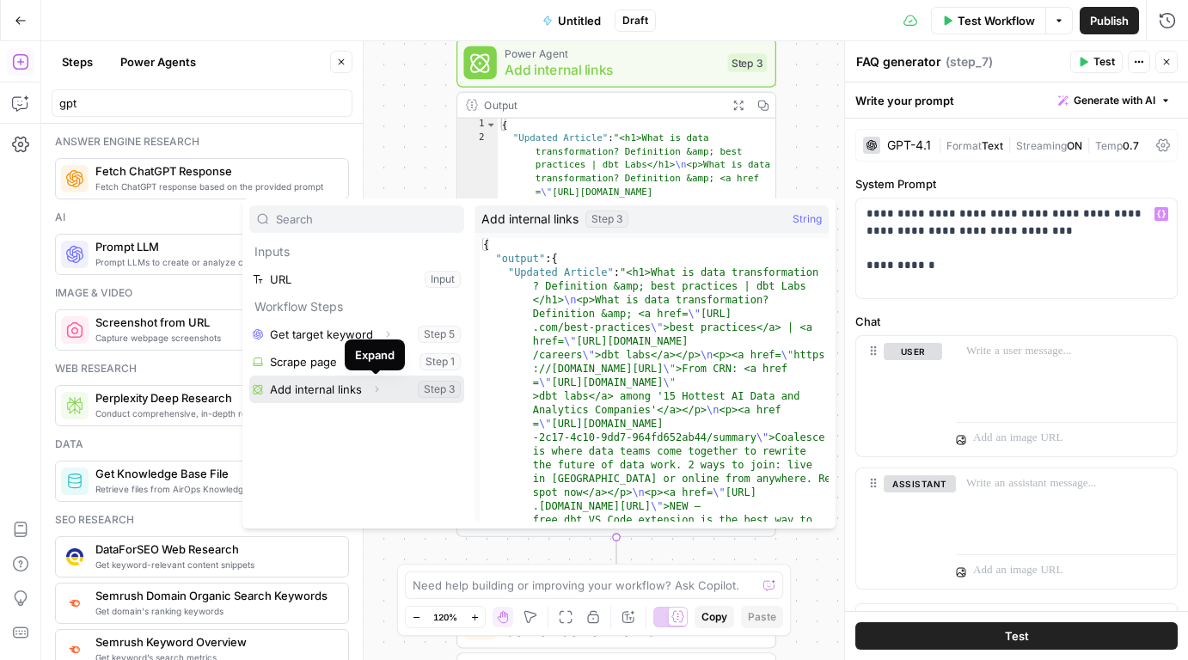
click at [368, 385] on button "Expand" at bounding box center [376, 389] width 22 height 22
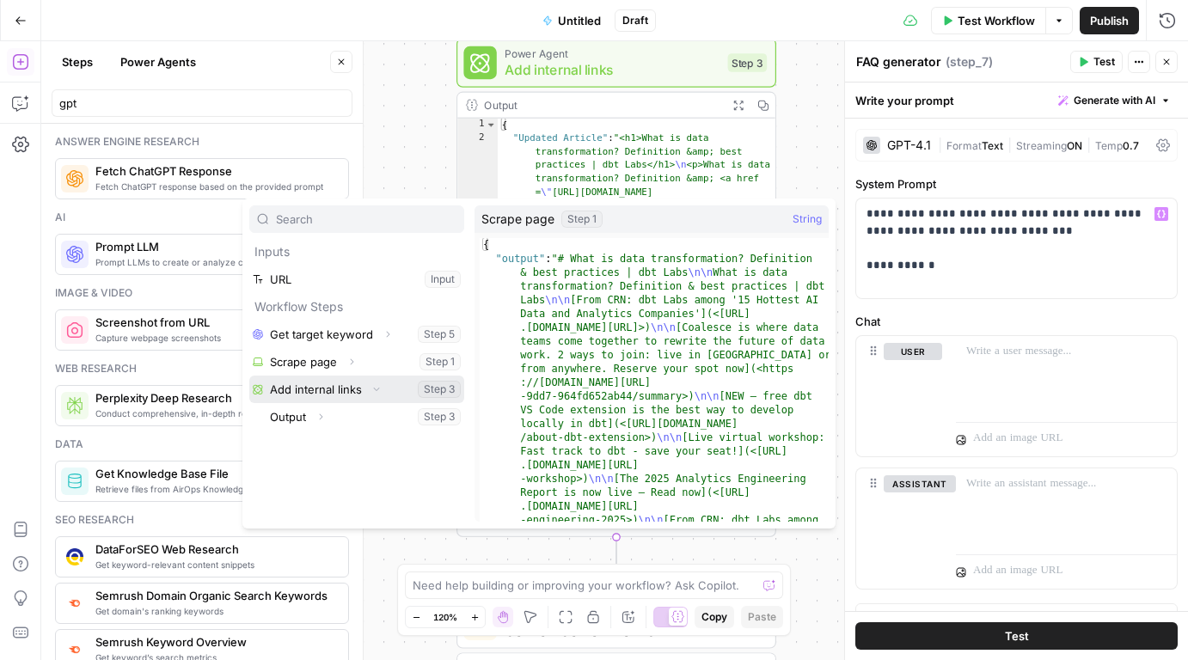
click at [432, 391] on button "Select variable Add internal links" at bounding box center [356, 390] width 215 height 28
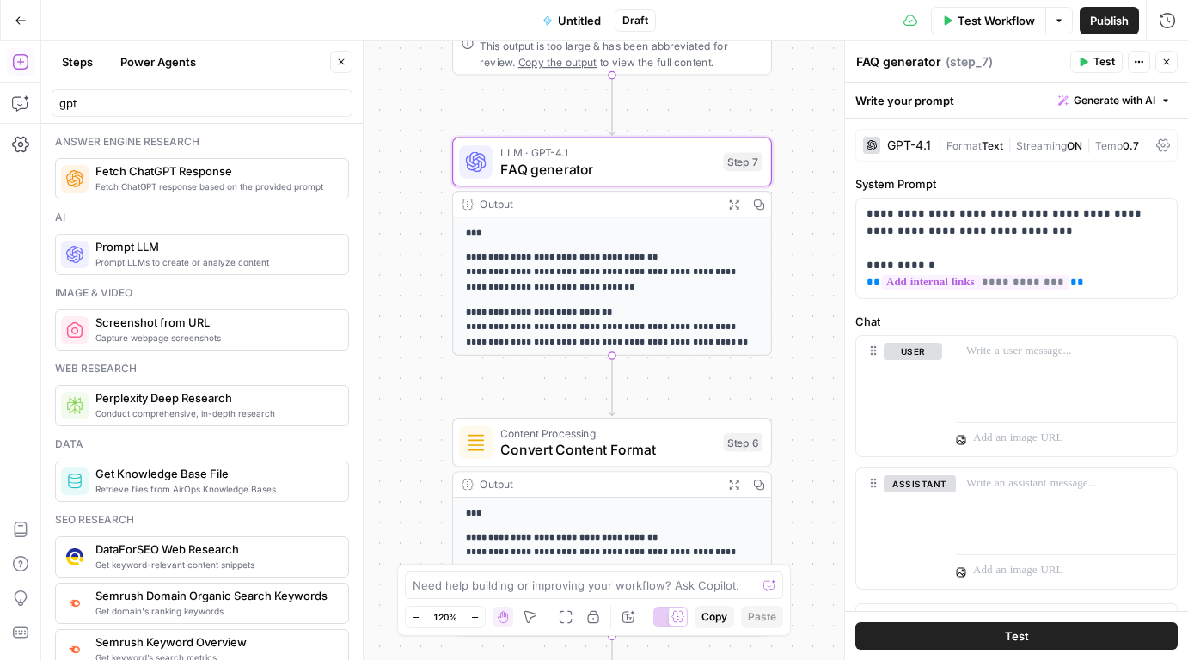
drag, startPoint x: 805, startPoint y: 275, endPoint x: 802, endPoint y: 59, distance: 215.8
click at [802, 59] on div "**********" at bounding box center [614, 350] width 1147 height 619
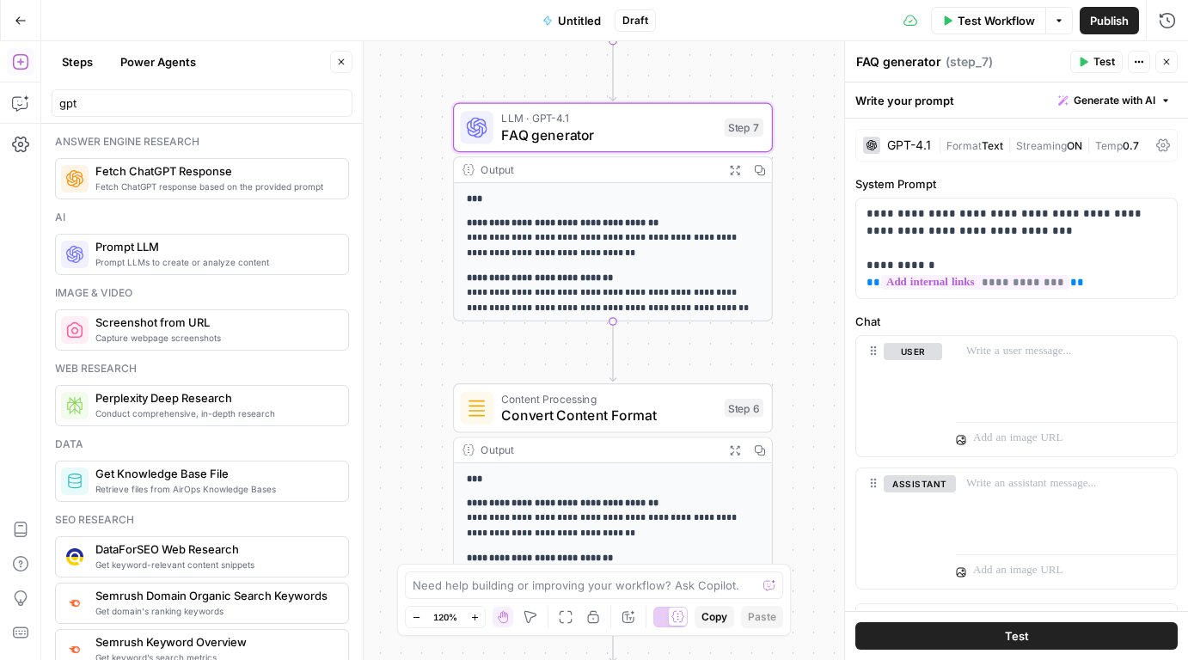
click at [590, 422] on span "Convert Content Format" at bounding box center [608, 415] width 215 height 21
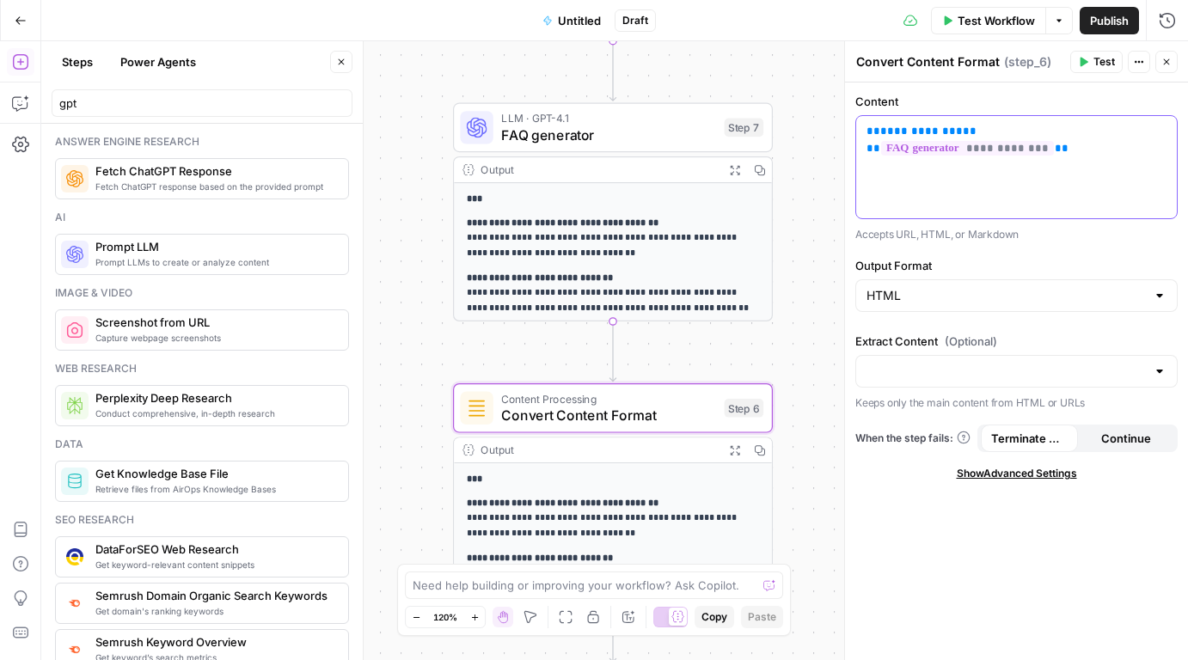
click at [984, 119] on div "**********" at bounding box center [1016, 167] width 321 height 102
click at [1168, 129] on div "**********" at bounding box center [1016, 167] width 321 height 102
click at [1161, 130] on icon "button" at bounding box center [1161, 131] width 9 height 9
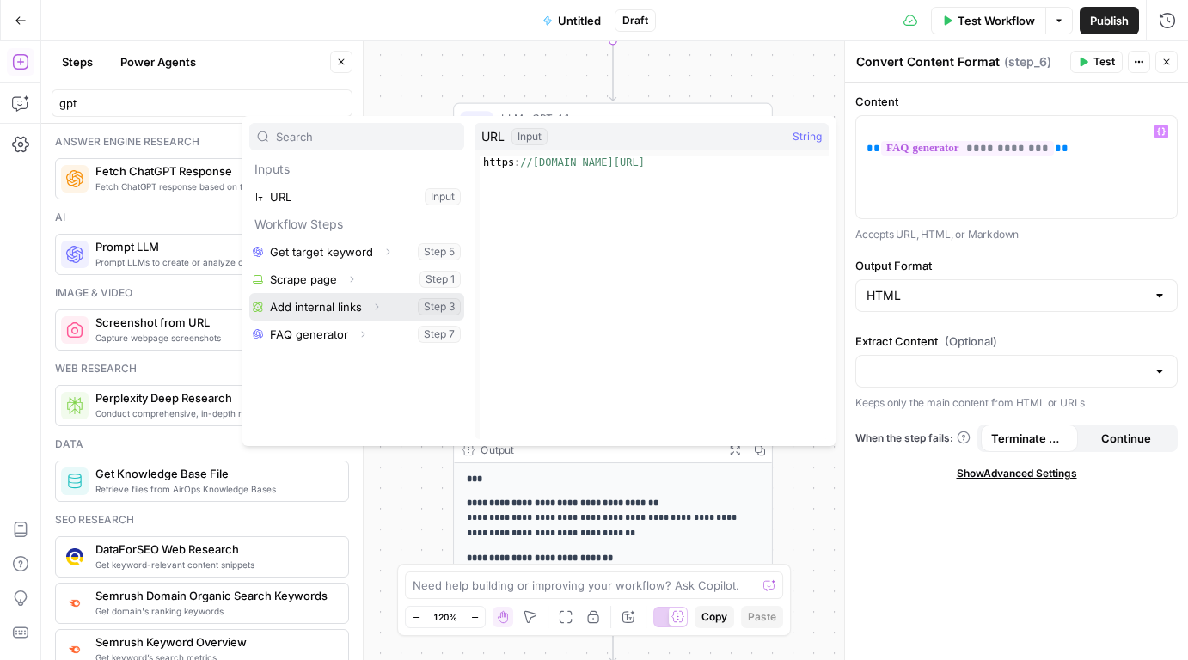
click at [323, 303] on button "Select variable Add internal links" at bounding box center [356, 307] width 215 height 28
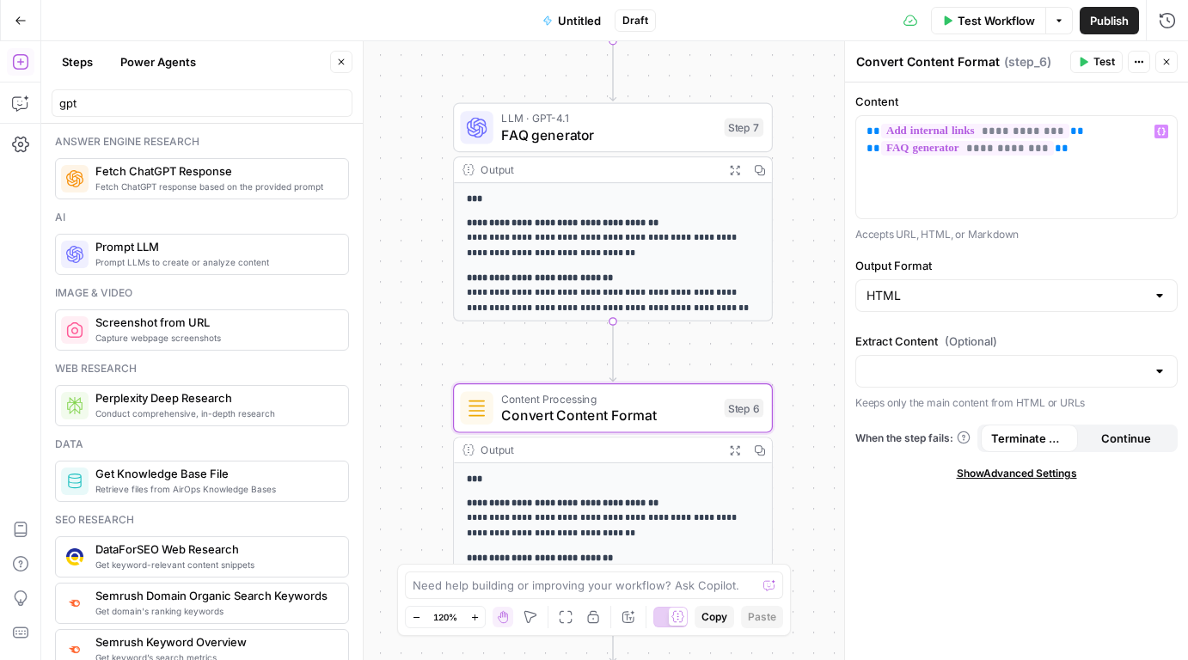
click at [987, 19] on span "Test Workflow" at bounding box center [995, 20] width 77 height 17
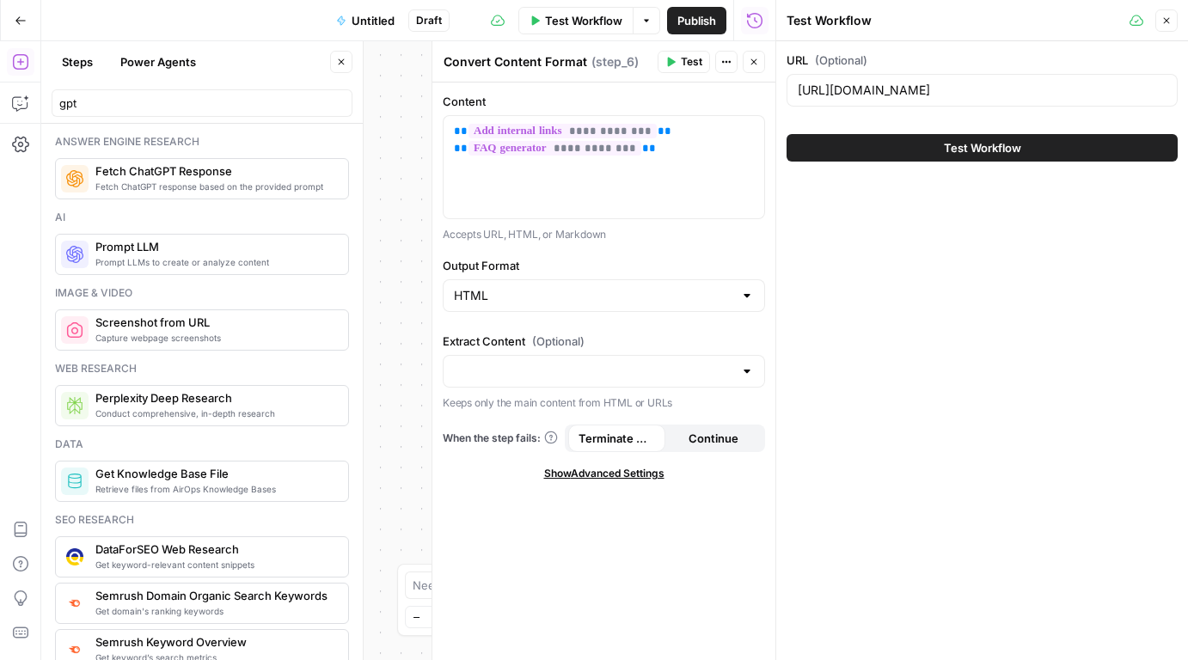
click at [574, 13] on span "Test Workflow" at bounding box center [583, 20] width 77 height 17
click at [1162, 24] on icon "button" at bounding box center [1166, 20] width 10 height 10
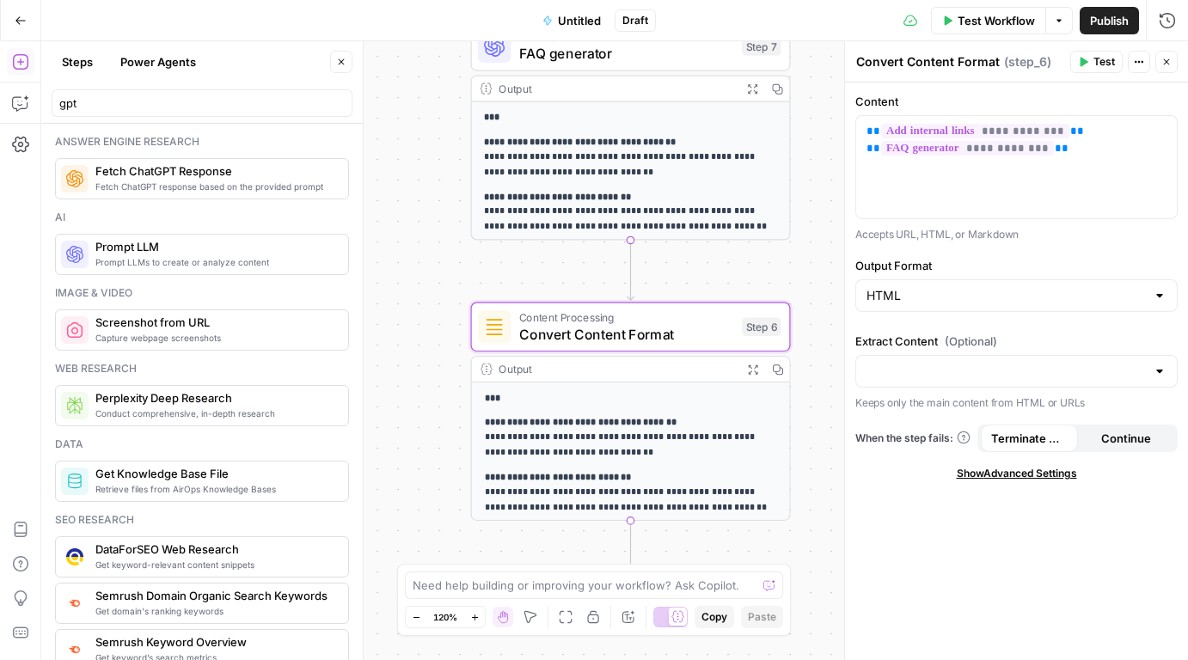
scroll to position [21, 0]
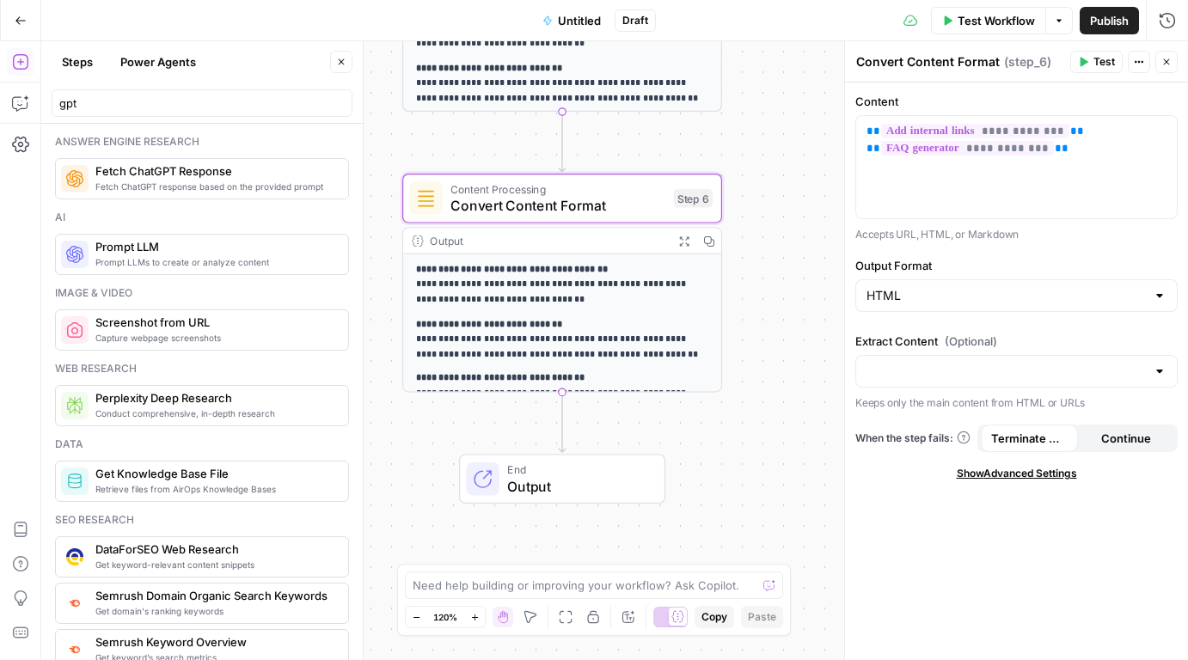
click at [584, 186] on span "Content Processing" at bounding box center [557, 188] width 215 height 16
click at [526, 280] on p "**********" at bounding box center [563, 285] width 294 height 46
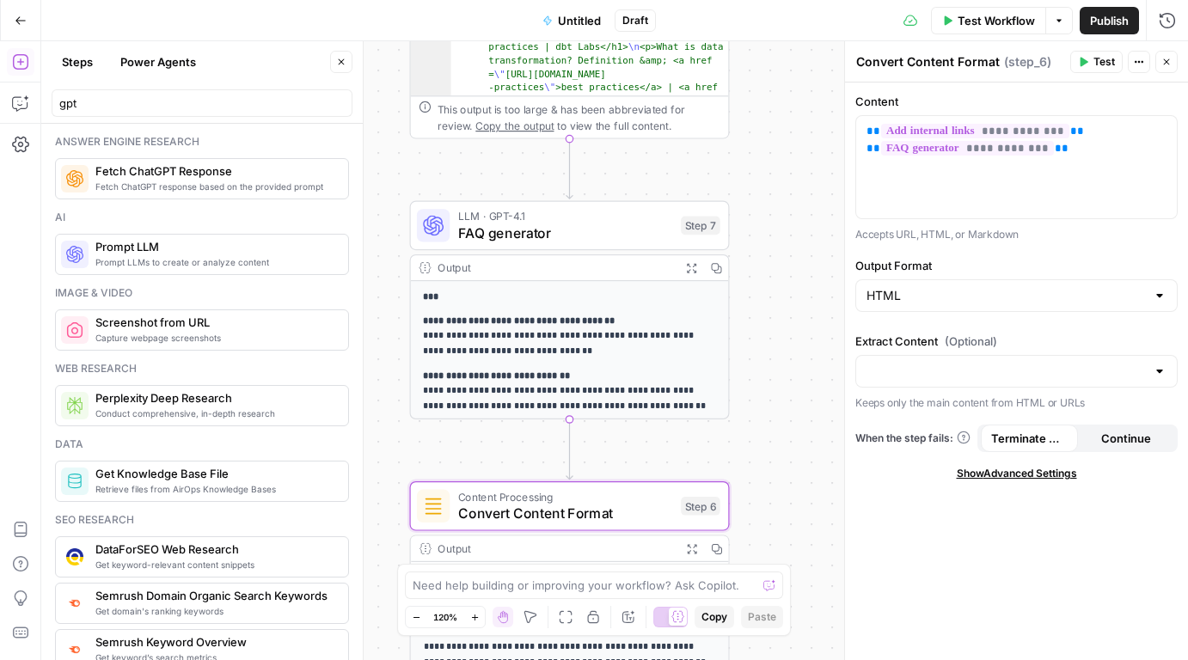
click at [563, 236] on span "FAQ generator" at bounding box center [565, 233] width 215 height 21
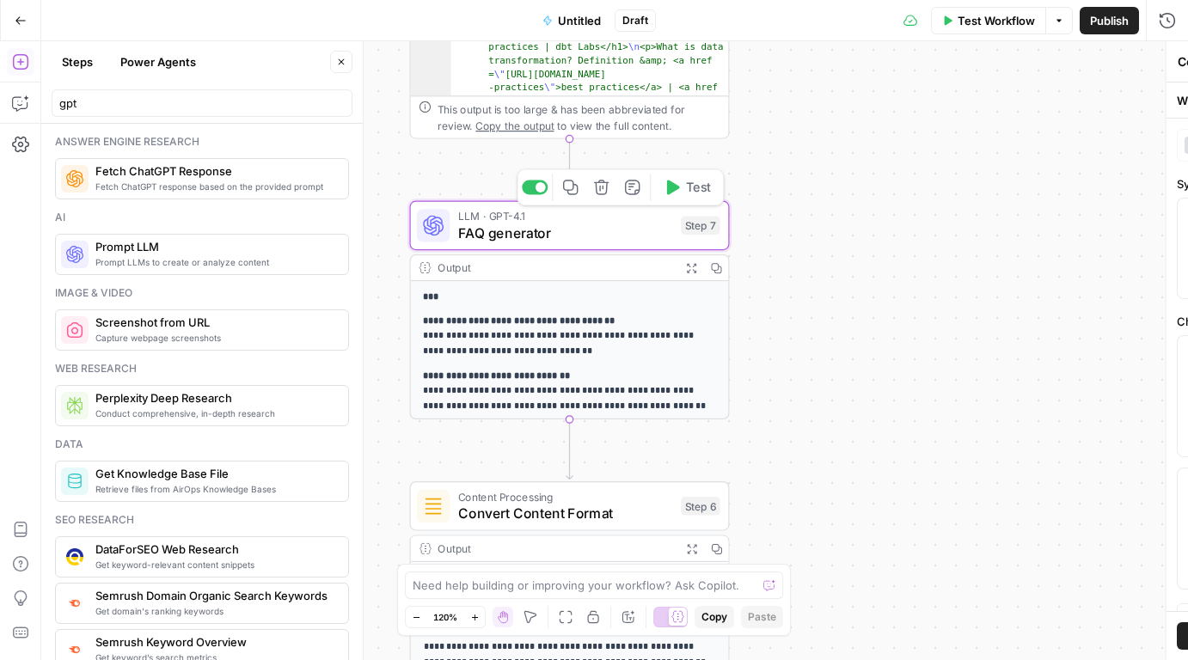
type textarea "FAQ generator"
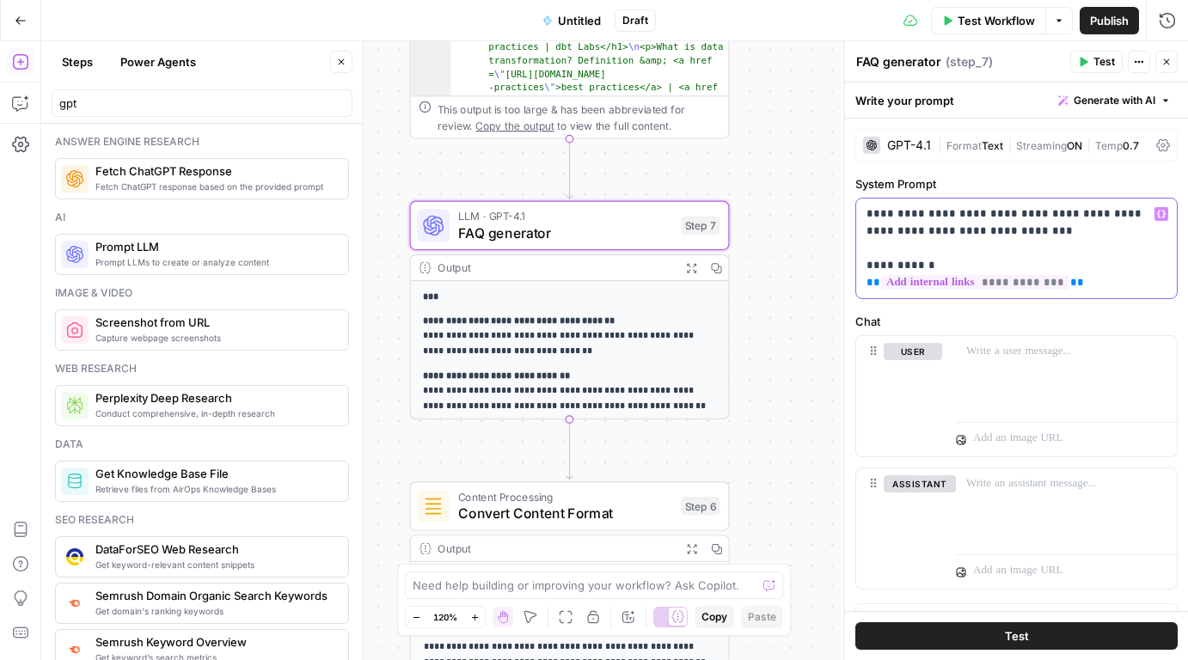
click at [1110, 262] on p "**********" at bounding box center [1016, 248] width 300 height 86
click at [1046, 145] on span "Streaming" at bounding box center [1041, 145] width 51 height 13
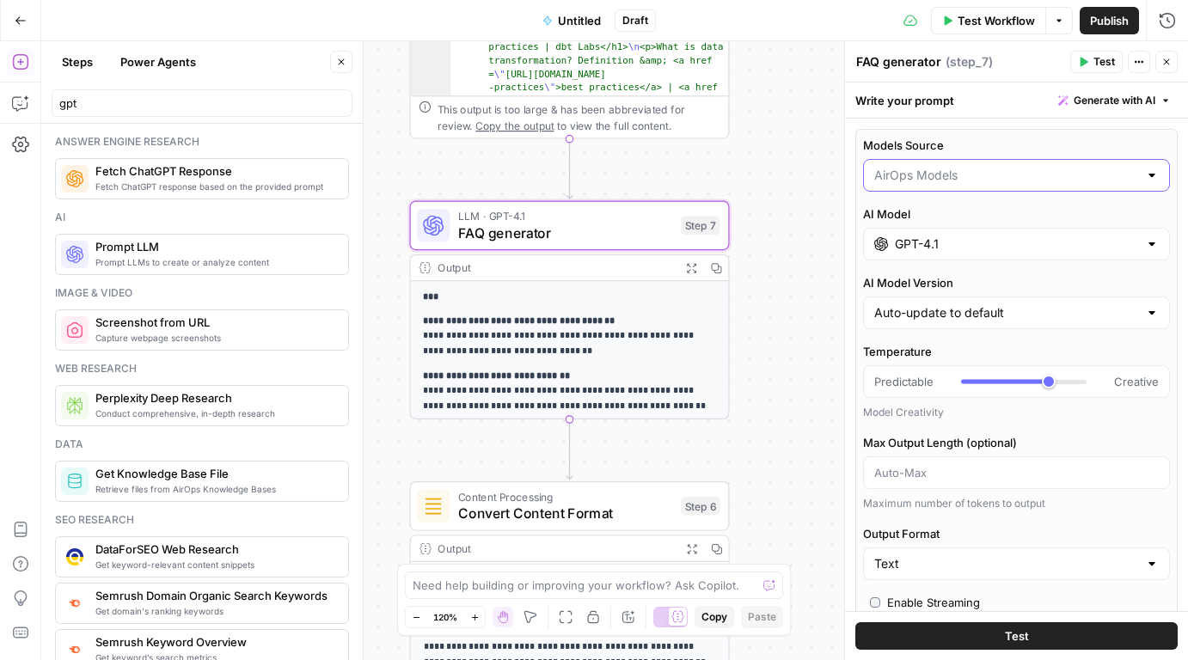
click at [1020, 177] on input "Models Source" at bounding box center [1006, 175] width 264 height 17
type input "AirOps Models"
click at [1039, 144] on label "Models Source" at bounding box center [1016, 145] width 307 height 17
click at [1039, 167] on input "AirOps Models" at bounding box center [1006, 175] width 264 height 17
type input "AirOps Models"
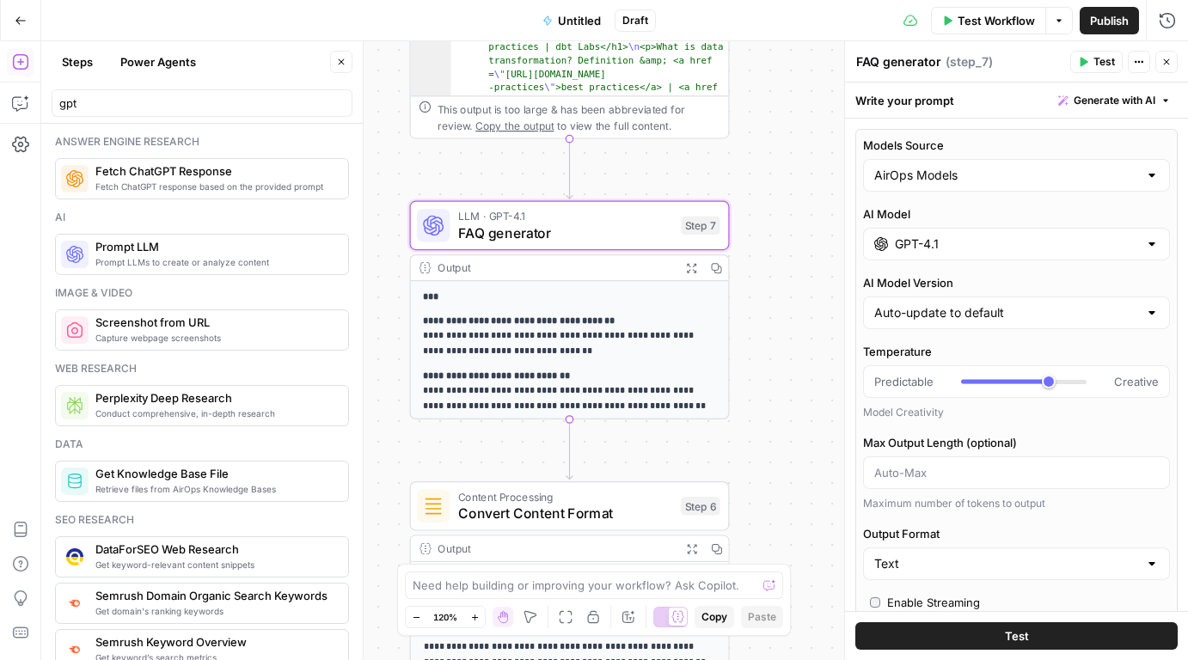
click at [983, 347] on label "Temperature" at bounding box center [1016, 351] width 307 height 17
click at [874, 382] on input "Temperature" at bounding box center [873, 382] width 1 height 1
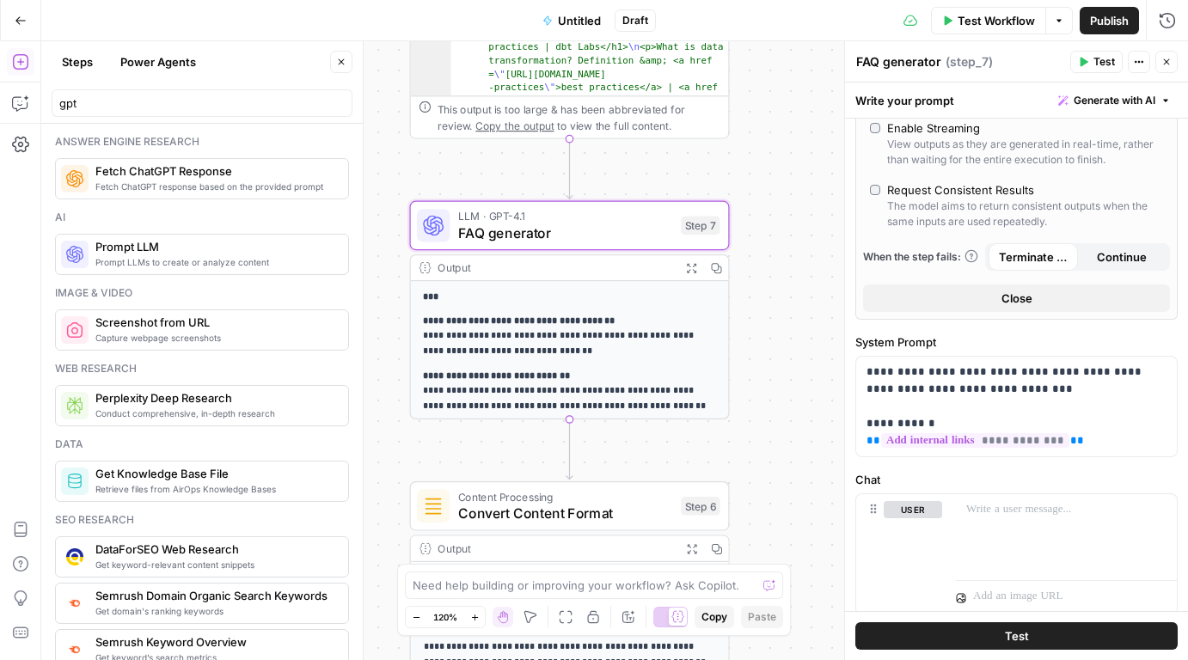
scroll to position [547, 0]
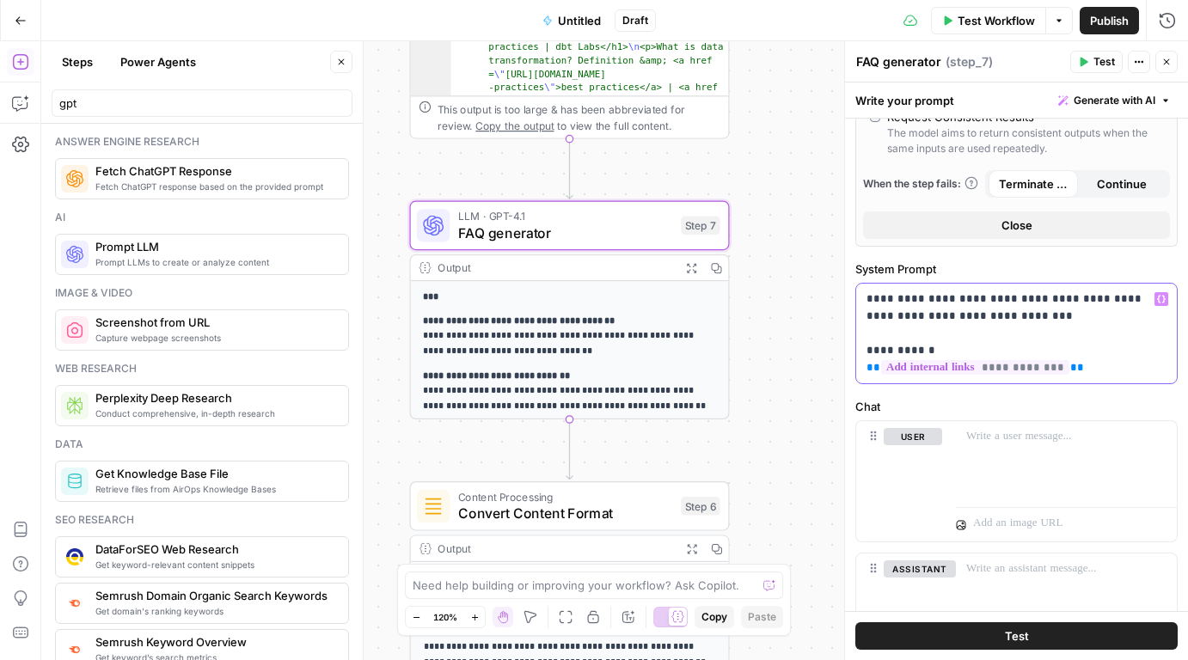
click at [989, 296] on p "**********" at bounding box center [1016, 333] width 300 height 86
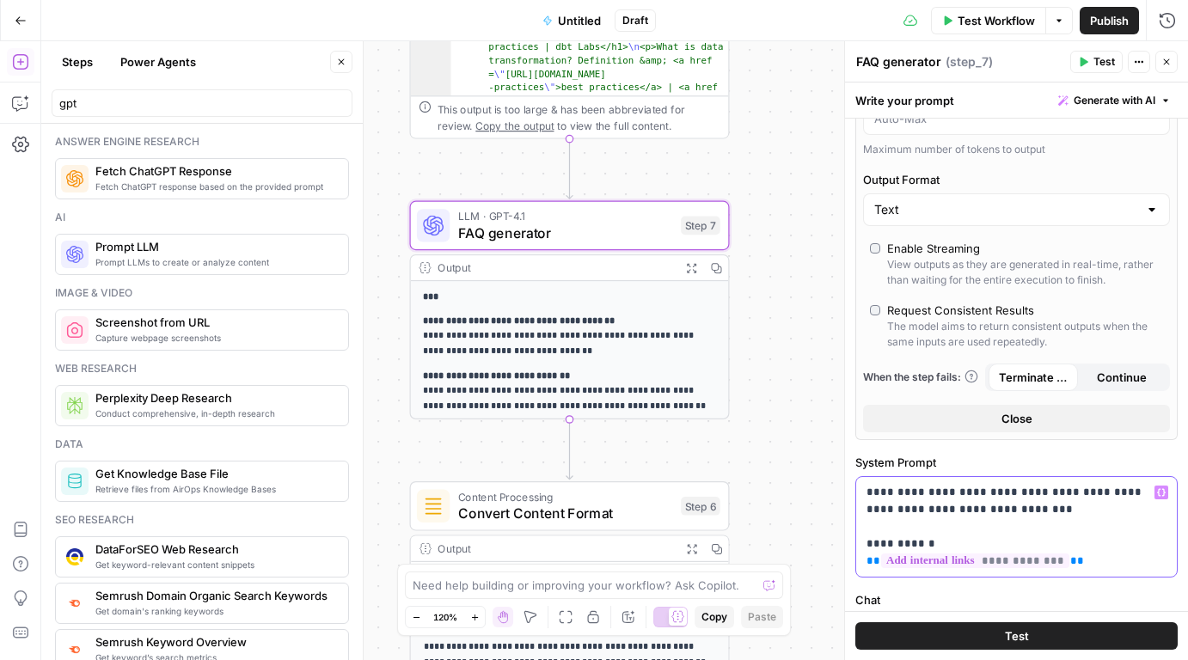
scroll to position [0, 0]
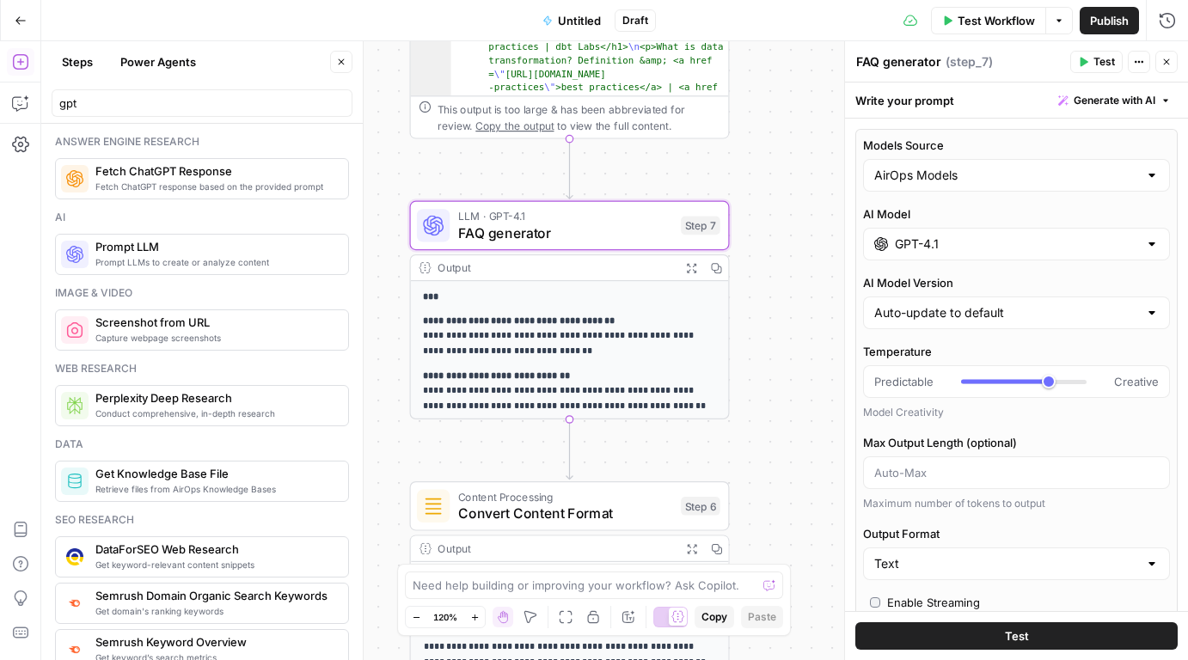
click at [1089, 62] on button "Test" at bounding box center [1096, 62] width 52 height 22
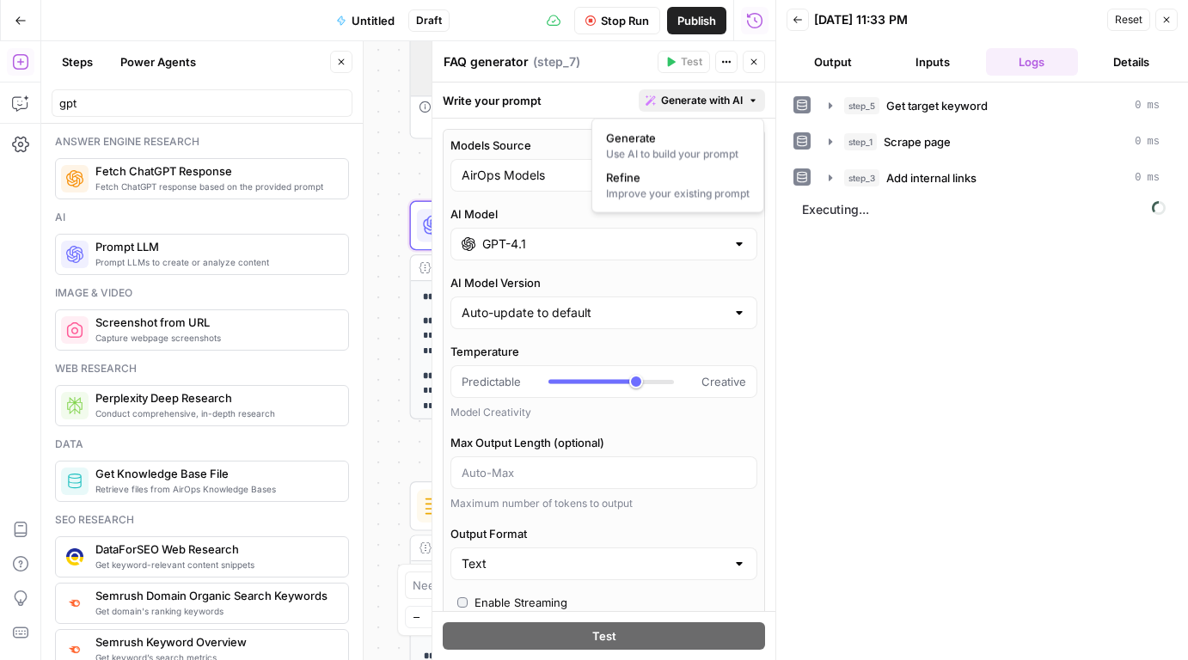
click at [746, 99] on button "Generate with AI" at bounding box center [702, 100] width 126 height 22
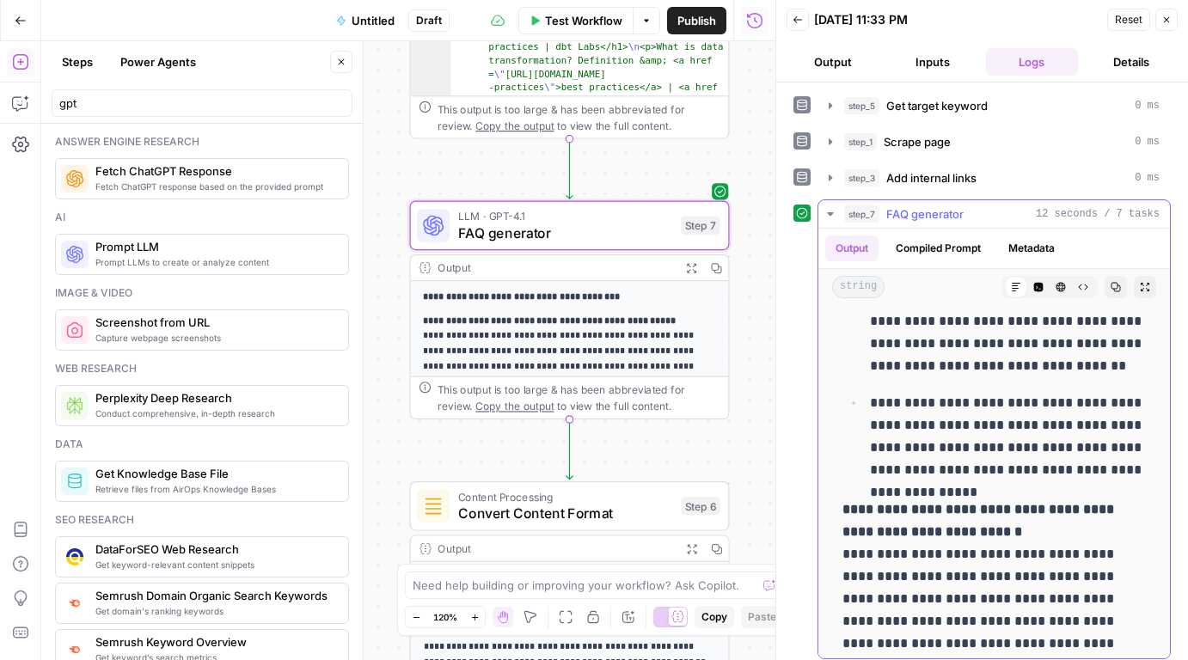
scroll to position [828, 0]
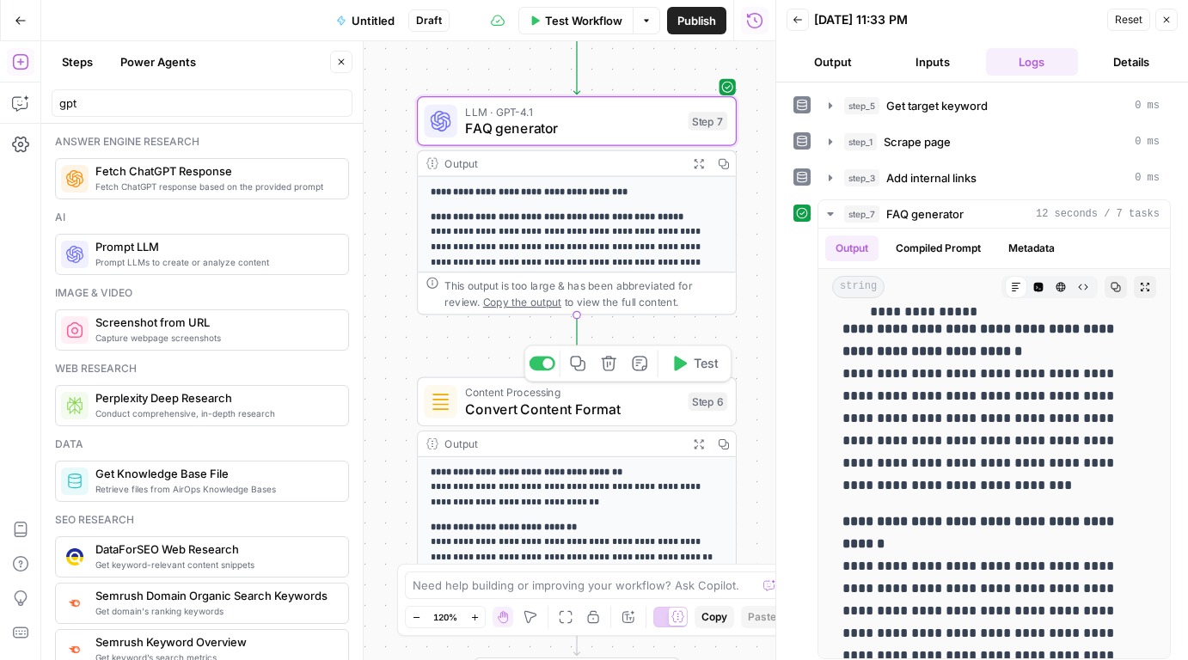
click at [506, 400] on span "Convert Content Format" at bounding box center [572, 409] width 215 height 21
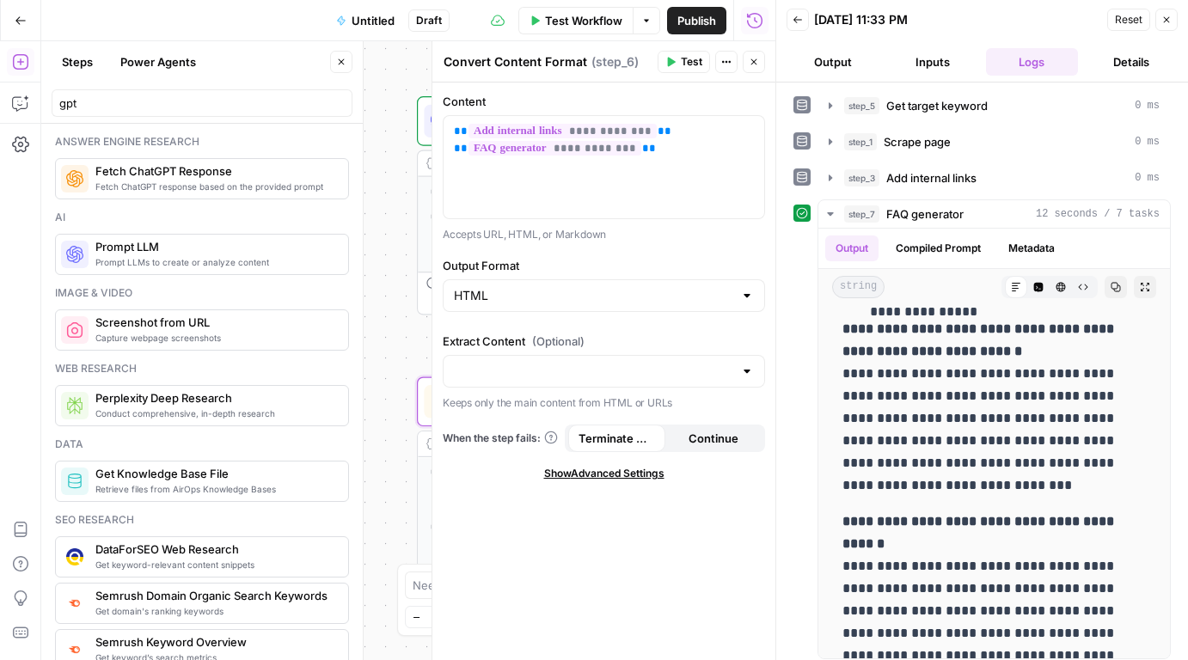
click at [390, 254] on div "**********" at bounding box center [408, 350] width 734 height 619
click at [554, 159] on div "**********" at bounding box center [603, 167] width 321 height 102
click at [569, 146] on span "**********" at bounding box center [554, 148] width 173 height 15
click at [1160, 13] on button "Close" at bounding box center [1166, 20] width 22 height 22
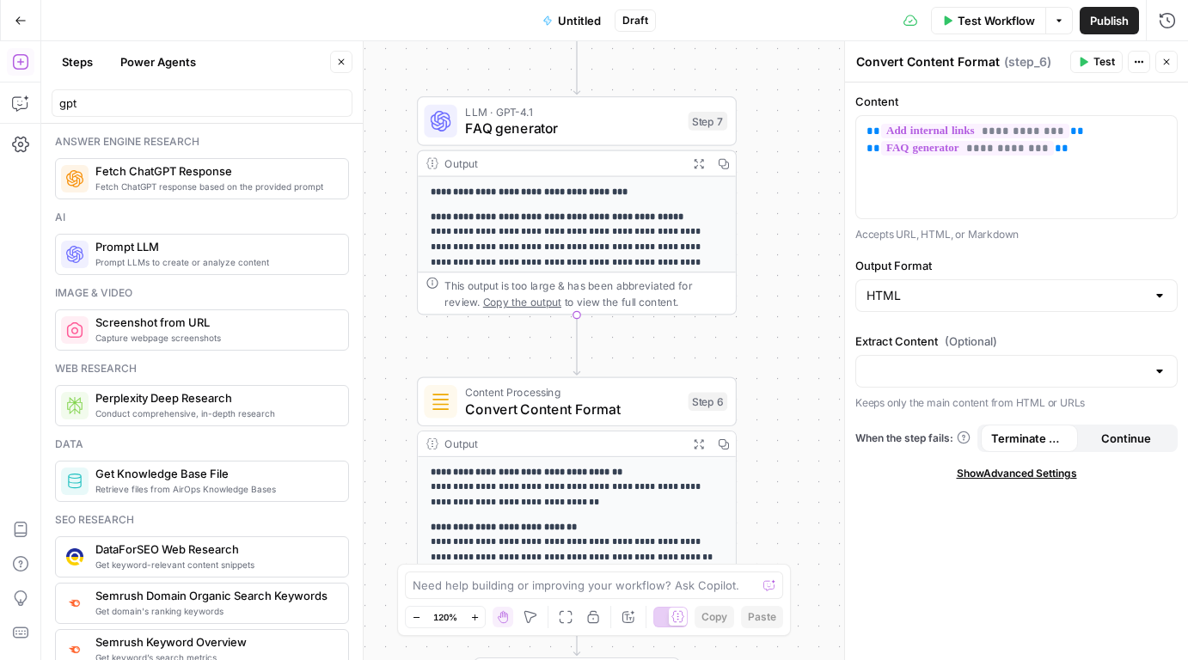
click at [1009, 21] on span "Test Workflow" at bounding box center [995, 20] width 77 height 17
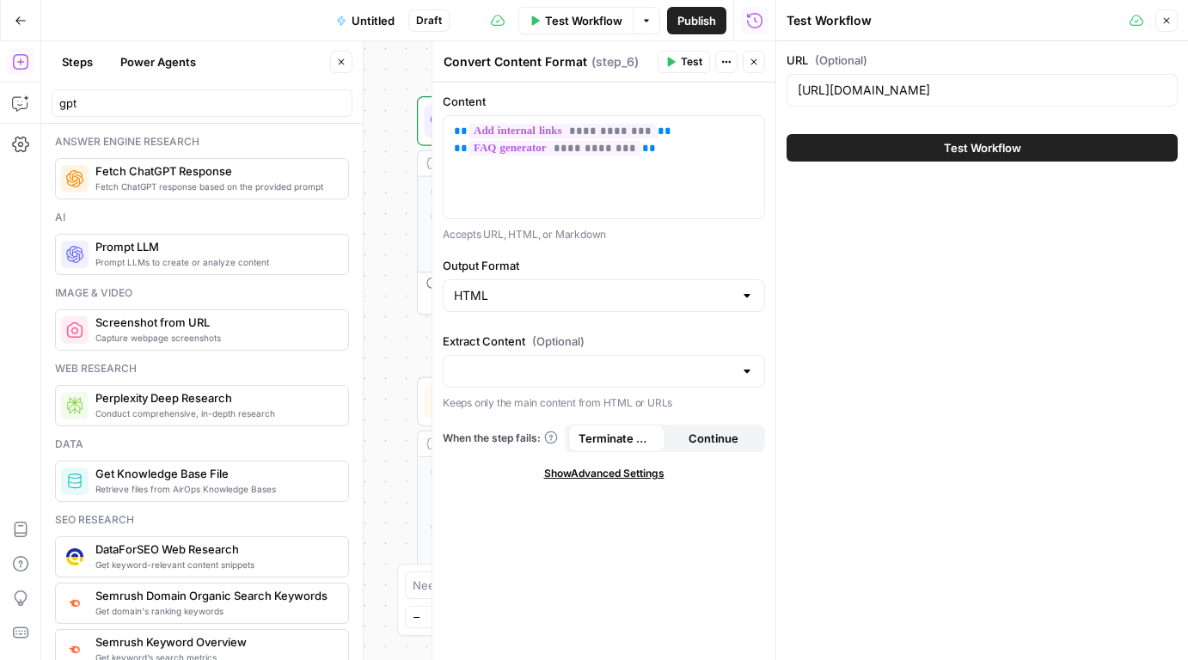
click at [906, 143] on button "Test Workflow" at bounding box center [981, 148] width 391 height 28
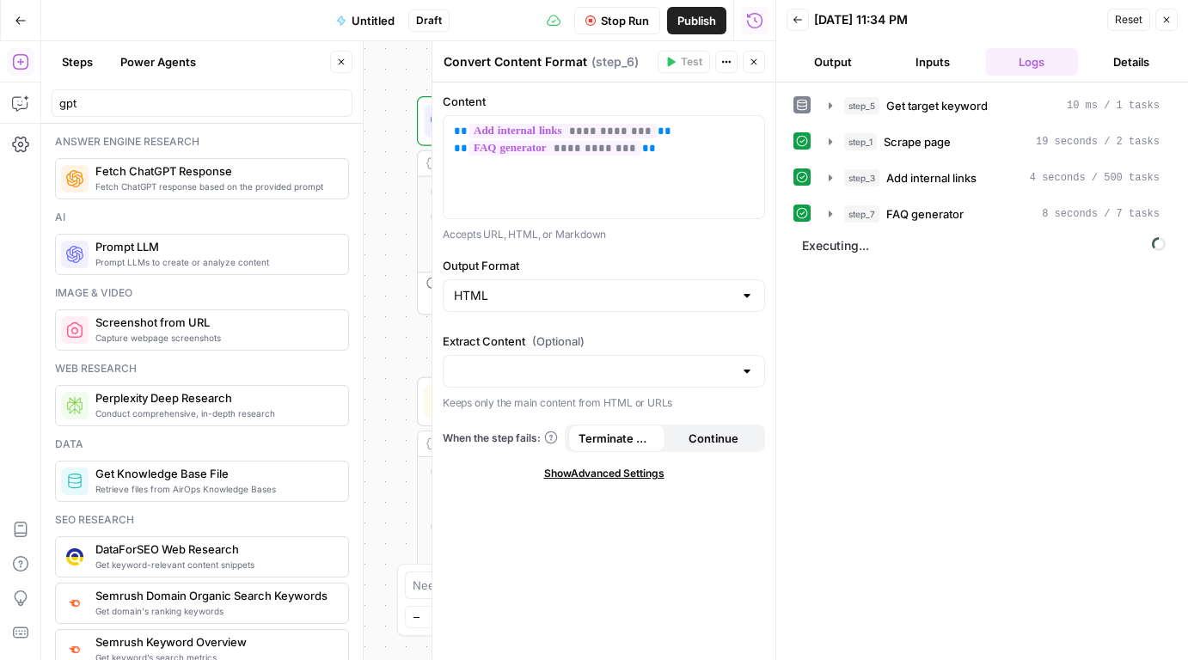
click at [374, 16] on span "Untitled" at bounding box center [373, 20] width 43 height 17
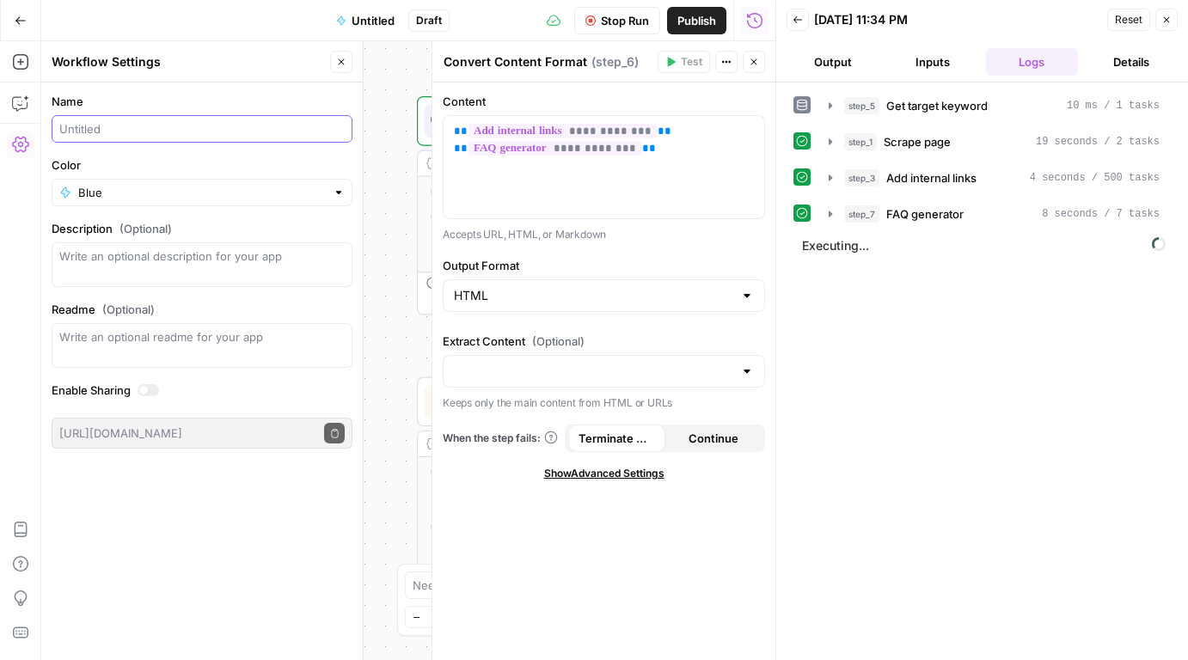
click at [119, 128] on input "Name" at bounding box center [201, 128] width 285 height 17
type input "FAQ and crosslink adder"
click at [393, 193] on div "**********" at bounding box center [408, 350] width 734 height 619
click at [20, 20] on icon "button" at bounding box center [20, 20] width 10 height 8
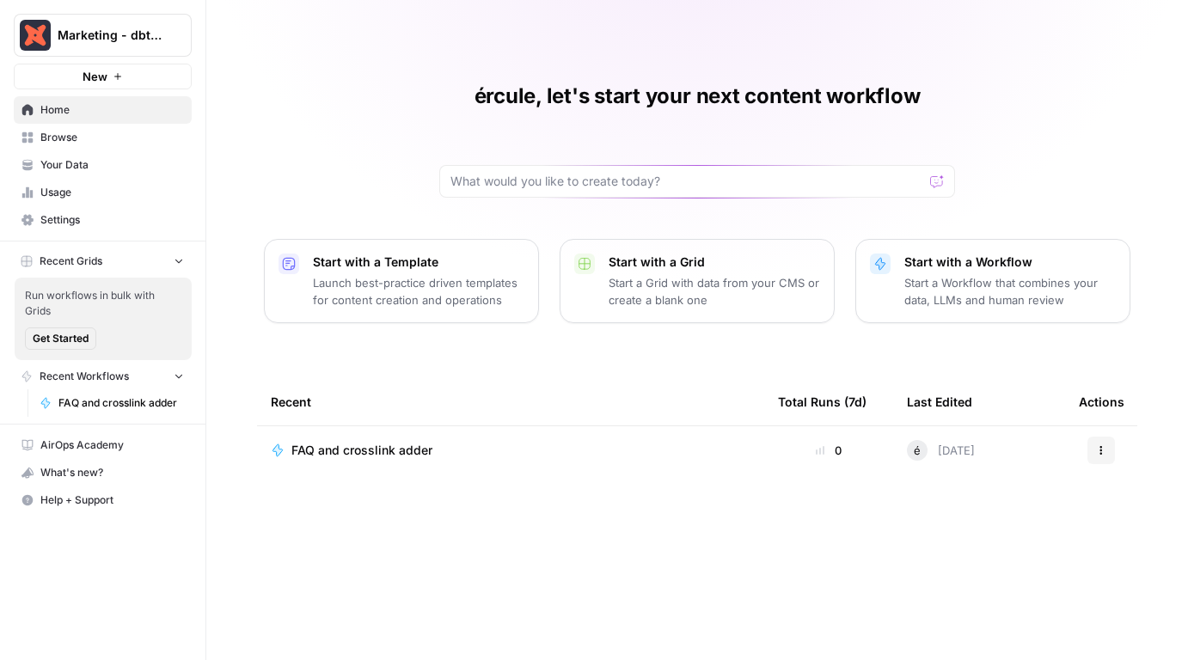
click at [55, 333] on span "Get Started" at bounding box center [61, 338] width 56 height 15
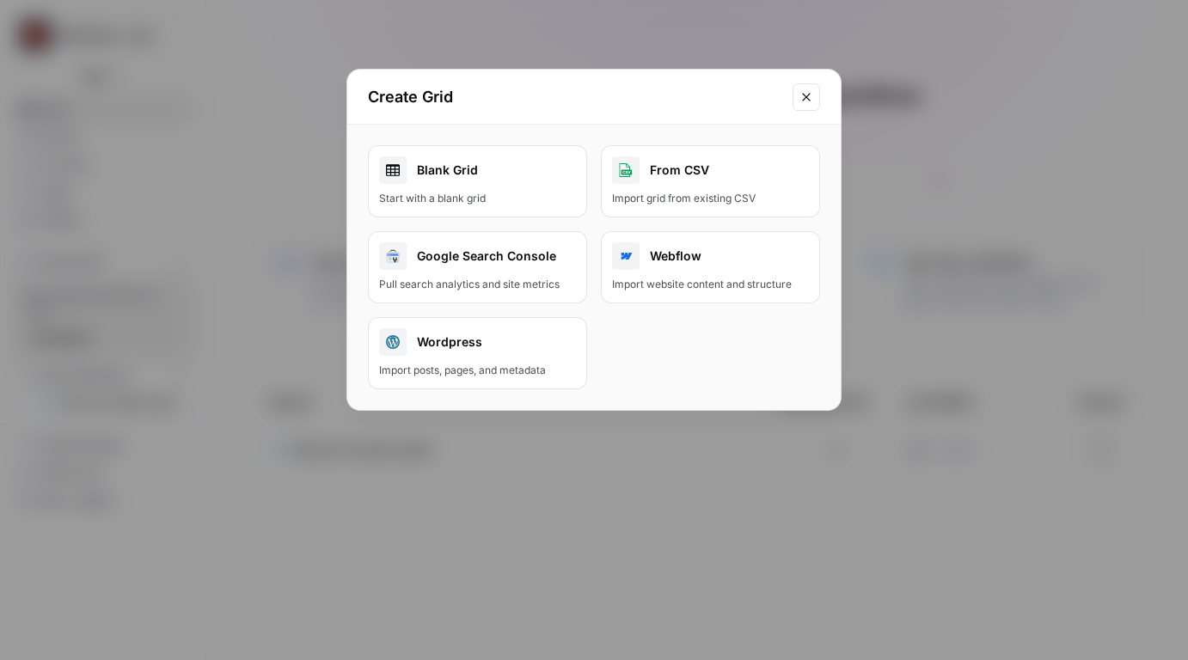
click at [492, 187] on link "Blank Grid Start with a blank grid" at bounding box center [477, 181] width 219 height 72
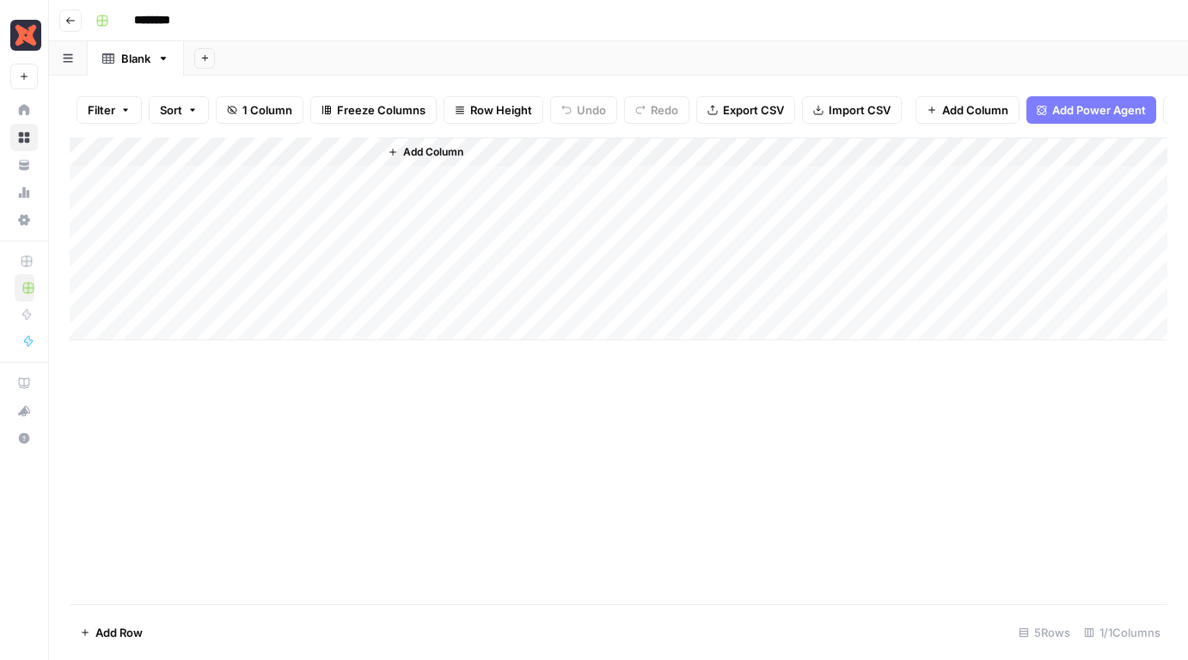
click at [263, 156] on div "Add Column" at bounding box center [619, 239] width 1098 height 203
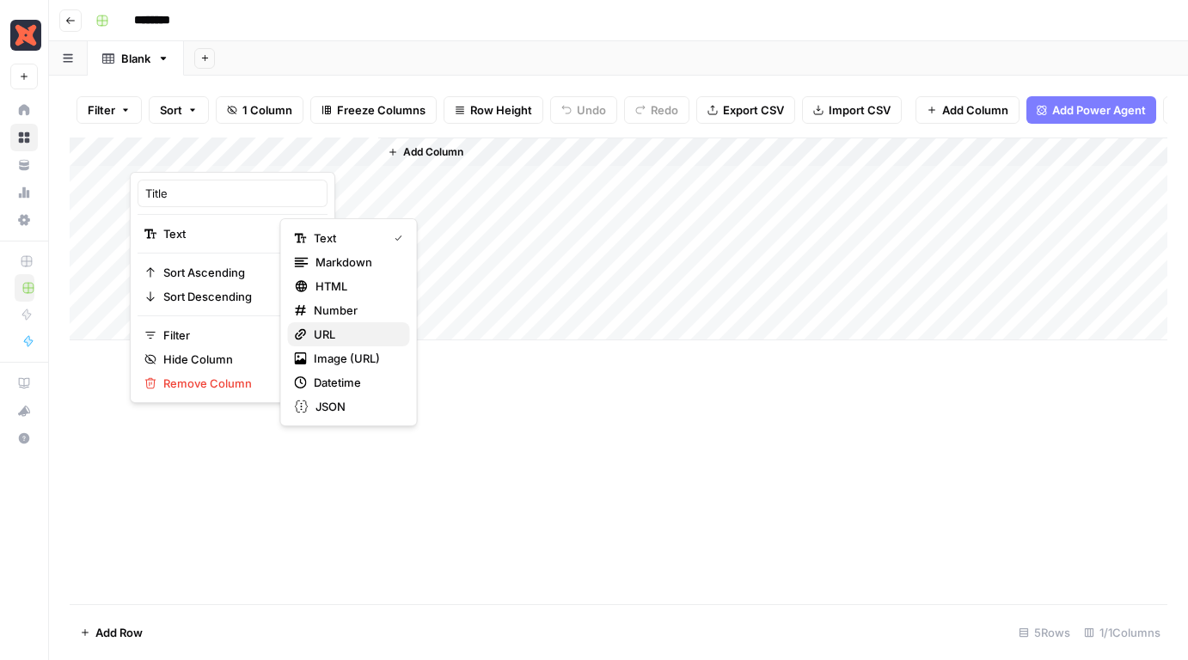
click at [337, 329] on span "URL" at bounding box center [355, 334] width 83 height 17
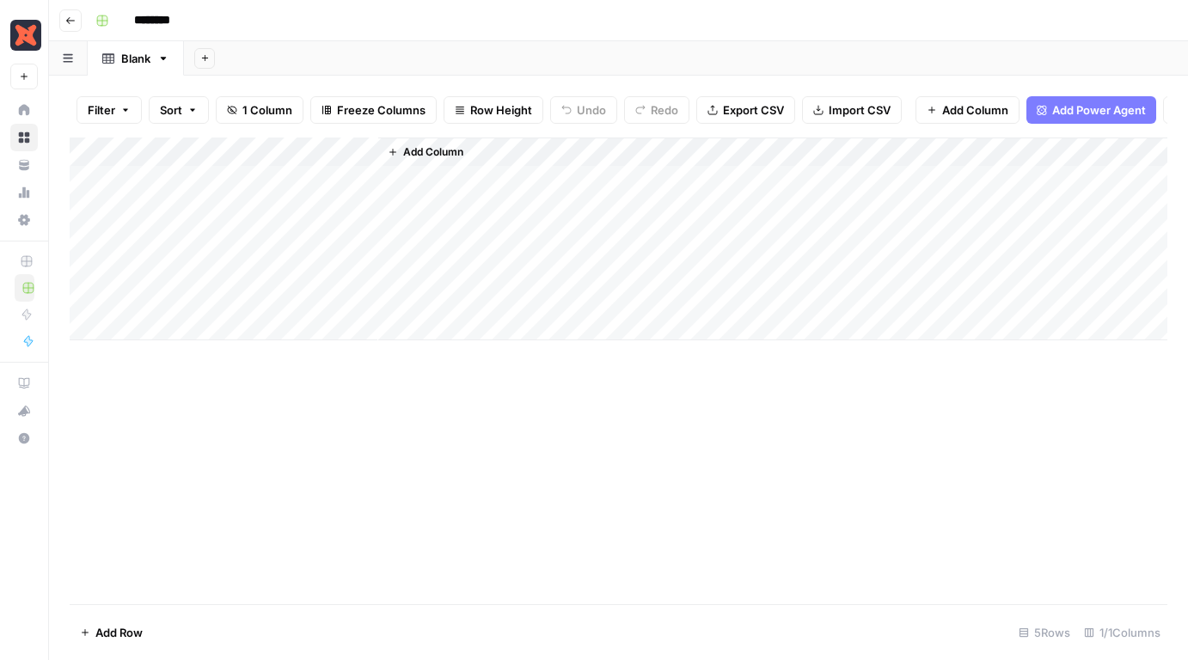
click at [296, 146] on div "Add Column" at bounding box center [619, 239] width 1098 height 203
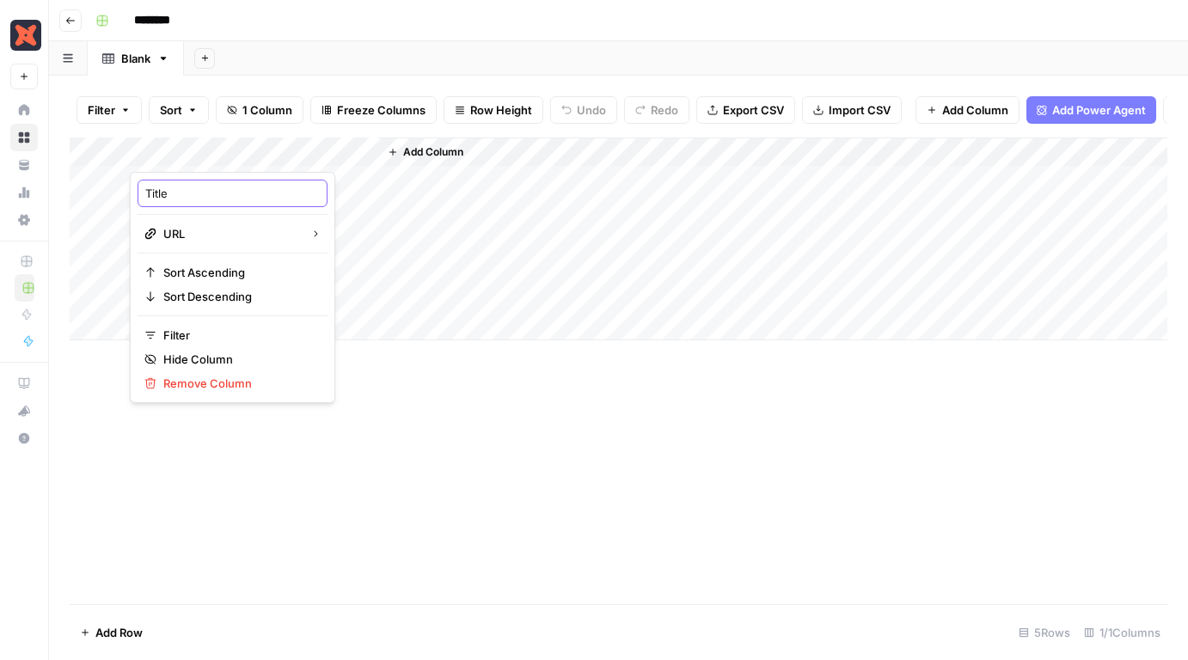
click at [225, 199] on input "Title" at bounding box center [232, 193] width 174 height 17
type input "Page"
click at [451, 172] on div "Add Column" at bounding box center [772, 239] width 789 height 203
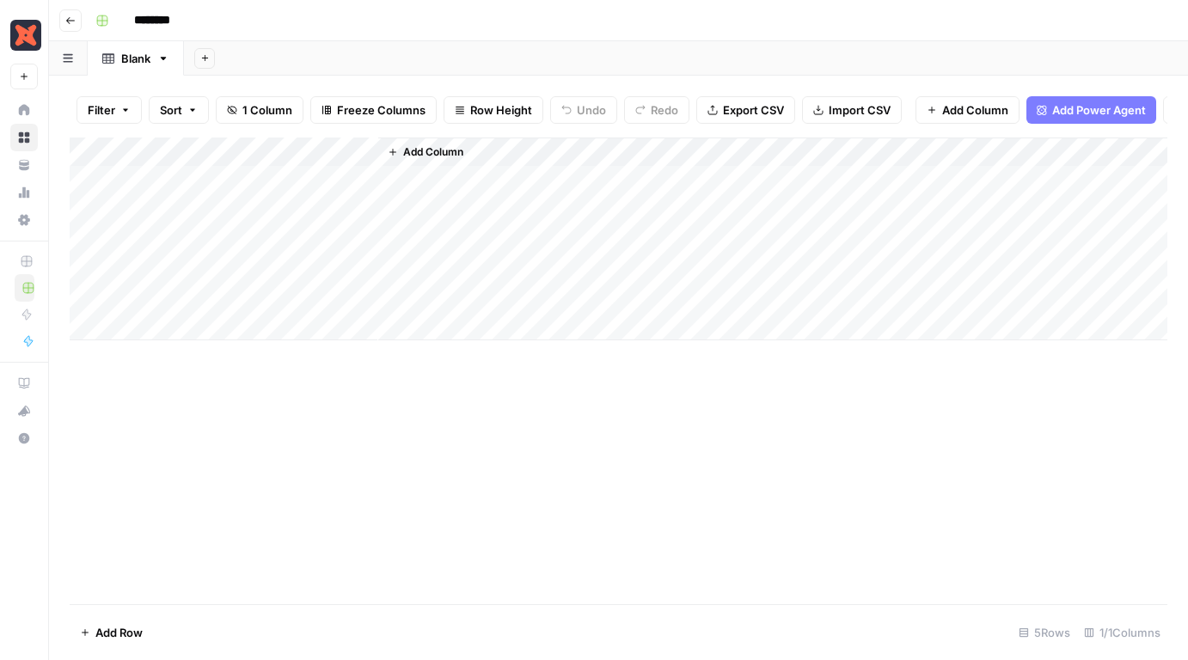
click at [433, 150] on span "Add Column" at bounding box center [433, 151] width 60 height 15
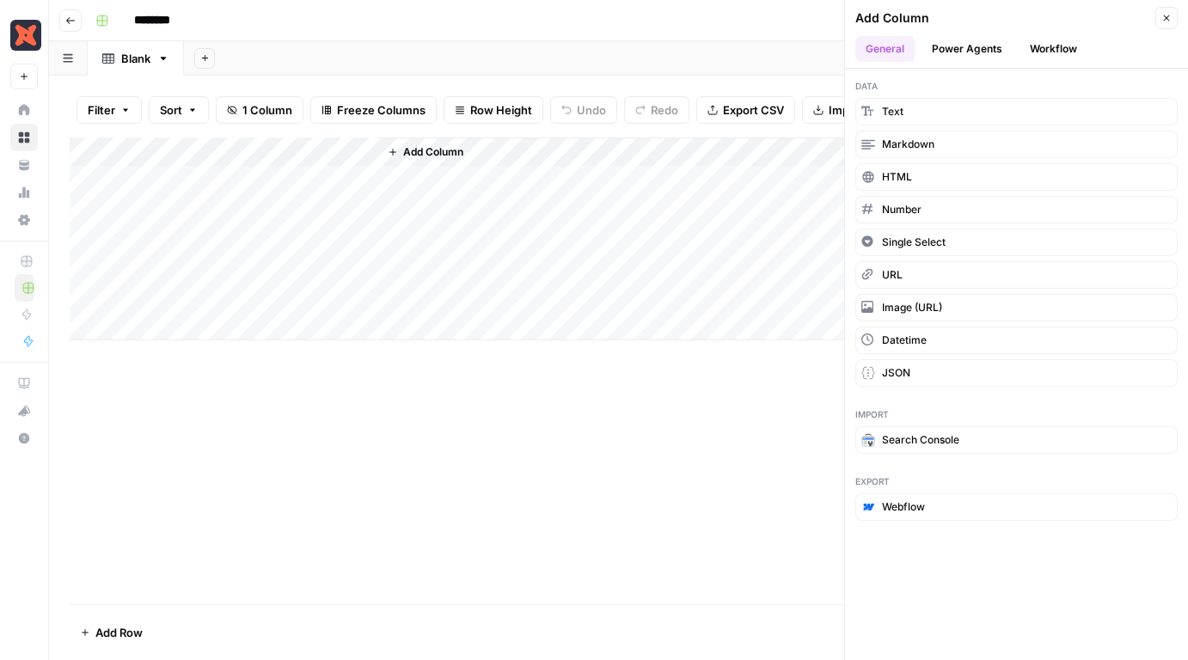
click at [1030, 54] on button "Workflow" at bounding box center [1053, 49] width 68 height 26
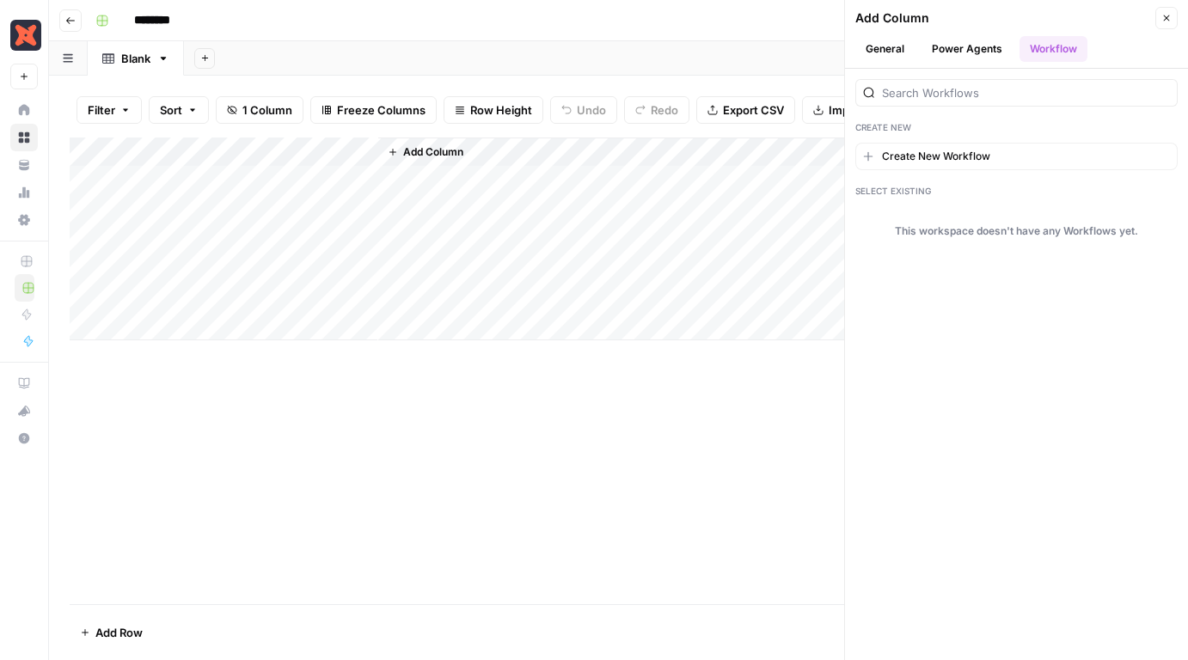
click at [973, 40] on button "Power Agents" at bounding box center [966, 49] width 91 height 26
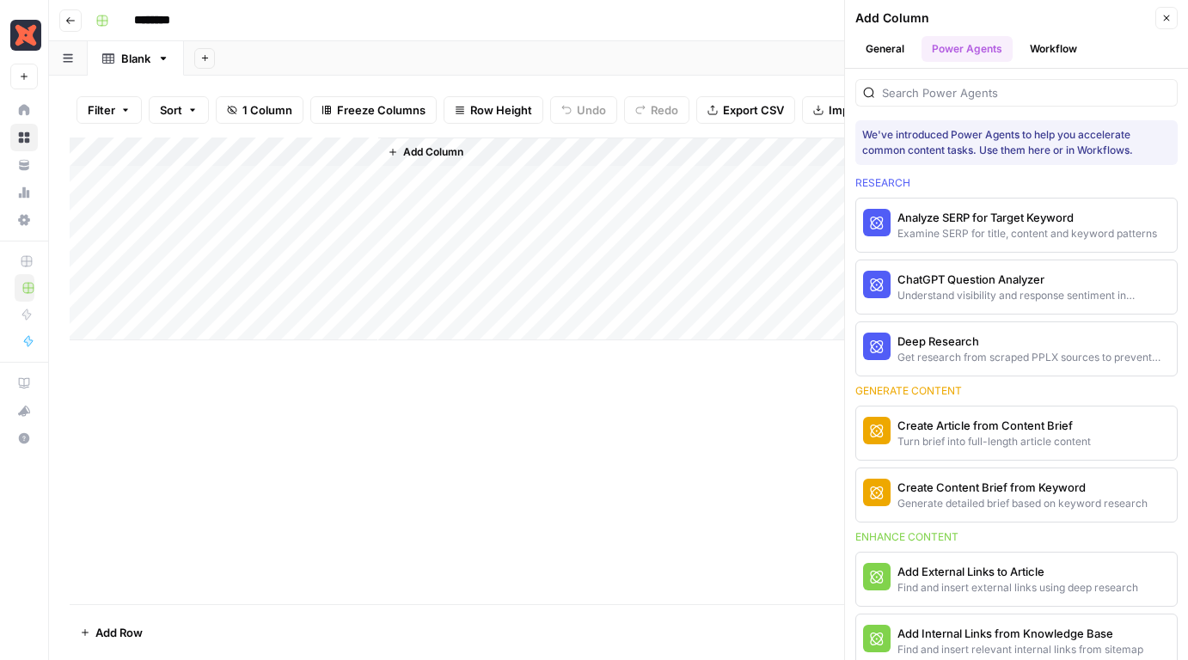
click at [1044, 50] on button "Workflow" at bounding box center [1053, 49] width 68 height 26
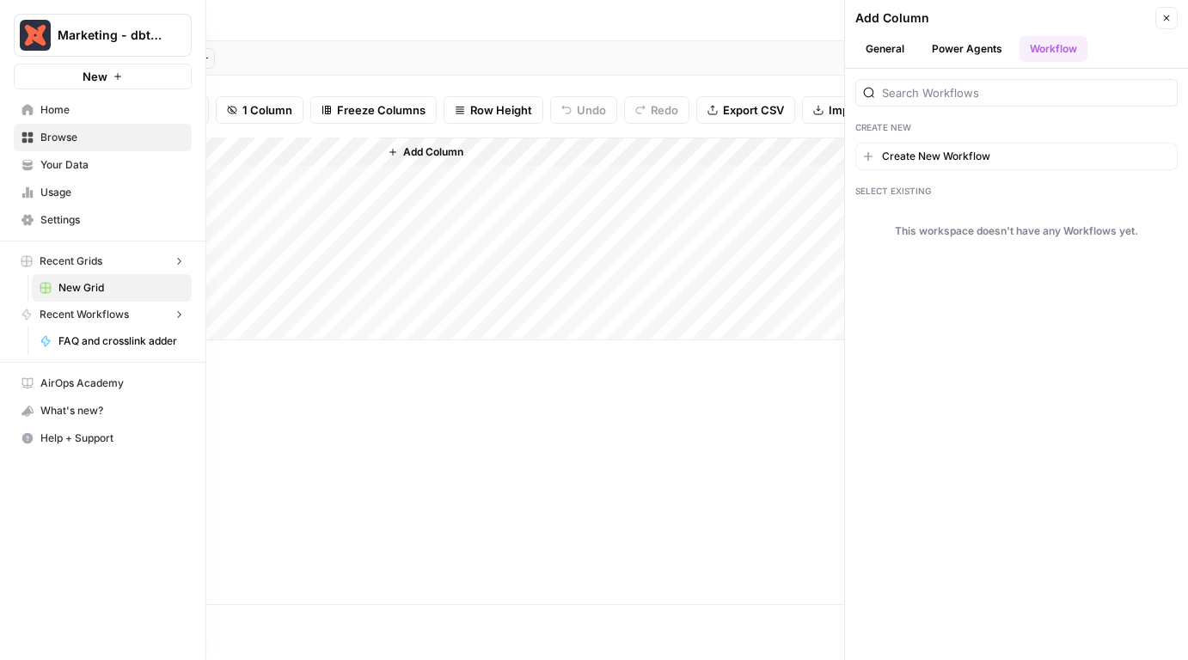
click at [30, 136] on icon at bounding box center [27, 137] width 12 height 12
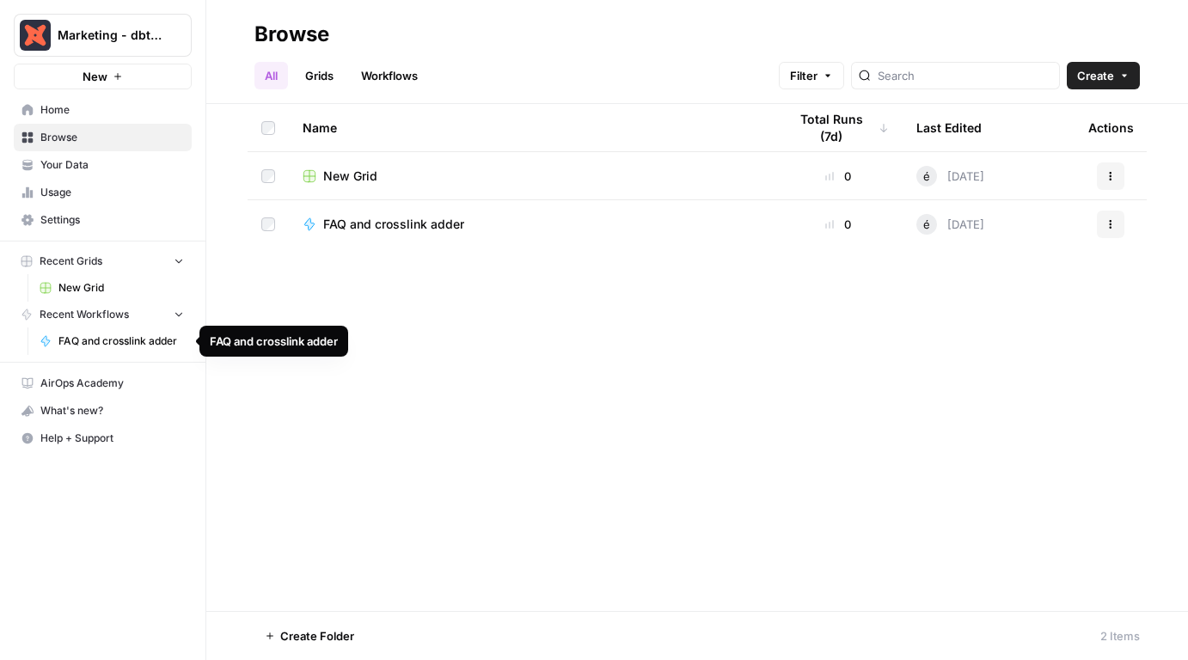
click at [70, 345] on span "FAQ and crosslink adder" at bounding box center [120, 340] width 125 height 15
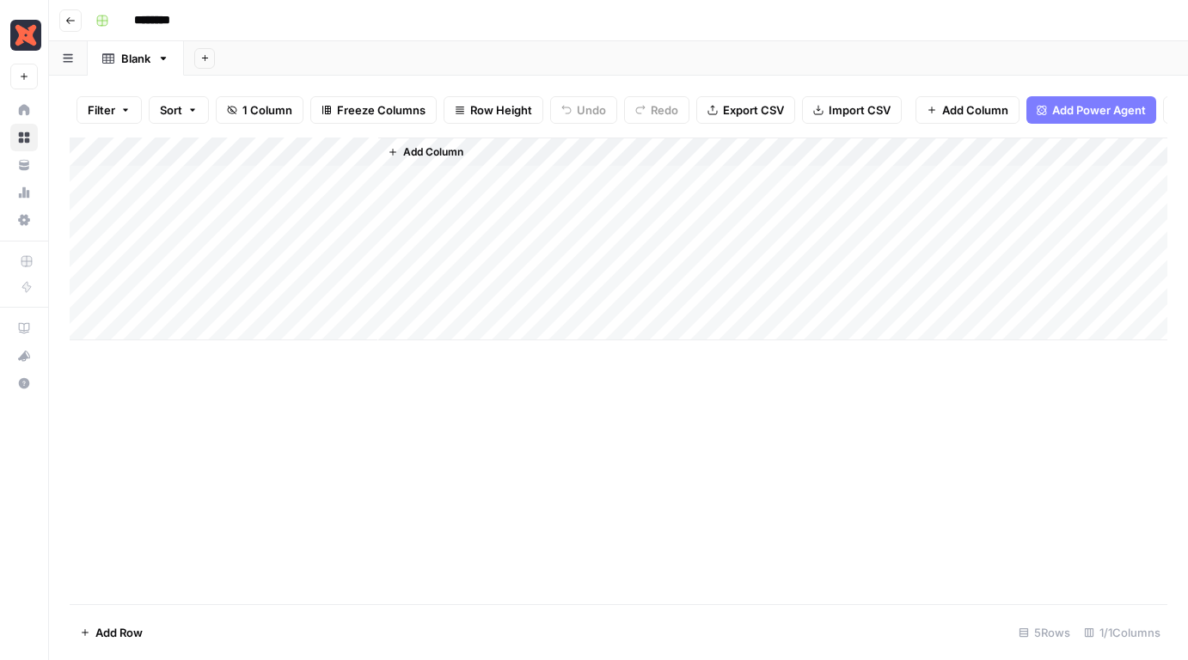
click at [475, 147] on div "Add Column" at bounding box center [772, 239] width 789 height 203
click at [449, 142] on button "Add Column" at bounding box center [425, 152] width 89 height 22
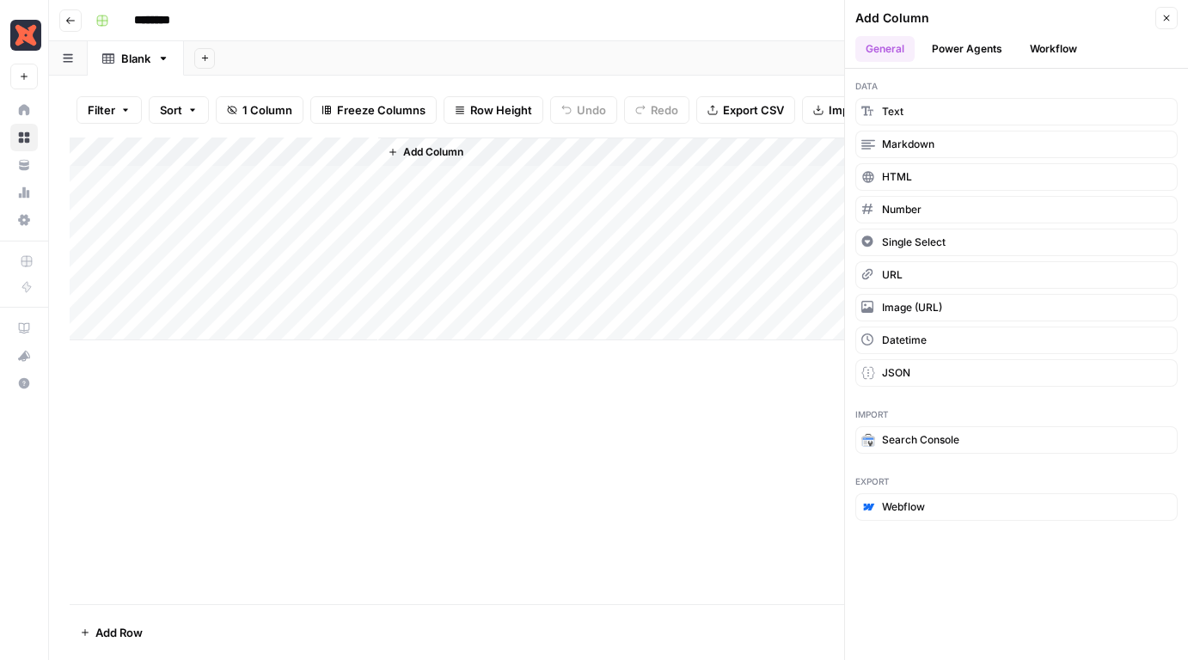
click at [1032, 46] on button "Workflow" at bounding box center [1053, 49] width 68 height 26
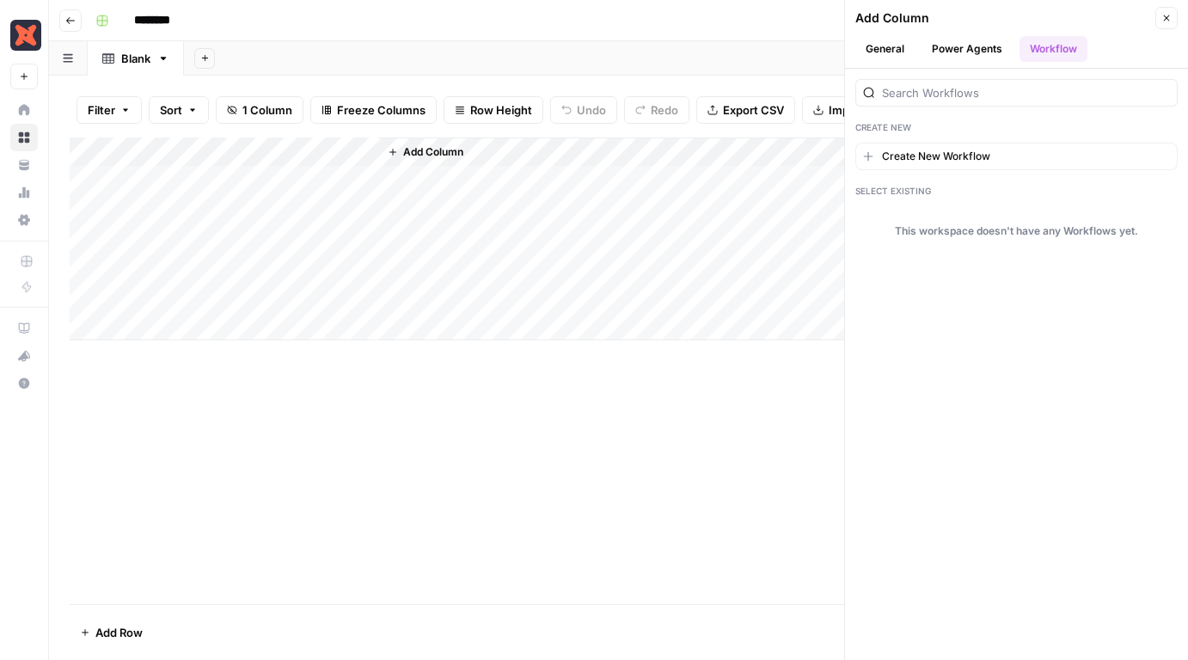
click at [970, 83] on div at bounding box center [1016, 93] width 322 height 28
type input "crosslink"
type input "r"
type input "cross"
click at [954, 159] on span "Create New Workflow" at bounding box center [936, 156] width 108 height 15
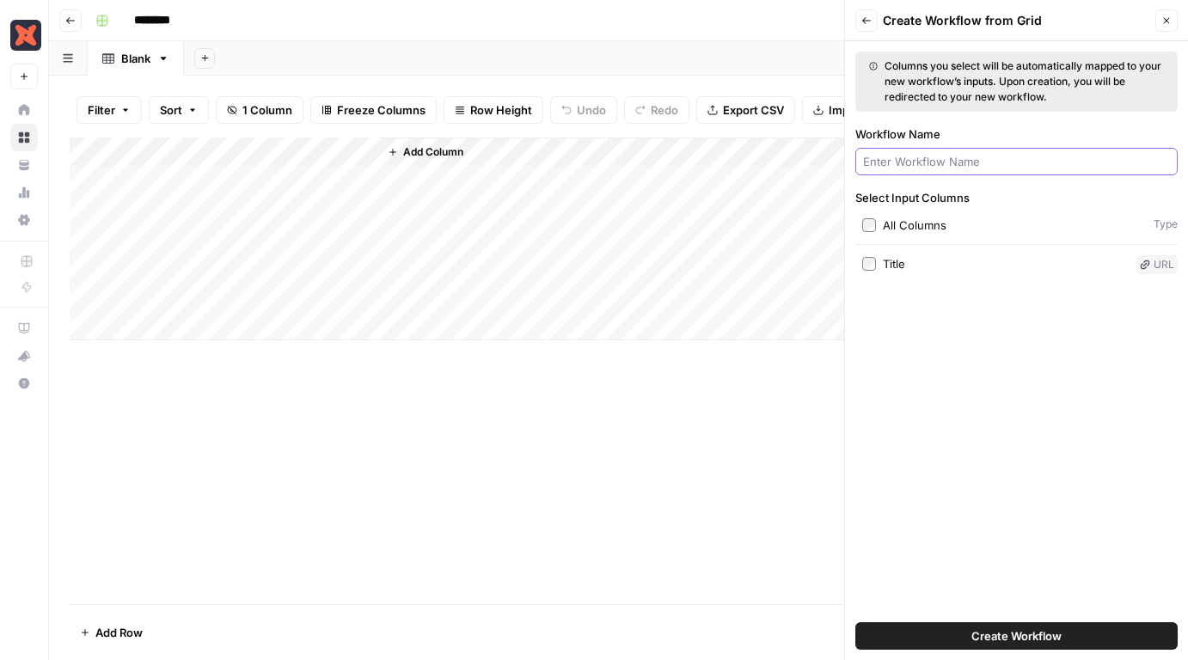
click at [944, 161] on input "Workflow Name" at bounding box center [1016, 161] width 307 height 17
click at [924, 625] on button "Create Workflow" at bounding box center [1016, 636] width 322 height 28
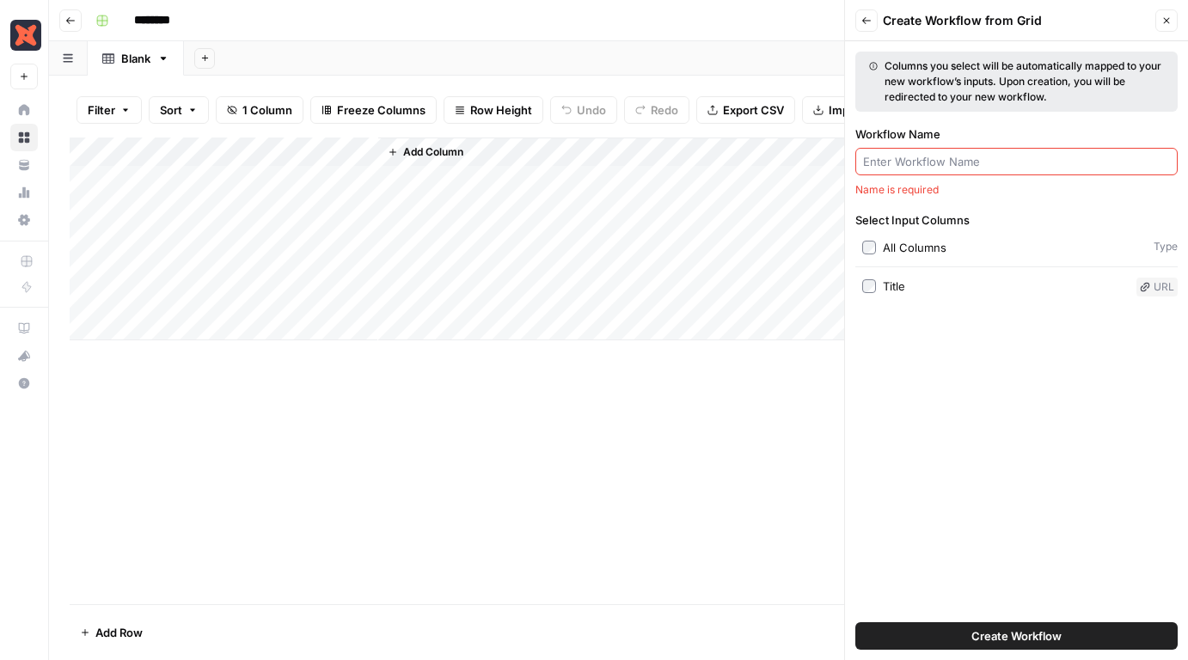
click at [889, 151] on div at bounding box center [1016, 162] width 322 height 28
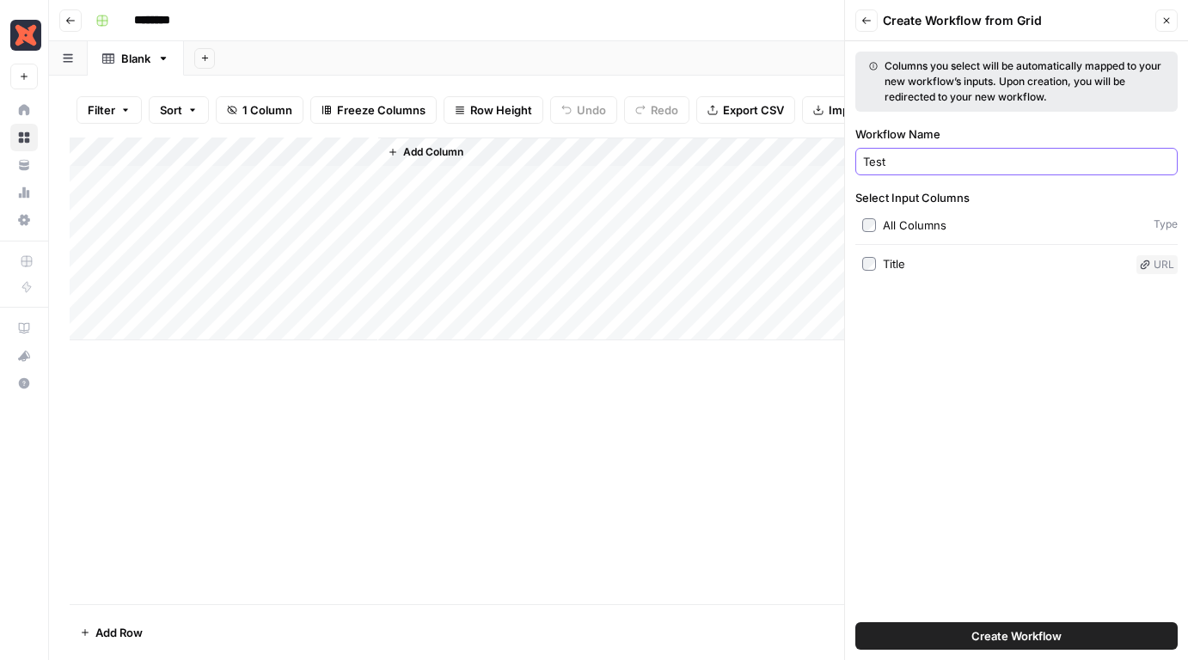
type input "Test"
click at [943, 625] on button "Create Workflow" at bounding box center [1016, 636] width 322 height 28
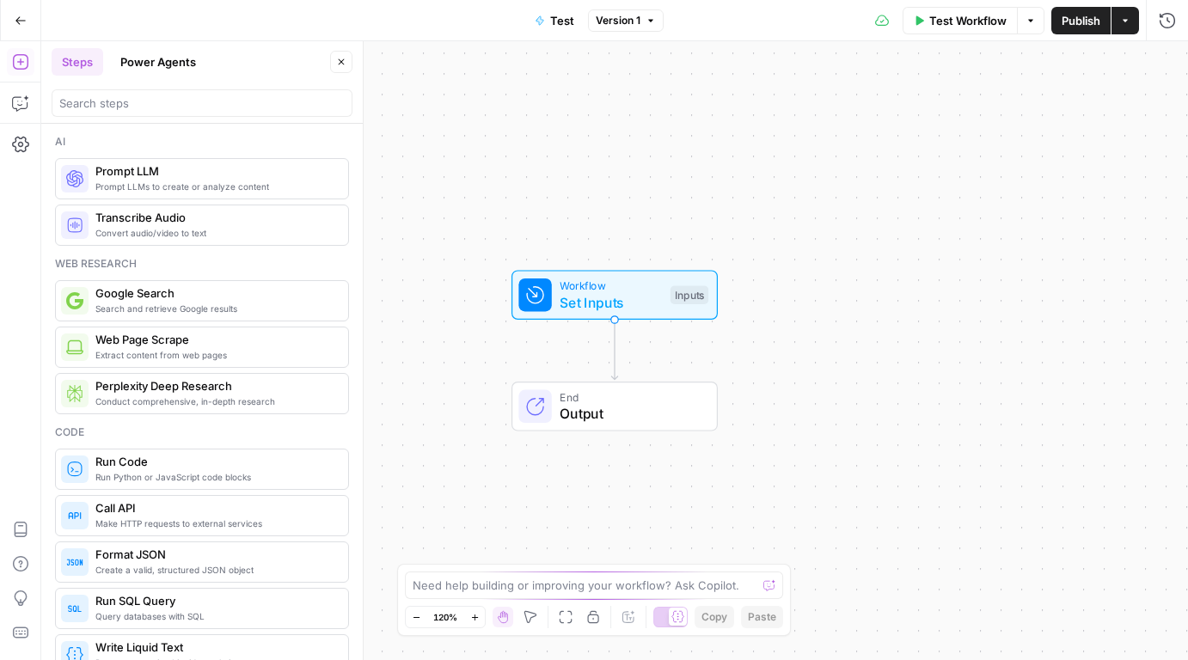
click at [22, 15] on icon "button" at bounding box center [21, 21] width 12 height 12
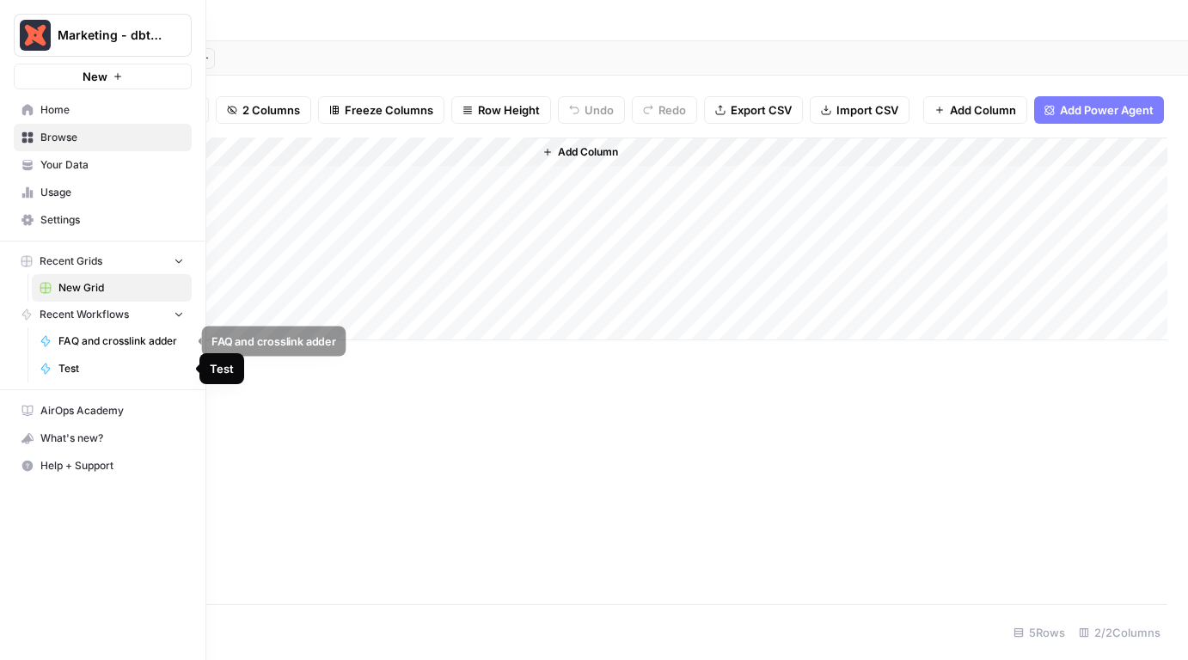
click at [89, 348] on span "FAQ and crosslink adder" at bounding box center [120, 340] width 125 height 15
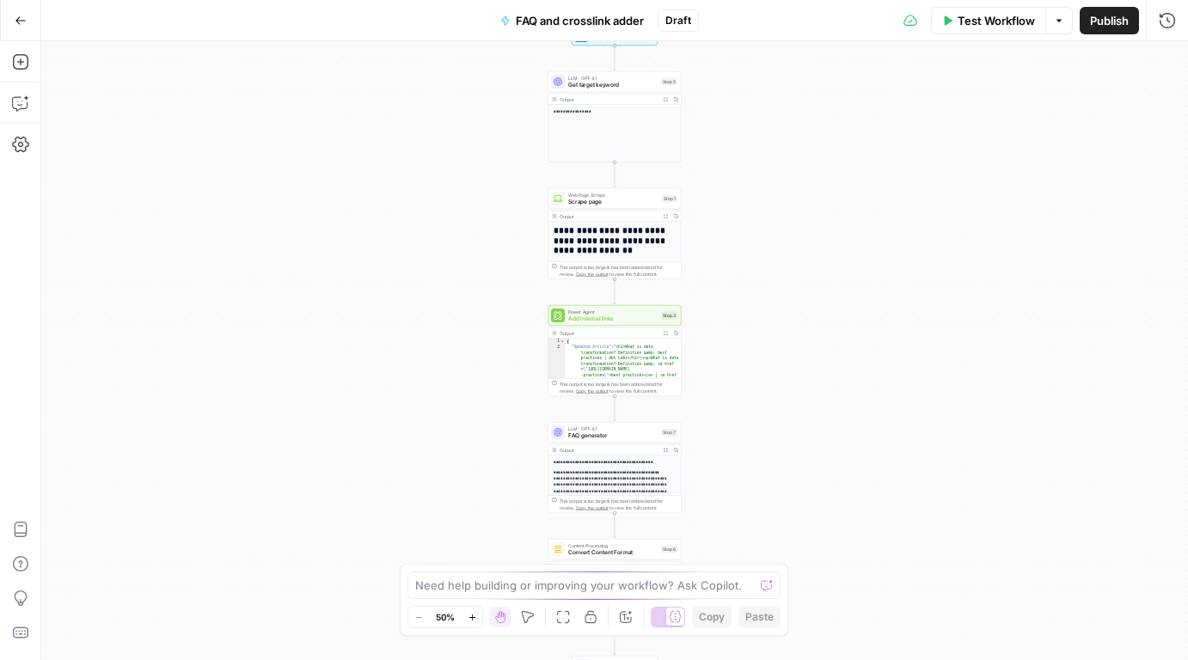
click at [1097, 27] on span "Publish" at bounding box center [1109, 20] width 39 height 17
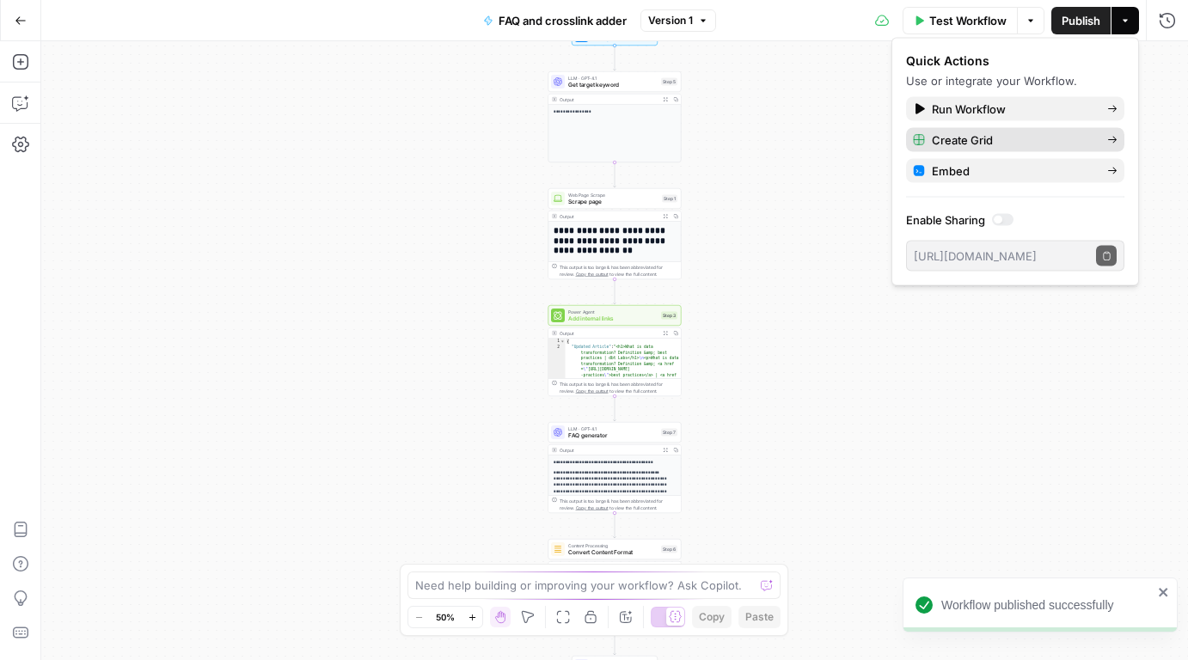
click at [956, 139] on span "Create Grid" at bounding box center [1013, 139] width 162 height 17
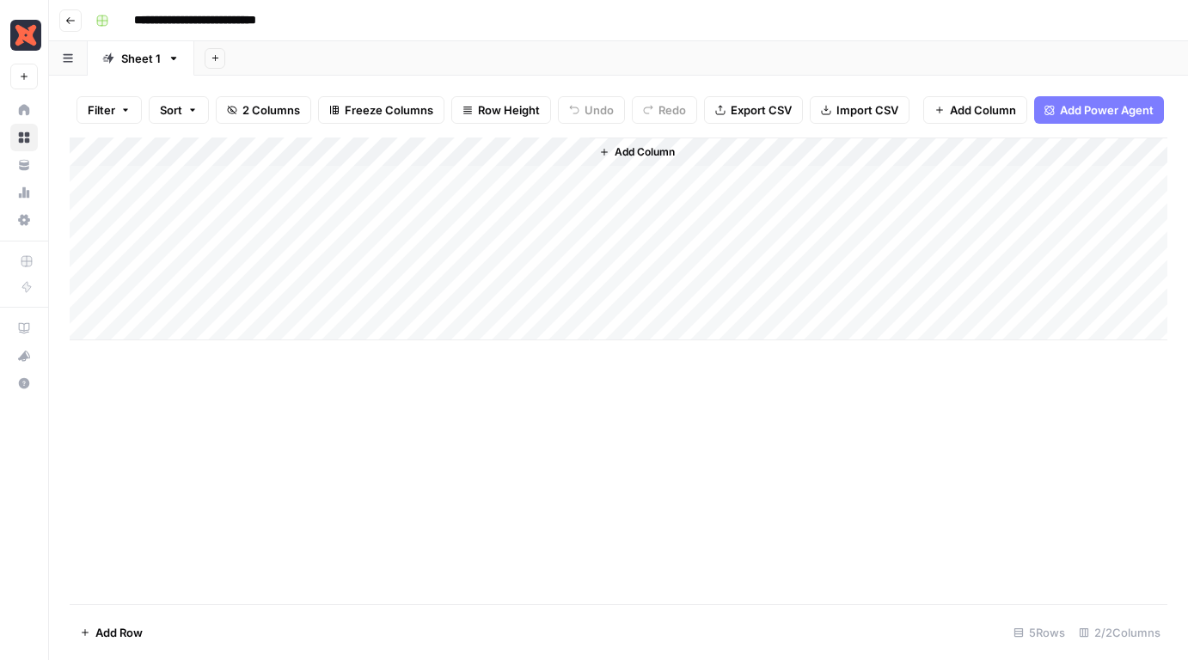
click at [256, 173] on div "Add Column" at bounding box center [619, 239] width 1098 height 203
click at [633, 156] on span "Add Column" at bounding box center [645, 151] width 60 height 15
click at [176, 55] on icon "button" at bounding box center [174, 58] width 12 height 12
click at [178, 109] on button "Duplicate Sheet" at bounding box center [235, 115] width 122 height 24
click at [278, 58] on icon "button" at bounding box center [281, 58] width 6 height 3
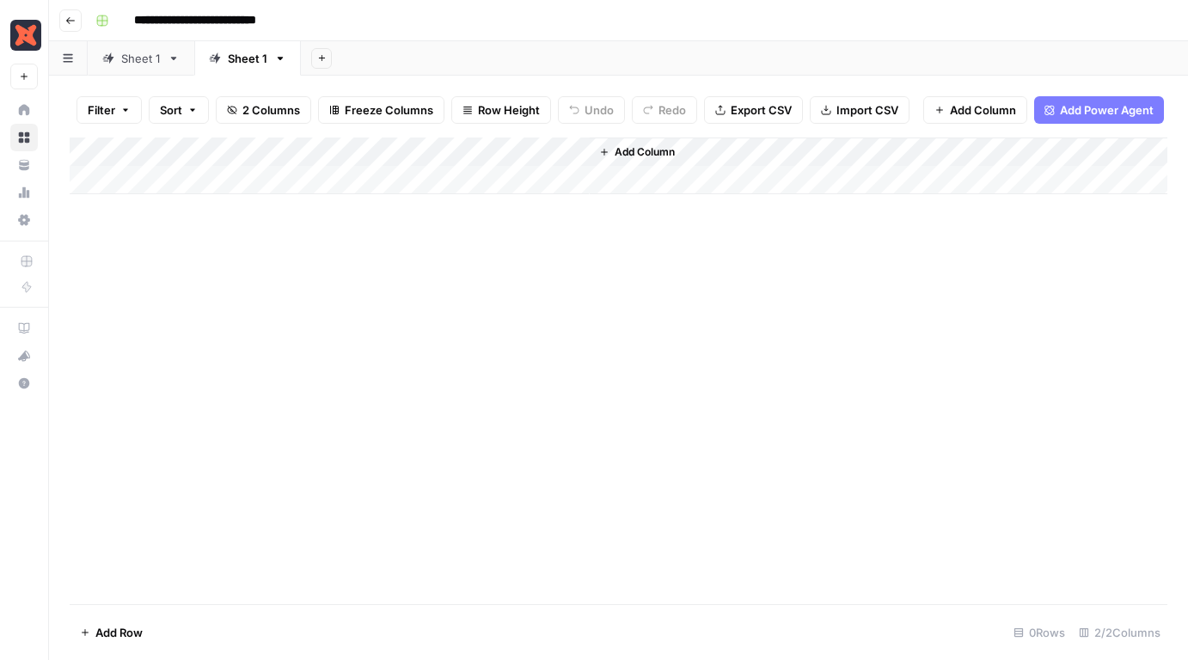
click at [282, 59] on icon "button" at bounding box center [280, 58] width 12 height 12
click at [168, 53] on icon at bounding box center [174, 58] width 12 height 12
click at [284, 61] on icon at bounding box center [280, 58] width 12 height 12
click at [157, 57] on div "Sheet 1" at bounding box center [141, 58] width 40 height 17
click at [176, 54] on icon "button" at bounding box center [174, 58] width 12 height 12
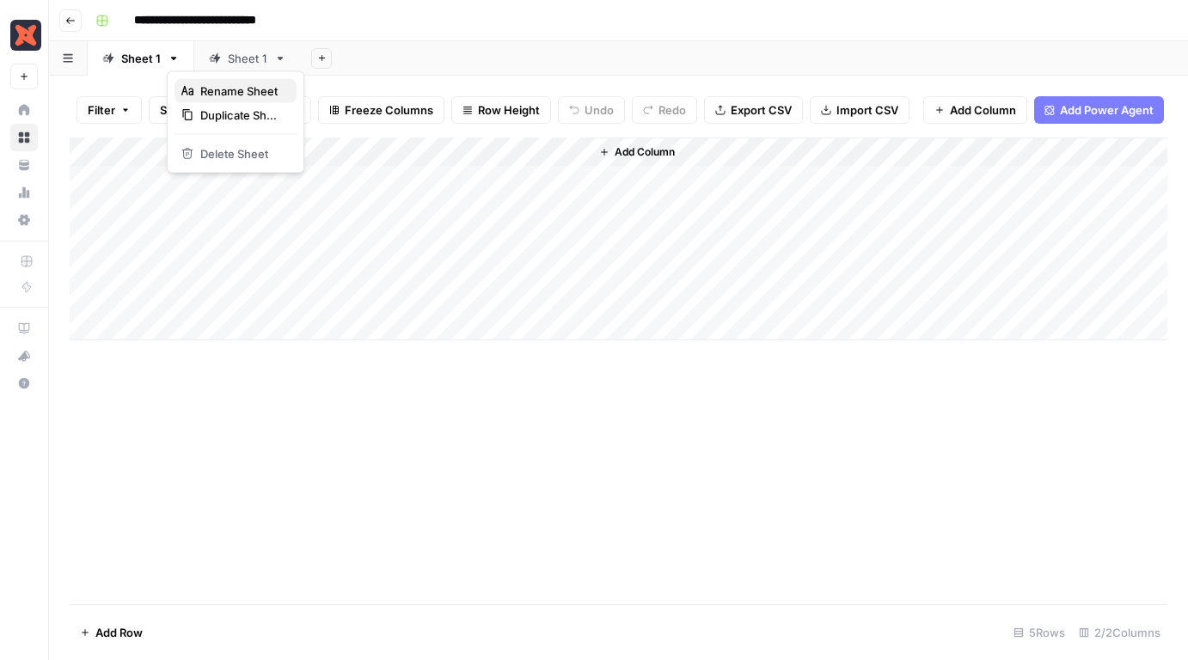
click at [197, 96] on div "Rename Sheet" at bounding box center [235, 91] width 108 height 17
type input "*****"
click at [257, 62] on div "Sheet 1" at bounding box center [241, 58] width 40 height 17
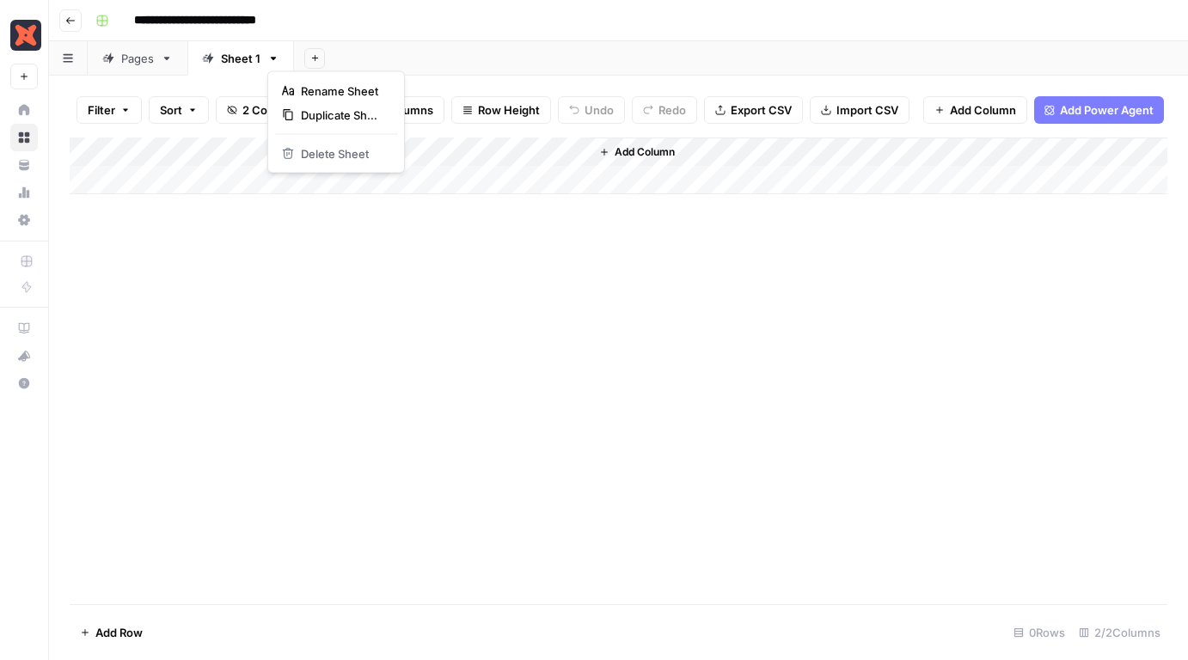
click at [275, 56] on icon "button" at bounding box center [273, 58] width 12 height 12
click at [257, 226] on div "Add Column" at bounding box center [619, 371] width 1098 height 467
click at [136, 52] on div "Pages" at bounding box center [137, 58] width 33 height 17
click at [249, 113] on span "2 Columns" at bounding box center [271, 109] width 58 height 17
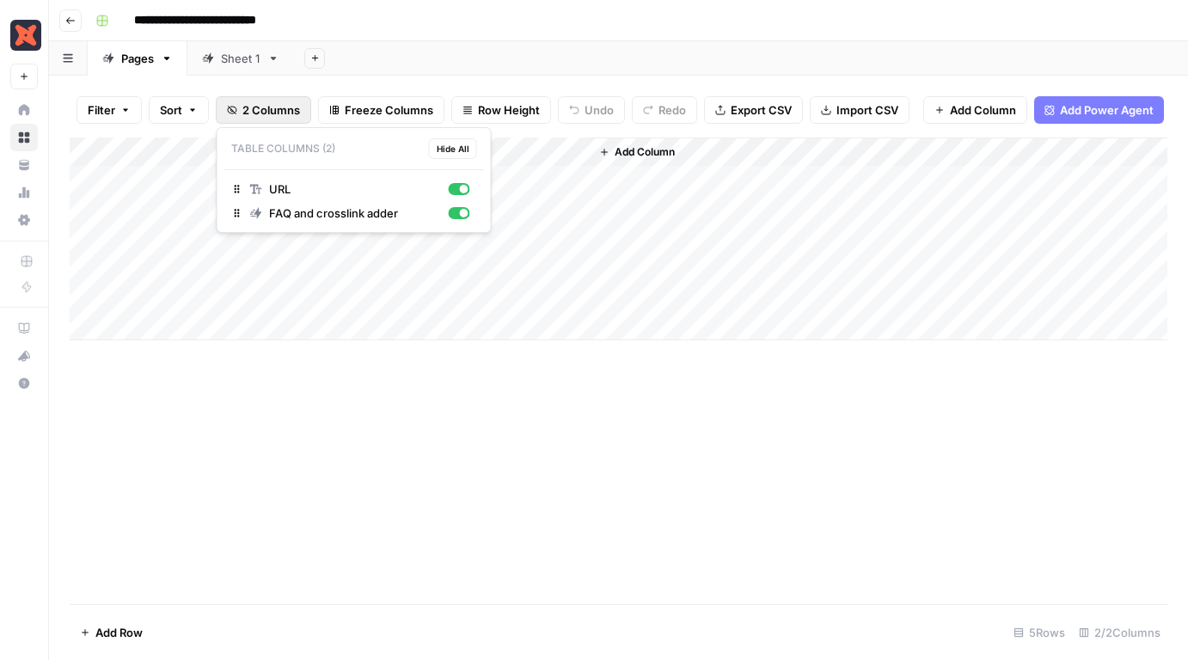
click at [334, 389] on div "Add Column" at bounding box center [619, 371] width 1098 height 467
click at [391, 175] on div "Add Column" at bounding box center [619, 239] width 1098 height 203
click at [478, 208] on div "Add Column" at bounding box center [619, 239] width 1098 height 203
click at [474, 240] on div "Add Column" at bounding box center [619, 239] width 1098 height 203
click at [478, 270] on div "Add Column" at bounding box center [619, 239] width 1098 height 203
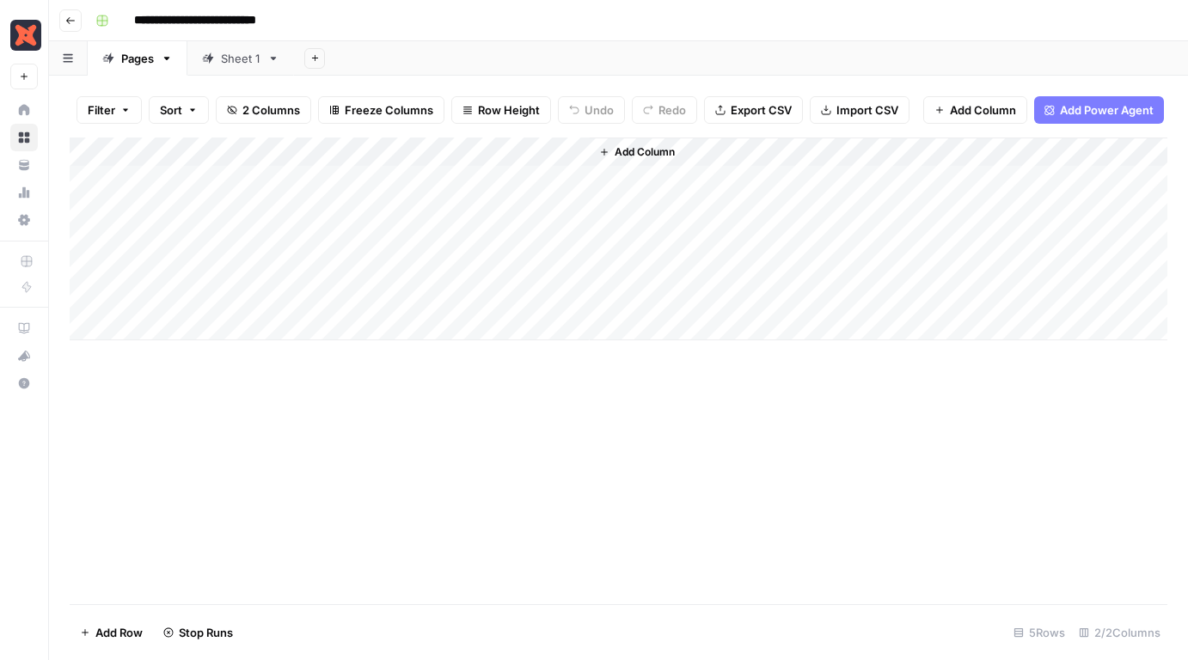
click at [480, 297] on div "Add Column" at bounding box center [619, 239] width 1098 height 203
click at [664, 179] on div "Add Column" at bounding box center [619, 239] width 1098 height 203
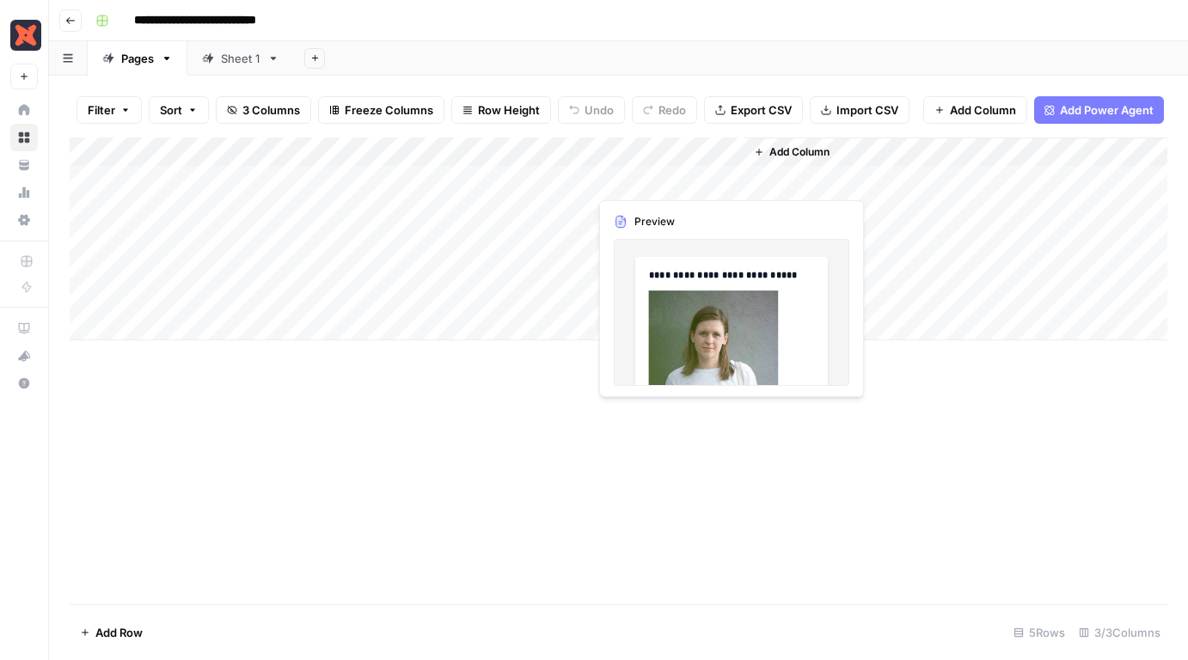
click at [664, 179] on div "Add Column" at bounding box center [619, 239] width 1098 height 203
click at [664, 179] on body "**********" at bounding box center [594, 330] width 1188 height 660
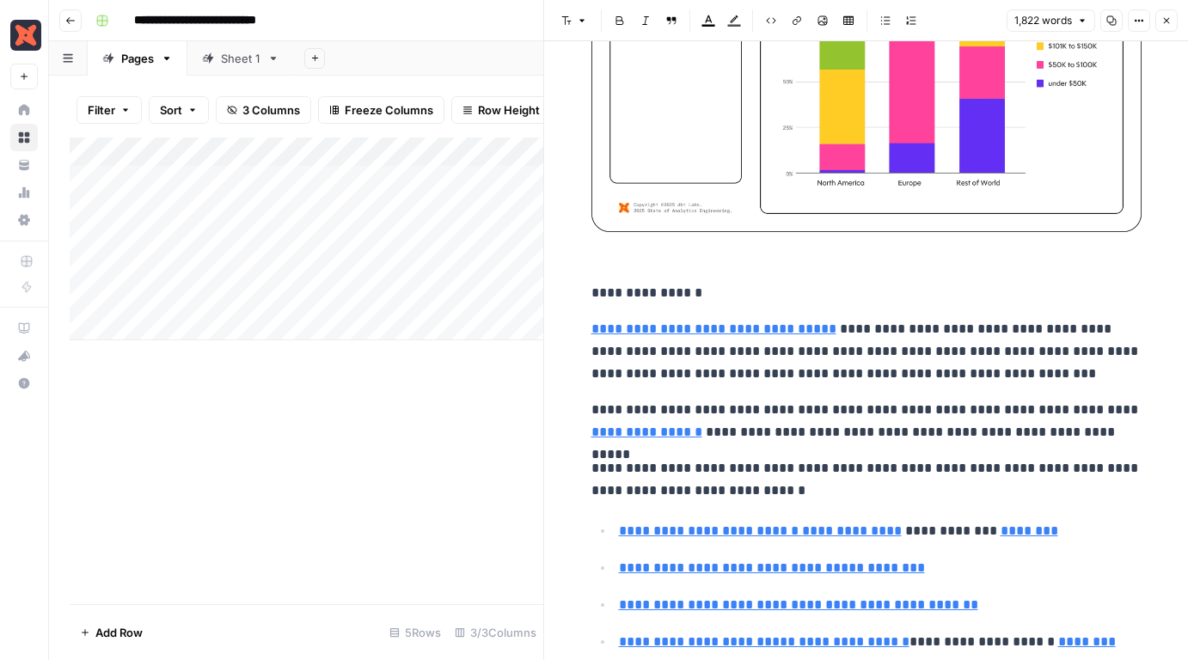
type input "https://www.getdbt.com/resources/reports/state-of-analytics-engineering-2025"
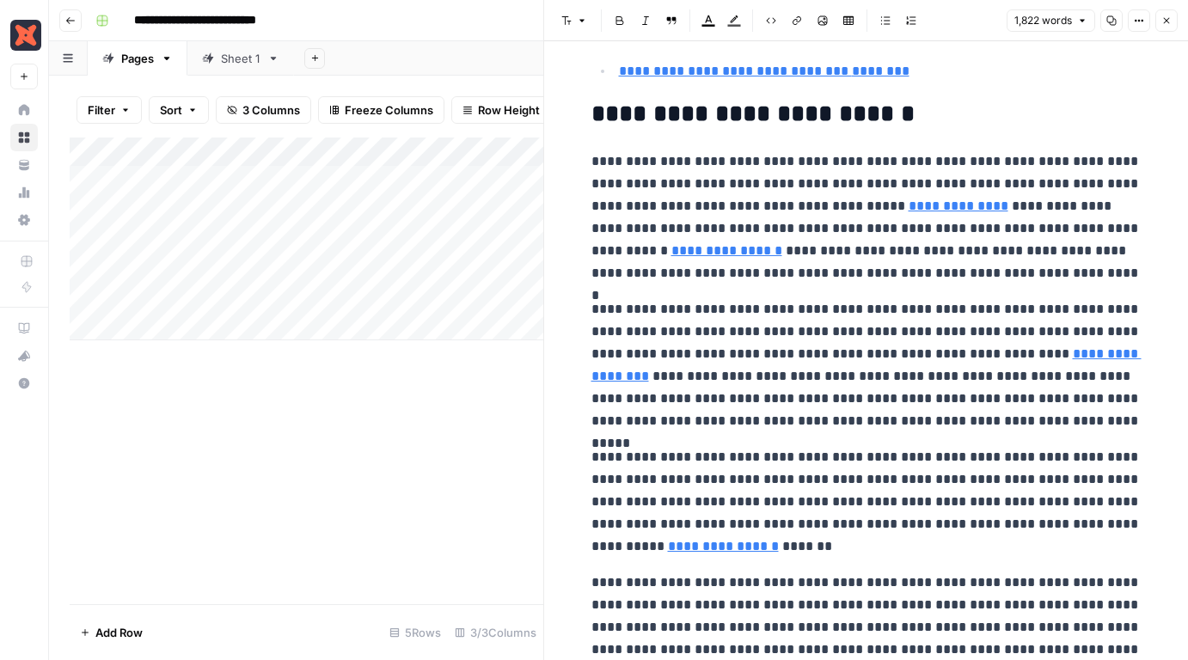
scroll to position [6024, 0]
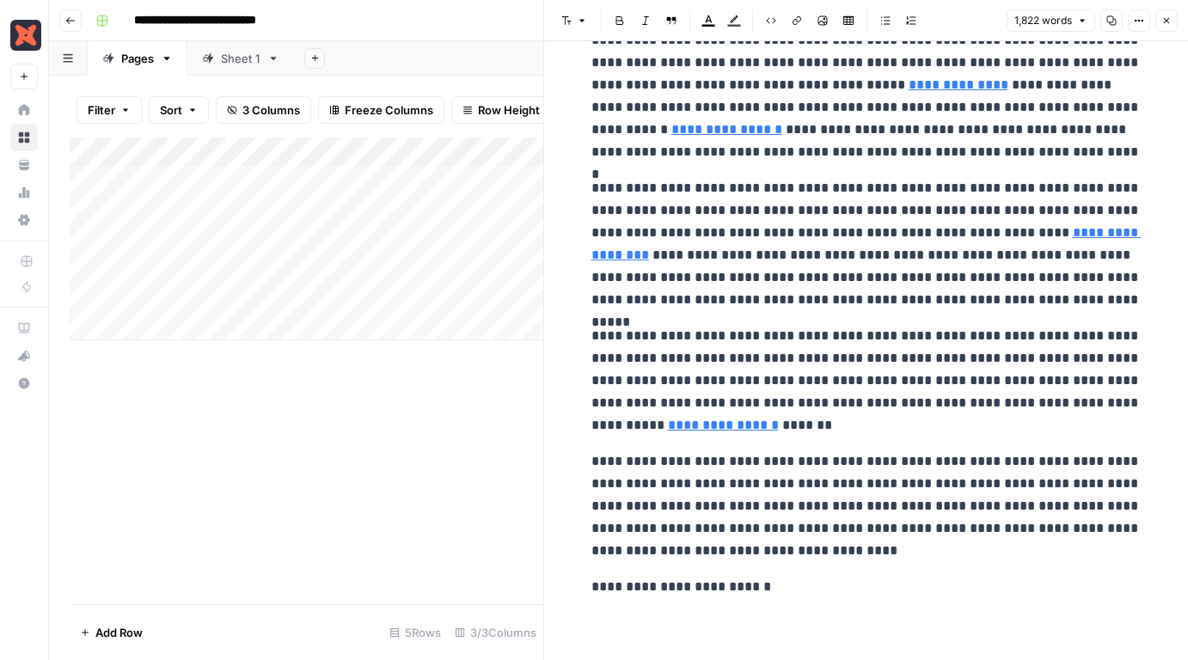
click at [1157, 24] on button "Close" at bounding box center [1166, 20] width 22 height 22
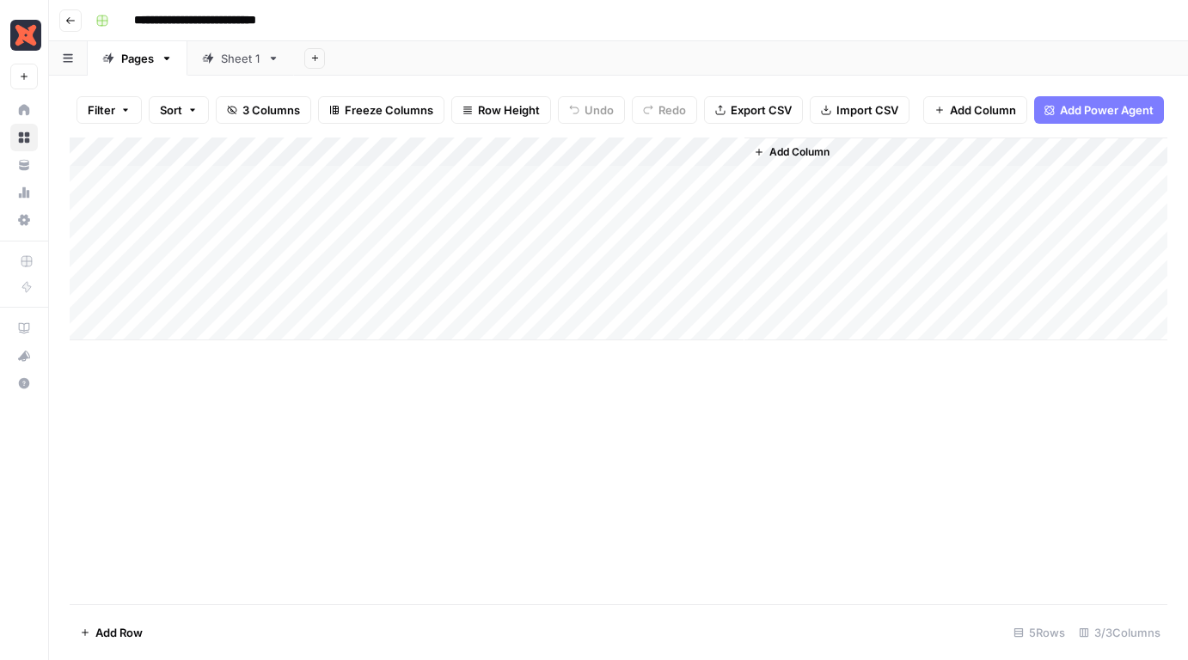
click at [648, 217] on div "Add Column" at bounding box center [619, 239] width 1098 height 203
click at [725, 209] on div "Add Column" at bounding box center [619, 239] width 1098 height 203
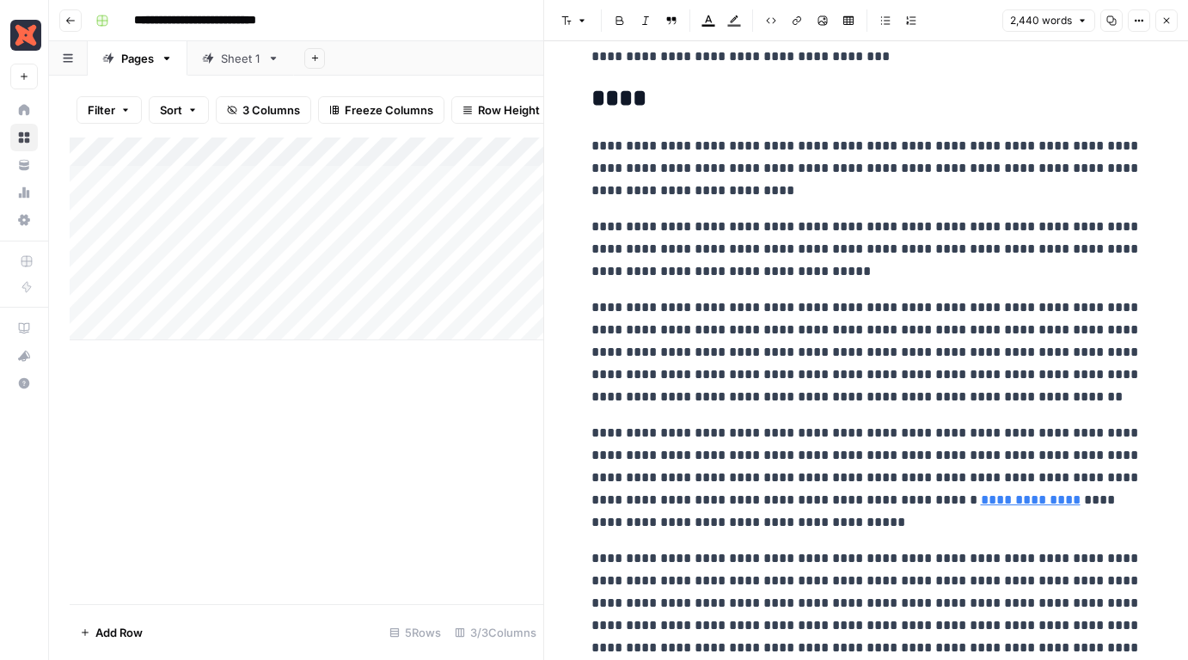
scroll to position [8585, 0]
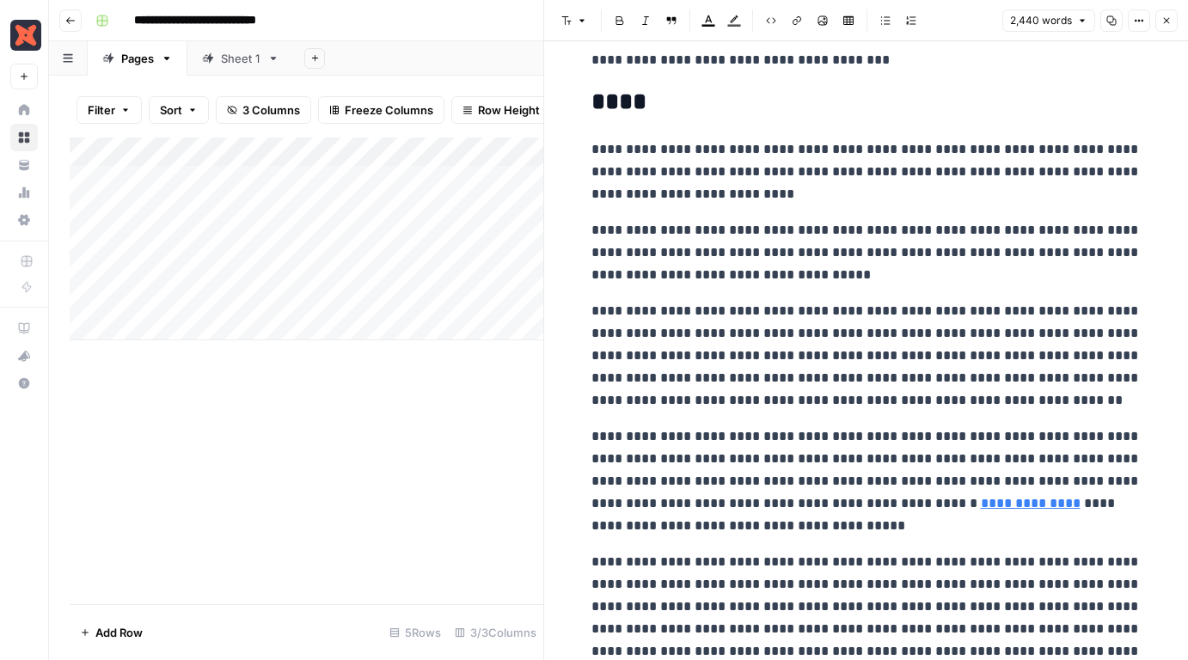
click at [483, 394] on div "Add Column" at bounding box center [307, 371] width 474 height 467
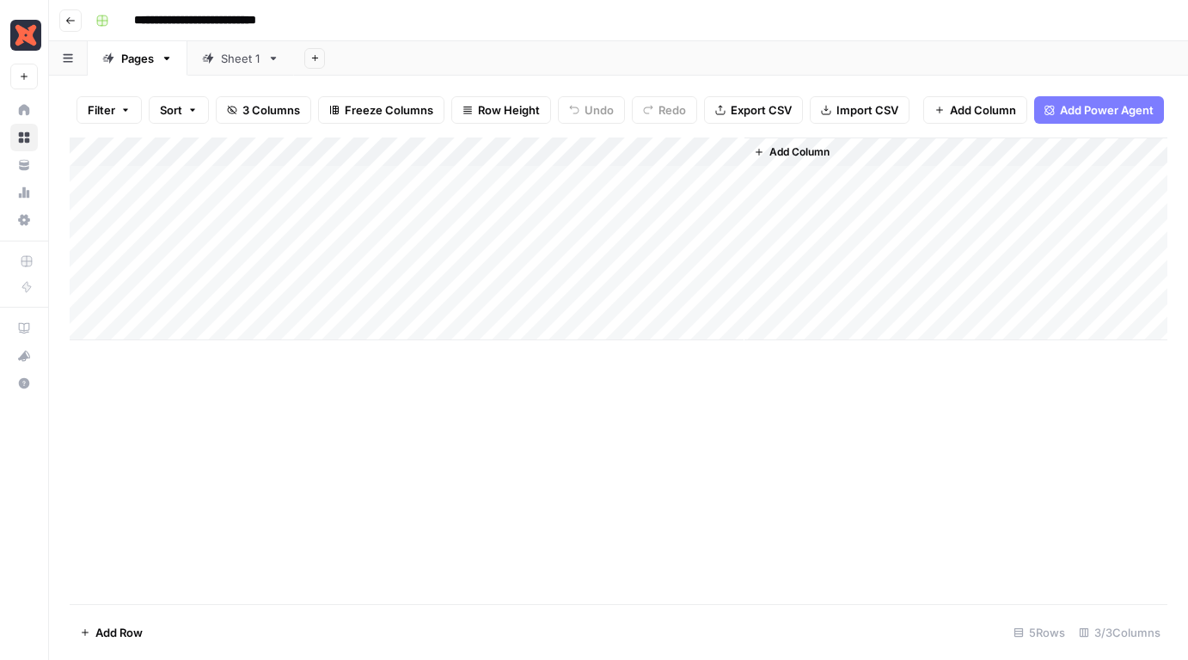
click at [471, 241] on div "Add Column" at bounding box center [619, 239] width 1098 height 203
click at [549, 237] on div "Add Column" at bounding box center [619, 239] width 1098 height 203
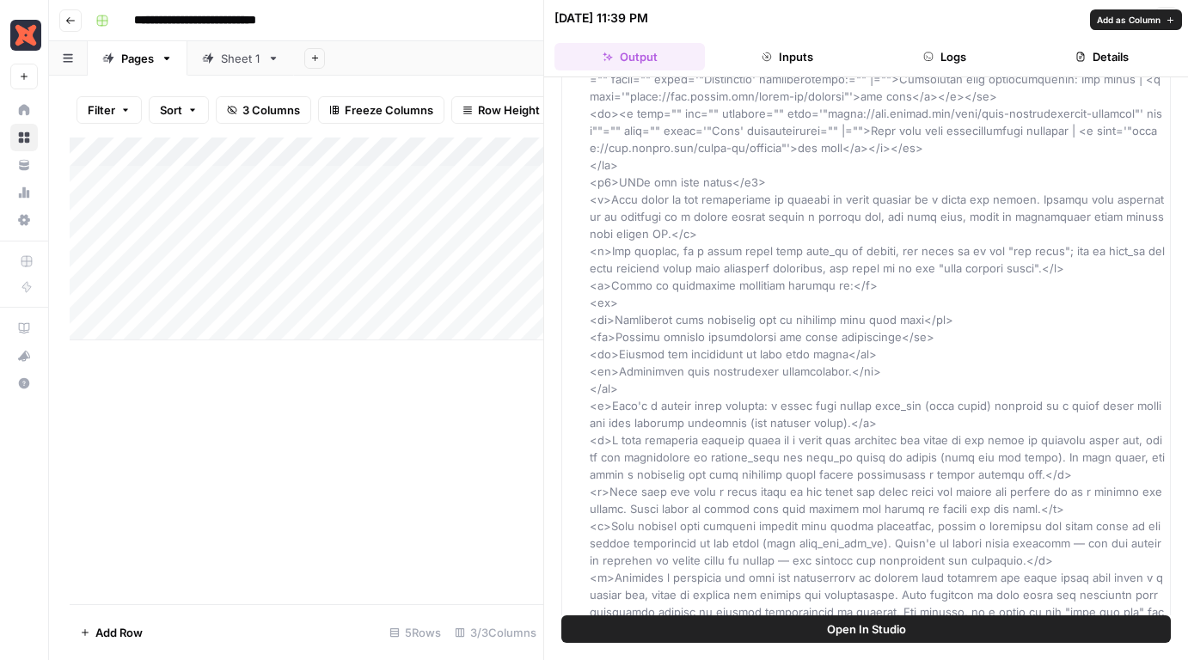
scroll to position [1989, 0]
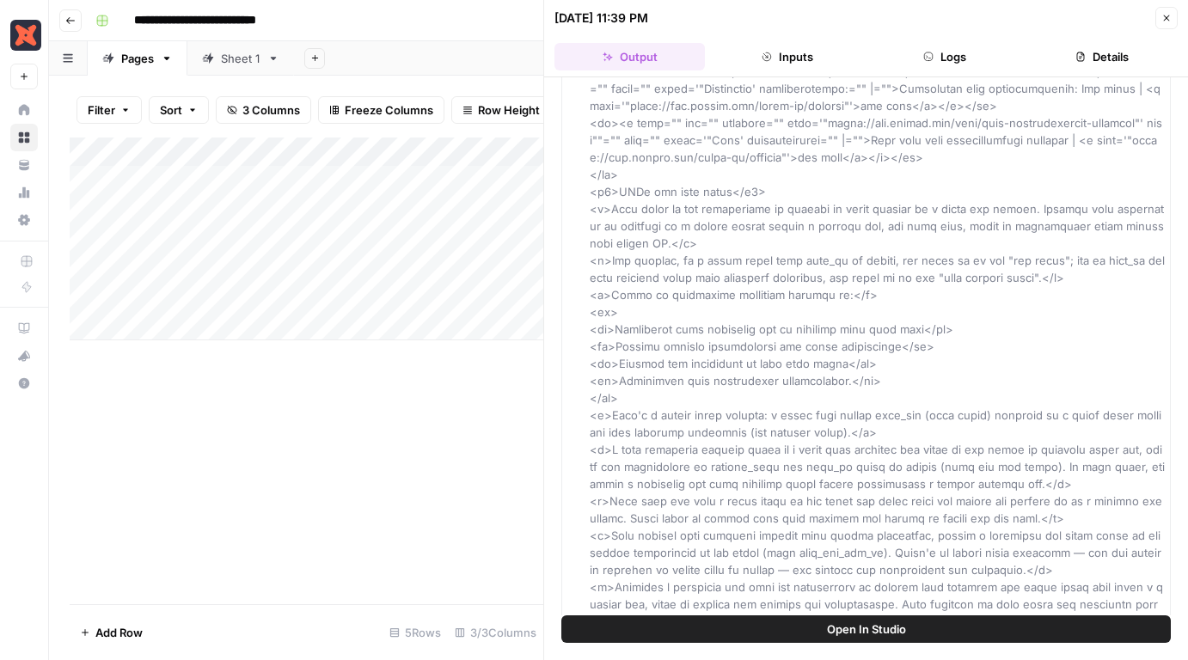
click at [1170, 12] on button "Close" at bounding box center [1166, 18] width 22 height 22
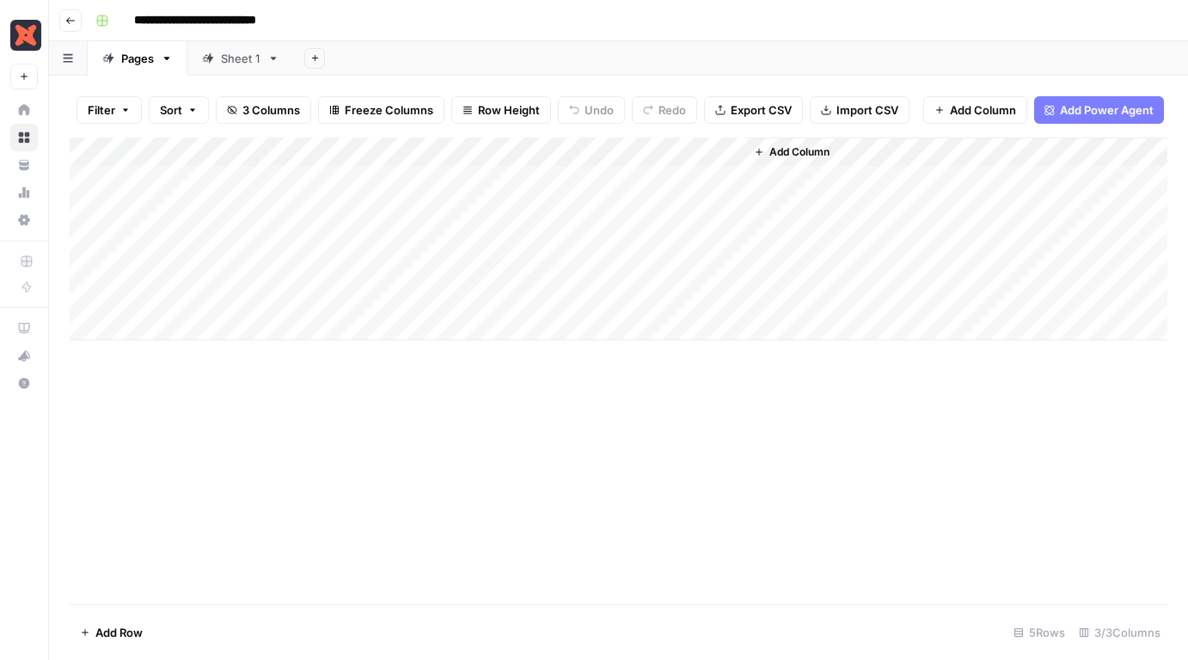
click at [548, 235] on div "Add Column" at bounding box center [619, 239] width 1098 height 203
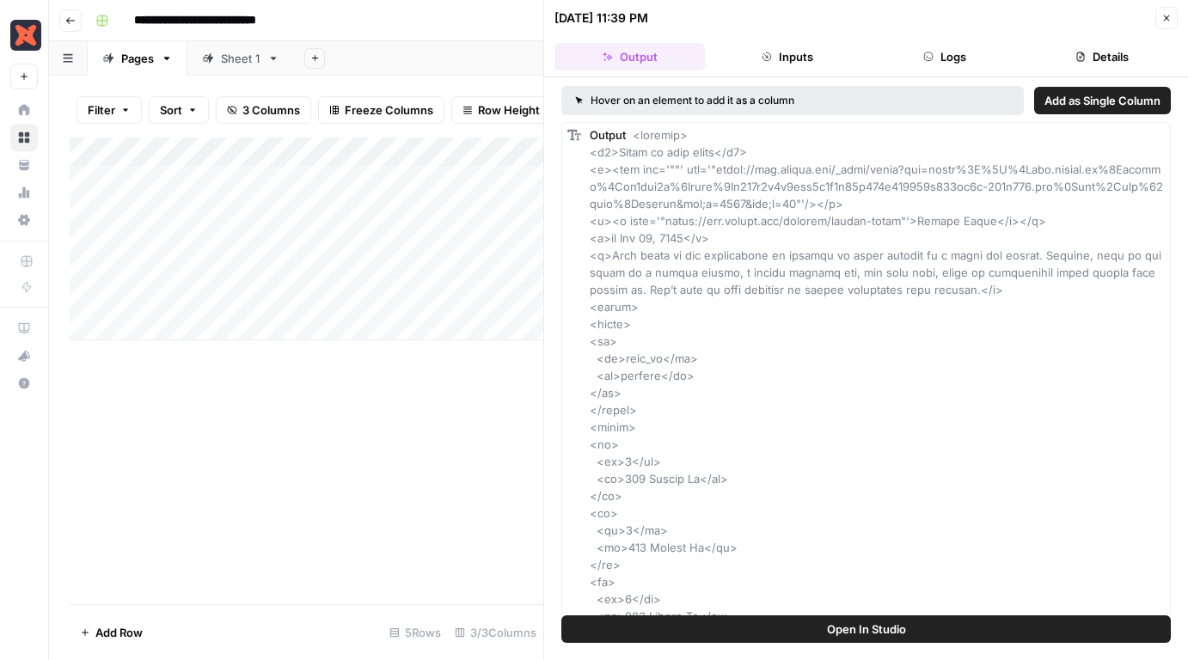
click at [1163, 27] on button "Close" at bounding box center [1166, 18] width 22 height 22
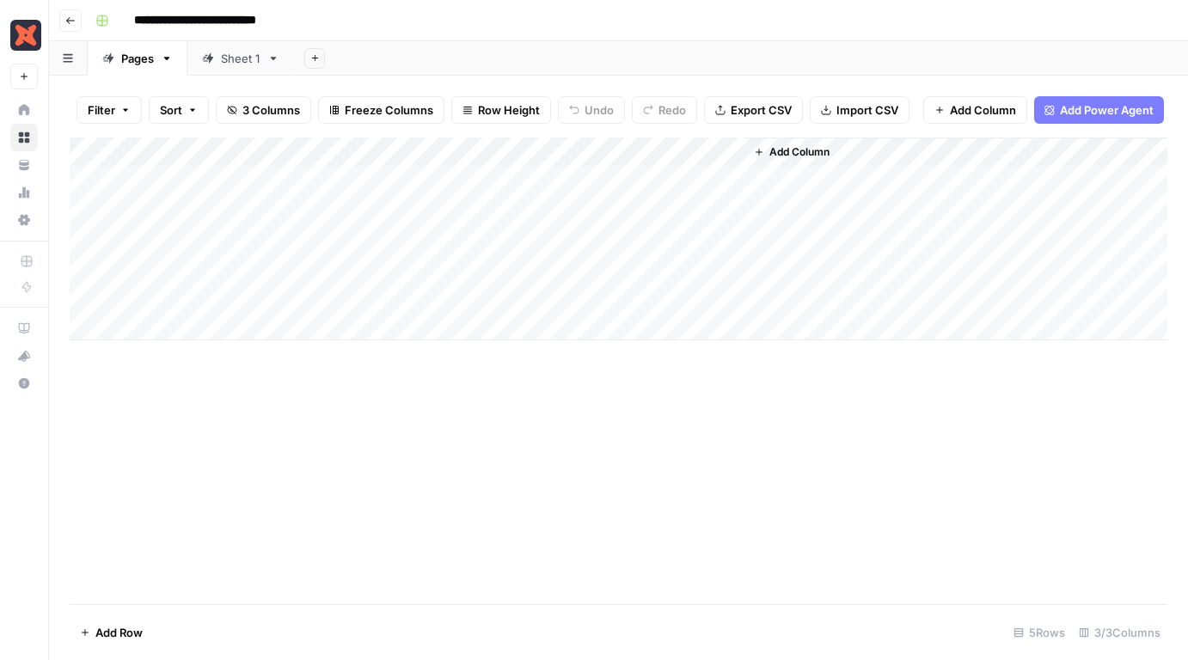
click at [628, 231] on div "Add Column" at bounding box center [619, 239] width 1098 height 203
click at [723, 242] on div "Add Column" at bounding box center [619, 239] width 1098 height 203
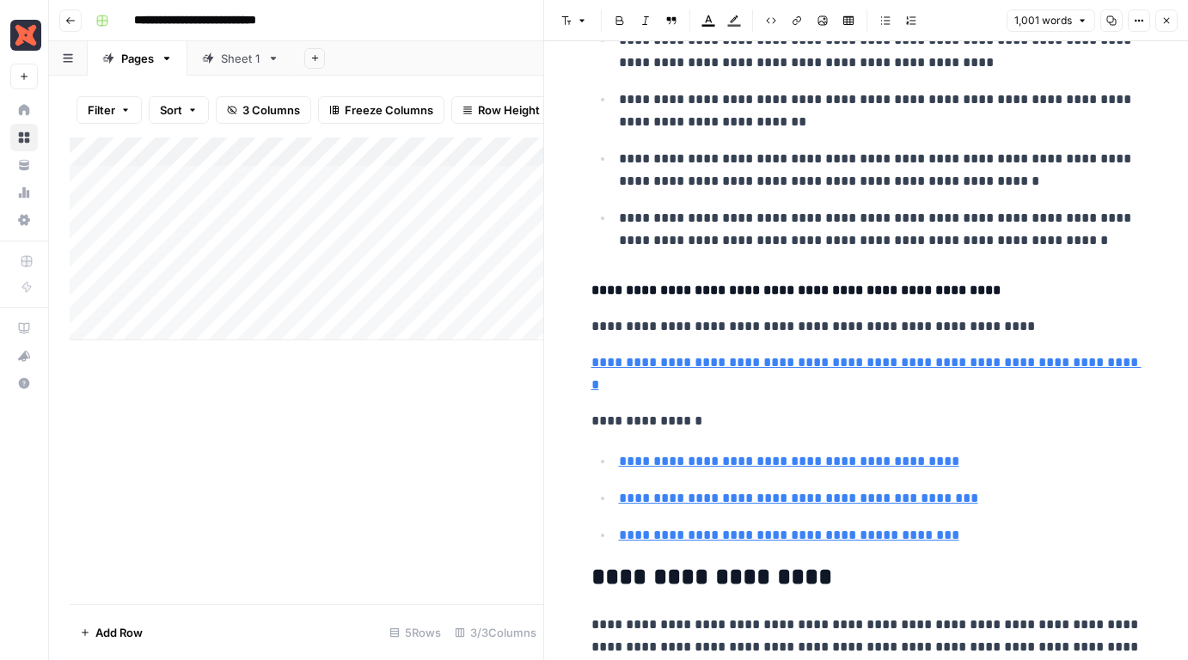
scroll to position [1664, 0]
